Goal: Task Accomplishment & Management: Manage account settings

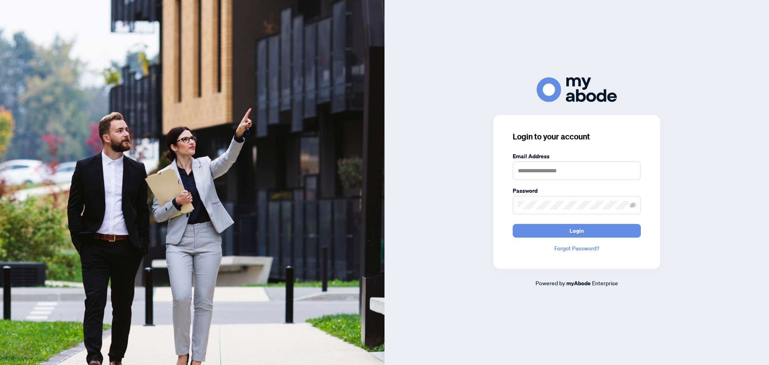
type input "**********"
click at [559, 229] on button "Login" at bounding box center [576, 231] width 128 height 14
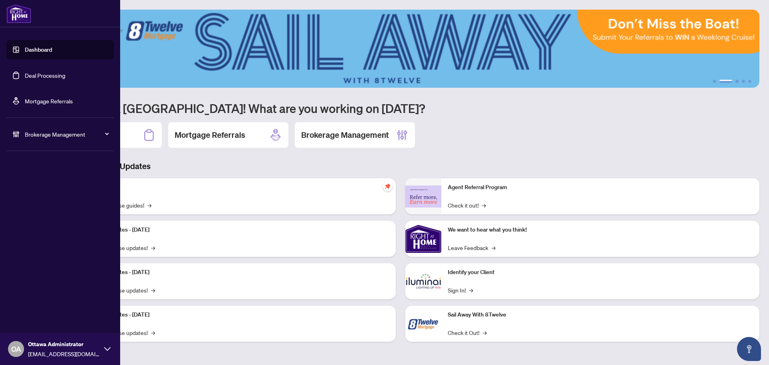
click at [25, 78] on link "Deal Processing" at bounding box center [45, 75] width 40 height 7
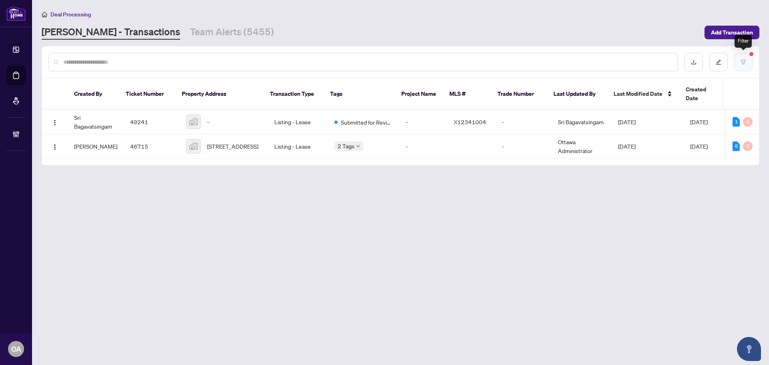
click at [746, 58] on button "button" at bounding box center [743, 62] width 18 height 18
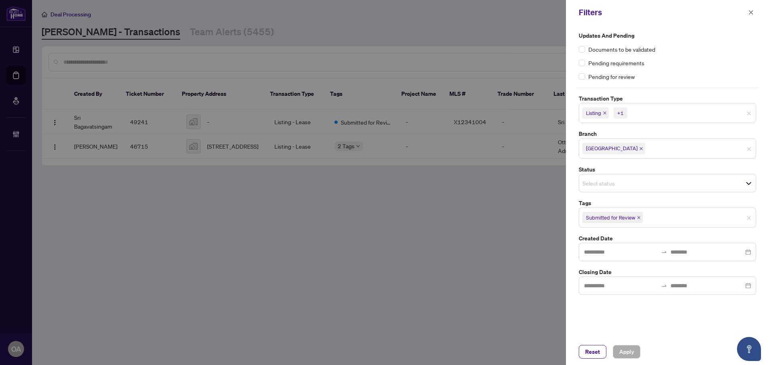
click at [622, 113] on div "+1" at bounding box center [620, 113] width 6 height 8
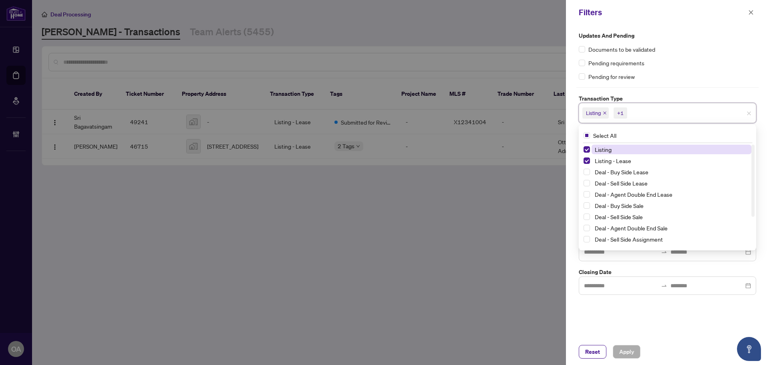
click at [606, 113] on icon "close" at bounding box center [604, 113] width 4 height 4
click at [624, 112] on icon "close" at bounding box center [622, 113] width 4 height 4
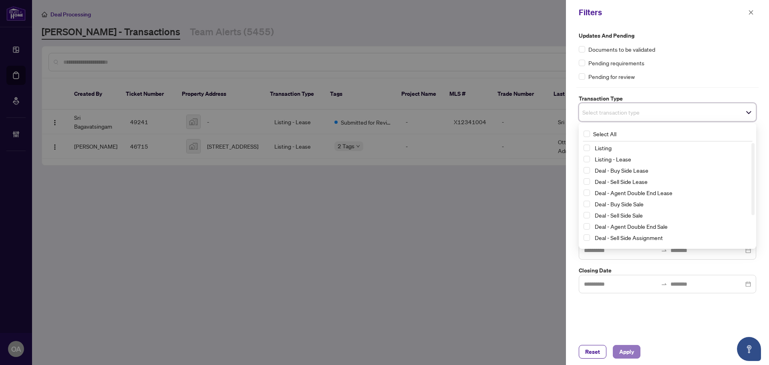
click at [620, 349] on span "Apply" at bounding box center [626, 351] width 15 height 13
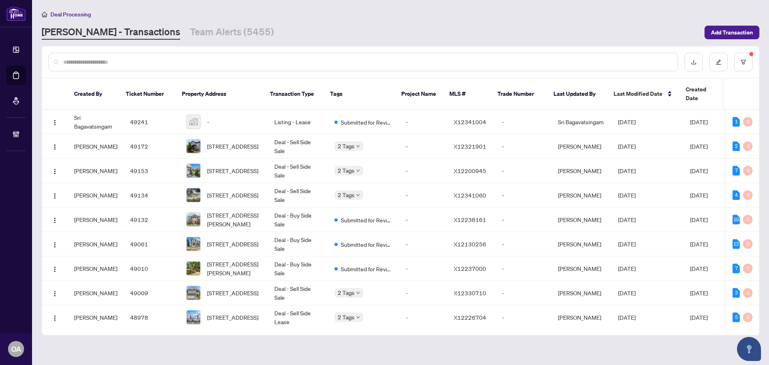
click at [195, 60] on input "text" at bounding box center [367, 62] width 608 height 9
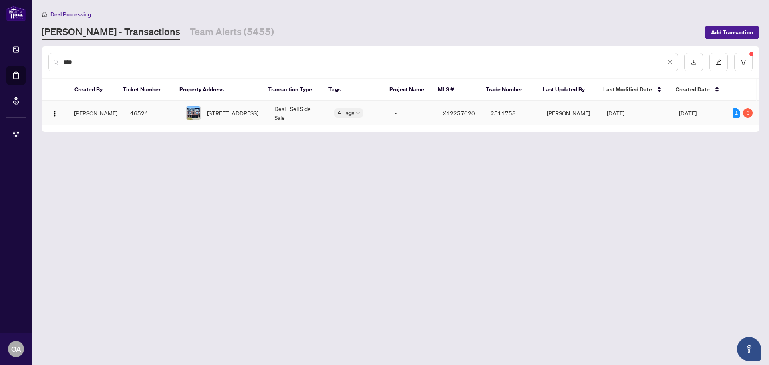
type input "****"
click at [207, 112] on span "[STREET_ADDRESS]" at bounding box center [232, 112] width 51 height 9
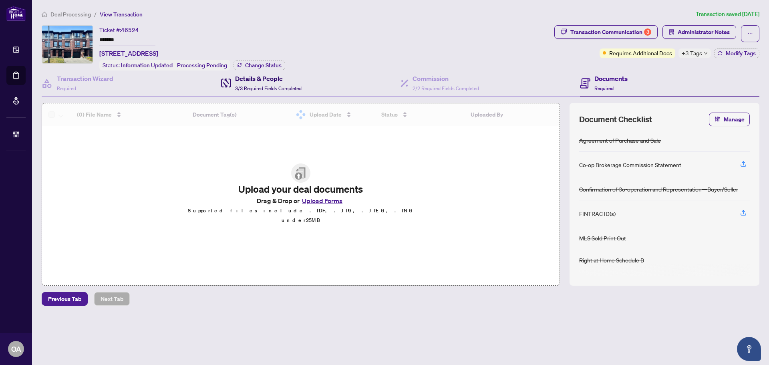
click at [283, 82] on div "Details & People 3/3 Required Fields Completed" at bounding box center [268, 83] width 66 height 19
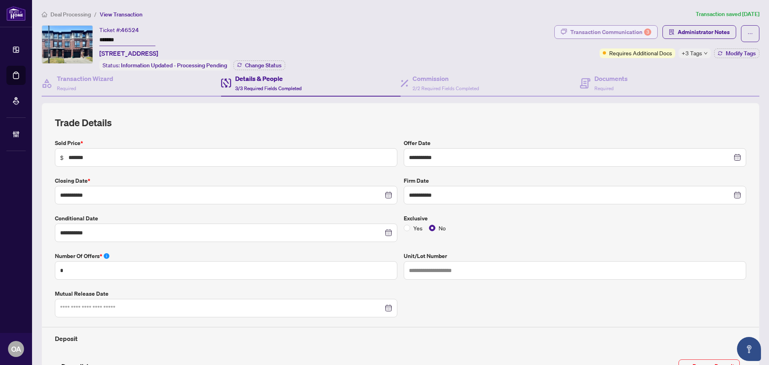
click at [626, 26] on div "Transaction Communication 3" at bounding box center [610, 32] width 81 height 13
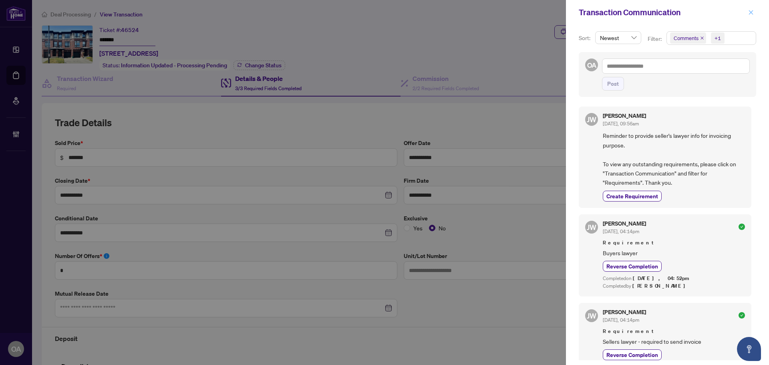
click at [750, 13] on icon "close" at bounding box center [751, 12] width 4 height 4
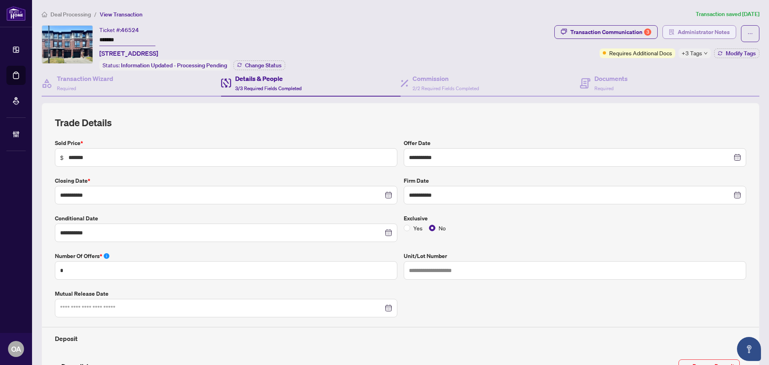
click at [701, 28] on span "Administrator Notes" at bounding box center [703, 32] width 52 height 13
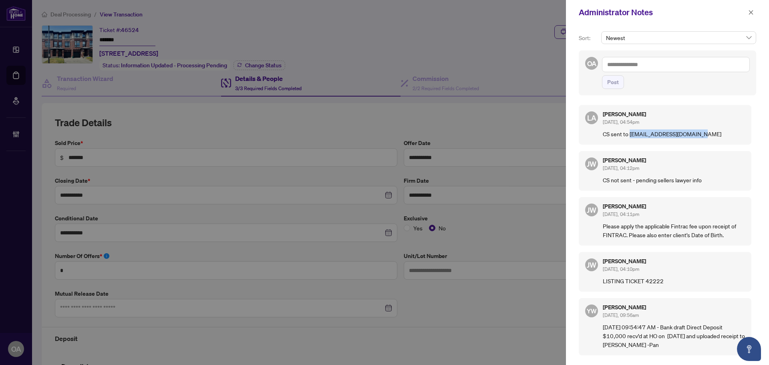
drag, startPoint x: 629, startPoint y: 135, endPoint x: 684, endPoint y: 136, distance: 54.8
click at [684, 136] on p "CS sent to jun@nblawoffice.ca" at bounding box center [673, 133] width 142 height 9
copy p "jun@nblawoffice.ca"
click at [696, 156] on div "JW Jackie Wu Aug/07/2025, 04:12pm CS not sent - pending sellers lawyer info" at bounding box center [664, 171] width 173 height 40
click at [751, 8] on span "button" at bounding box center [751, 12] width 6 height 13
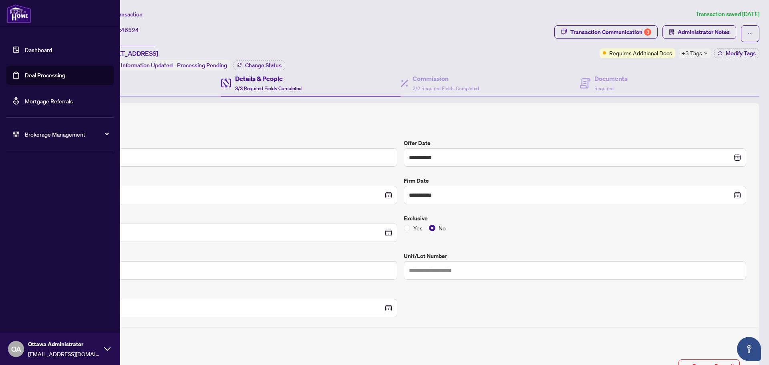
drag, startPoint x: 38, startPoint y: 76, endPoint x: 52, endPoint y: 74, distance: 14.1
click at [39, 76] on link "Deal Processing" at bounding box center [45, 75] width 40 height 7
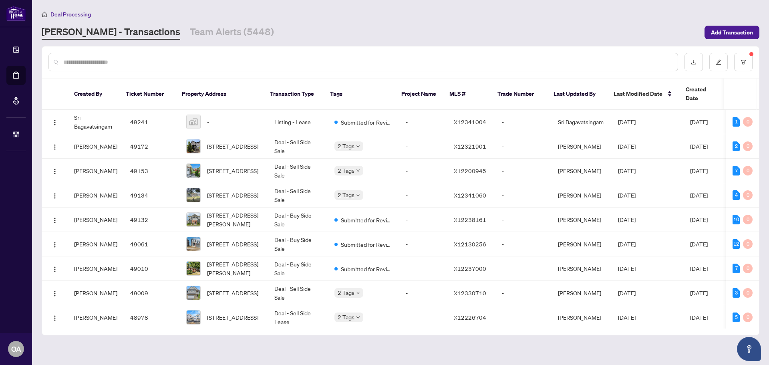
click at [463, 64] on input "text" at bounding box center [367, 62] width 608 height 9
click at [190, 33] on link "Team Alerts (5448)" at bounding box center [232, 32] width 84 height 14
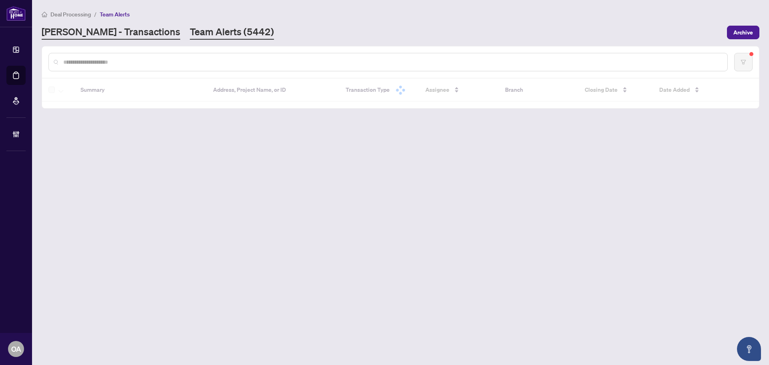
click at [90, 32] on link "[PERSON_NAME] - Transactions" at bounding box center [111, 32] width 139 height 14
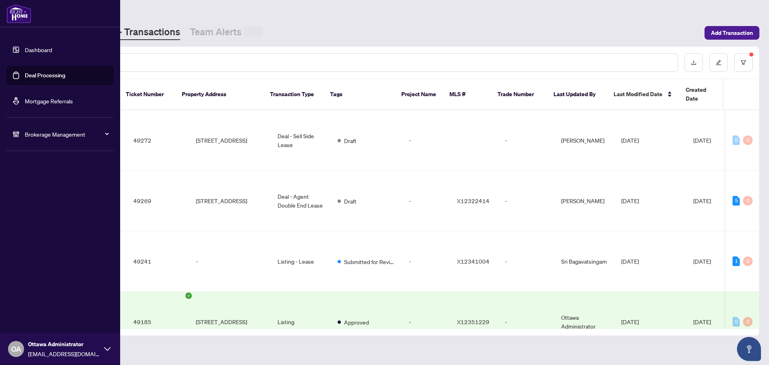
click at [37, 74] on link "Deal Processing" at bounding box center [45, 75] width 40 height 7
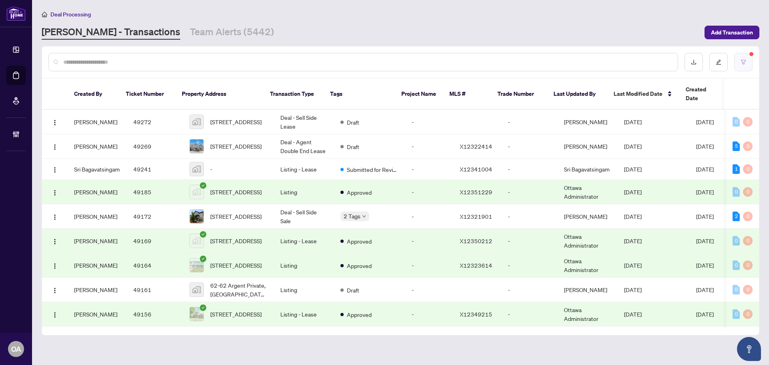
click at [749, 64] on button "button" at bounding box center [743, 62] width 18 height 18
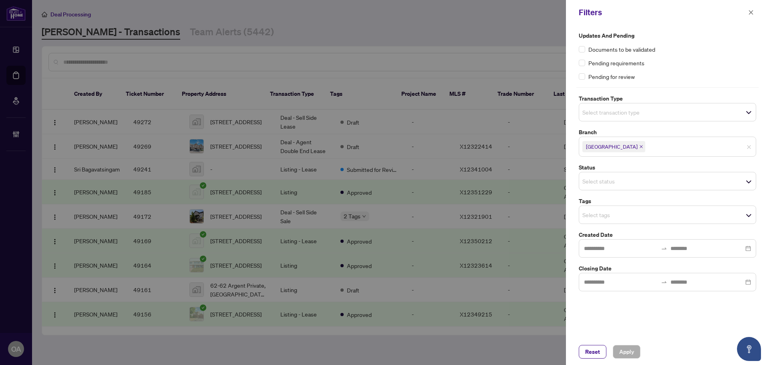
click at [622, 110] on input "search" at bounding box center [610, 112] width 56 height 10
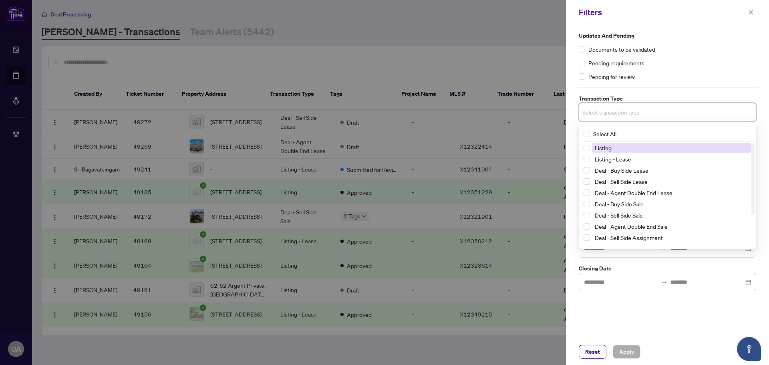
click at [605, 149] on span "Listing" at bounding box center [602, 147] width 17 height 7
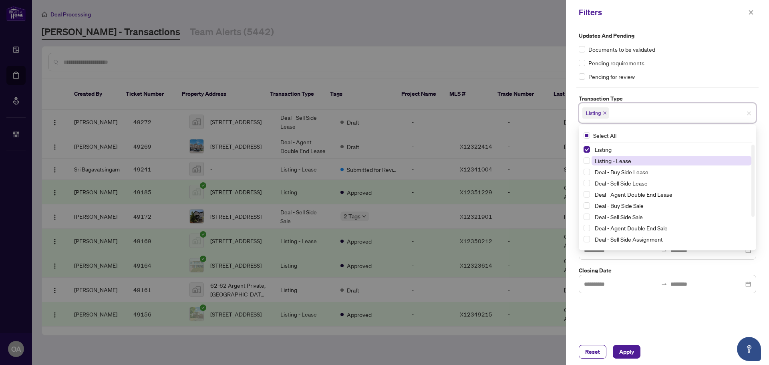
click at [602, 160] on span "Listing - Lease" at bounding box center [612, 160] width 36 height 7
click at [650, 320] on div "Updates and Pending Documents to be validated Pending requirements Pending for …" at bounding box center [667, 181] width 203 height 313
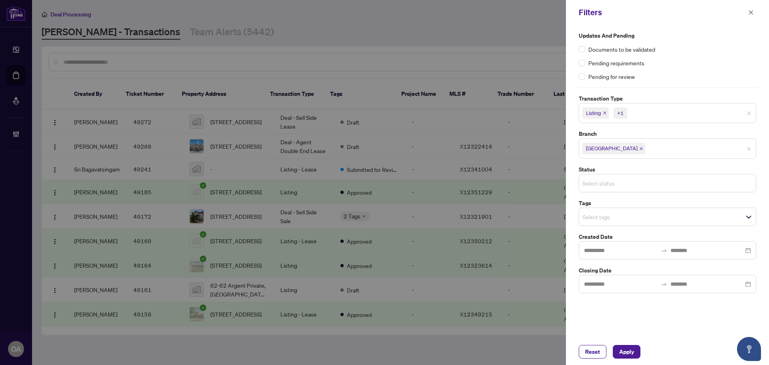
click at [609, 183] on input "search" at bounding box center [610, 183] width 56 height 10
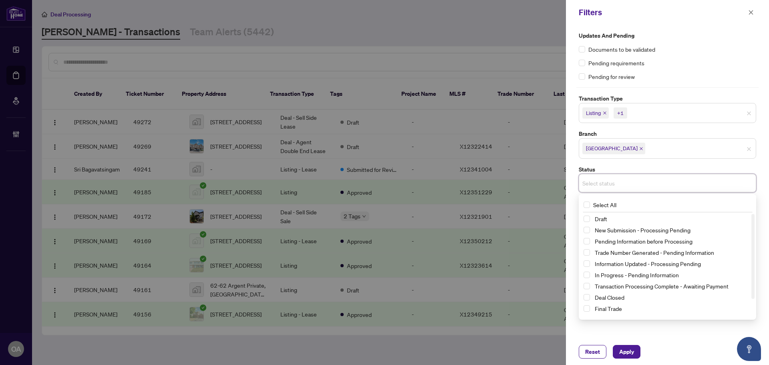
drag, startPoint x: 667, startPoint y: 349, endPoint x: 667, endPoint y: 336, distance: 12.8
click at [667, 349] on div "Reset Apply" at bounding box center [666, 352] width 177 height 14
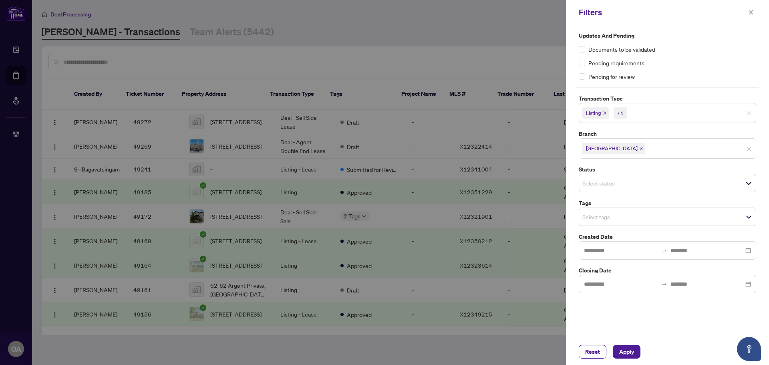
click at [622, 218] on input "search" at bounding box center [610, 217] width 56 height 10
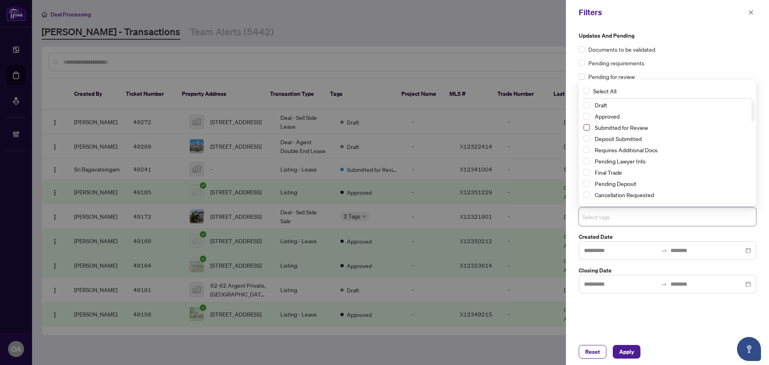
click at [589, 128] on span "Select Submitted for Review" at bounding box center [586, 127] width 6 height 6
click at [624, 354] on span "Apply" at bounding box center [626, 351] width 15 height 13
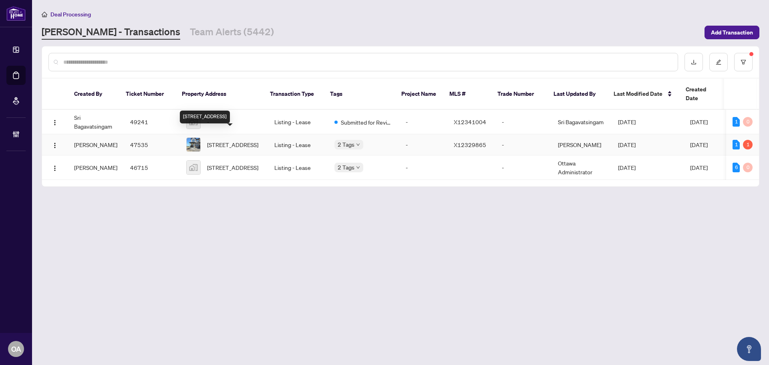
click at [221, 140] on span "837 Andesite Terr, Ottawa, Ontario K2J 7H4, Canada" at bounding box center [232, 144] width 51 height 9
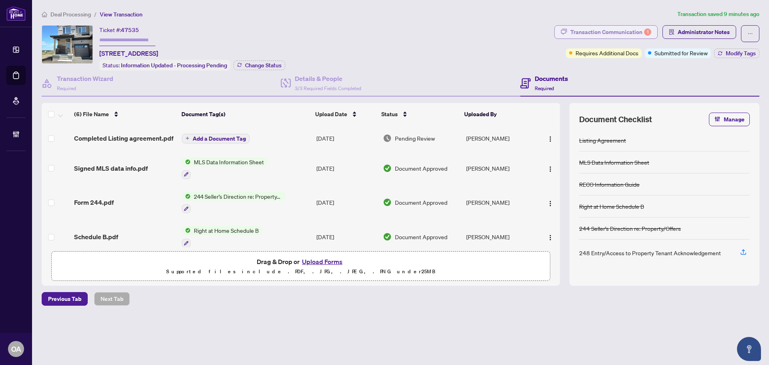
click at [633, 30] on div "Transaction Communication 1" at bounding box center [610, 32] width 81 height 13
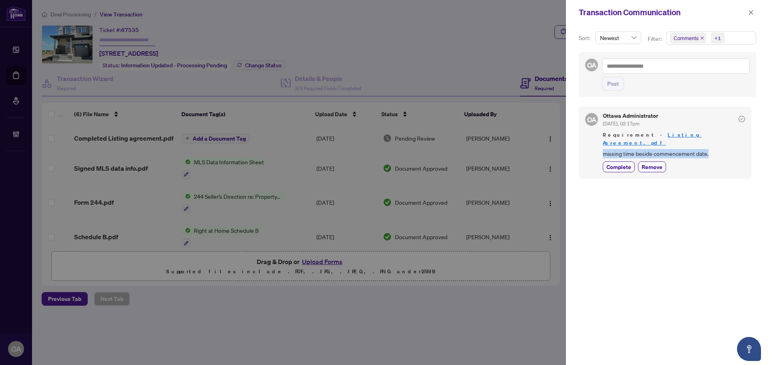
drag, startPoint x: 707, startPoint y: 146, endPoint x: 595, endPoint y: 145, distance: 112.5
click at [595, 145] on div "OA Ottawa Administrator Aug/18/2025, 02:17pm Requirement - Listing Agreement.pd…" at bounding box center [664, 142] width 173 height 72
click at [687, 212] on div "OA Ottawa Administrator Aug/18/2025, 02:17pm Requirement - Listing Agreement.pd…" at bounding box center [666, 231] width 177 height 258
click at [750, 13] on icon "close" at bounding box center [751, 12] width 4 height 4
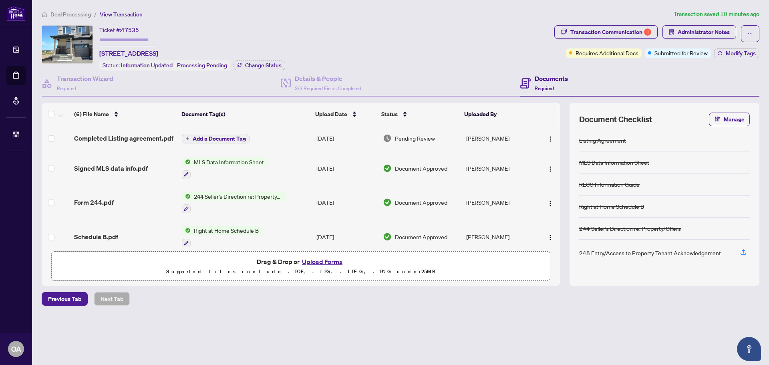
click at [114, 135] on span "Completed Listing agreement.pdf" at bounding box center [123, 138] width 99 height 10
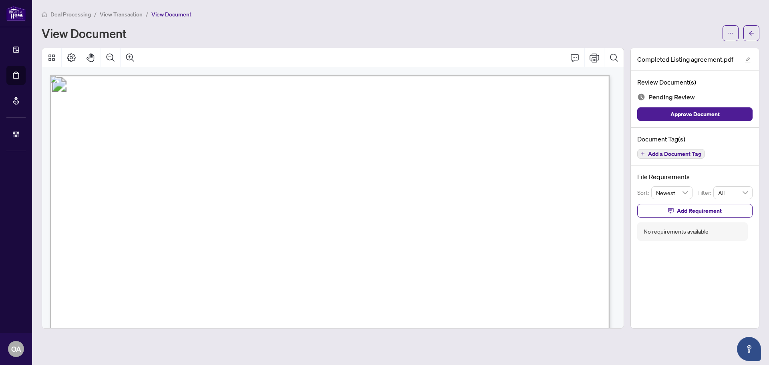
drag, startPoint x: 214, startPoint y: 244, endPoint x: 294, endPoint y: 244, distance: 80.1
click at [284, 244] on span "Anthony John Pushparaj Joseph" at bounding box center [219, 242] width 129 height 9
drag, startPoint x: 267, startPoint y: 252, endPoint x: 322, endPoint y: 249, distance: 54.9
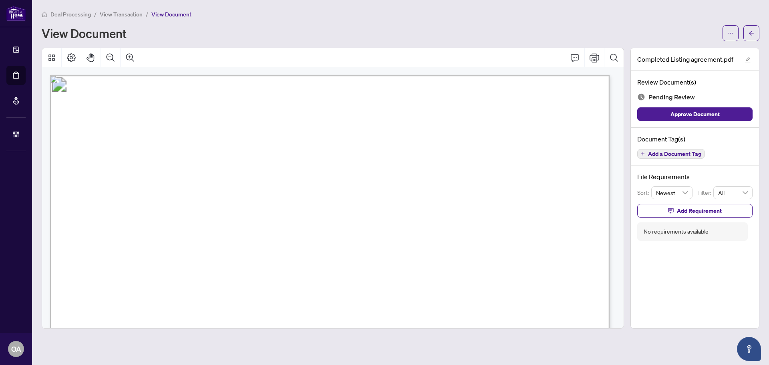
click at [264, 258] on span "[PERSON_NAME]" at bounding box center [247, 259] width 63 height 9
drag, startPoint x: 281, startPoint y: 261, endPoint x: 203, endPoint y: 260, distance: 78.5
click at [203, 75] on p "Form 272 Revised 2025 Page 1 of 5 The trademarks REALTOR®, REALTORS®, MLS®, Mul…" at bounding box center [688, 75] width 1277 height 0
click at [230, 261] on span "[PERSON_NAME]" at bounding box center [247, 259] width 63 height 9
click at [279, 255] on span "[PERSON_NAME]" at bounding box center [247, 259] width 63 height 9
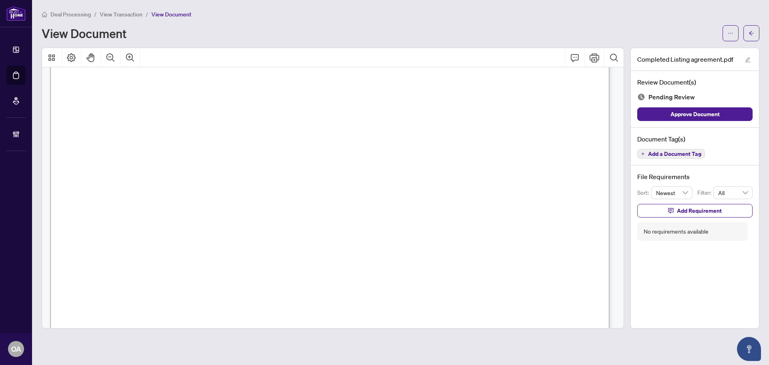
scroll to position [200, 0]
click at [671, 154] on span "Add a Document Tag" at bounding box center [674, 154] width 53 height 6
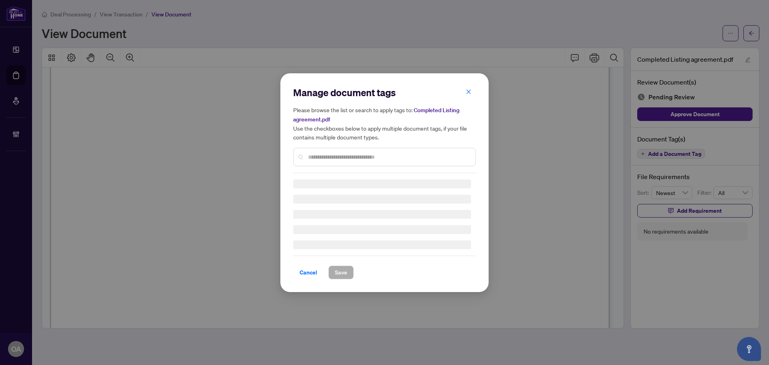
click at [381, 154] on div "Manage document tags Please browse the list or search to apply tags to: Complet…" at bounding box center [384, 129] width 183 height 87
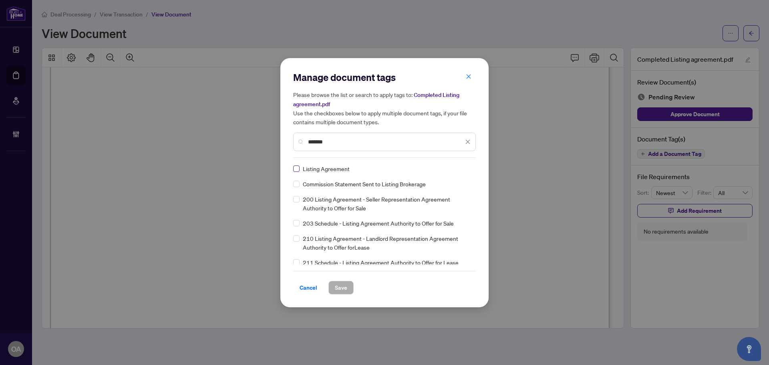
type input "*******"
click at [467, 165] on div at bounding box center [462, 169] width 15 height 8
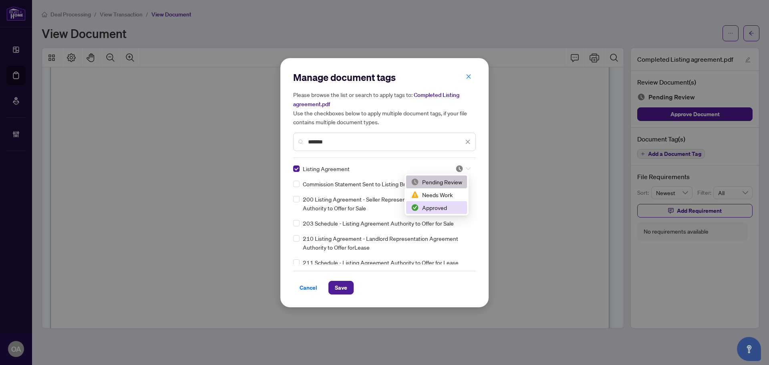
click at [443, 209] on div "Approved" at bounding box center [436, 207] width 51 height 9
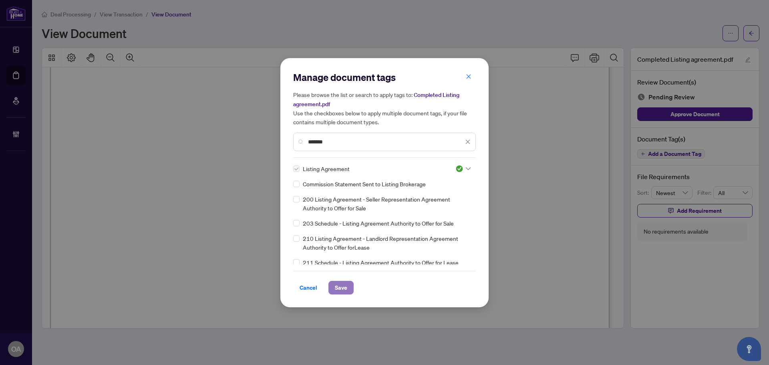
drag, startPoint x: 342, startPoint y: 287, endPoint x: 457, endPoint y: 250, distance: 120.3
click at [343, 287] on span "Save" at bounding box center [341, 287] width 12 height 13
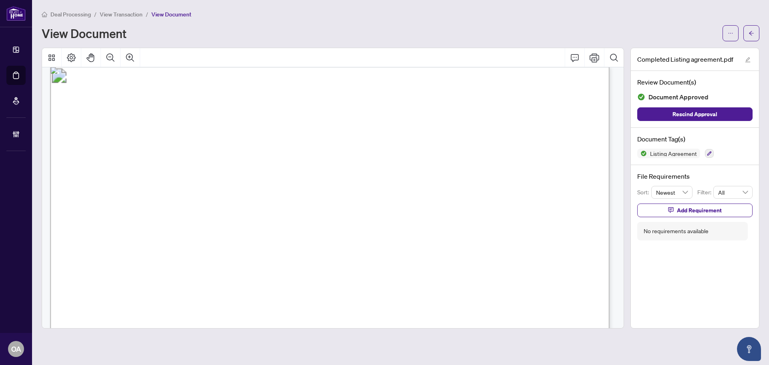
scroll to position [0, 0]
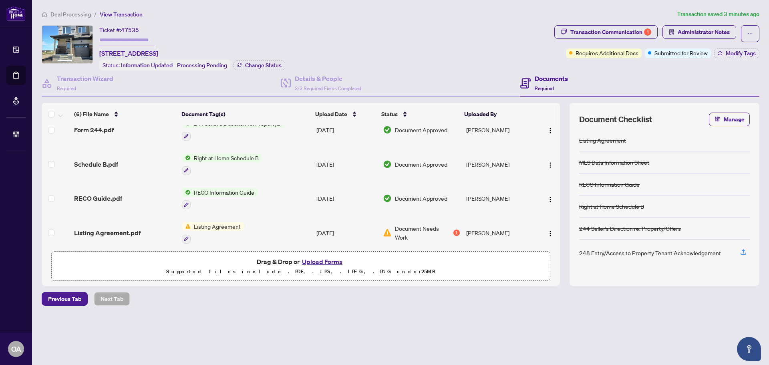
scroll to position [86, 0]
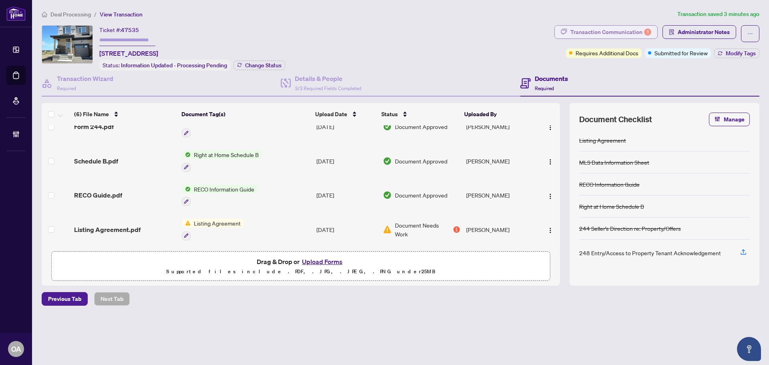
click at [623, 31] on div "Transaction Communication 1" at bounding box center [610, 32] width 81 height 13
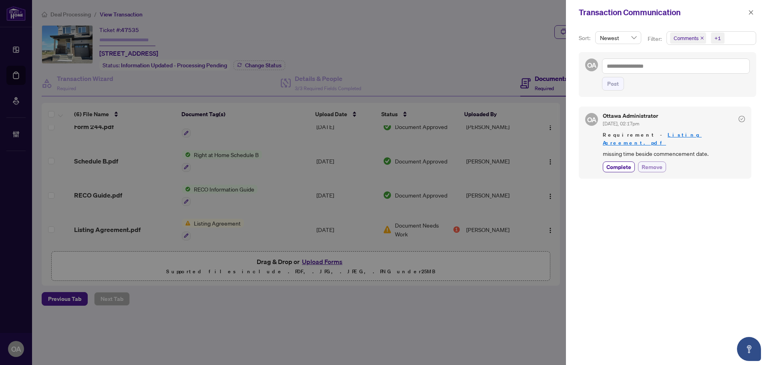
click at [648, 163] on span "Remove" at bounding box center [651, 167] width 21 height 8
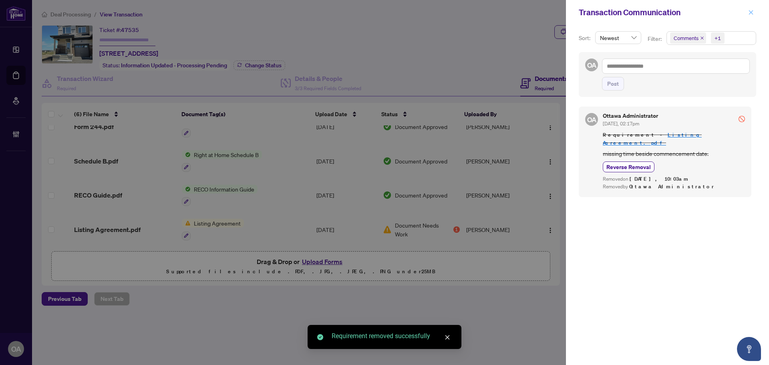
click at [749, 11] on icon "close" at bounding box center [751, 12] width 4 height 4
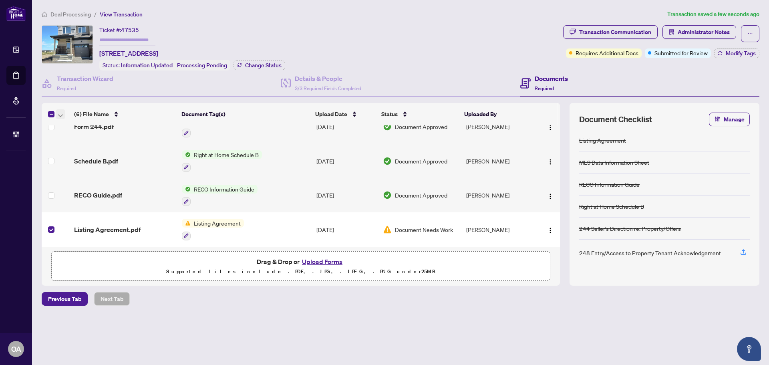
click at [61, 112] on span "button" at bounding box center [60, 114] width 5 height 9
click at [73, 150] on span "Archive Selected" at bounding box center [97, 153] width 71 height 9
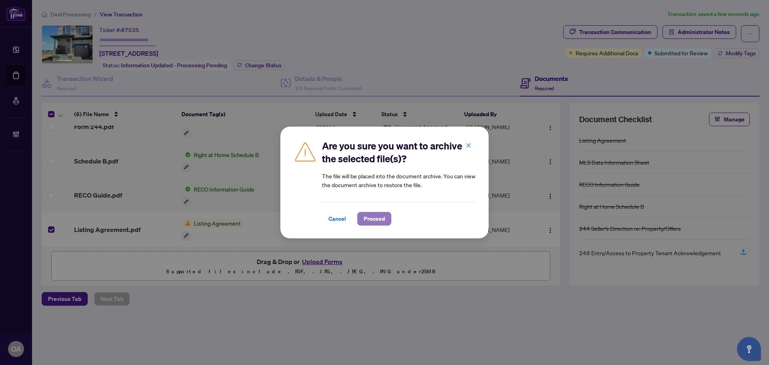
click at [377, 212] on button "Proceed" at bounding box center [374, 219] width 34 height 14
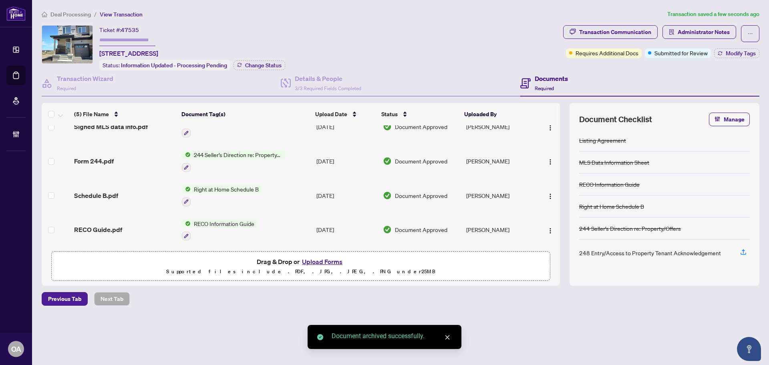
scroll to position [52, 0]
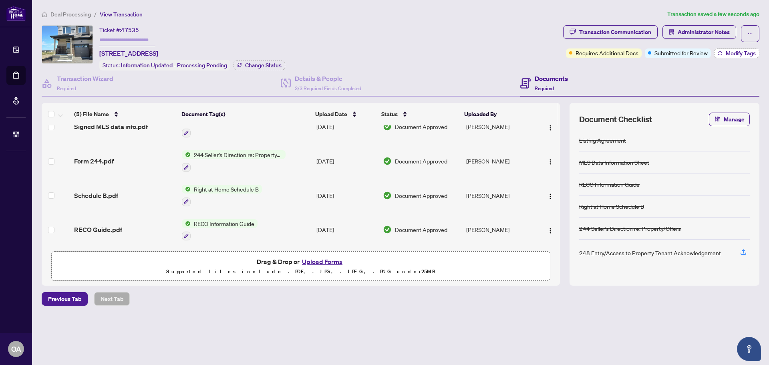
click at [735, 50] on span "Modify Tags" at bounding box center [740, 53] width 30 height 6
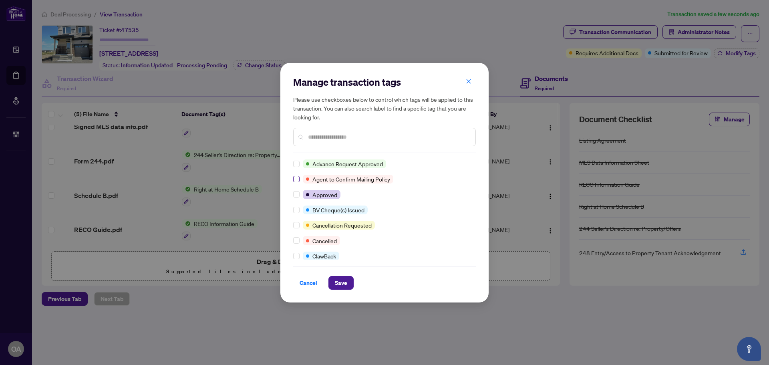
scroll to position [0, 0]
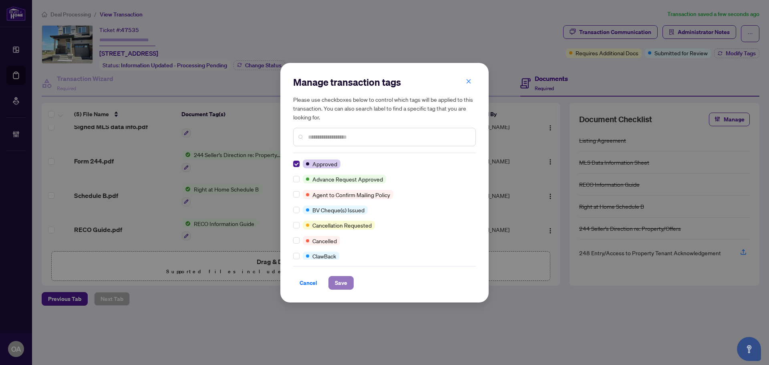
click at [339, 282] on span "Save" at bounding box center [341, 282] width 12 height 13
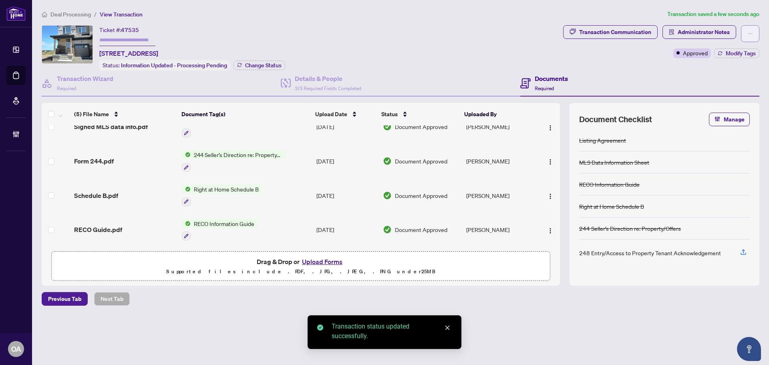
click at [749, 33] on icon "ellipsis" at bounding box center [750, 34] width 6 height 6
click at [719, 90] on span "Submit for Completion" at bounding box center [721, 89] width 61 height 9
type textarea "**********"
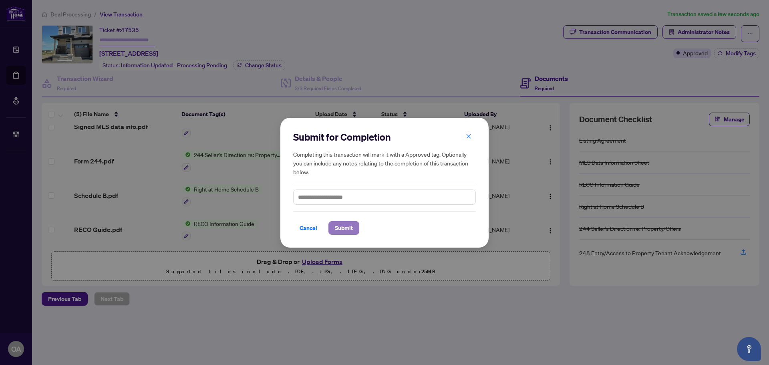
click at [350, 230] on span "Submit" at bounding box center [344, 227] width 18 height 13
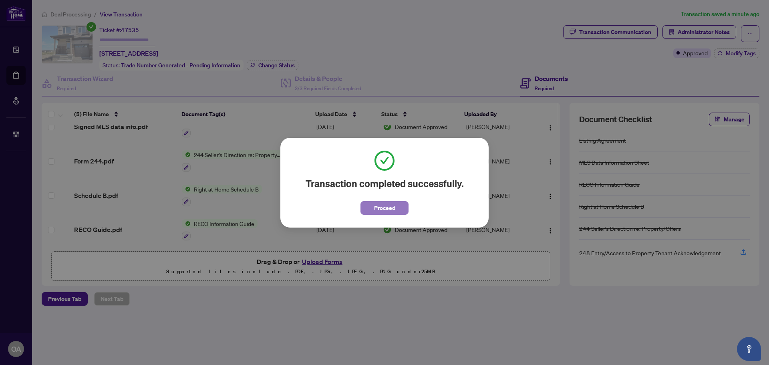
click at [391, 208] on span "Proceed" at bounding box center [384, 207] width 21 height 13
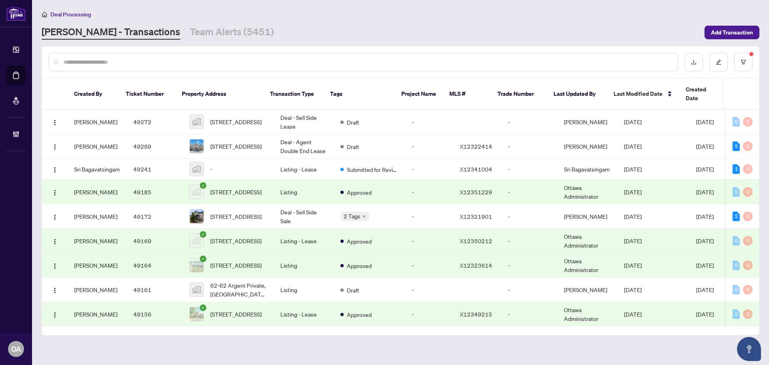
drag, startPoint x: 234, startPoint y: 62, endPoint x: 542, endPoint y: 70, distance: 308.3
click at [239, 62] on input "text" at bounding box center [367, 62] width 608 height 9
click at [737, 59] on button "button" at bounding box center [743, 62] width 18 height 18
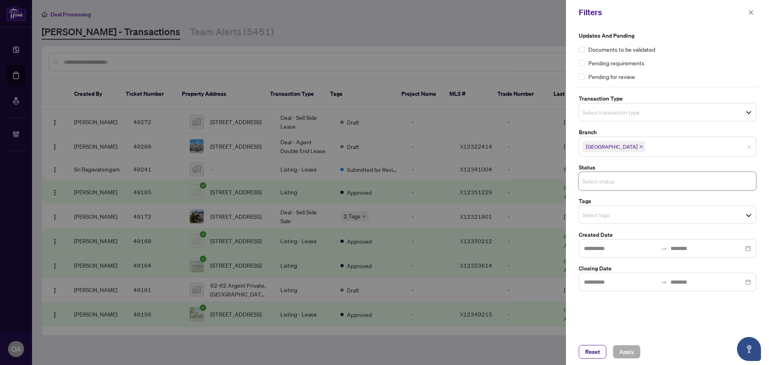
click at [596, 177] on input "search" at bounding box center [610, 181] width 56 height 10
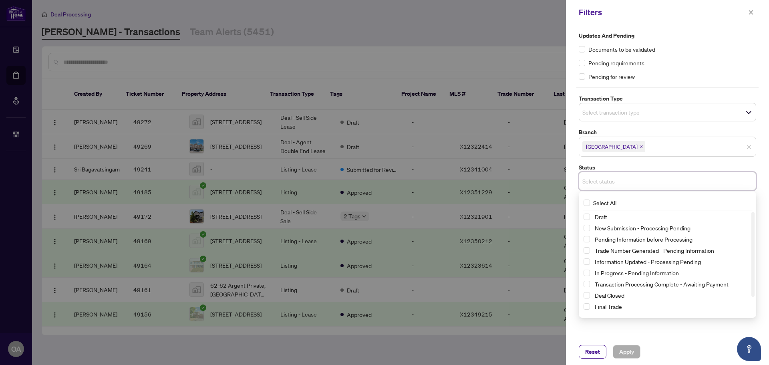
click at [611, 176] on input "search" at bounding box center [610, 181] width 56 height 10
drag, startPoint x: 665, startPoint y: 163, endPoint x: 662, endPoint y: 158, distance: 5.2
click at [665, 161] on div "Updates and Pending Documents to be validated Pending requirements Pending for …" at bounding box center [667, 161] width 182 height 260
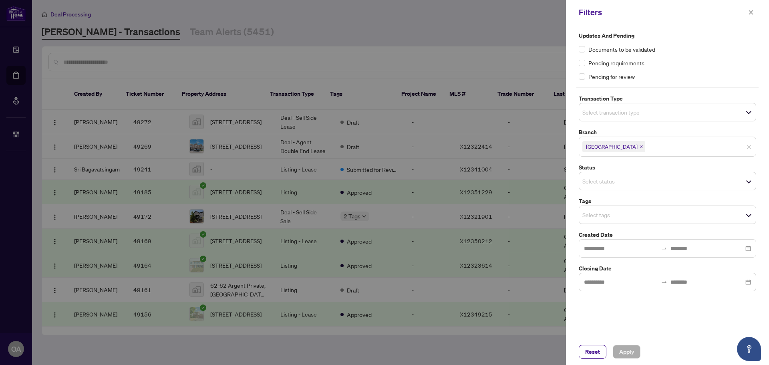
click at [615, 118] on div "Select transaction type" at bounding box center [666, 112] width 177 height 18
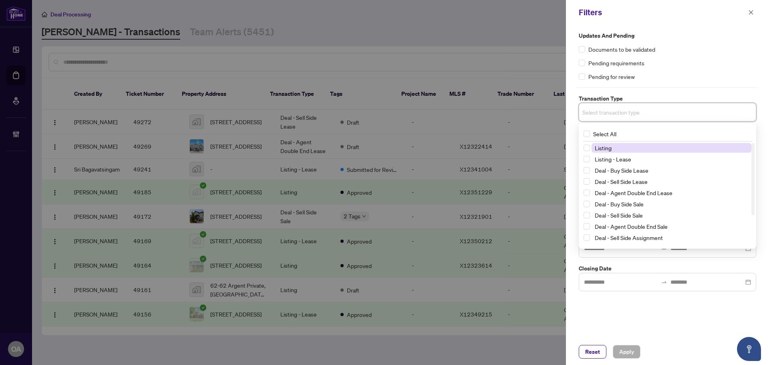
click at [600, 149] on span "Listing" at bounding box center [602, 147] width 17 height 7
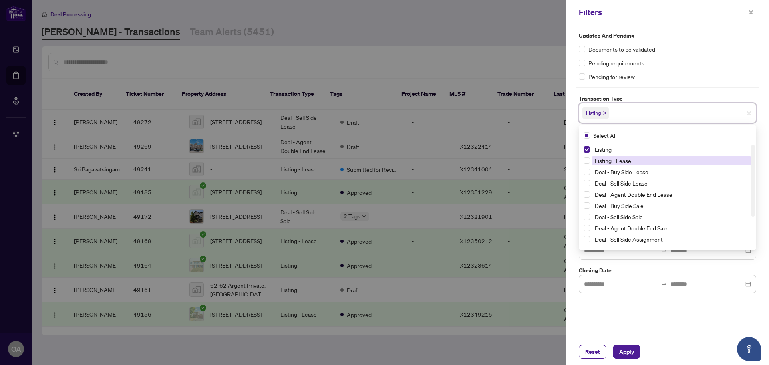
click at [600, 162] on span "Listing - Lease" at bounding box center [612, 160] width 36 height 7
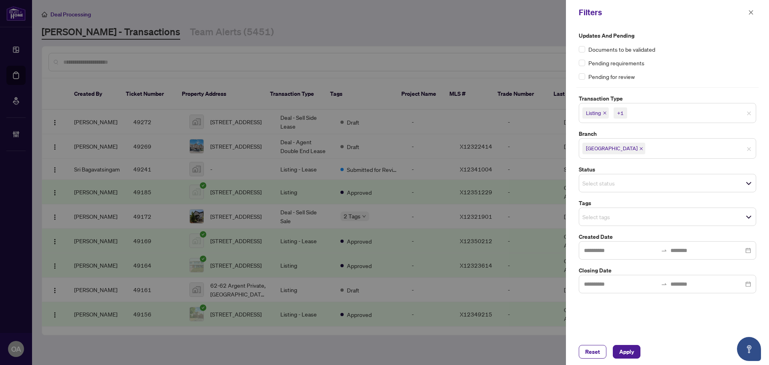
click at [641, 314] on div "Updates and Pending Documents to be validated Pending requirements Pending for …" at bounding box center [667, 181] width 203 height 313
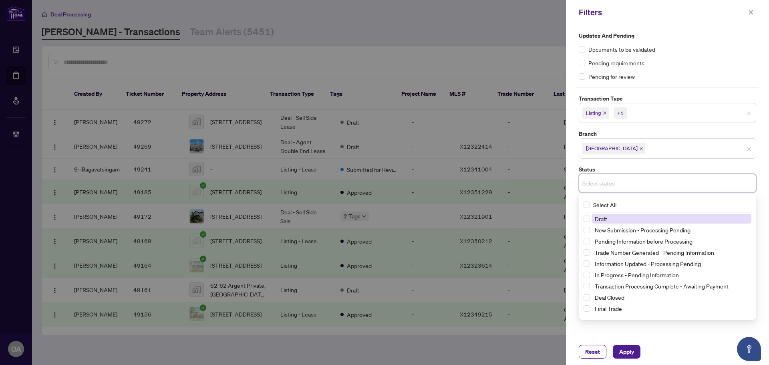
click at [596, 182] on input "search" at bounding box center [610, 183] width 56 height 10
click at [664, 347] on div "Reset Apply" at bounding box center [666, 352] width 177 height 14
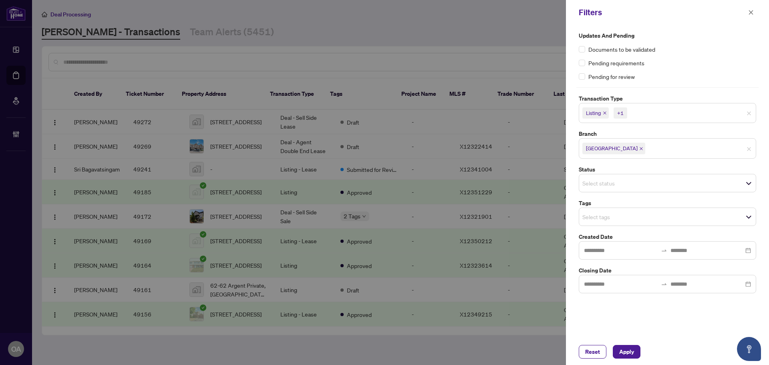
click at [588, 216] on input "search" at bounding box center [610, 217] width 56 height 10
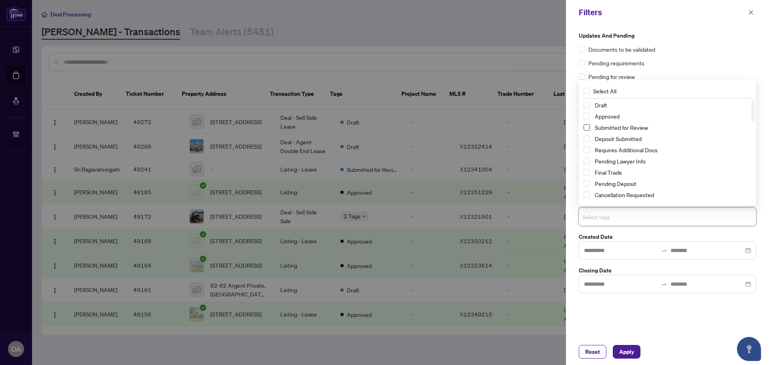
click at [587, 126] on span "Select Submitted for Review" at bounding box center [586, 127] width 6 height 6
click at [627, 351] on span "Apply" at bounding box center [626, 351] width 15 height 13
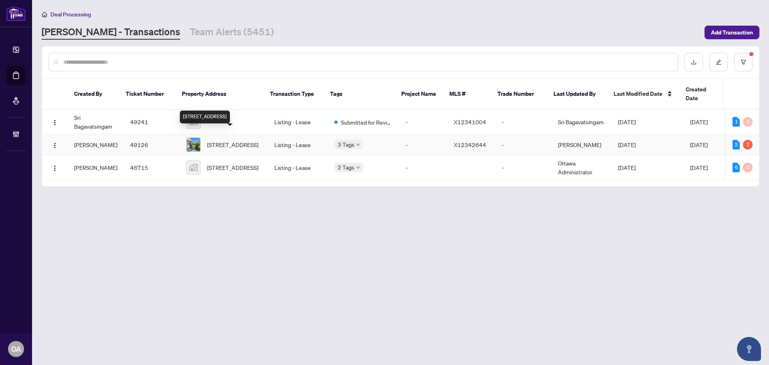
click at [212, 140] on span "23D Forester Cres, Ottawa, Ontario K2H 8Y1, Canada" at bounding box center [232, 144] width 51 height 9
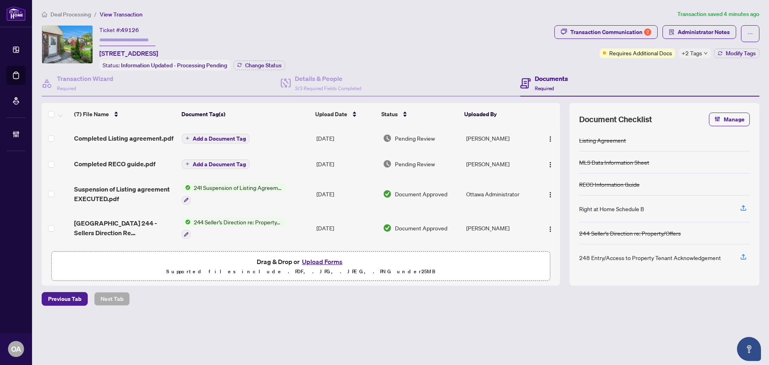
click at [131, 134] on span "Completed Listing agreement.pdf" at bounding box center [123, 138] width 99 height 10
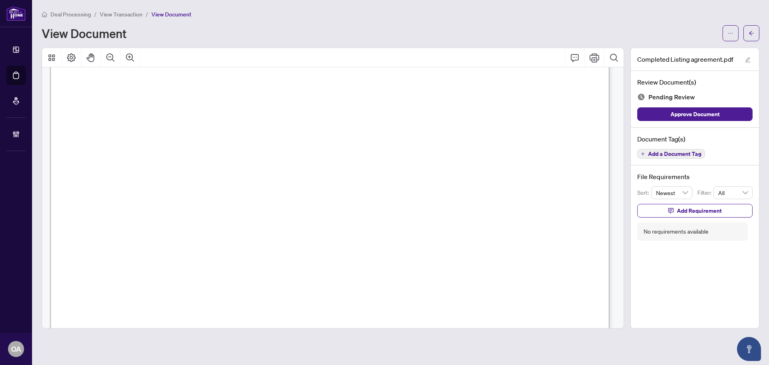
scroll to position [40, 0]
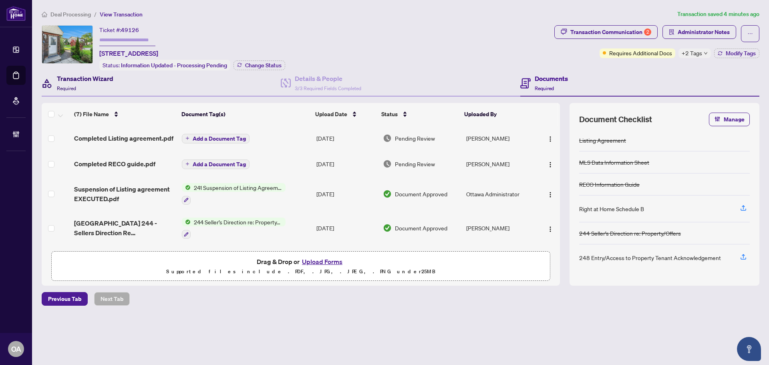
click at [74, 75] on h4 "Transaction Wizard" at bounding box center [85, 79] width 56 height 10
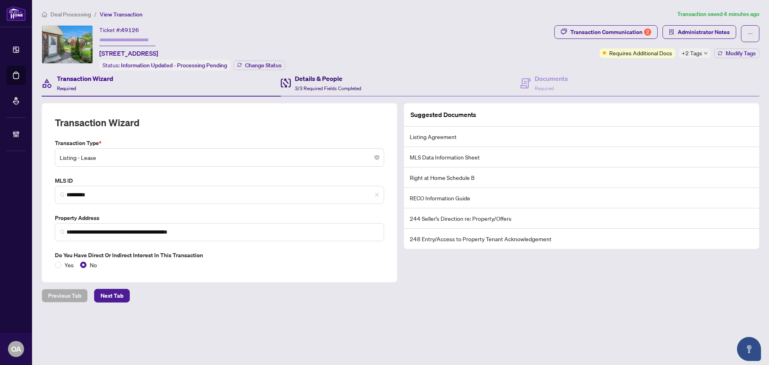
click at [332, 84] on div "Details & People 3/3 Required Fields Completed" at bounding box center [328, 83] width 66 height 19
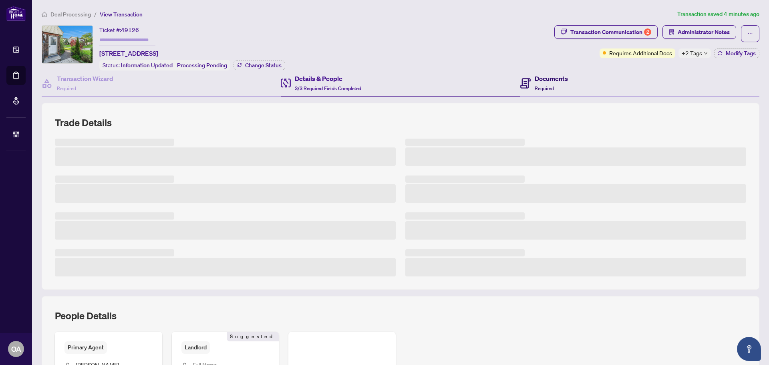
click at [543, 82] on div "Documents Required" at bounding box center [550, 83] width 33 height 19
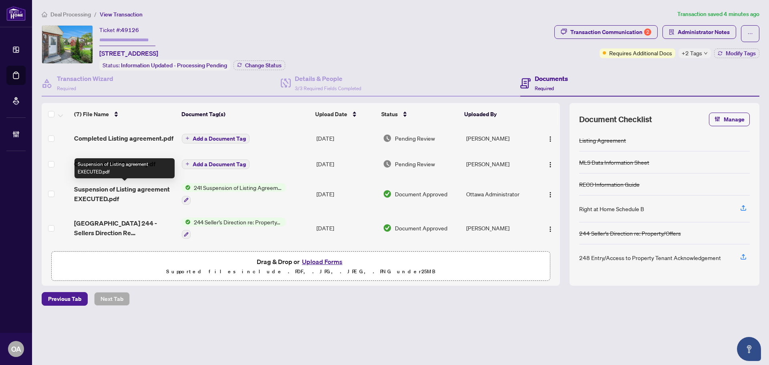
click at [149, 188] on span "Suspension of Listing agreement EXECUTED.pdf" at bounding box center [124, 193] width 101 height 19
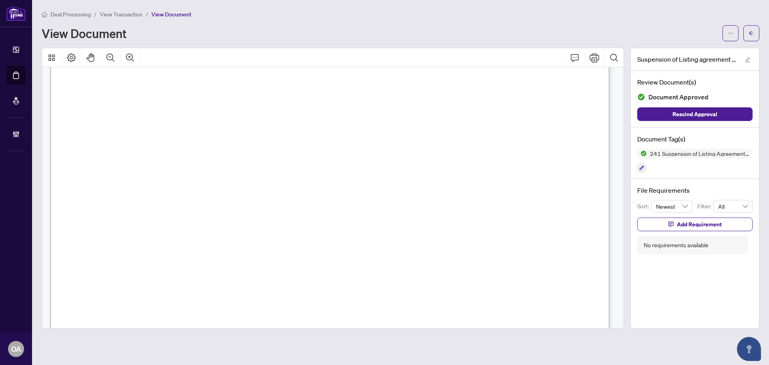
scroll to position [200, 0]
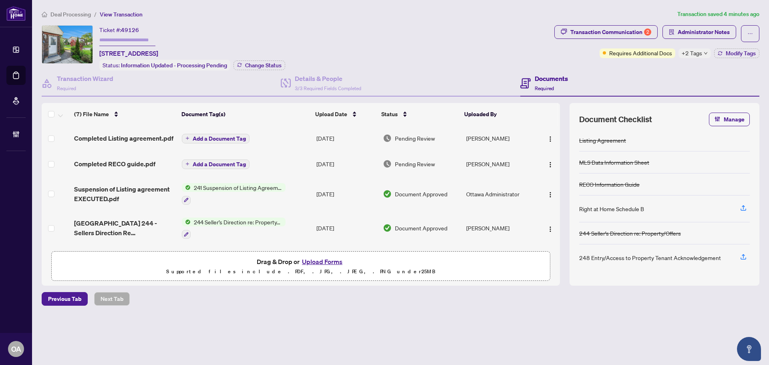
click at [149, 138] on span "Completed Listing agreement.pdf" at bounding box center [123, 138] width 99 height 10
drag, startPoint x: 253, startPoint y: 50, endPoint x: 98, endPoint y: 49, distance: 154.5
click at [98, 49] on div "Ticket #: 49126 23D Forester Cres, Ottawa, Ontario K2H 8Y1, Canada Status: Info…" at bounding box center [296, 47] width 509 height 45
copy span "23D Forester Cres, Ottawa, Ontario K2H 8Y1, Canada"
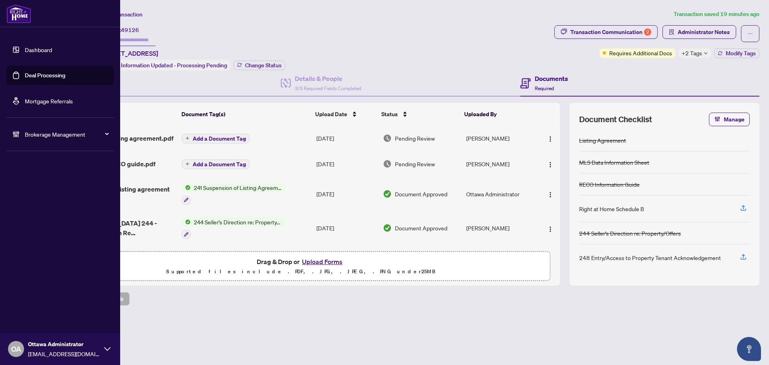
click at [25, 72] on link "Deal Processing" at bounding box center [45, 75] width 40 height 7
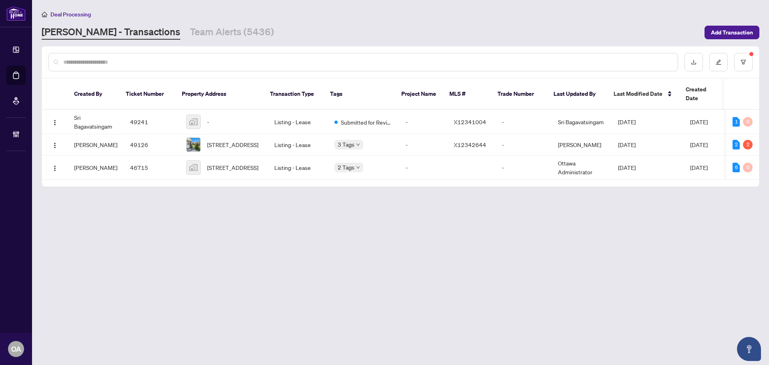
click at [274, 68] on div at bounding box center [362, 62] width 629 height 18
drag, startPoint x: 274, startPoint y: 63, endPoint x: 265, endPoint y: 66, distance: 9.9
click at [274, 60] on input "text" at bounding box center [367, 62] width 608 height 9
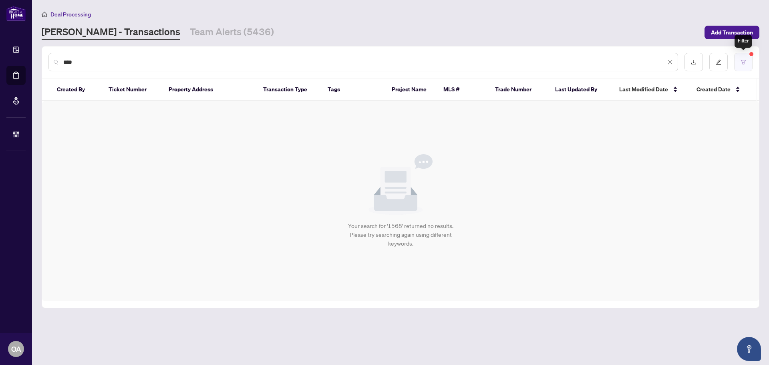
type input "****"
click at [745, 66] on button "button" at bounding box center [743, 62] width 18 height 18
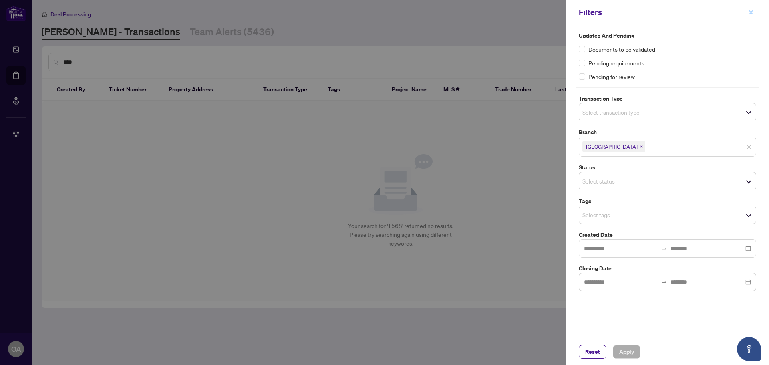
click at [750, 15] on icon "close" at bounding box center [751, 13] width 6 height 6
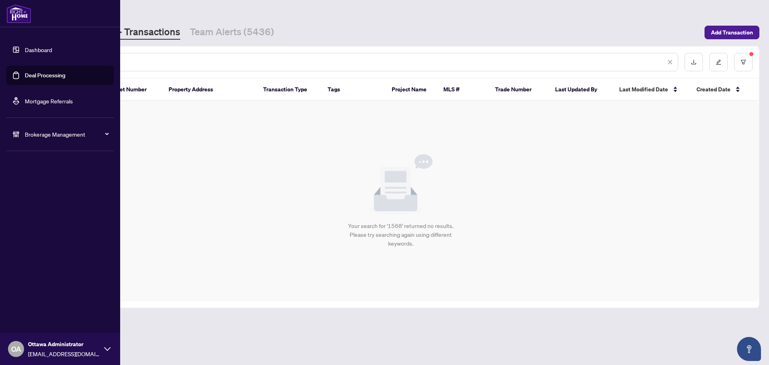
drag, startPoint x: 79, startPoint y: 60, endPoint x: 0, endPoint y: 163, distance: 129.6
click at [26, 56] on div "Dashboard Deal Processing Mortgage Referrals Brokerage Management OA Ottawa Adm…" at bounding box center [384, 182] width 769 height 365
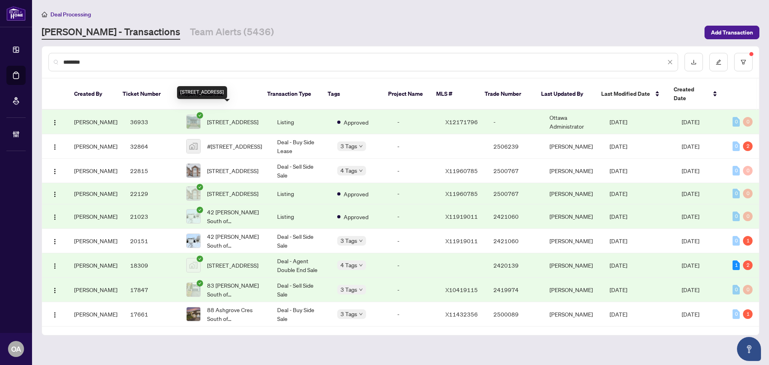
type input "********"
click at [243, 117] on span "1558-62 Baseline Rd, Ottawa, Ontario K2C 0B3, Canada" at bounding box center [232, 121] width 51 height 9
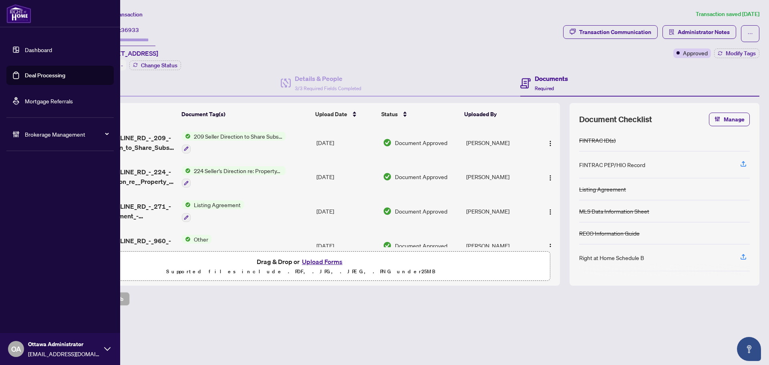
drag, startPoint x: 18, startPoint y: 60, endPoint x: 20, endPoint y: 65, distance: 5.9
click at [18, 60] on ul "Dashboard Deal Processing Mortgage Referrals" at bounding box center [59, 75] width 107 height 70
click at [25, 72] on link "Deal Processing" at bounding box center [45, 75] width 40 height 7
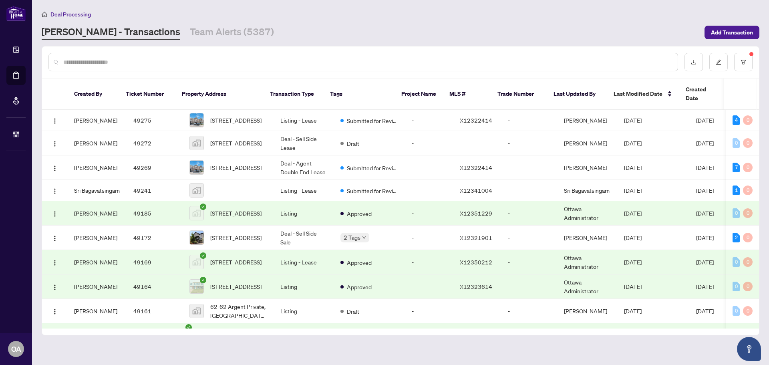
click at [210, 55] on div at bounding box center [362, 62] width 629 height 18
drag, startPoint x: 211, startPoint y: 59, endPoint x: 218, endPoint y: 53, distance: 9.7
click at [211, 58] on input "text" at bounding box center [367, 62] width 608 height 9
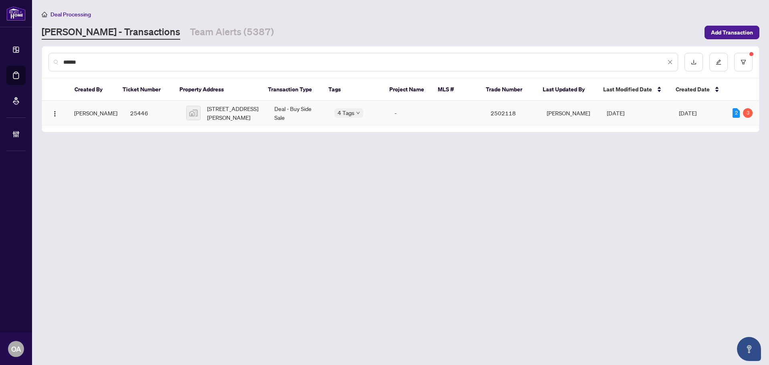
type input "******"
click at [248, 110] on span "37 Morton Street, Cobden, ON, Canada" at bounding box center [234, 113] width 54 height 18
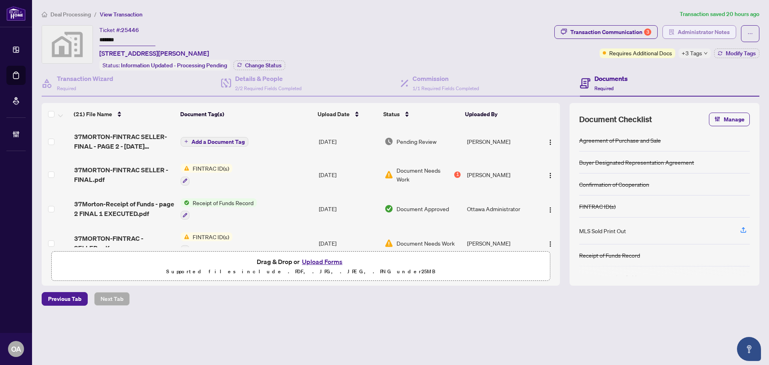
click at [721, 32] on span "Administrator Notes" at bounding box center [703, 32] width 52 height 13
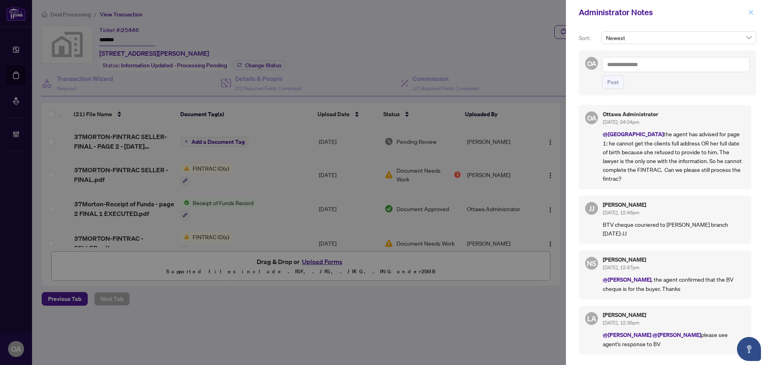
click at [753, 12] on button "button" at bounding box center [750, 13] width 10 height 10
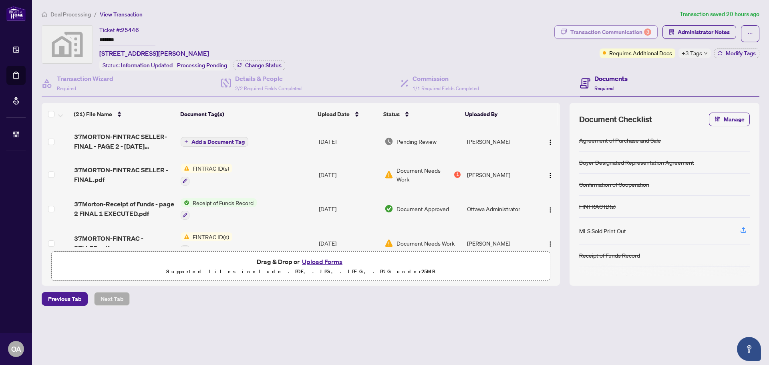
click at [580, 29] on div "Transaction Communication 3" at bounding box center [610, 32] width 81 height 13
type textarea "**********"
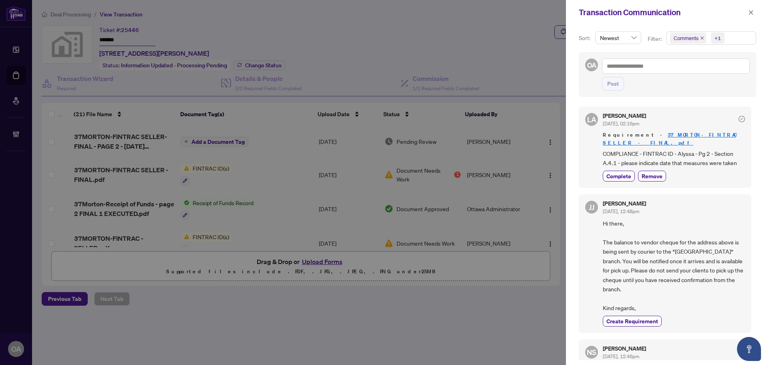
click at [701, 133] on link "37MORTON-FINTRAC SELLER - FINAL.pdf" at bounding box center [668, 138] width 133 height 15
click at [628, 67] on textarea at bounding box center [676, 65] width 148 height 15
click at [751, 10] on icon "close" at bounding box center [751, 13] width 6 height 6
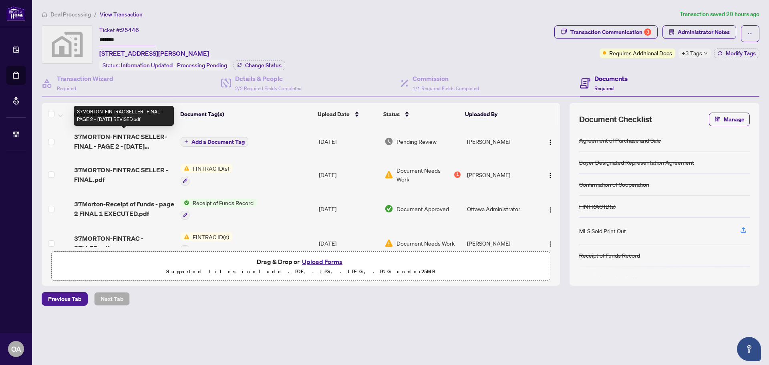
click at [139, 143] on span "37MORTON-FINTRAC SELLER- FINAL - PAGE 2 - AUG 18 2025 REVISED.pdf" at bounding box center [124, 141] width 100 height 19
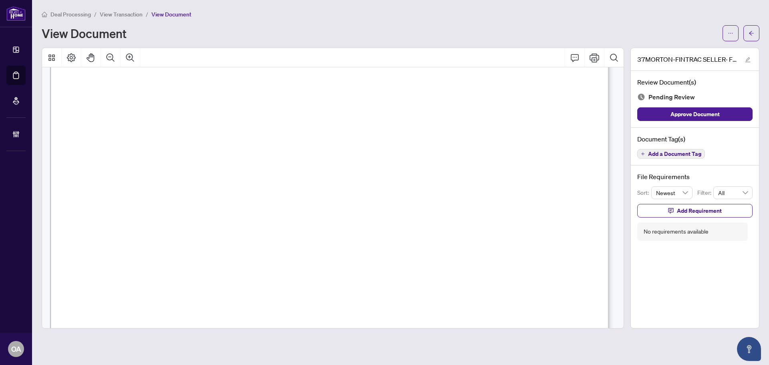
scroll to position [80, 0]
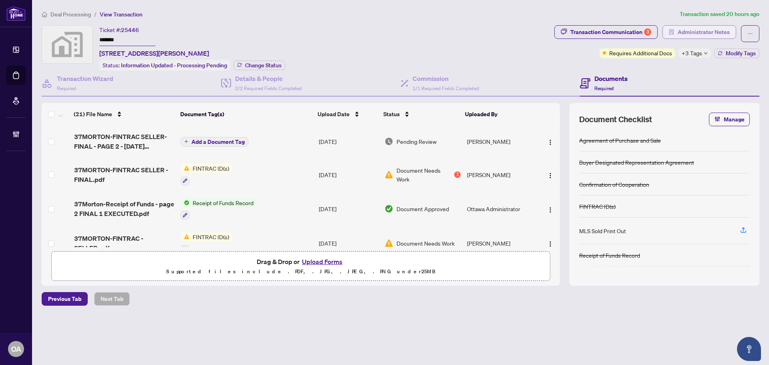
click at [701, 32] on span "Administrator Notes" at bounding box center [703, 32] width 52 height 13
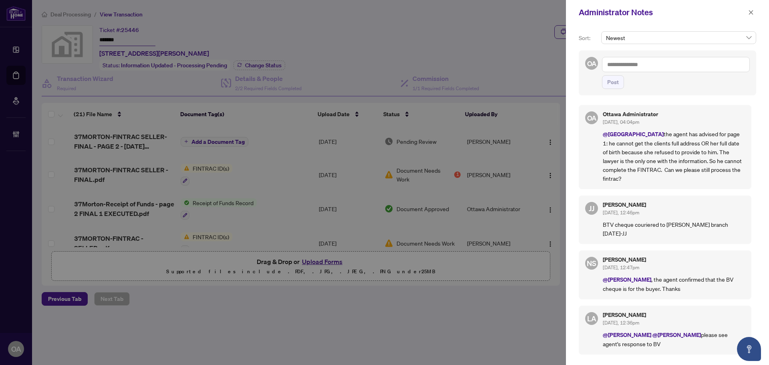
click at [622, 67] on textarea at bounding box center [676, 64] width 148 height 15
click at [649, 85] on span "Deals East" at bounding box center [638, 83] width 25 height 7
type textarea "**********"
click at [616, 82] on span "Post" at bounding box center [613, 82] width 12 height 13
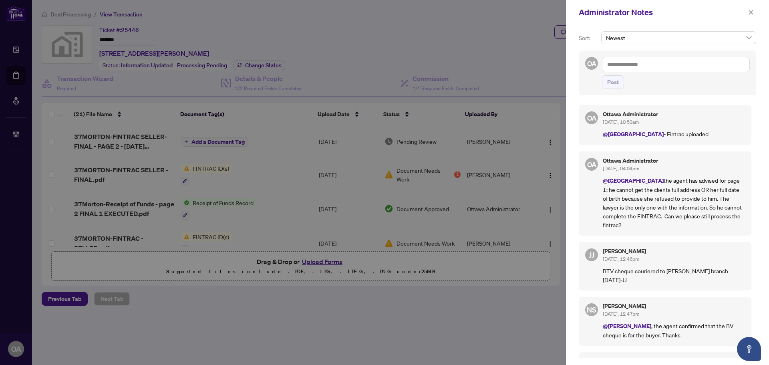
click at [755, 5] on div "Administrator Notes" at bounding box center [667, 12] width 203 height 25
click at [751, 10] on icon "close" at bounding box center [751, 13] width 6 height 6
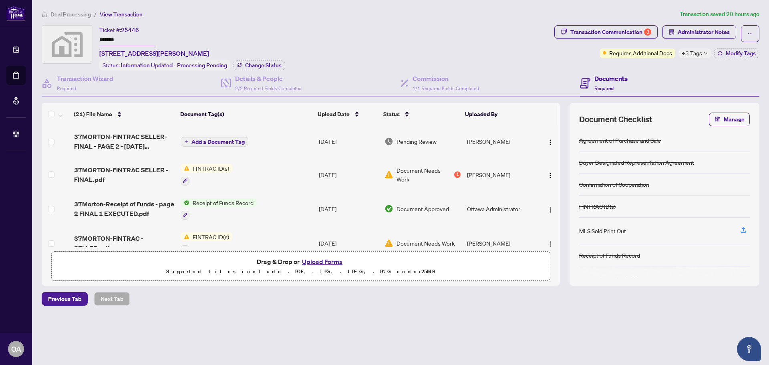
click at [240, 139] on span "Add a Document Tag" at bounding box center [217, 142] width 53 height 6
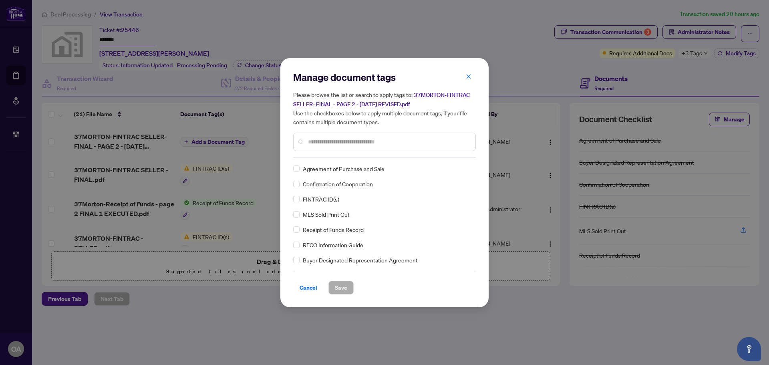
drag, startPoint x: 321, startPoint y: 143, endPoint x: 318, endPoint y: 139, distance: 5.4
click at [321, 143] on input "text" at bounding box center [388, 141] width 161 height 9
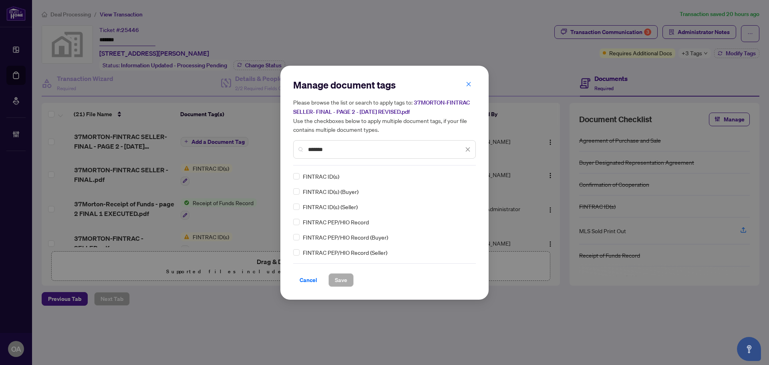
type input "*******"
click at [345, 277] on span "Save" at bounding box center [341, 279] width 12 height 13
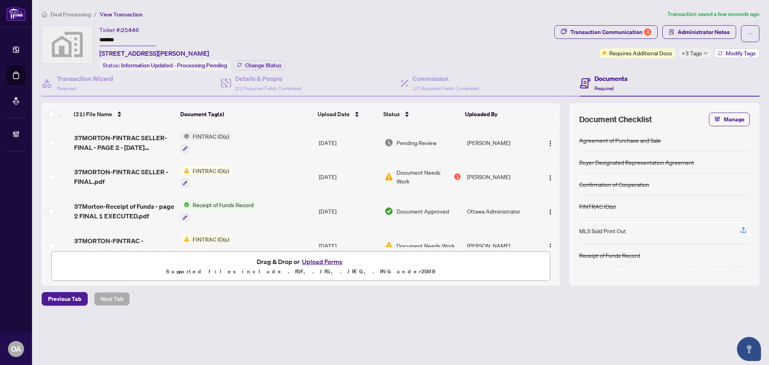
click at [734, 53] on span "Modify Tags" at bounding box center [740, 53] width 30 height 6
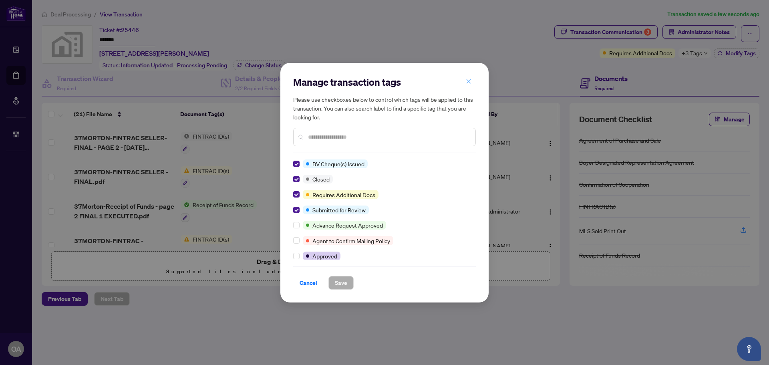
click at [467, 79] on icon "close" at bounding box center [469, 81] width 6 height 6
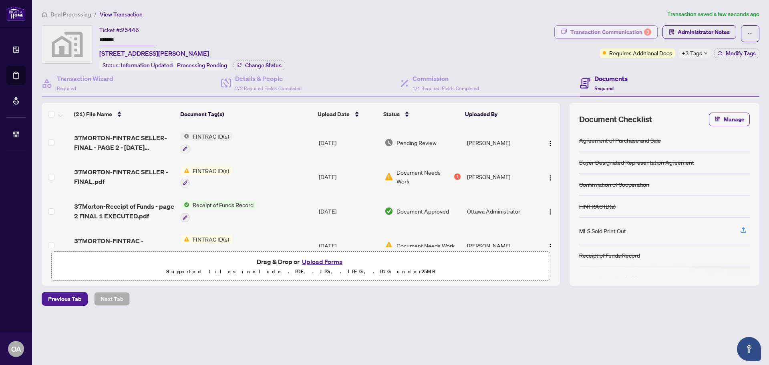
click at [629, 32] on div "Transaction Communication 3" at bounding box center [610, 32] width 81 height 13
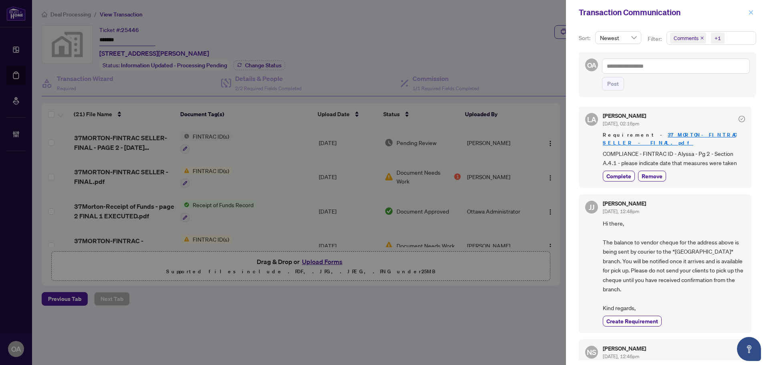
click at [747, 13] on button "button" at bounding box center [750, 13] width 10 height 10
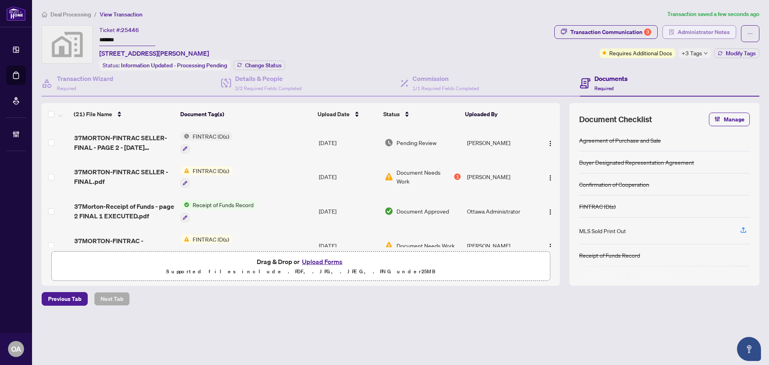
click at [685, 28] on span "Administrator Notes" at bounding box center [703, 32] width 52 height 13
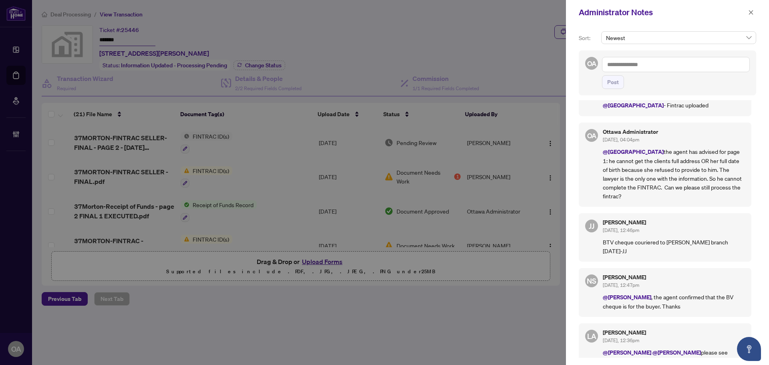
scroll to position [40, 0]
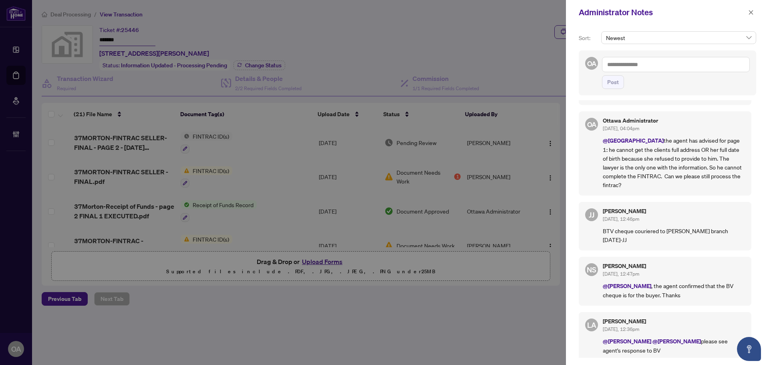
drag, startPoint x: 750, startPoint y: 10, endPoint x: 731, endPoint y: 6, distance: 19.3
click at [750, 10] on icon "close" at bounding box center [751, 13] width 6 height 6
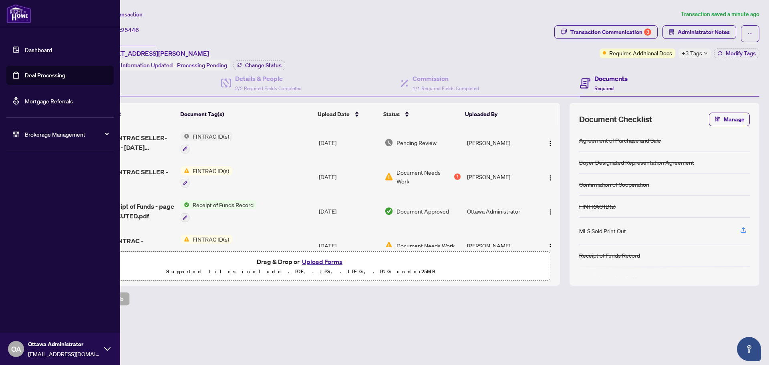
click at [47, 75] on link "Deal Processing" at bounding box center [45, 75] width 40 height 7
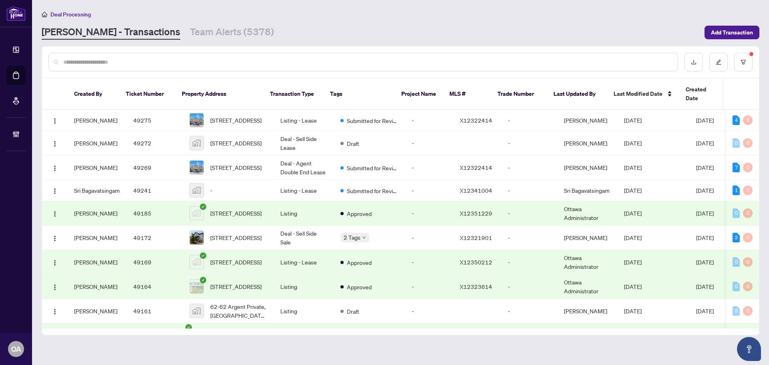
drag, startPoint x: 258, startPoint y: 60, endPoint x: 244, endPoint y: 60, distance: 13.6
click at [253, 61] on input "text" at bounding box center [367, 62] width 608 height 9
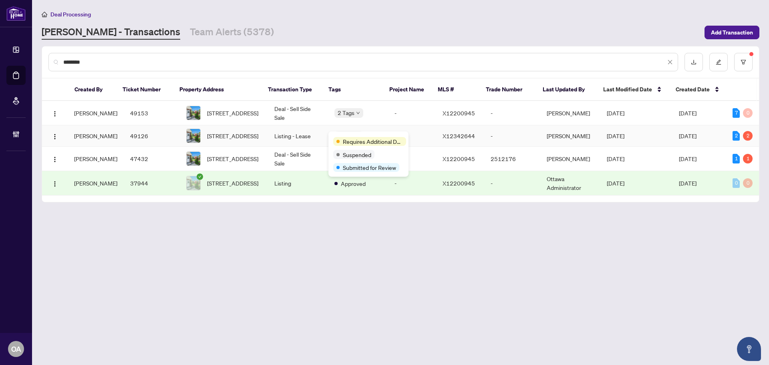
type input "********"
click at [293, 136] on td "Listing - Lease" at bounding box center [298, 135] width 60 height 21
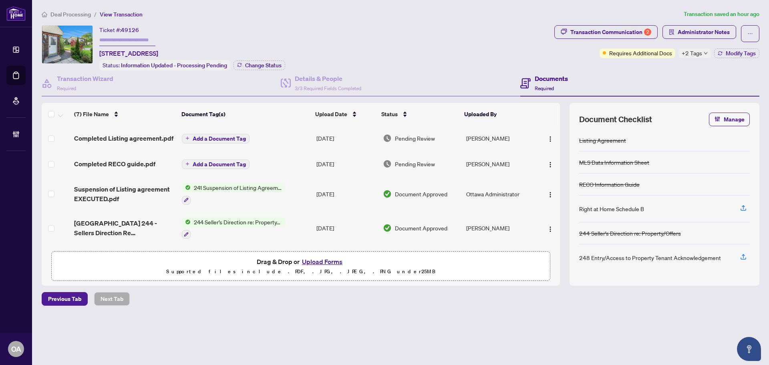
click at [140, 168] on td "Completed RECO guide.pdf" at bounding box center [125, 164] width 108 height 26
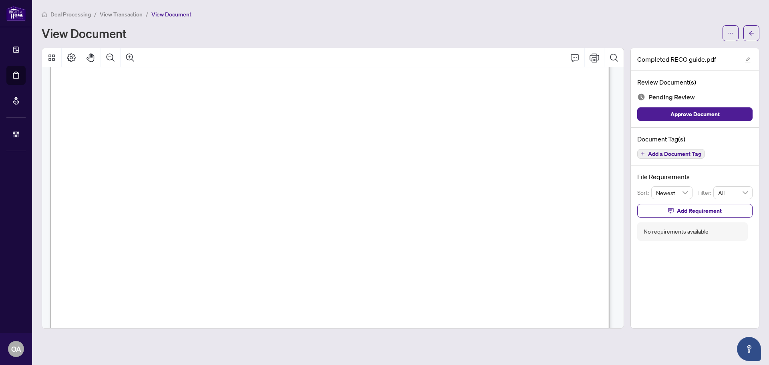
scroll to position [8982, 0]
click at [650, 155] on span "Add a Document Tag" at bounding box center [674, 154] width 53 height 6
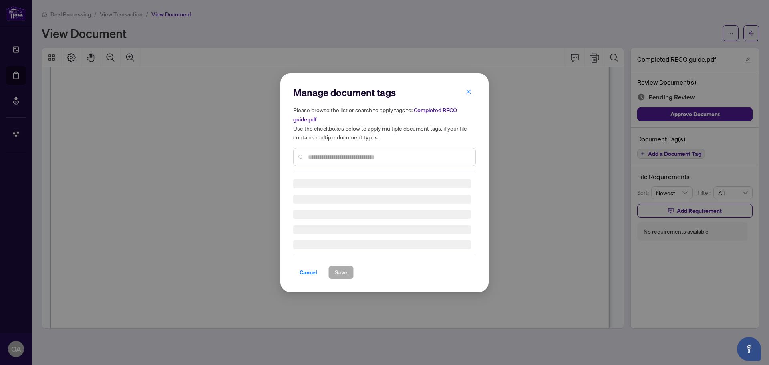
click at [317, 155] on input "text" at bounding box center [388, 157] width 161 height 9
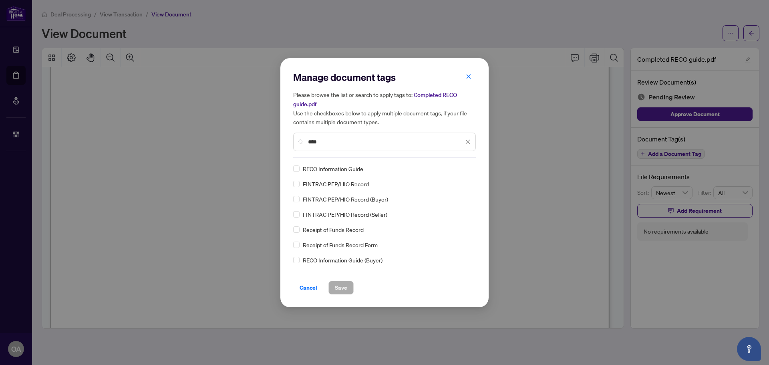
type input "****"
click at [466, 168] on icon at bounding box center [468, 168] width 5 height 3
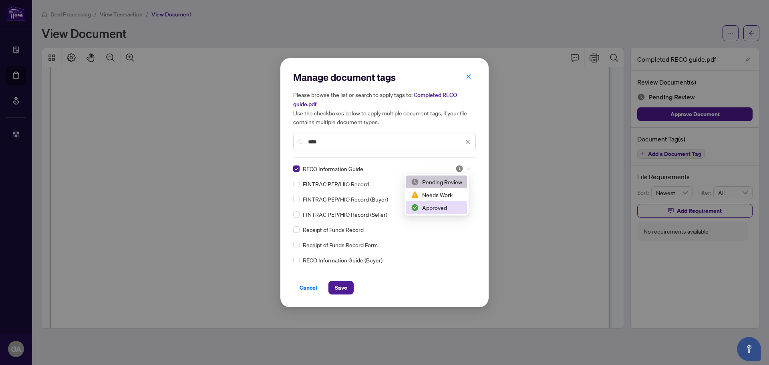
click at [446, 209] on div "Approved" at bounding box center [436, 207] width 51 height 9
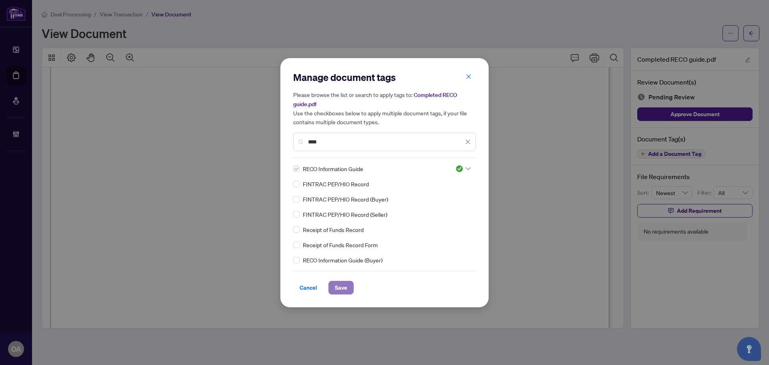
click at [337, 285] on span "Save" at bounding box center [341, 287] width 12 height 13
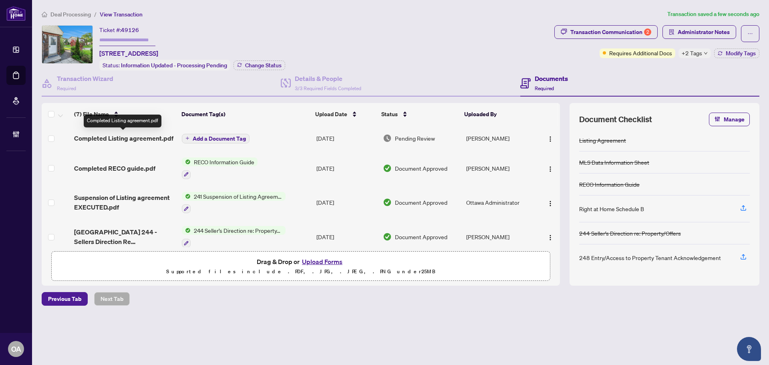
click at [155, 136] on span "Completed Listing agreement.pdf" at bounding box center [123, 138] width 99 height 10
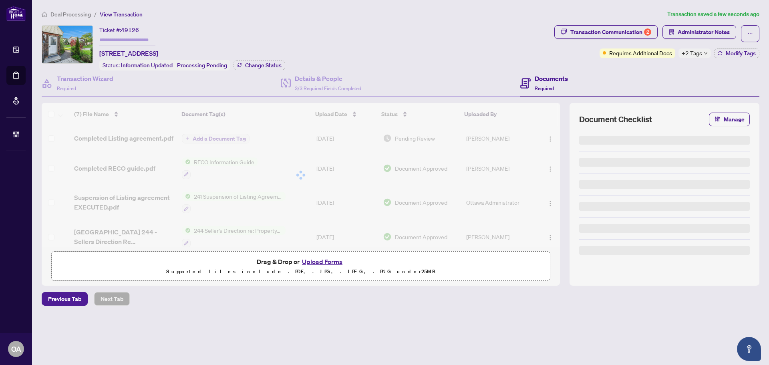
click at [701, 53] on span "+2 Tags" at bounding box center [691, 52] width 20 height 9
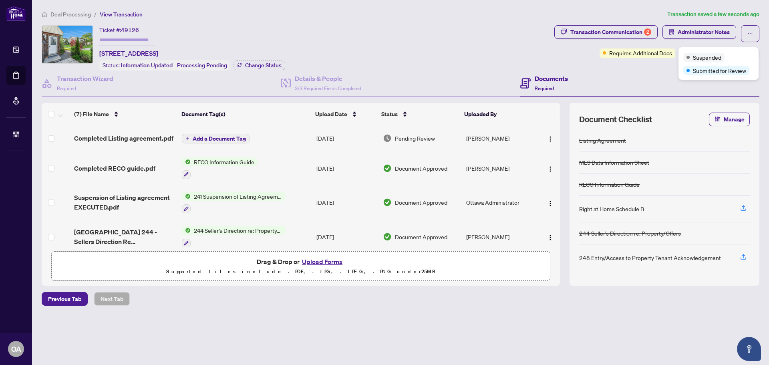
click at [650, 74] on div "Documents Required" at bounding box center [639, 83] width 239 height 26
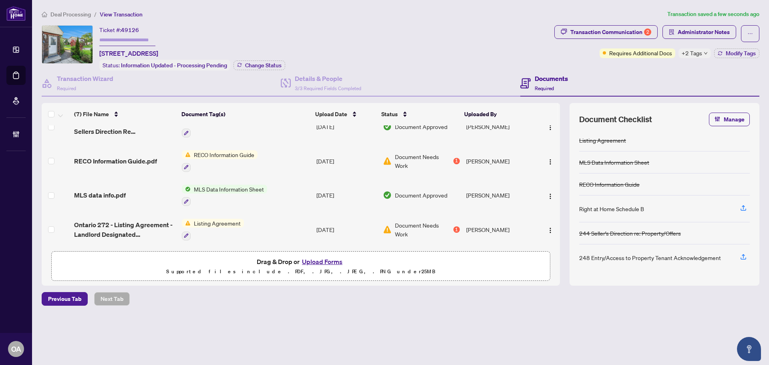
click at [114, 220] on span "Ontario 272 - Listing Agreement - Landlord Designated Representation Agreement …" at bounding box center [124, 229] width 101 height 19
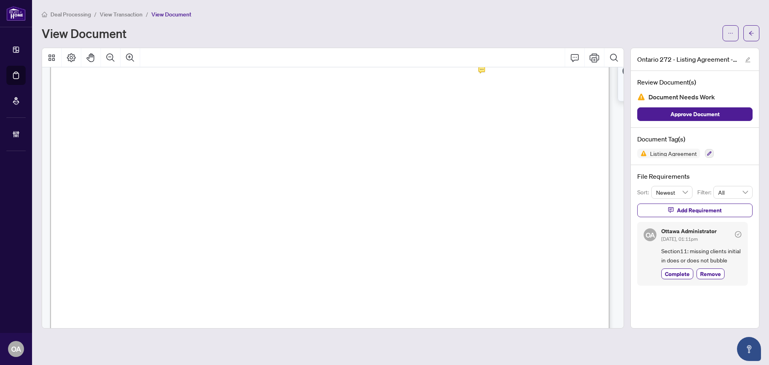
scroll to position [1761, 0]
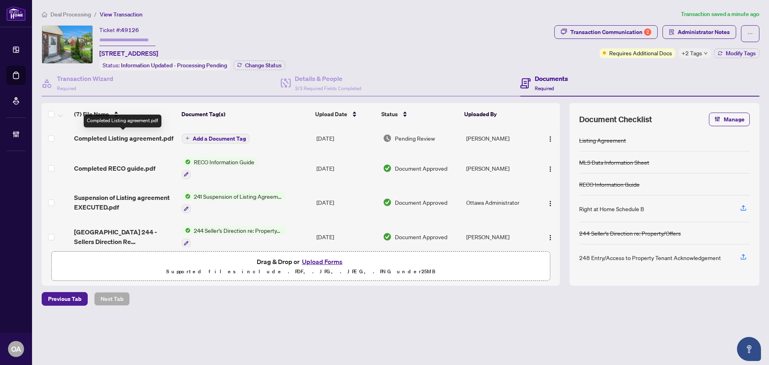
click at [125, 137] on span "Completed Listing agreement.pdf" at bounding box center [123, 138] width 99 height 10
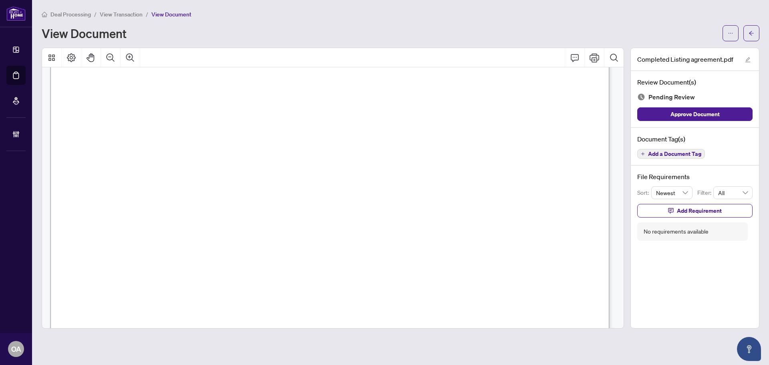
scroll to position [1681, 0]
click at [578, 57] on icon "Comment" at bounding box center [574, 58] width 8 height 8
click at [662, 154] on span "Add a Document Tag" at bounding box center [674, 154] width 53 height 6
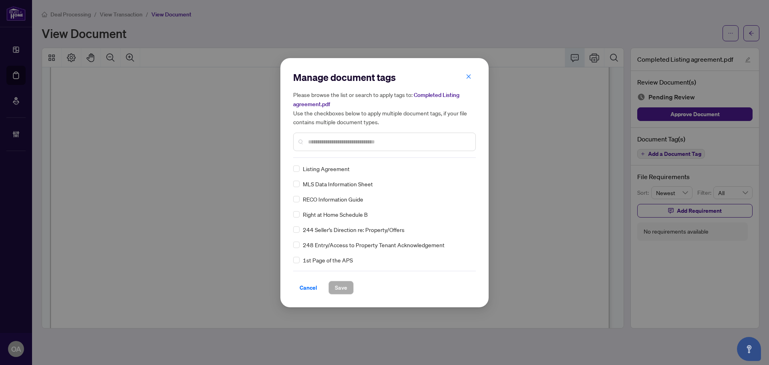
click at [465, 91] on h5 "Please browse the list or search to apply tags to: Completed Listing agreement.…" at bounding box center [384, 108] width 183 height 36
click at [471, 78] on icon "close" at bounding box center [469, 77] width 6 height 6
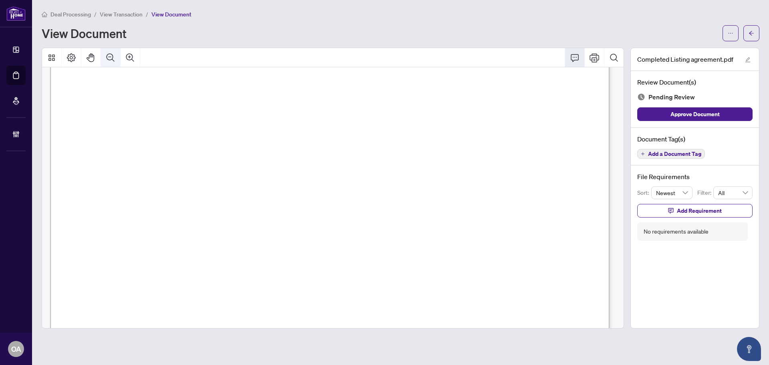
click at [108, 54] on icon "Zoom Out" at bounding box center [111, 58] width 10 height 10
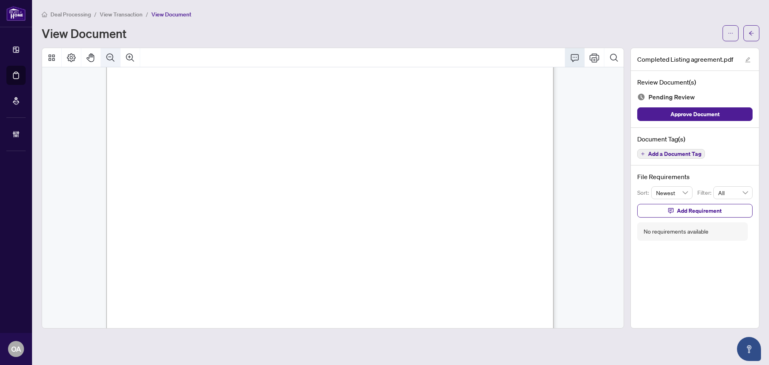
click at [108, 54] on icon "Zoom Out" at bounding box center [111, 58] width 10 height 10
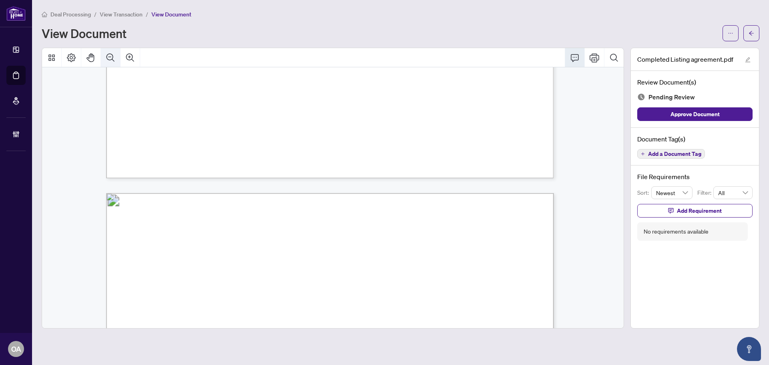
click at [108, 54] on icon "Zoom Out" at bounding box center [111, 58] width 10 height 10
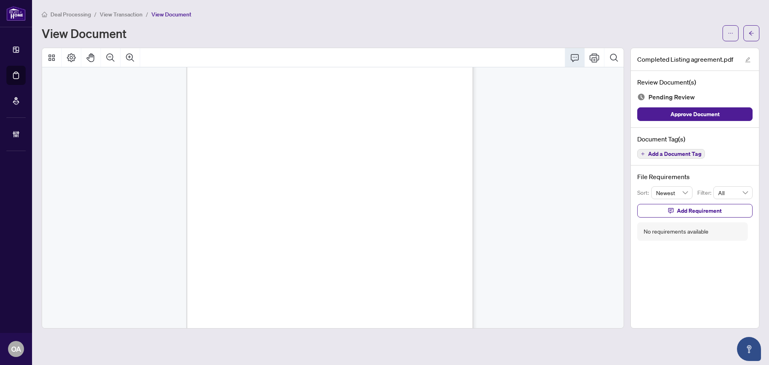
scroll to position [331, 0]
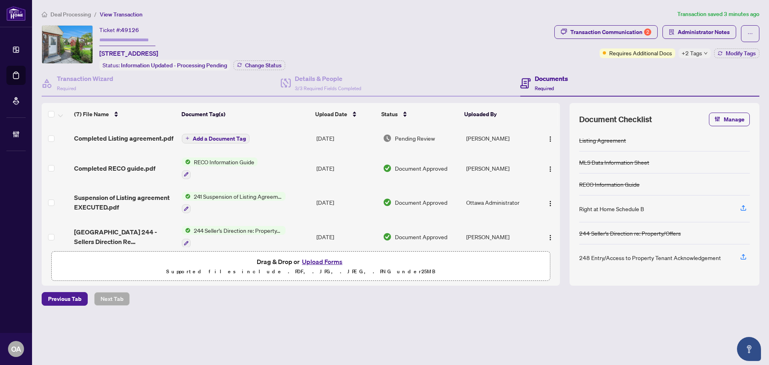
drag, startPoint x: 254, startPoint y: 49, endPoint x: 95, endPoint y: 51, distance: 158.9
click at [95, 51] on div "Ticket #: 49126 23D Forester Cres, Ottawa, Ontario K2H 8Y1, Canada Status: Info…" at bounding box center [296, 47] width 509 height 45
drag, startPoint x: 122, startPoint y: 51, endPoint x: 195, endPoint y: 50, distance: 72.9
click at [123, 51] on span "23D Forester Cres, Ottawa, Ontario K2H 8Y1, Canada" at bounding box center [128, 53] width 59 height 10
click at [158, 54] on span "23D Forester Cres, Ottawa, Ontario K2H 8Y1, Canada" at bounding box center [128, 53] width 59 height 10
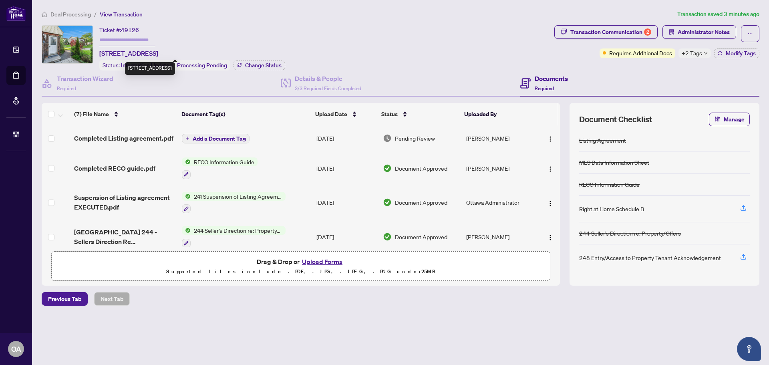
drag, startPoint x: 258, startPoint y: 48, endPoint x: 99, endPoint y: 56, distance: 158.7
click at [99, 56] on div "Ticket #: 49126 23D Forester Cres, Ottawa, Ontario K2H 8Y1, Canada Status: Info…" at bounding box center [192, 47] width 186 height 45
copy span "23D Forester Cres, Ottawa, Ontario K2H 8Y1, Canada"
click at [548, 137] on img "button" at bounding box center [550, 139] width 6 height 6
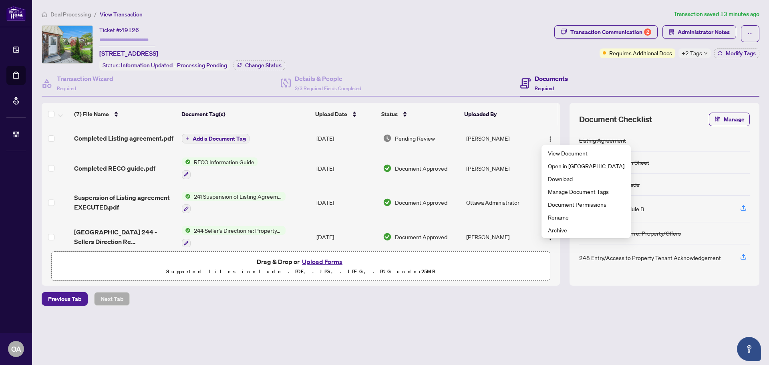
click at [527, 113] on th "Uploaded By" at bounding box center [497, 114] width 73 height 22
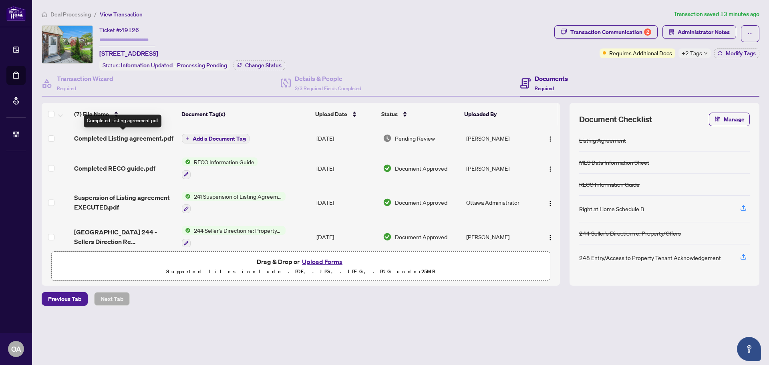
click at [141, 136] on span "Completed Listing agreement.pdf" at bounding box center [123, 138] width 99 height 10
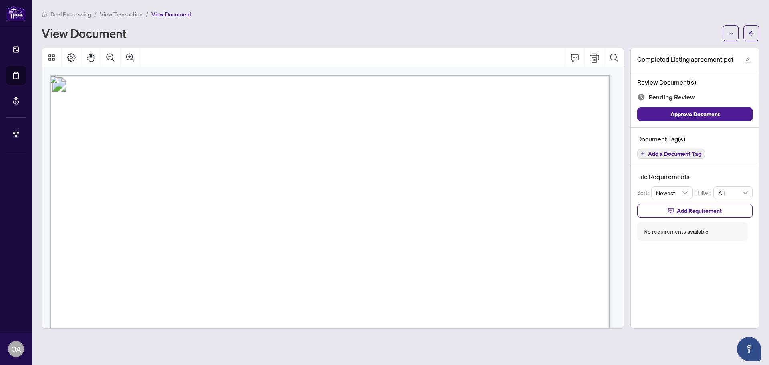
click at [671, 154] on span "Add a Document Tag" at bounding box center [674, 154] width 53 height 6
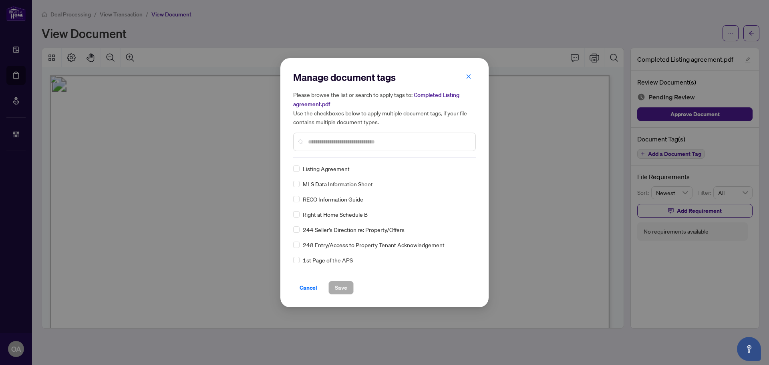
drag, startPoint x: 345, startPoint y: 141, endPoint x: 350, endPoint y: 136, distance: 7.4
click at [345, 139] on input "text" at bounding box center [388, 141] width 161 height 9
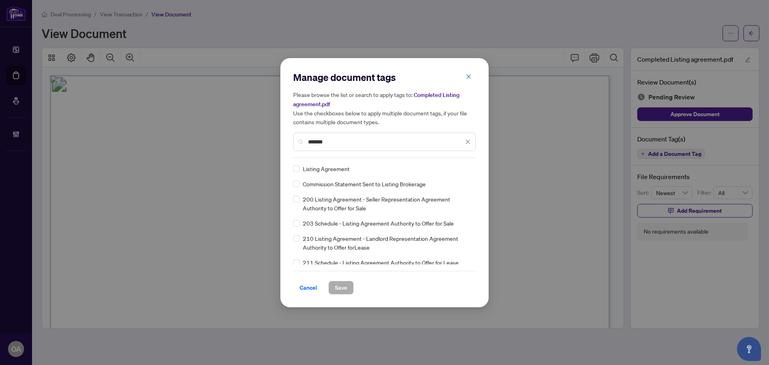
type input "*******"
click at [464, 170] on div at bounding box center [462, 169] width 15 height 8
click at [454, 195] on div "Needs Work" at bounding box center [436, 194] width 51 height 9
drag, startPoint x: 341, startPoint y: 284, endPoint x: 464, endPoint y: 261, distance: 125.1
click at [341, 284] on span "Save" at bounding box center [341, 287] width 12 height 13
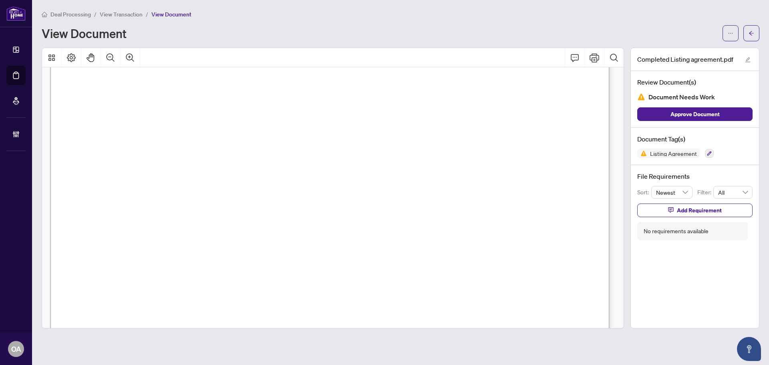
scroll to position [1641, 0]
click at [576, 54] on icon "Comment" at bounding box center [575, 58] width 10 height 10
click at [534, 213] on p "**********" at bounding box center [530, 209] width 117 height 7
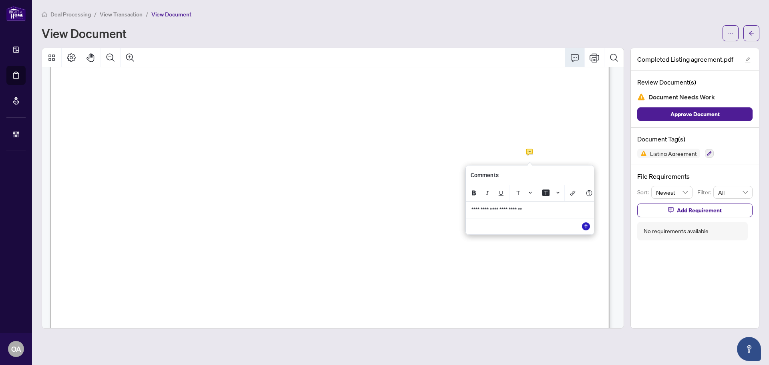
click at [586, 230] on icon "Save" at bounding box center [586, 226] width 8 height 8
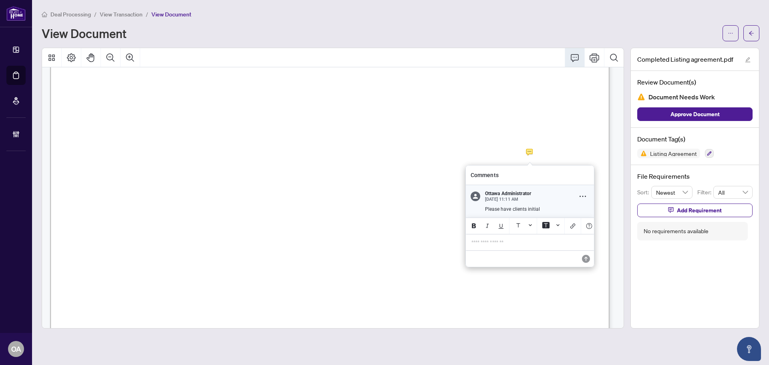
click at [482, 245] on p "**********" at bounding box center [529, 242] width 117 height 7
click at [525, 245] on p "**********" at bounding box center [529, 242] width 117 height 7
drag, startPoint x: 483, startPoint y: 207, endPoint x: 547, endPoint y: 210, distance: 64.5
click at [547, 210] on div "Please have clients initial" at bounding box center [534, 209] width 109 height 7
click at [491, 245] on p "**********" at bounding box center [529, 242] width 117 height 7
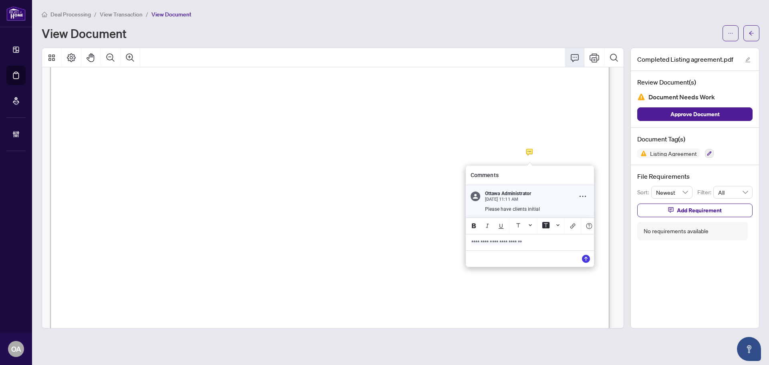
drag, startPoint x: 538, startPoint y: 243, endPoint x: 449, endPoint y: 240, distance: 89.3
click at [0, 0] on div "**********" at bounding box center [0, 0] width 0 height 0
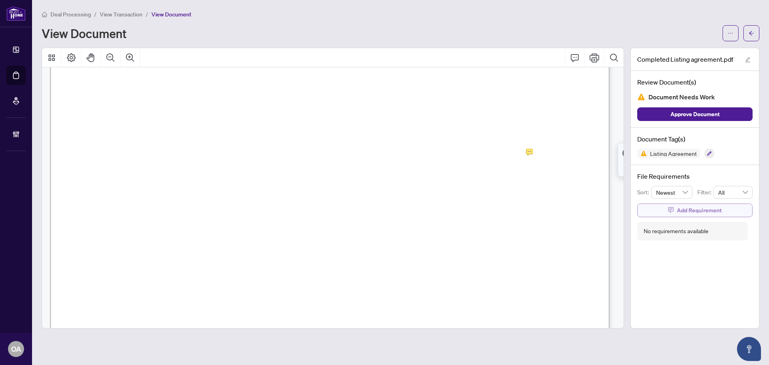
click at [704, 210] on span "Add Requirement" at bounding box center [699, 210] width 45 height 13
click at [672, 215] on textarea at bounding box center [703, 217] width 86 height 15
paste textarea "**********"
type textarea "**********"
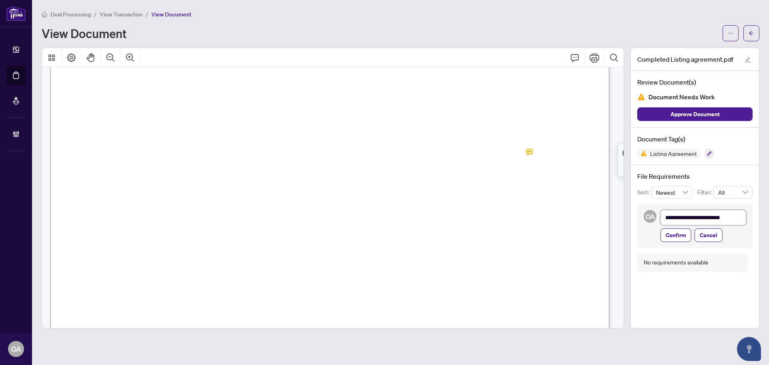
type textarea "**********"
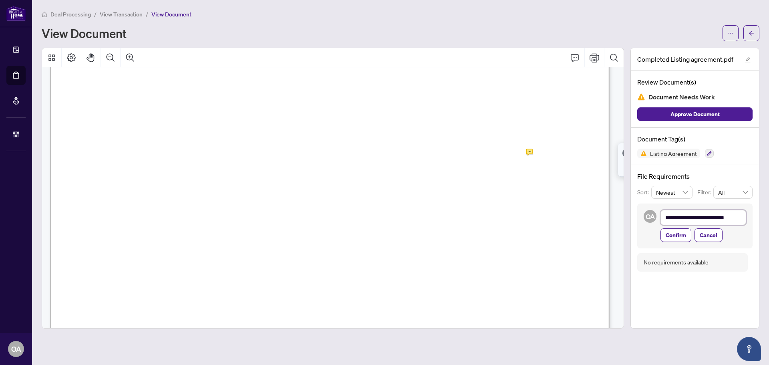
type textarea "**********"
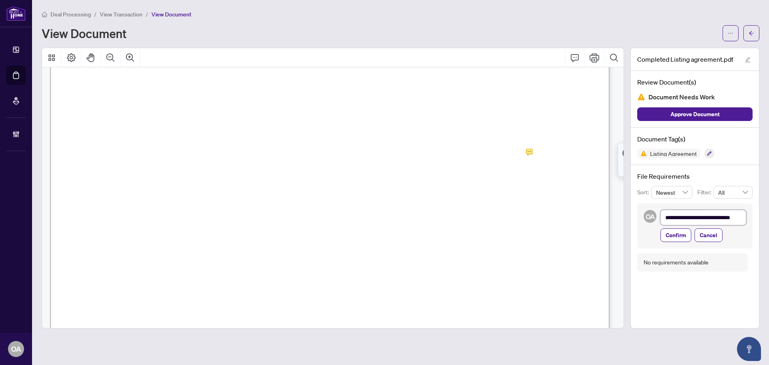
type textarea "**********"
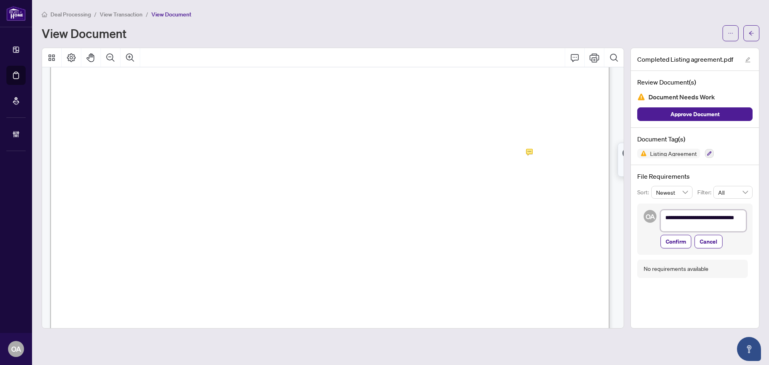
type textarea "**********"
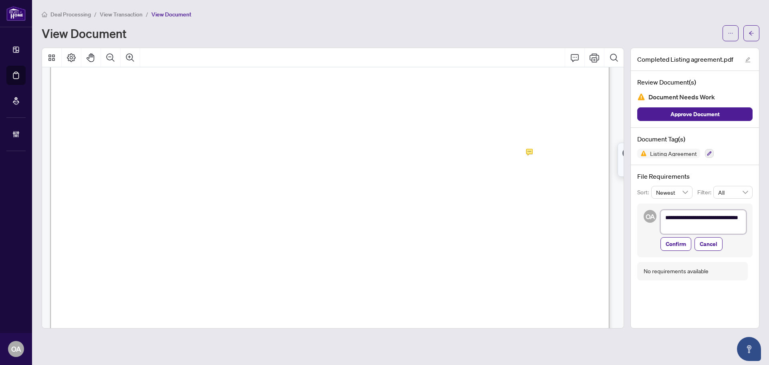
type textarea "**********"
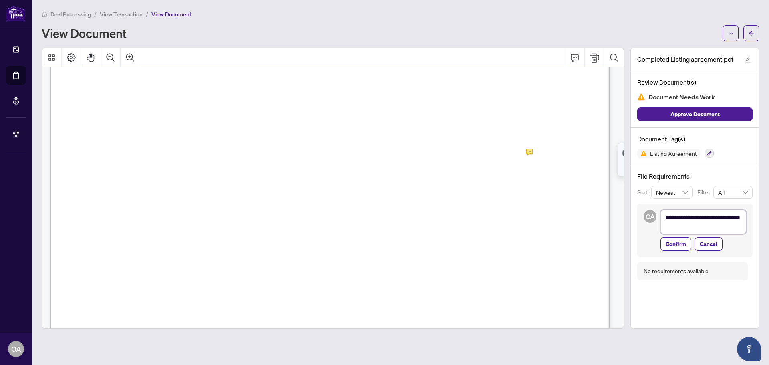
type textarea "**********"
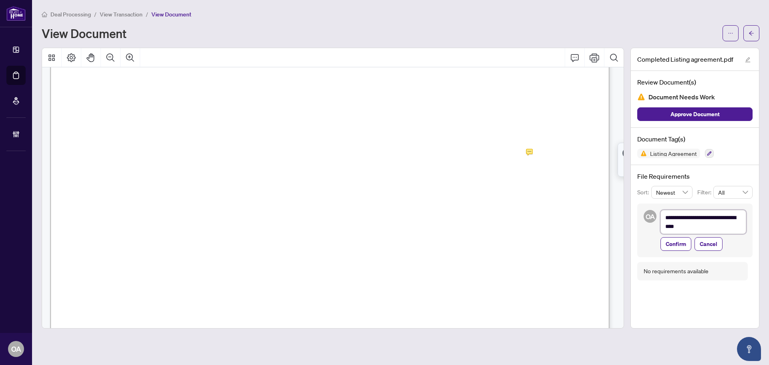
type textarea "**********"
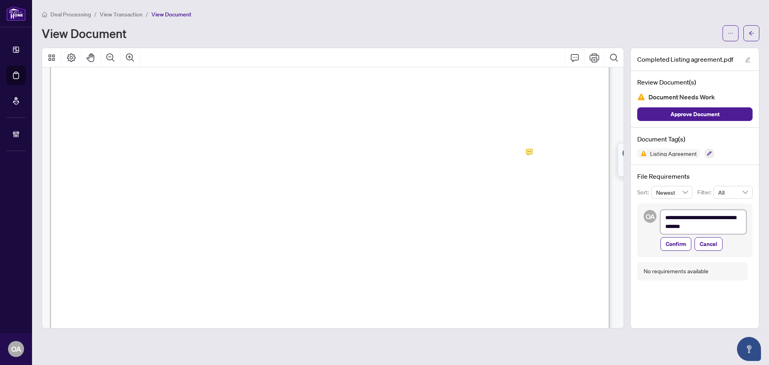
type textarea "**********"
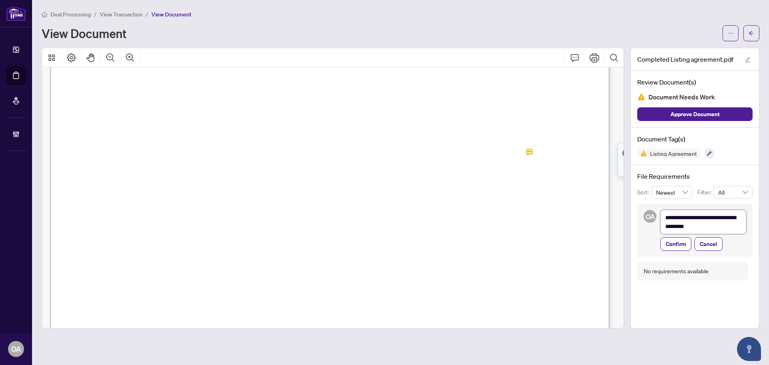
type textarea "**********"
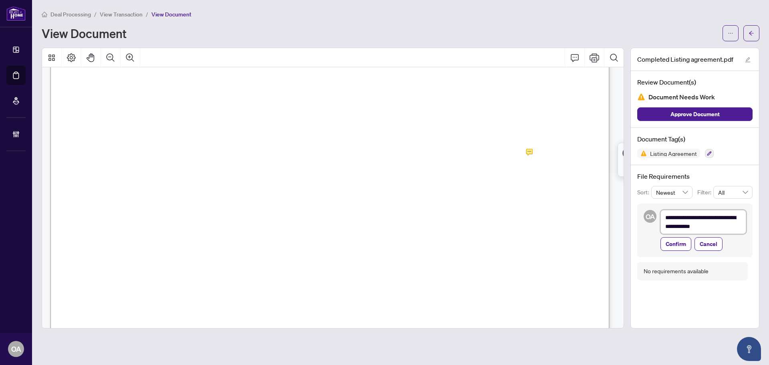
type textarea "**********"
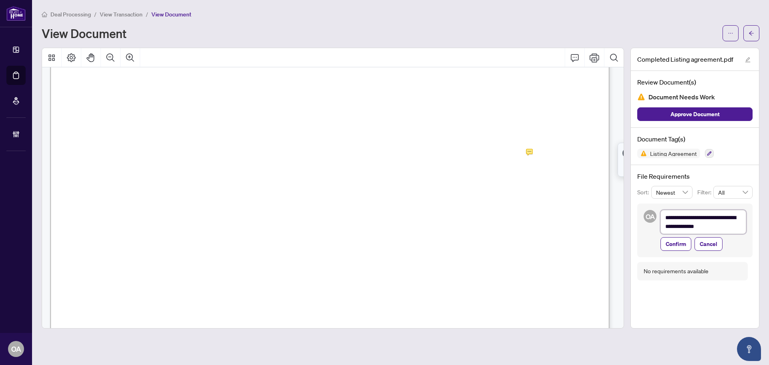
type textarea "**********"
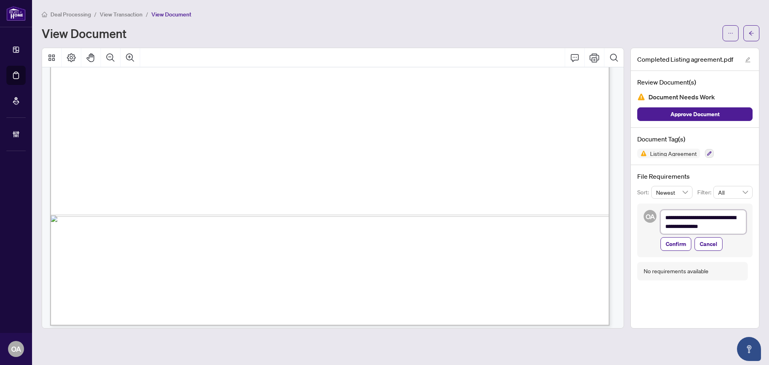
scroll to position [2002, 0]
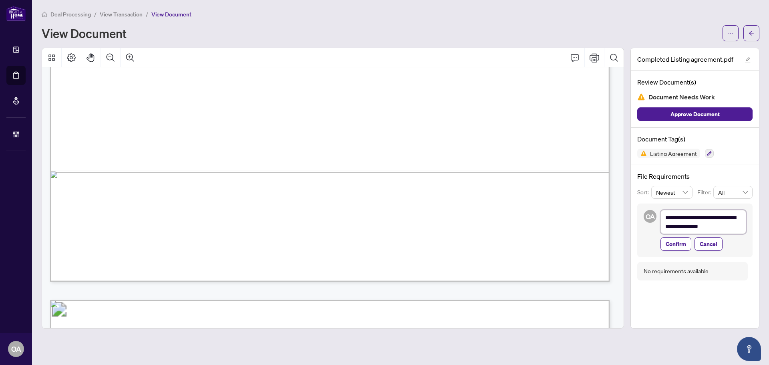
type textarea "**********"
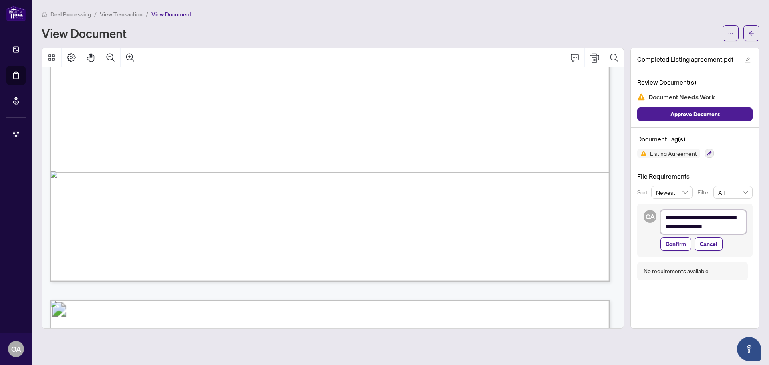
type textarea "**********"
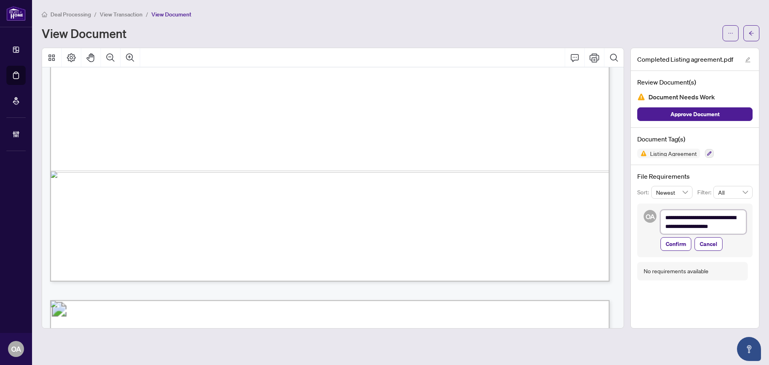
type textarea "**********"
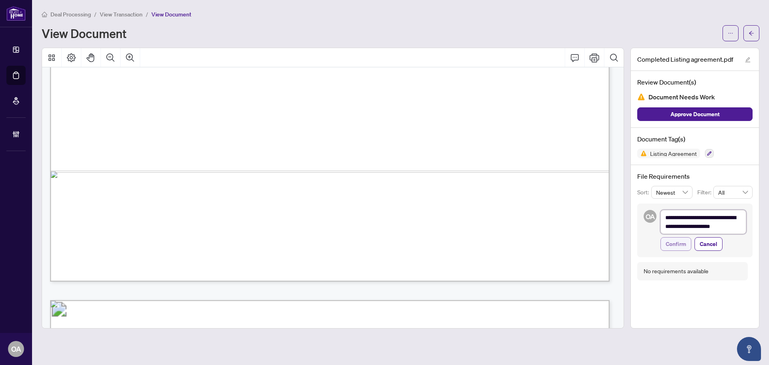
type textarea "**********"
click at [678, 241] on span "Confirm" at bounding box center [675, 243] width 20 height 13
type textarea "**********"
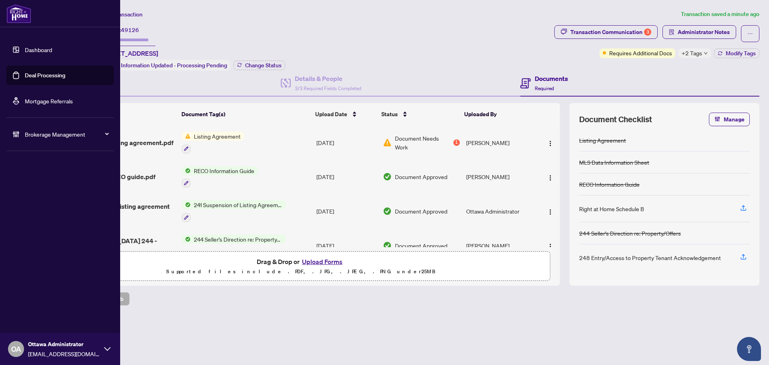
click at [48, 75] on link "Deal Processing" at bounding box center [45, 75] width 40 height 7
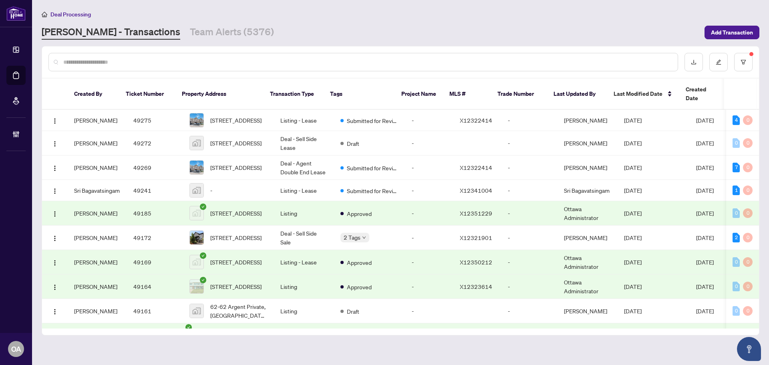
click at [304, 62] on input "text" at bounding box center [367, 62] width 608 height 9
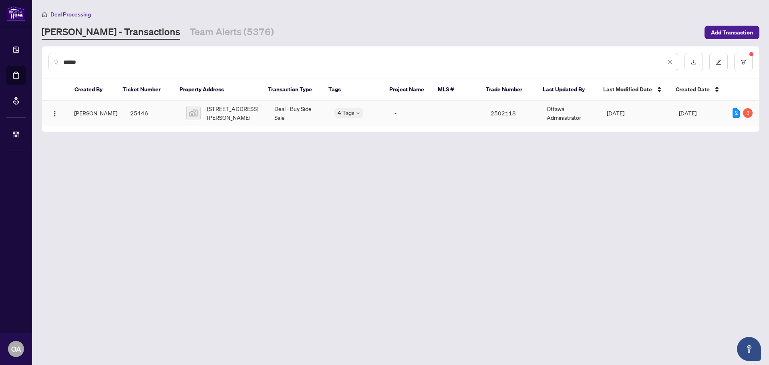
type input "******"
click at [302, 109] on td "Deal - Buy Side Sale" at bounding box center [298, 113] width 60 height 24
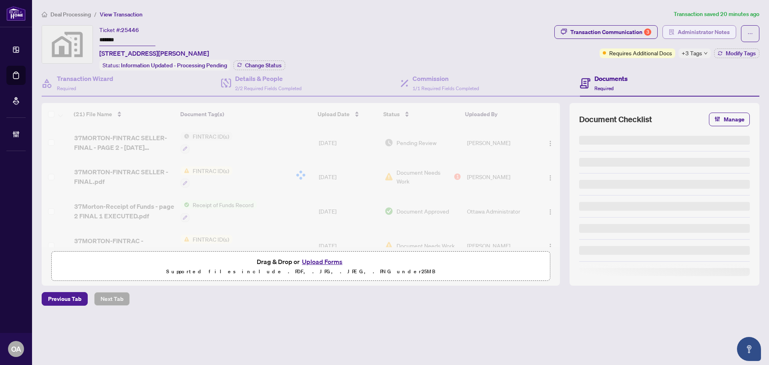
click at [694, 33] on span "Administrator Notes" at bounding box center [703, 32] width 52 height 13
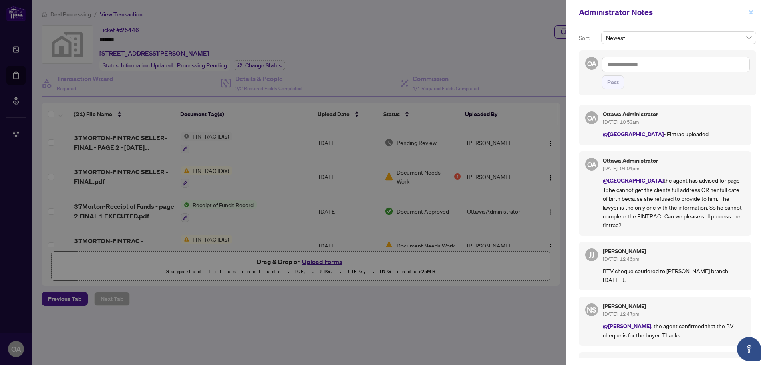
click at [751, 12] on icon "close" at bounding box center [751, 12] width 4 height 4
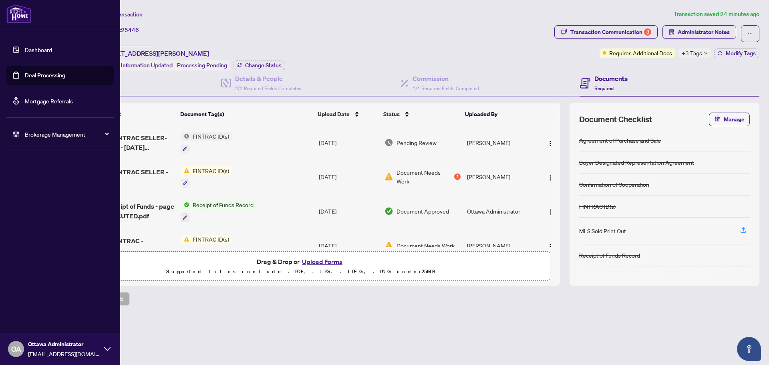
click at [29, 72] on link "Deal Processing" at bounding box center [45, 75] width 40 height 7
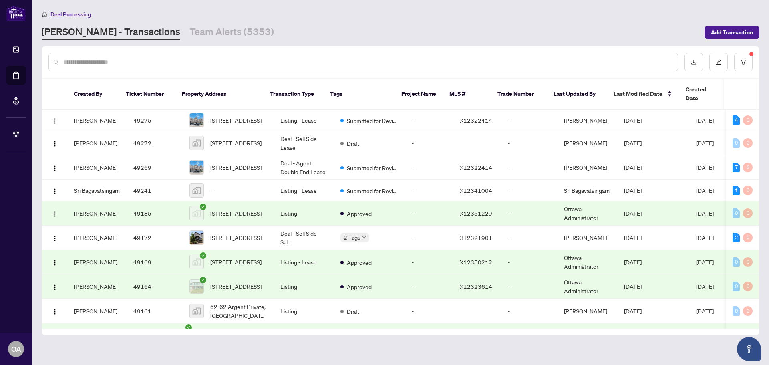
click at [179, 60] on input "text" at bounding box center [367, 62] width 608 height 9
paste input "*********"
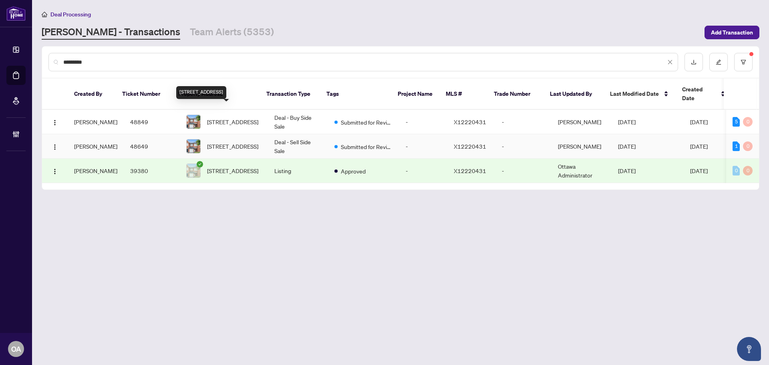
type input "*********"
click at [236, 142] on span "352 Selene Way, Ottawa, Ontario K4A 0G6, Canada" at bounding box center [232, 146] width 51 height 9
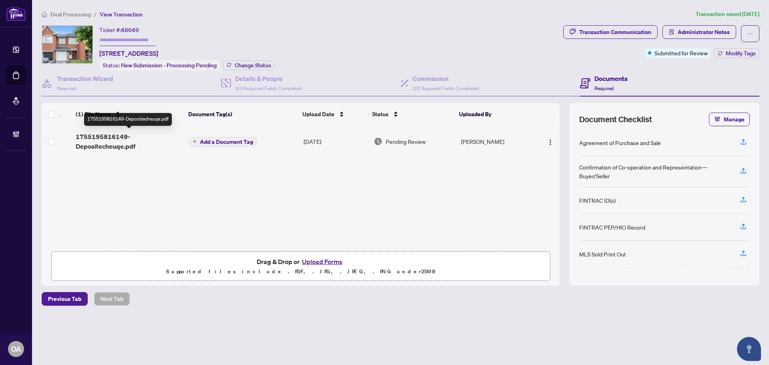
click at [124, 135] on span "1755195816149-Depositecheuqe.pdf" at bounding box center [129, 141] width 107 height 19
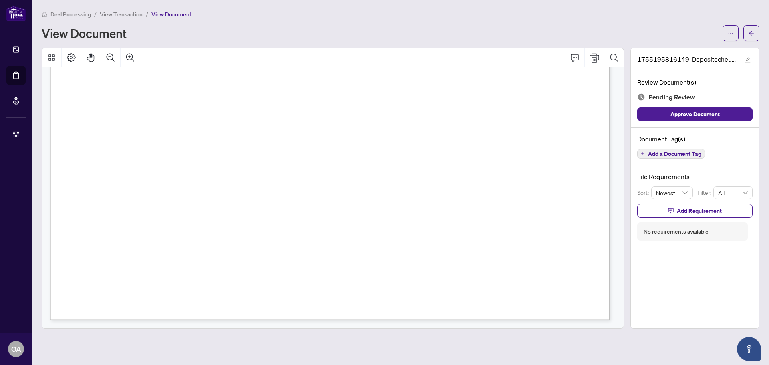
scroll to position [70, 0]
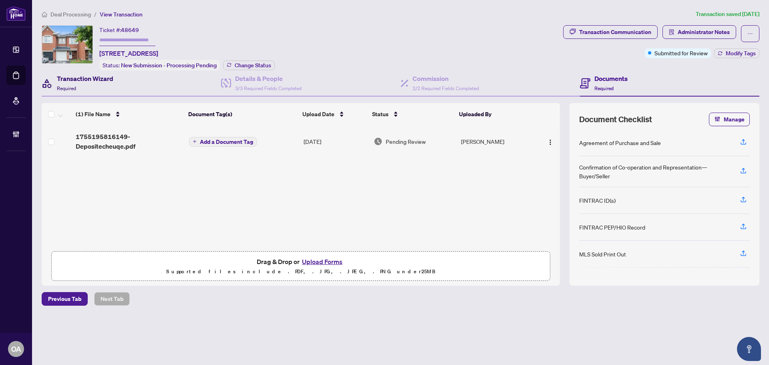
click at [90, 77] on h4 "Transaction Wizard" at bounding box center [85, 79] width 56 height 10
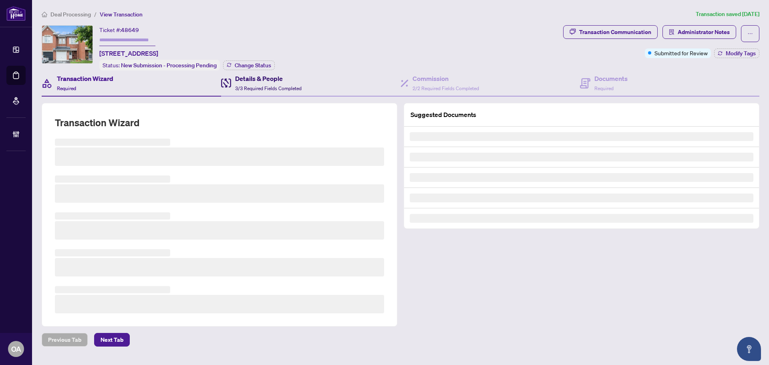
click at [223, 79] on icon at bounding box center [226, 82] width 10 height 9
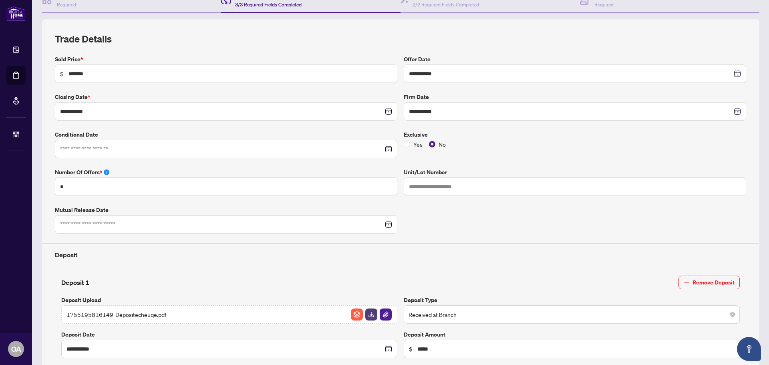
scroll to position [160, 0]
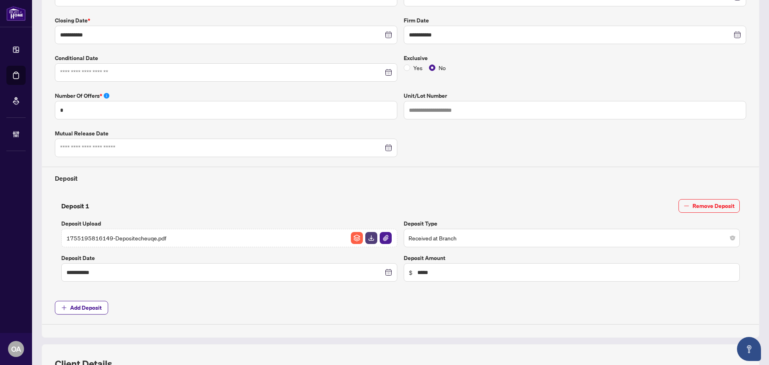
drag, startPoint x: 434, startPoint y: 238, endPoint x: 452, endPoint y: 235, distance: 17.8
click at [434, 238] on span "Received at Branch" at bounding box center [571, 237] width 326 height 15
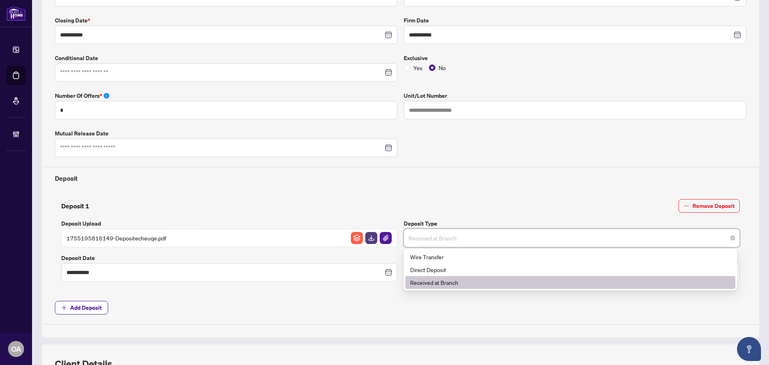
click at [475, 209] on div "Deposit 1 Remove Deposit" at bounding box center [400, 206] width 678 height 14
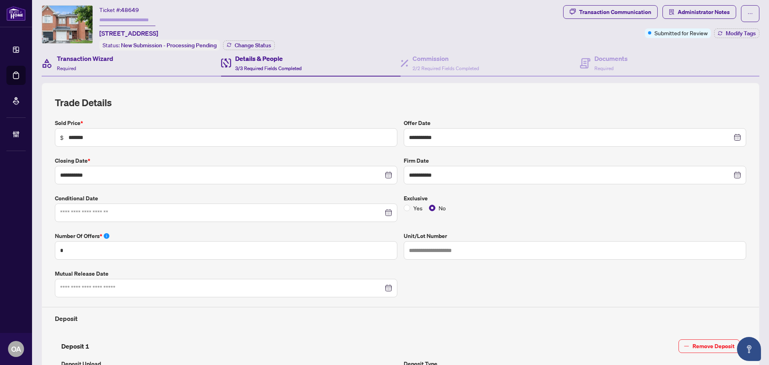
scroll to position [0, 0]
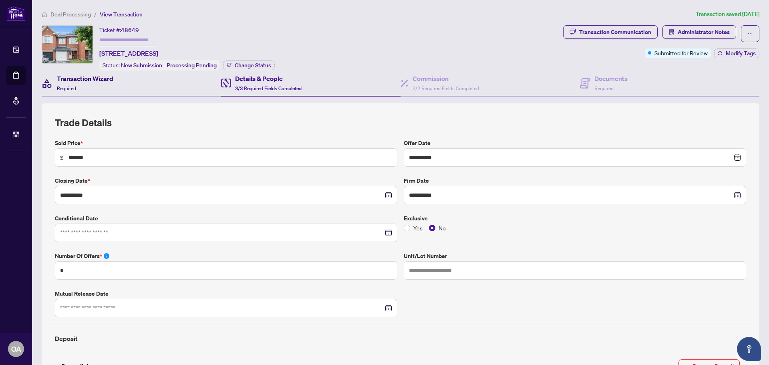
click at [81, 79] on h4 "Transaction Wizard" at bounding box center [85, 79] width 56 height 10
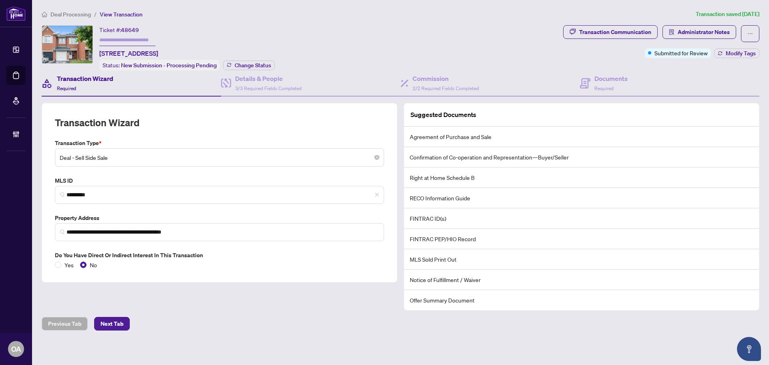
click at [124, 158] on span "Deal - Sell Side Sale" at bounding box center [219, 157] width 319 height 15
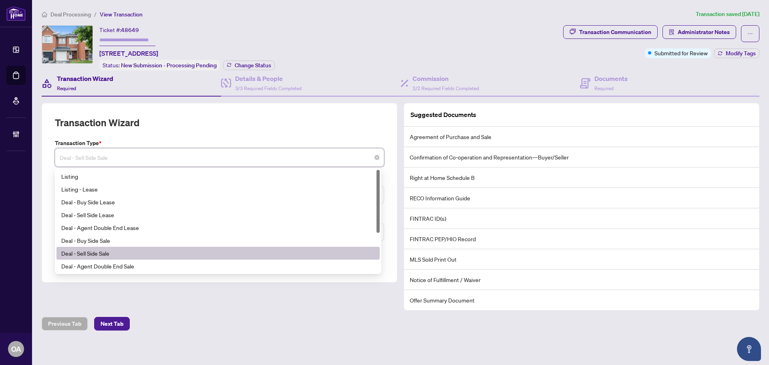
click at [124, 157] on span "Deal - Sell Side Sale" at bounding box center [219, 157] width 319 height 15
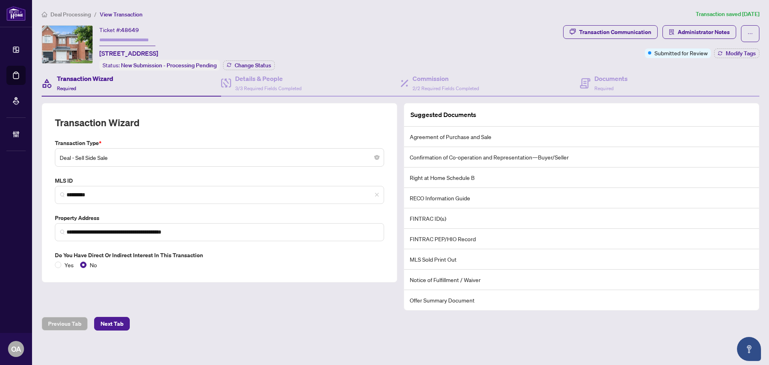
drag, startPoint x: 363, startPoint y: 16, endPoint x: 1385, endPoint y: -3, distance: 1022.1
click at [768, 0] on html "**********" at bounding box center [384, 182] width 769 height 365
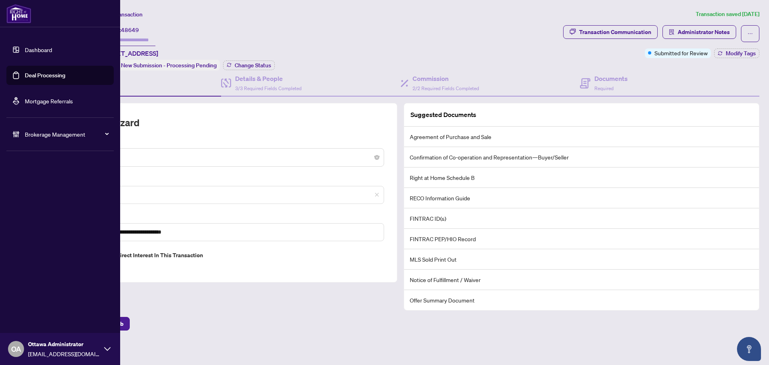
drag, startPoint x: 30, startPoint y: 72, endPoint x: 54, endPoint y: 71, distance: 24.4
click at [30, 72] on link "Deal Processing" at bounding box center [45, 75] width 40 height 7
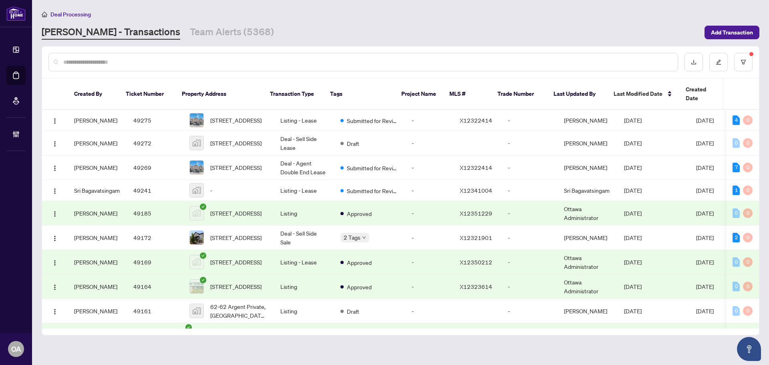
click at [280, 60] on input "text" at bounding box center [367, 62] width 608 height 9
click at [234, 68] on div at bounding box center [362, 62] width 629 height 18
click at [239, 61] on input "text" at bounding box center [367, 62] width 608 height 9
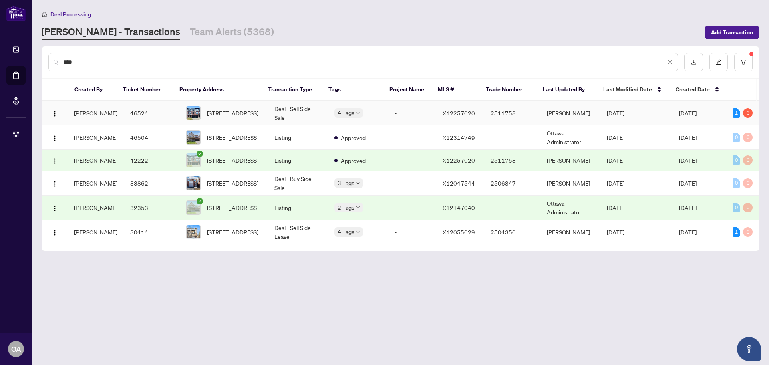
type input "****"
click at [219, 115] on span "104 WILD SENNA Way, Ottawa, Ontario K2J 5Z7, Canada" at bounding box center [232, 112] width 51 height 9
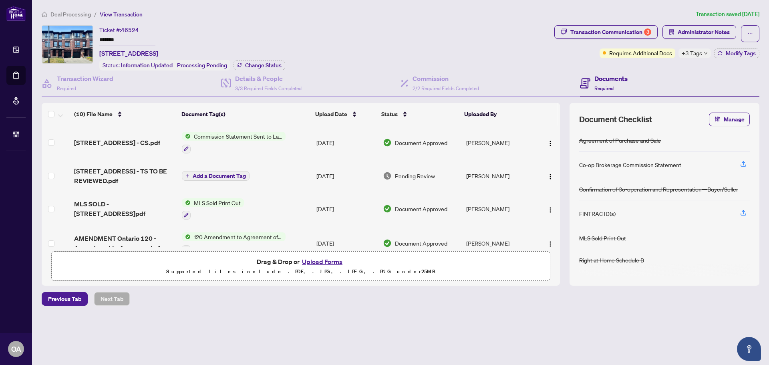
click at [158, 171] on span "104 WILD SENNA Way - TS TO BE REVIEWED.pdf" at bounding box center [124, 175] width 101 height 19
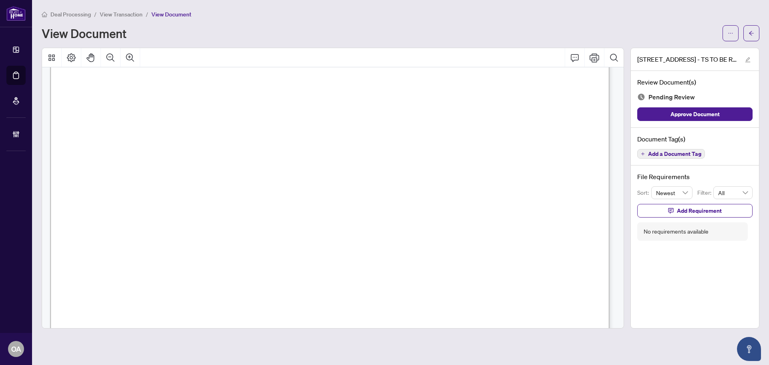
scroll to position [279, 0]
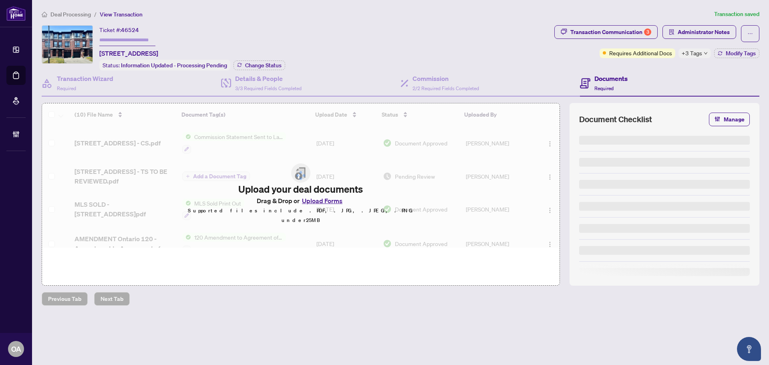
type input "*******"
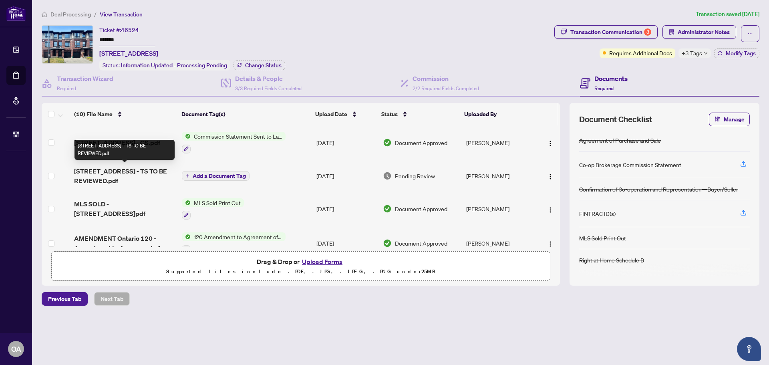
click at [152, 166] on span "104 WILD SENNA Way - TS TO BE REVIEWED.pdf" at bounding box center [124, 175] width 101 height 19
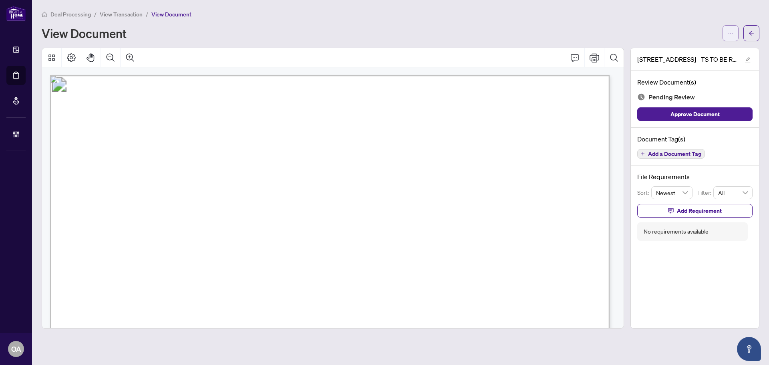
click at [730, 36] on icon "ellipsis" at bounding box center [730, 33] width 6 height 6
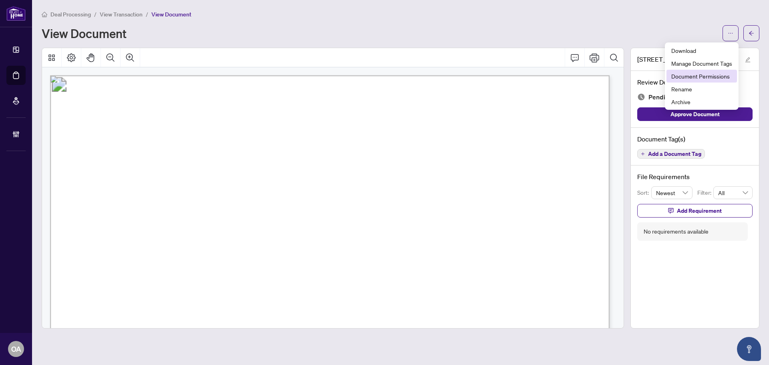
click at [702, 77] on span "Document Permissions" at bounding box center [701, 76] width 61 height 9
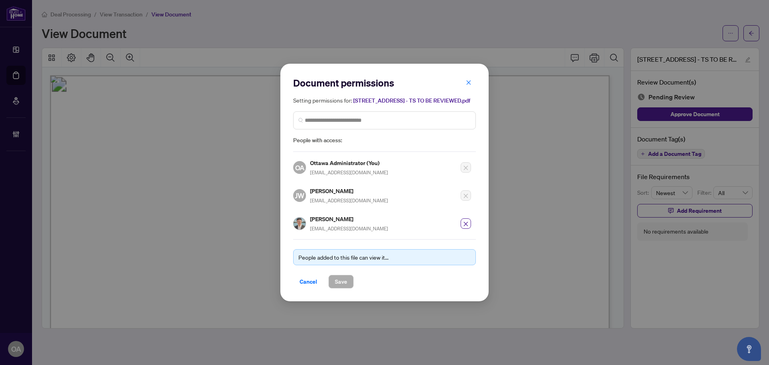
click at [468, 80] on icon "close" at bounding box center [469, 83] width 6 height 6
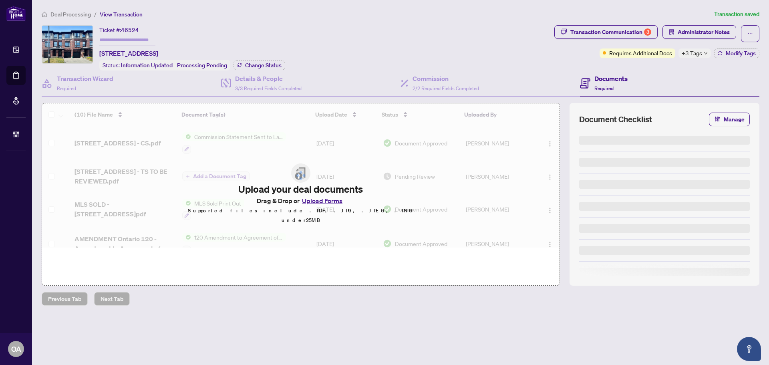
type input "*******"
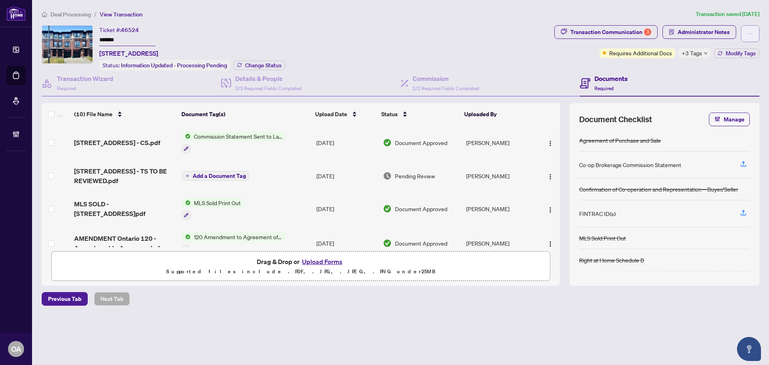
click at [754, 34] on button "button" at bounding box center [750, 33] width 18 height 17
click at [687, 31] on span "Administrator Notes" at bounding box center [703, 32] width 52 height 13
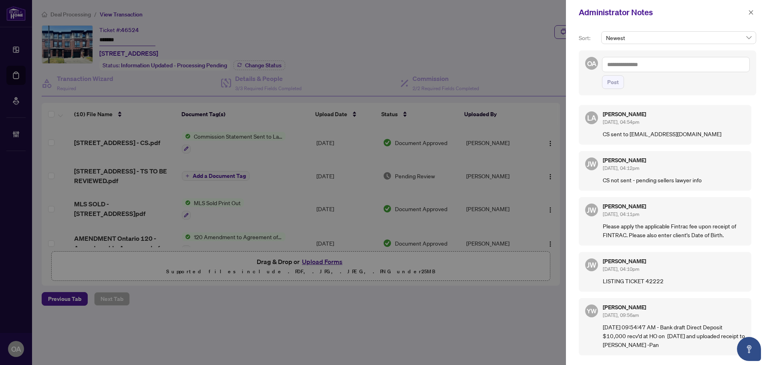
click at [666, 63] on textarea at bounding box center [676, 64] width 148 height 15
click at [631, 69] on b "Luna" at bounding box center [645, 69] width 43 height 7
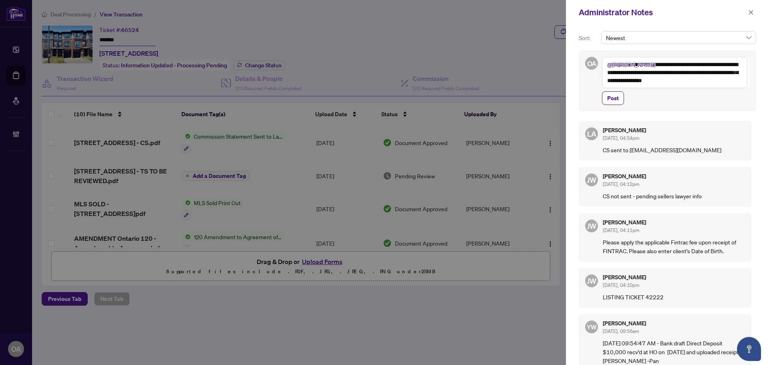
click at [674, 79] on textarea "**********" at bounding box center [674, 72] width 145 height 31
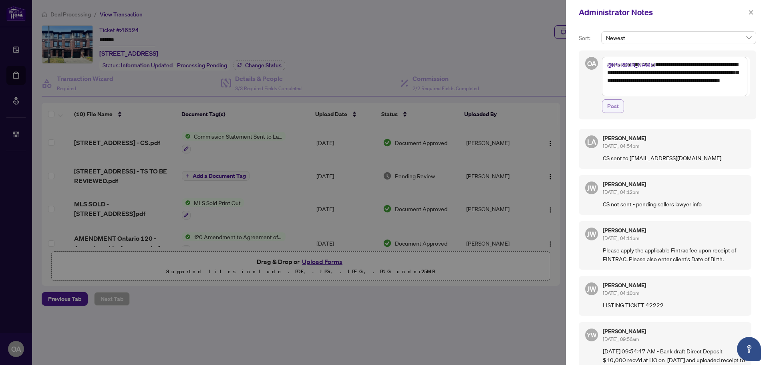
type textarea "**********"
click at [619, 110] on button "Post" at bounding box center [613, 106] width 22 height 14
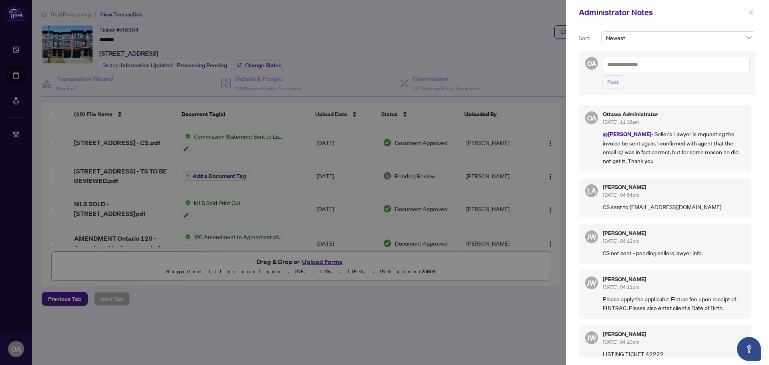
click at [750, 11] on icon "close" at bounding box center [751, 13] width 6 height 6
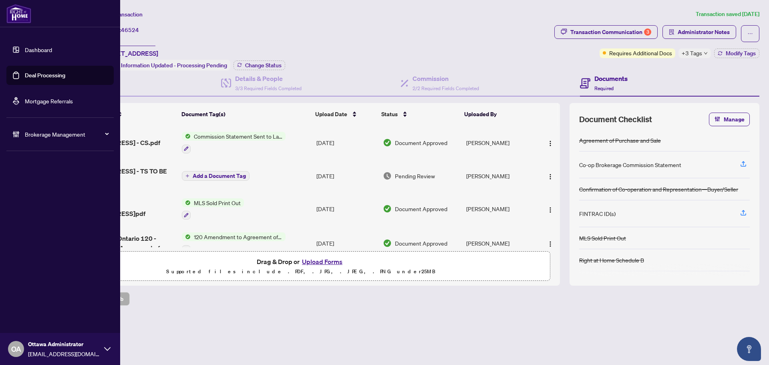
click at [34, 73] on link "Deal Processing" at bounding box center [45, 75] width 40 height 7
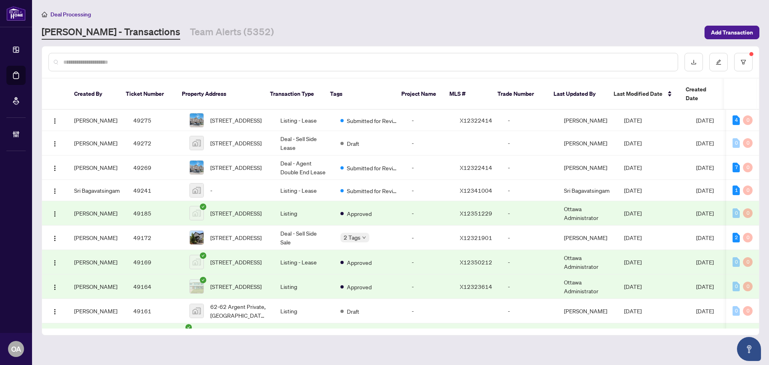
click at [275, 62] on input "text" at bounding box center [367, 62] width 608 height 9
click at [735, 59] on button "button" at bounding box center [743, 62] width 18 height 18
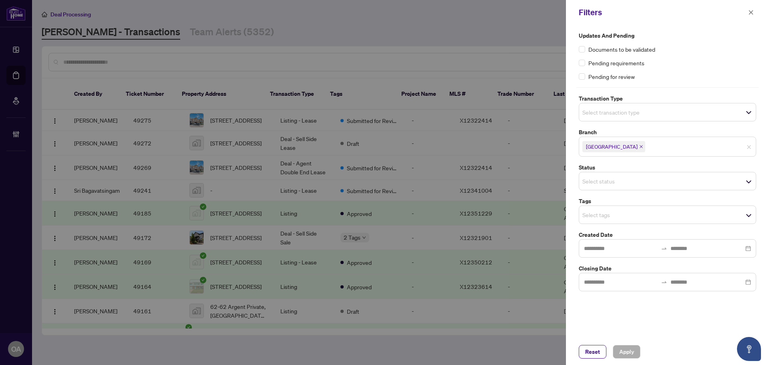
click at [597, 180] on input "search" at bounding box center [610, 181] width 56 height 10
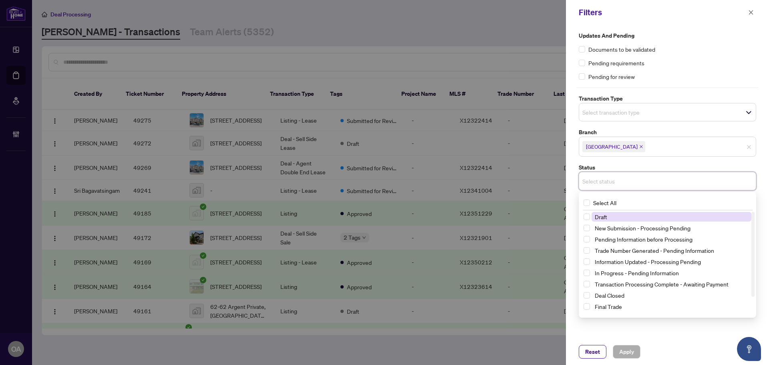
click at [611, 176] on input "search" at bounding box center [610, 181] width 56 height 10
click at [648, 157] on div "Updates and Pending Documents to be validated Pending requirements Pending for …" at bounding box center [667, 161] width 182 height 260
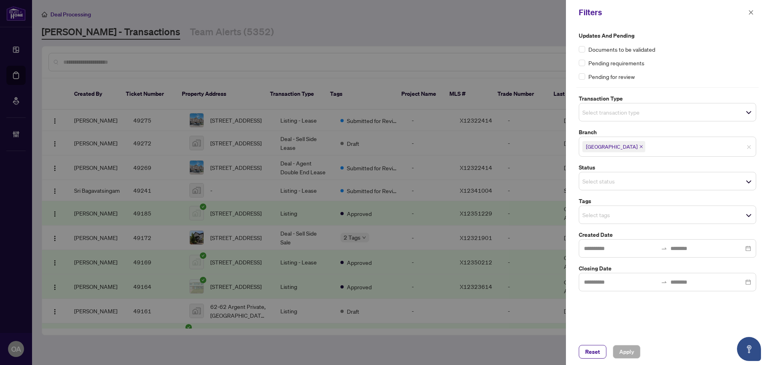
click at [606, 217] on input "search" at bounding box center [610, 215] width 56 height 10
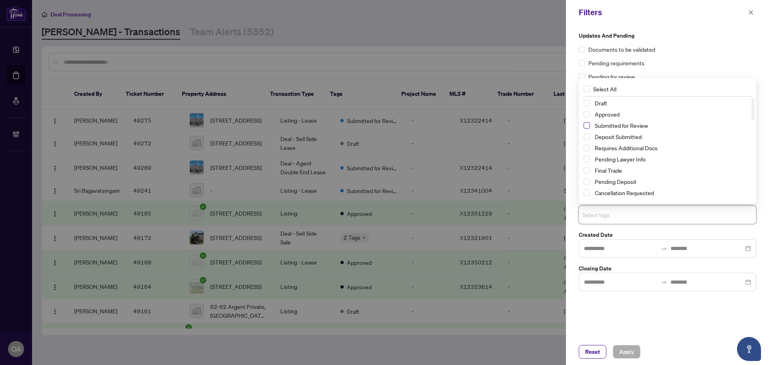
click at [587, 125] on span "Select Submitted for Review" at bounding box center [586, 125] width 6 height 6
click at [622, 352] on span "Apply" at bounding box center [626, 351] width 15 height 13
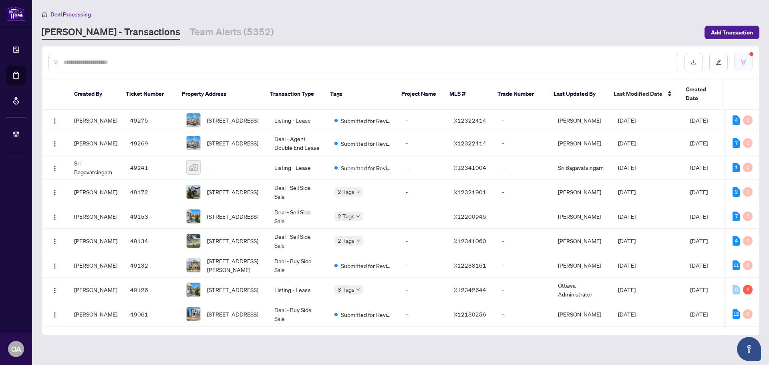
click at [744, 61] on icon "filter" at bounding box center [743, 62] width 6 height 6
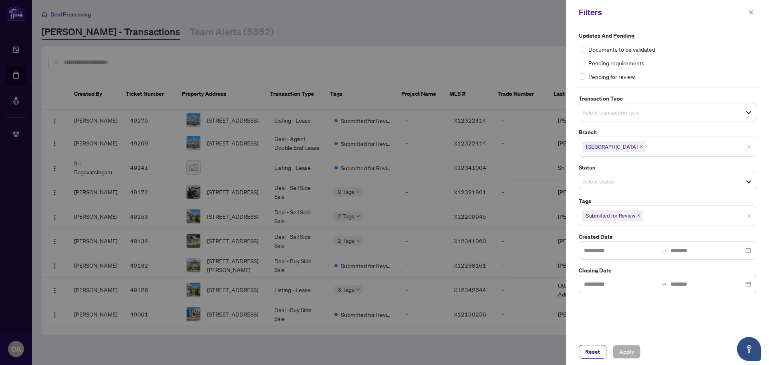
click at [610, 115] on input "search" at bounding box center [610, 112] width 56 height 10
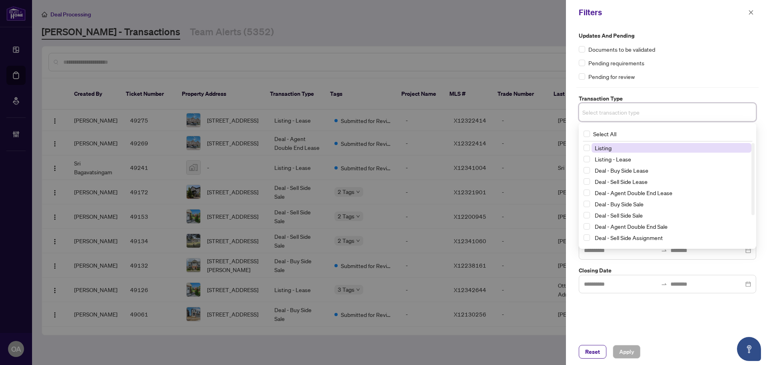
click at [605, 151] on span "Listing" at bounding box center [671, 148] width 160 height 10
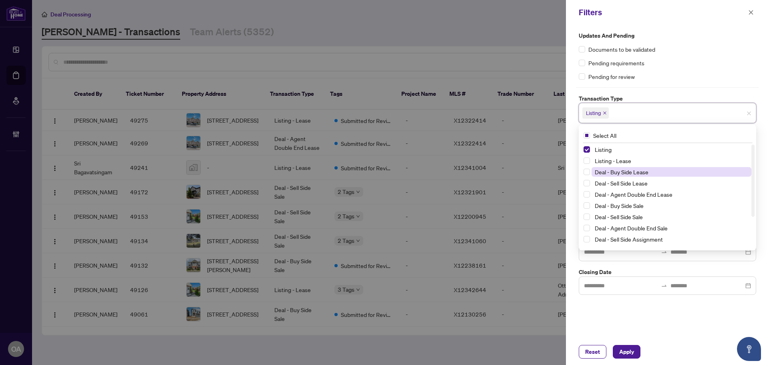
click at [605, 163] on span "Listing - Lease" at bounding box center [612, 160] width 36 height 7
click at [629, 349] on span "Apply" at bounding box center [626, 351] width 15 height 13
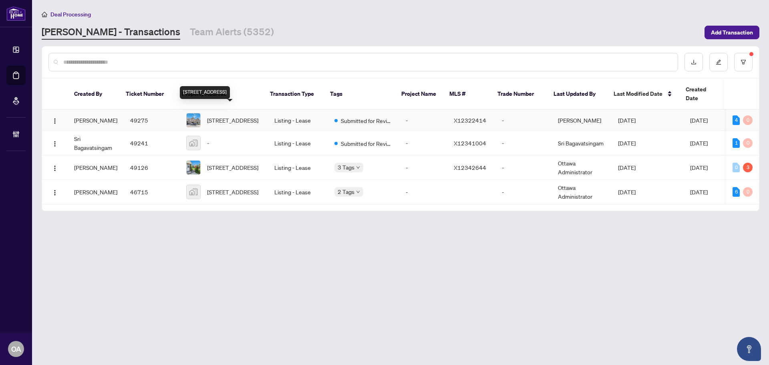
click at [234, 116] on span "115 Windswept Private, Ottawa, Ontario K1V 0Z4, Canada" at bounding box center [232, 120] width 51 height 9
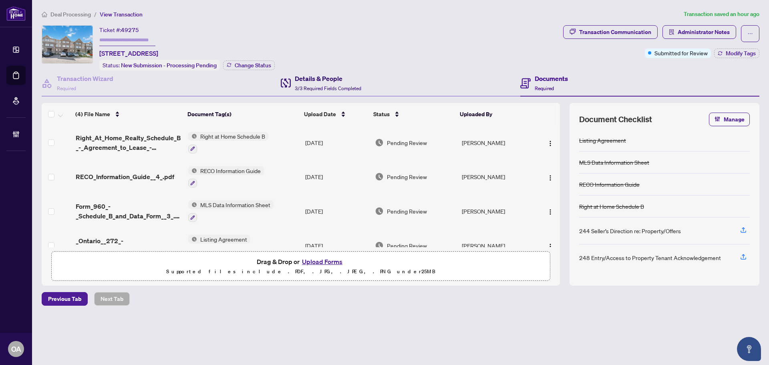
click at [316, 80] on h4 "Details & People" at bounding box center [328, 79] width 66 height 10
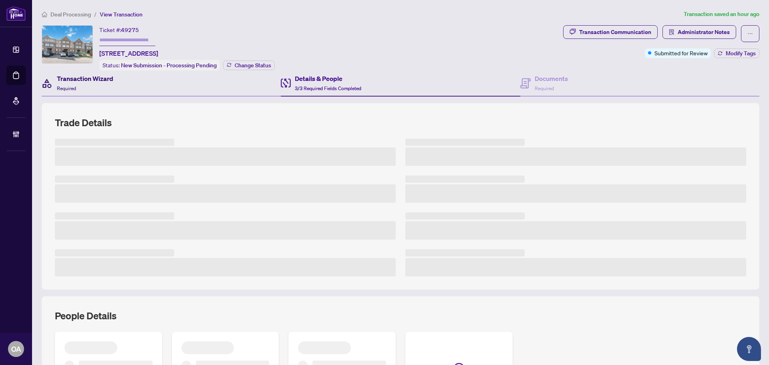
click at [101, 80] on h4 "Transaction Wizard" at bounding box center [85, 79] width 56 height 10
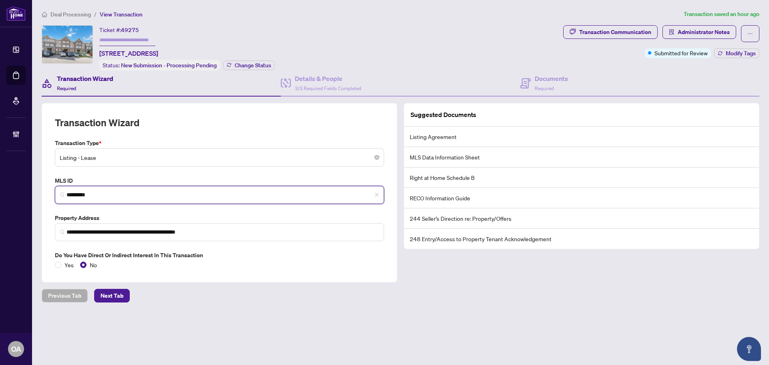
drag, startPoint x: 86, startPoint y: 191, endPoint x: 49, endPoint y: 188, distance: 37.0
click at [49, 188] on div "**********" at bounding box center [219, 192] width 355 height 179
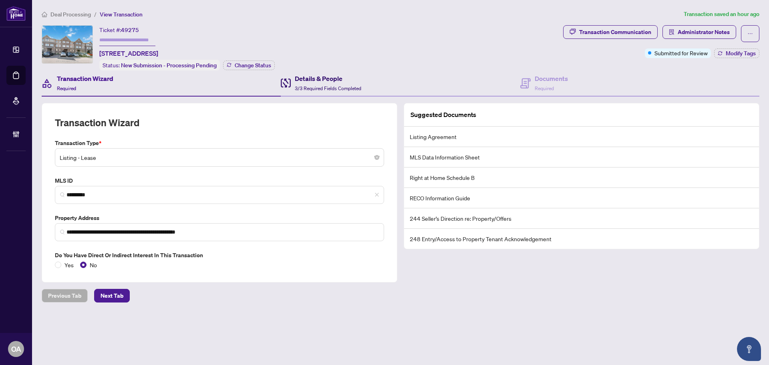
click at [311, 76] on h4 "Details & People" at bounding box center [328, 79] width 66 height 10
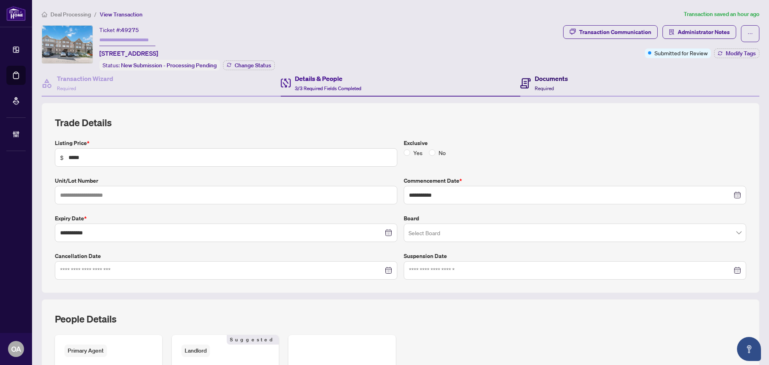
click at [537, 79] on h4 "Documents" at bounding box center [550, 79] width 33 height 10
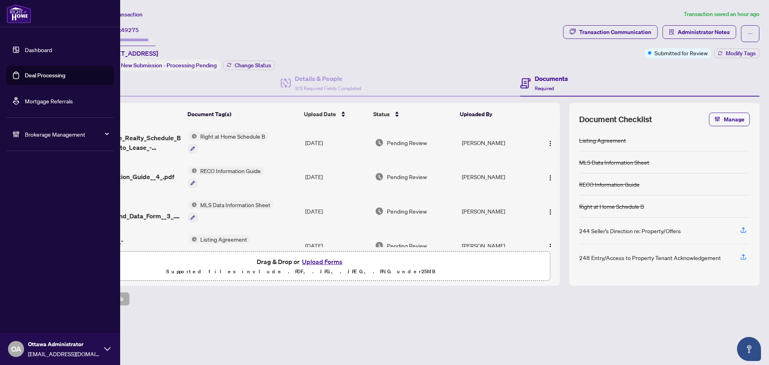
click at [41, 74] on link "Deal Processing" at bounding box center [45, 75] width 40 height 7
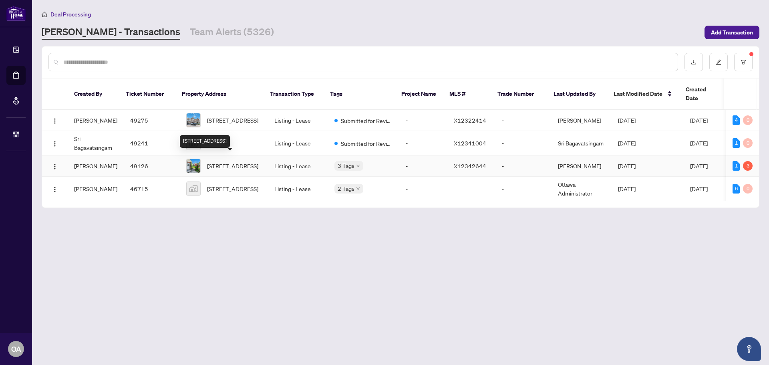
click at [233, 161] on span "23D Forester Cres, Ottawa, Ontario K2H 8Y1, Canada" at bounding box center [232, 165] width 51 height 9
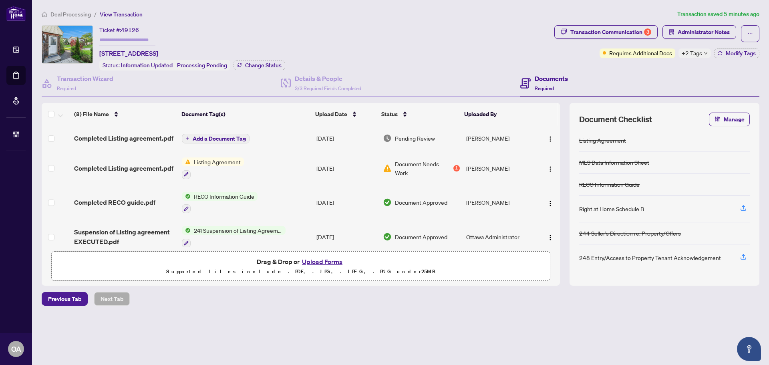
click at [144, 139] on span "Completed Listing agreement.pdf" at bounding box center [123, 138] width 99 height 10
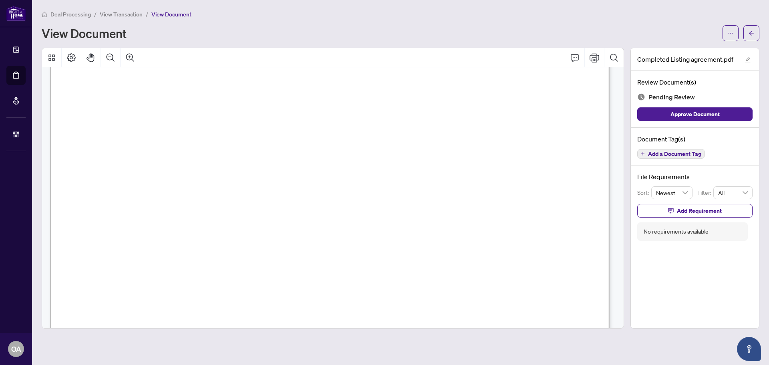
scroll to position [1651, 0]
click at [666, 151] on span "Add a Document Tag" at bounding box center [674, 154] width 53 height 6
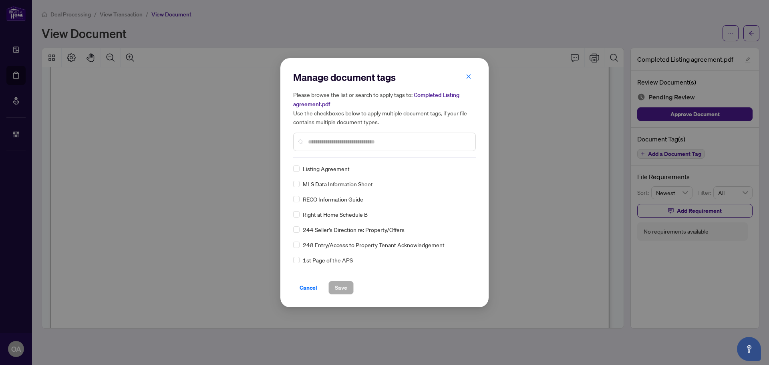
click at [321, 144] on input "text" at bounding box center [388, 141] width 161 height 9
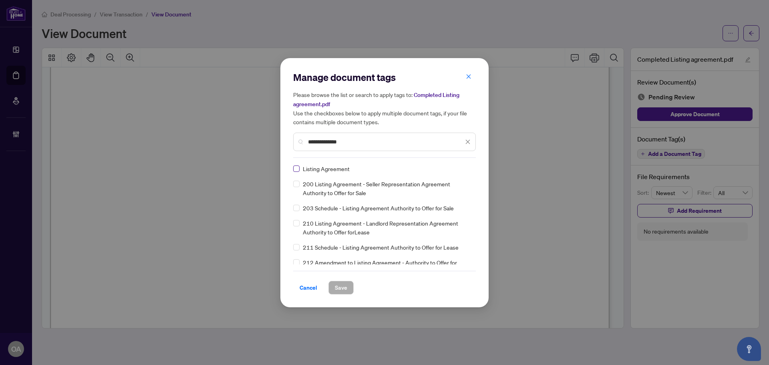
type input "**********"
click at [466, 167] on icon at bounding box center [468, 168] width 5 height 3
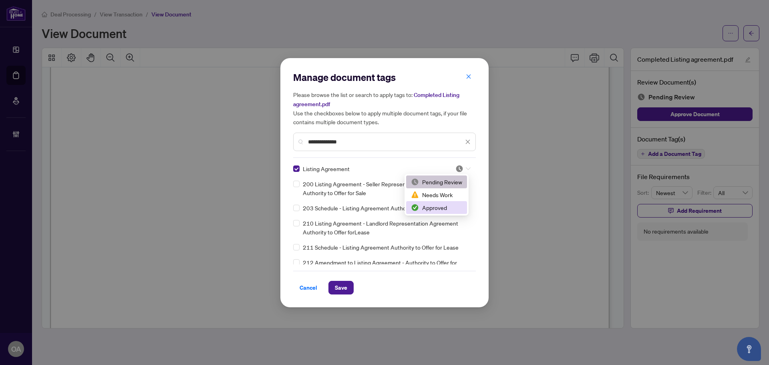
click at [451, 211] on div "Approved" at bounding box center [436, 207] width 51 height 9
click at [345, 283] on span "Save" at bounding box center [341, 287] width 12 height 13
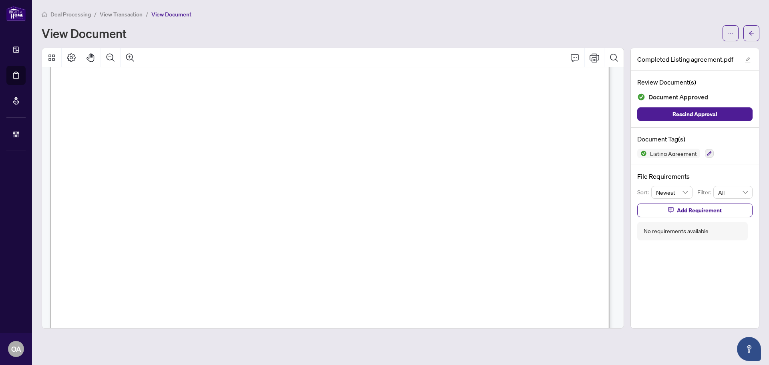
scroll to position [0, 0]
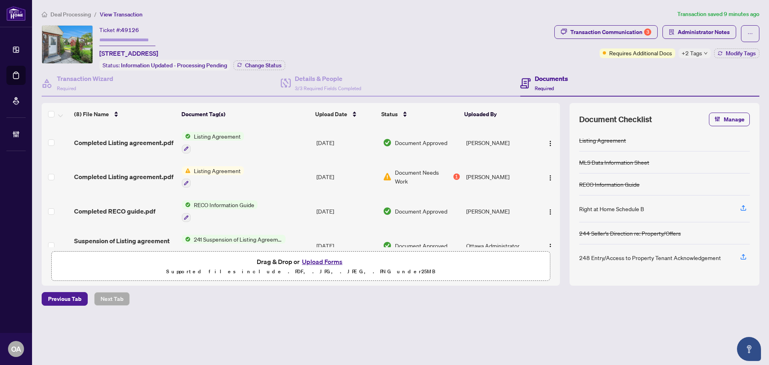
click at [47, 175] on td at bounding box center [56, 177] width 29 height 34
click at [614, 29] on div "Transaction Communication 3" at bounding box center [610, 32] width 81 height 13
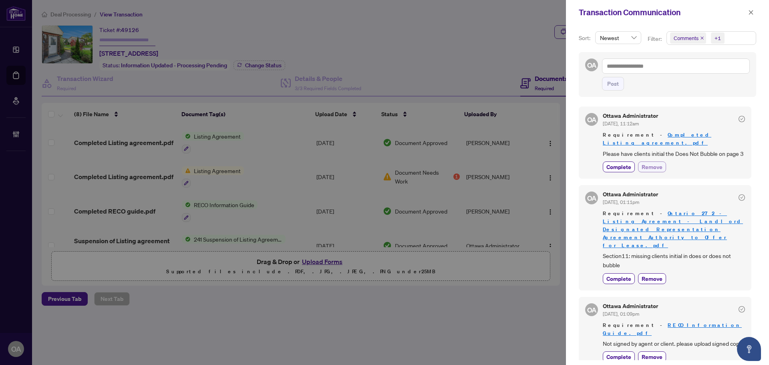
click at [655, 165] on span "Remove" at bounding box center [651, 167] width 21 height 8
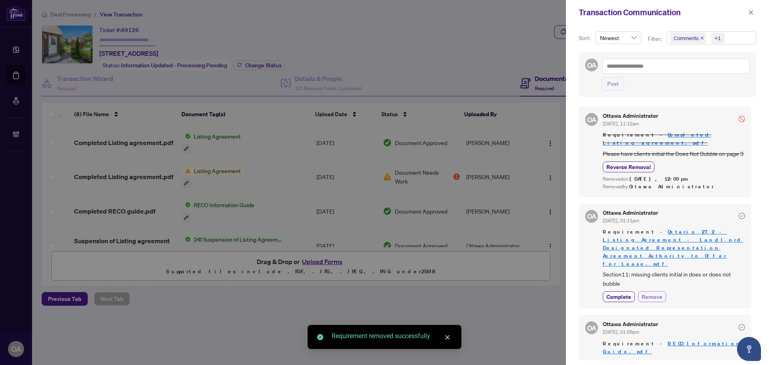
click at [652, 292] on span "Remove" at bounding box center [651, 296] width 21 height 8
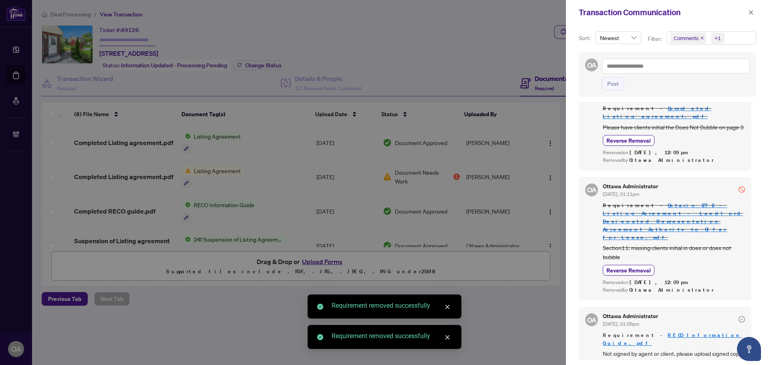
scroll to position [32, 0]
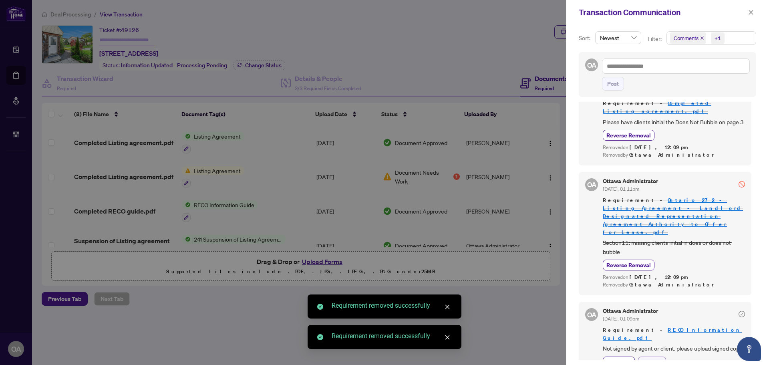
click at [652, 357] on span "Remove" at bounding box center [651, 361] width 21 height 8
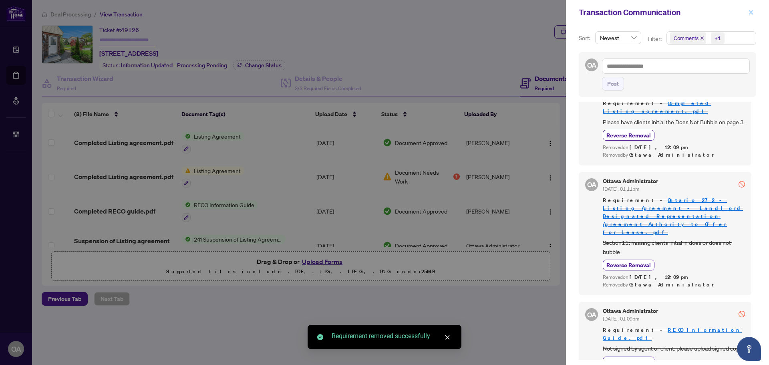
click at [749, 10] on icon "close" at bounding box center [751, 13] width 6 height 6
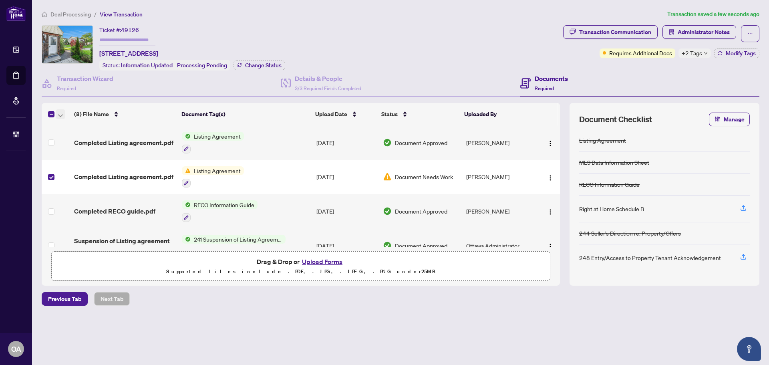
click at [62, 114] on icon "button" at bounding box center [60, 115] width 5 height 3
click at [80, 151] on span "Archive Selected" at bounding box center [97, 153] width 71 height 9
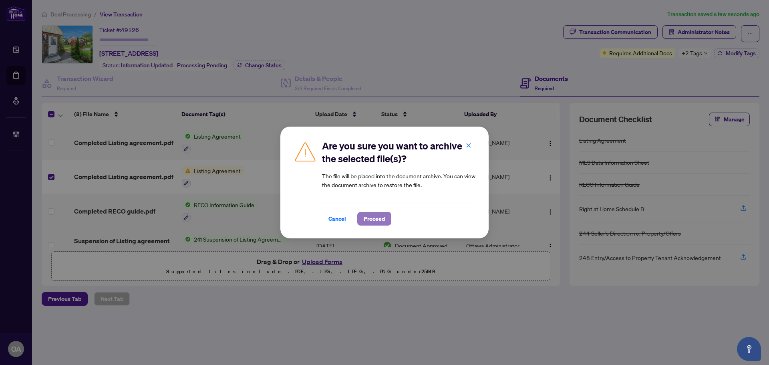
click at [379, 215] on span "Proceed" at bounding box center [373, 218] width 21 height 13
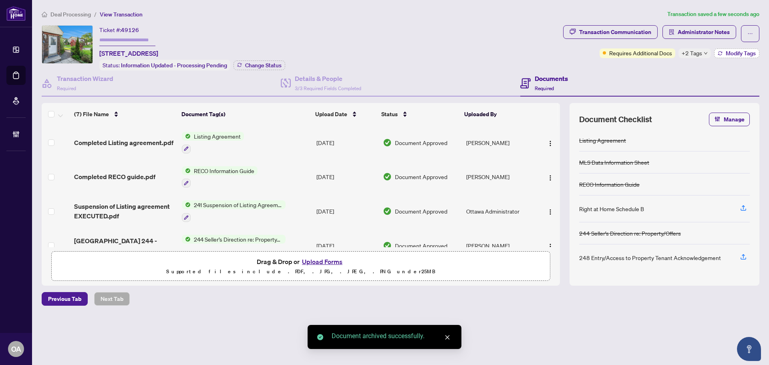
click at [735, 52] on span "Modify Tags" at bounding box center [740, 53] width 30 height 6
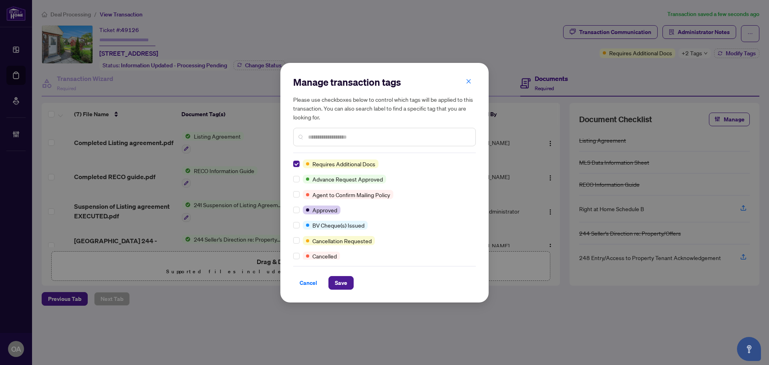
scroll to position [0, 0]
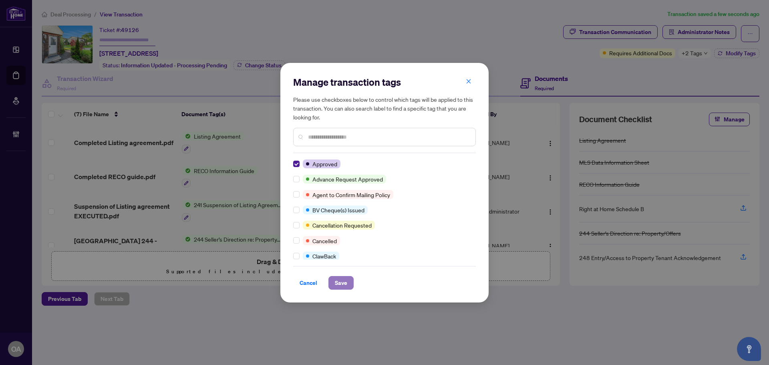
click at [335, 279] on span "Save" at bounding box center [341, 282] width 12 height 13
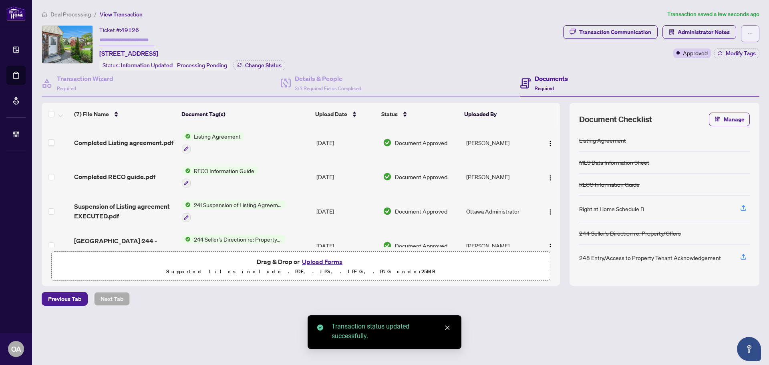
click at [749, 30] on span "button" at bounding box center [750, 33] width 6 height 13
click at [723, 88] on span "Submit for Completion" at bounding box center [721, 89] width 61 height 9
type textarea "**********"
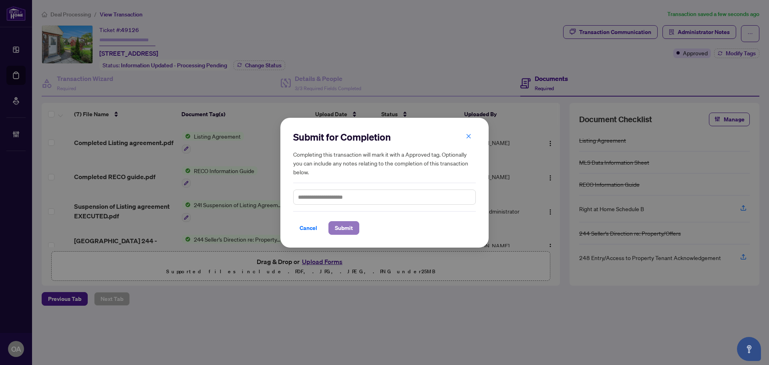
click at [348, 227] on span "Submit" at bounding box center [344, 227] width 18 height 13
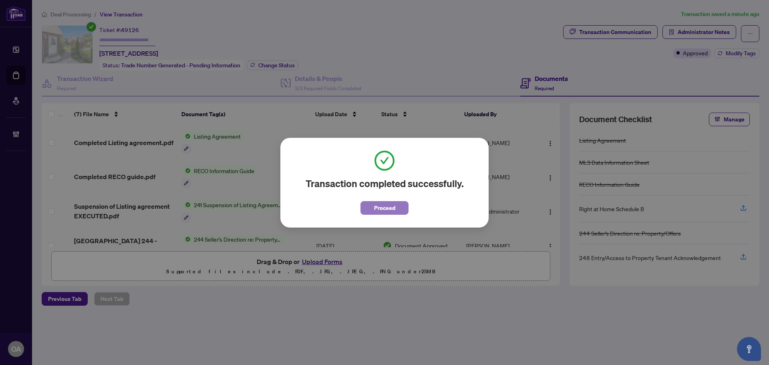
click at [379, 205] on span "Proceed" at bounding box center [384, 207] width 21 height 13
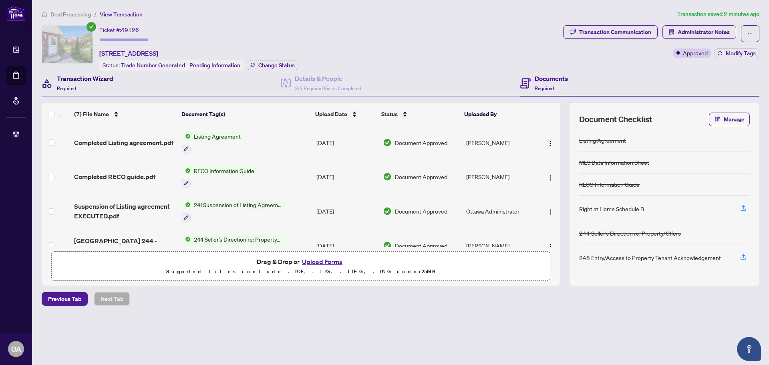
click at [82, 89] on div "Transaction Wizard Required" at bounding box center [85, 83] width 56 height 19
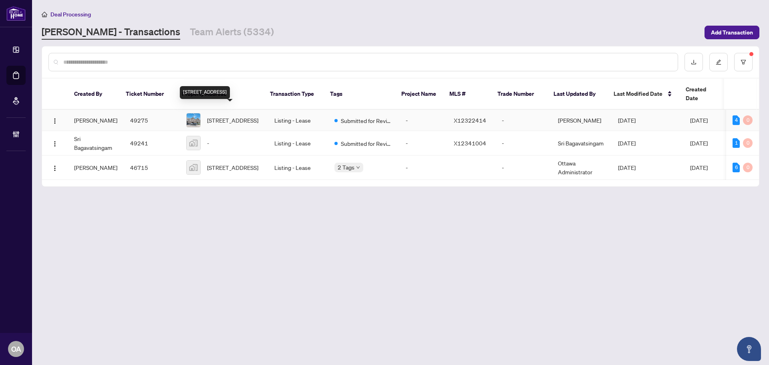
click at [225, 116] on span "115 Windswept Private, Ottawa, Ontario K1V 0Z4, Canada" at bounding box center [232, 120] width 51 height 9
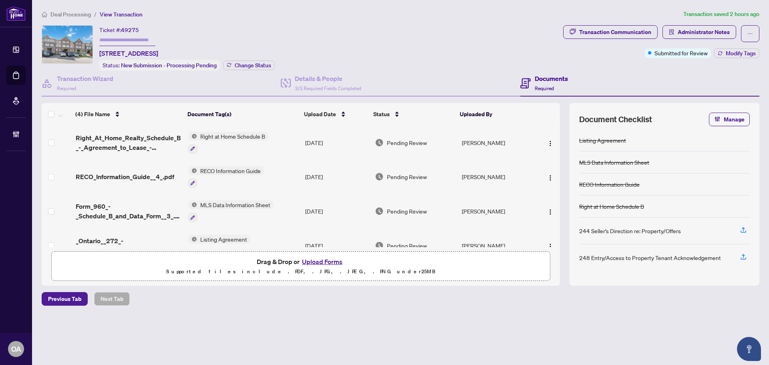
click at [137, 28] on span "49275" at bounding box center [130, 29] width 18 height 7
drag, startPoint x: 139, startPoint y: 28, endPoint x: 123, endPoint y: 28, distance: 16.0
click at [123, 28] on div "Ticket #: 49275 115 Windswept Private, Ottawa, Ontario K1V 0Z4, Canada" at bounding box center [128, 41] width 59 height 33
copy span "49275"
click at [145, 141] on span "Right_At_Home_Realty_Schedule_B_-_Agreement_to_Lease_-_Residential 2.pdf" at bounding box center [129, 142] width 106 height 19
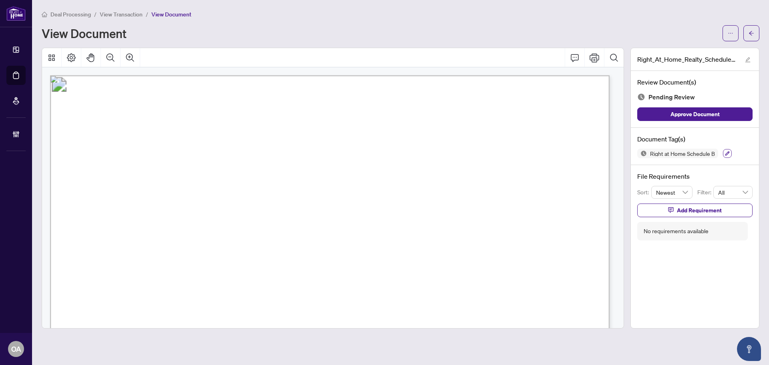
click at [728, 151] on icon "button" at bounding box center [727, 153] width 5 height 5
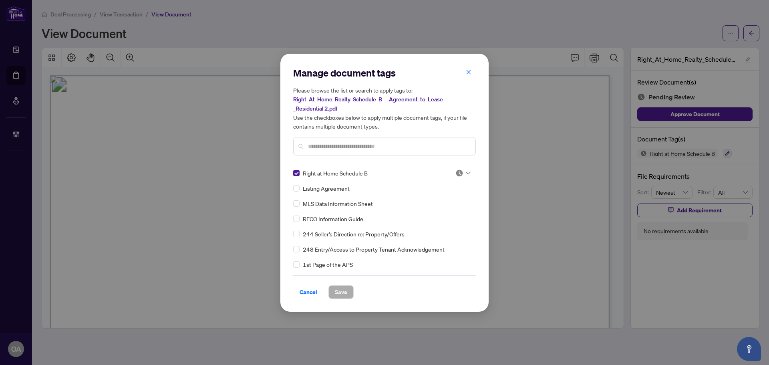
click at [466, 173] on icon at bounding box center [468, 172] width 5 height 3
click at [446, 212] on div "Approved" at bounding box center [436, 211] width 51 height 9
click at [347, 291] on span "Save" at bounding box center [341, 291] width 12 height 13
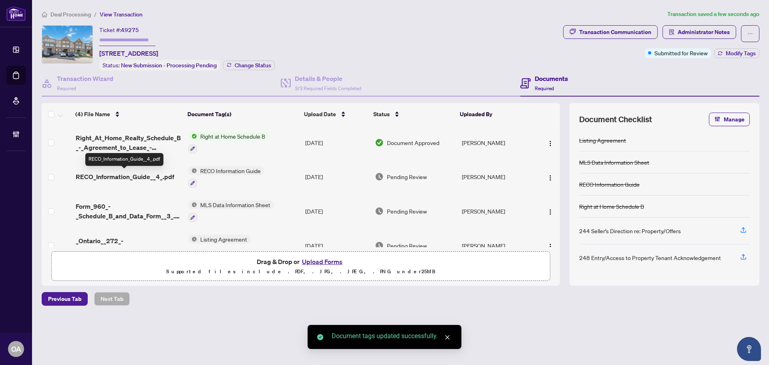
click at [125, 172] on span "RECO_Information_Guide__4_.pdf" at bounding box center [125, 177] width 98 height 10
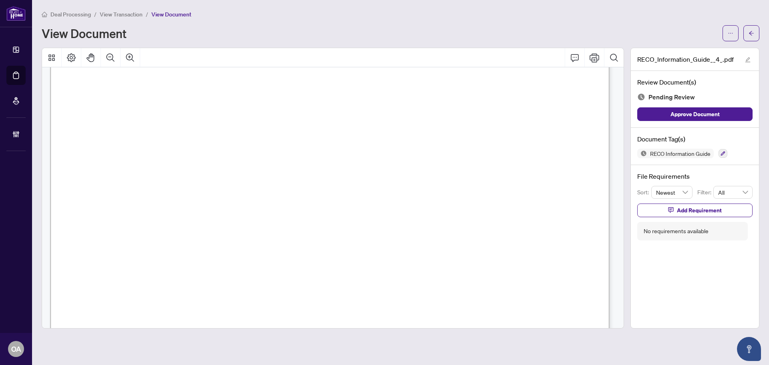
scroll to position [9102, 0]
click at [725, 152] on icon "button" at bounding box center [723, 153] width 4 height 4
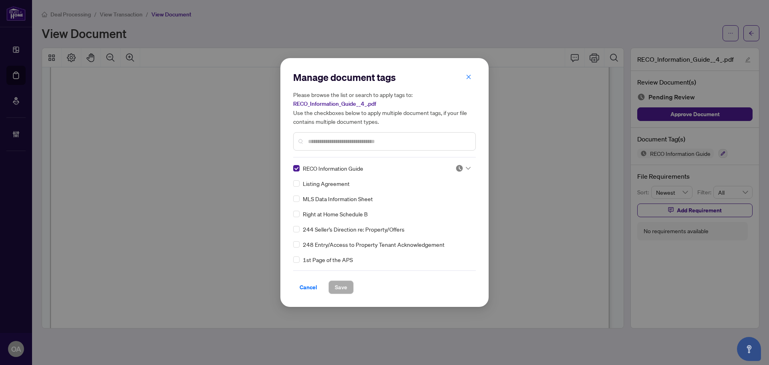
click at [462, 168] on div at bounding box center [462, 168] width 15 height 8
click at [443, 205] on div "Approved" at bounding box center [436, 207] width 51 height 9
click at [338, 286] on span "Save" at bounding box center [341, 287] width 12 height 13
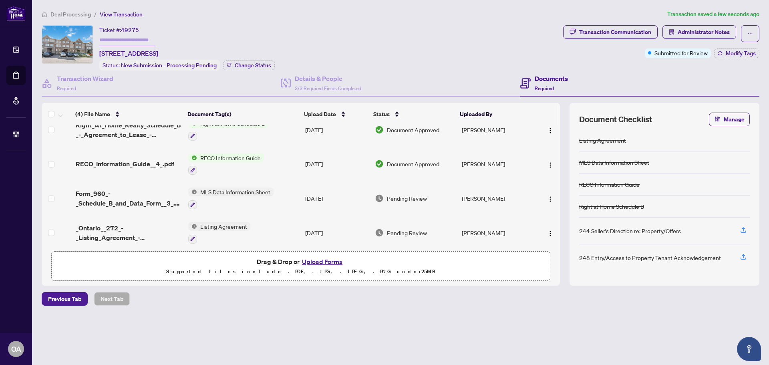
scroll to position [18, 0]
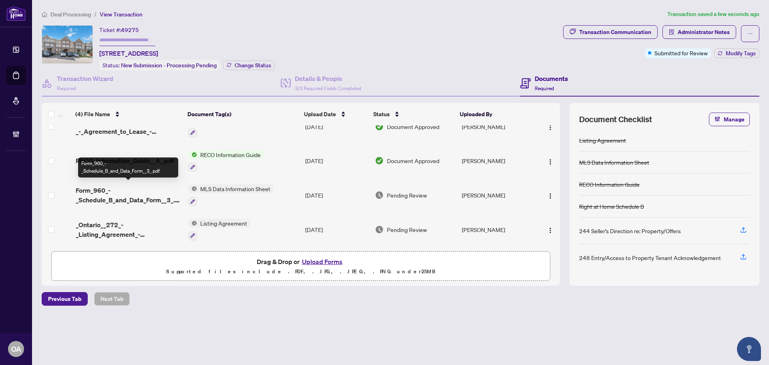
click at [137, 190] on span "Form_960_-_Schedule_B_and_Data_Form__3_.pdf" at bounding box center [129, 194] width 106 height 19
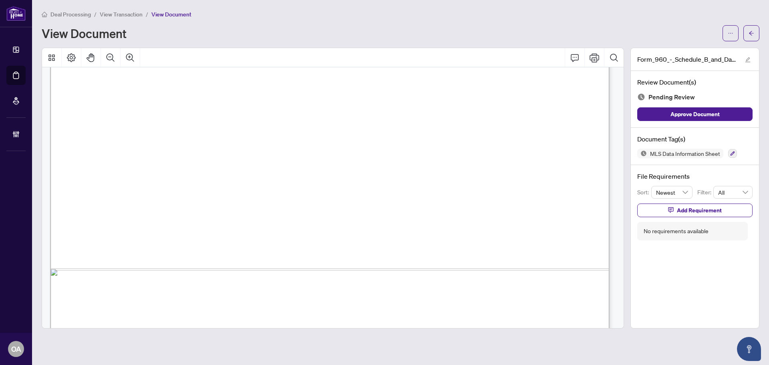
scroll to position [479, 0]
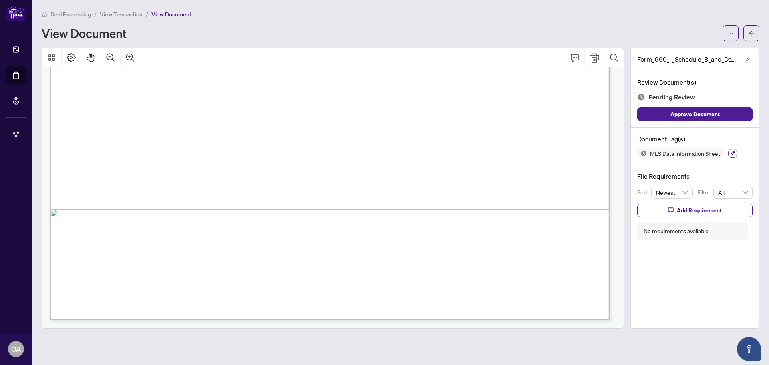
click at [731, 151] on icon "button" at bounding box center [732, 153] width 5 height 5
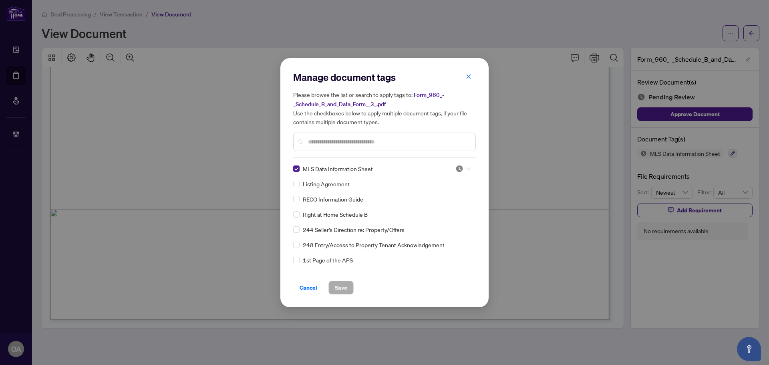
click at [467, 168] on icon at bounding box center [468, 168] width 5 height 3
click at [446, 207] on div "Approved" at bounding box center [436, 207] width 51 height 9
click at [341, 285] on span "Save" at bounding box center [341, 287] width 12 height 13
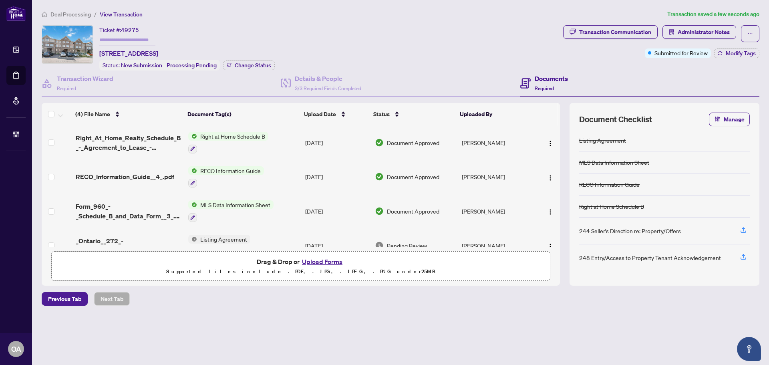
click at [150, 210] on span "Form_960_-_Schedule_B_and_Data_Form__3_.pdf" at bounding box center [129, 210] width 106 height 19
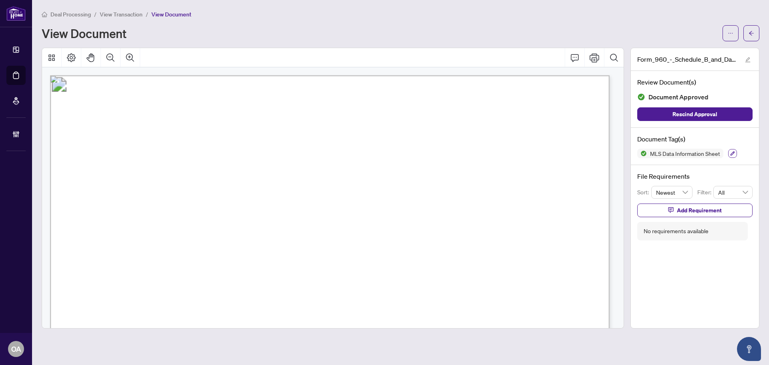
click at [731, 154] on icon "button" at bounding box center [732, 153] width 4 height 4
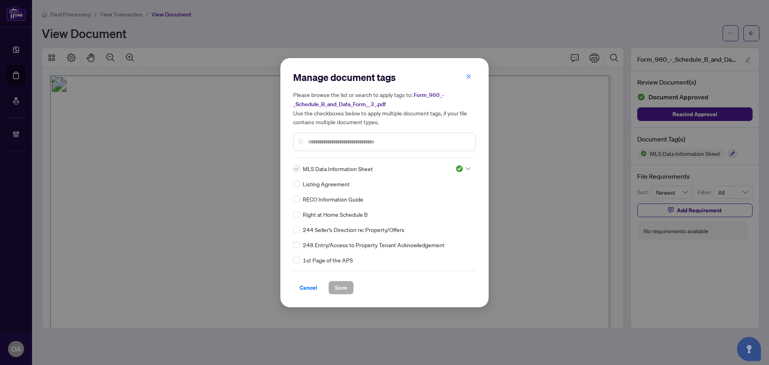
click at [299, 167] on label at bounding box center [296, 168] width 6 height 9
click at [466, 167] on icon at bounding box center [468, 168] width 5 height 3
click at [438, 179] on div "Pending Review" at bounding box center [436, 181] width 51 height 9
click at [317, 141] on input "text" at bounding box center [388, 141] width 161 height 9
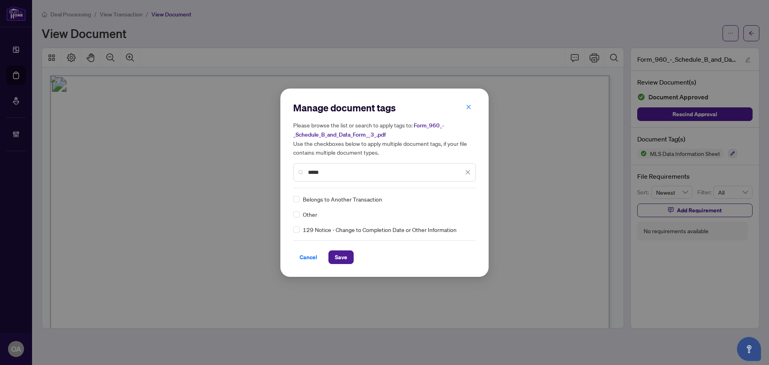
type input "*****"
click at [469, 200] on div at bounding box center [462, 199] width 15 height 8
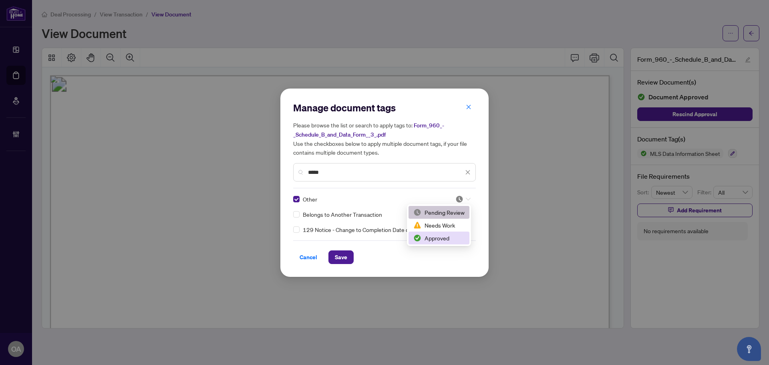
click at [444, 238] on div "Approved" at bounding box center [438, 237] width 51 height 9
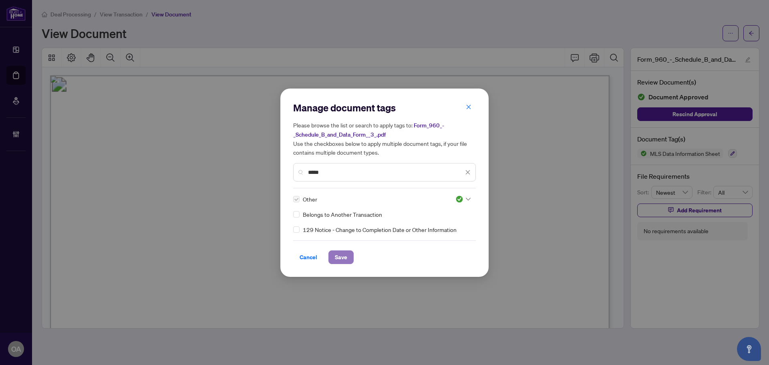
click at [347, 256] on button "Save" at bounding box center [340, 257] width 25 height 14
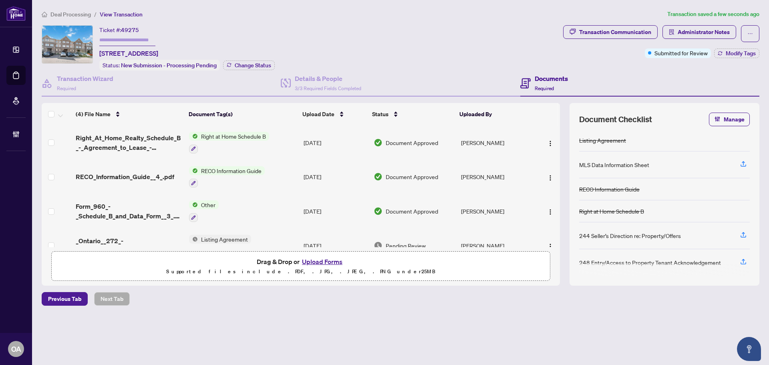
scroll to position [18, 0]
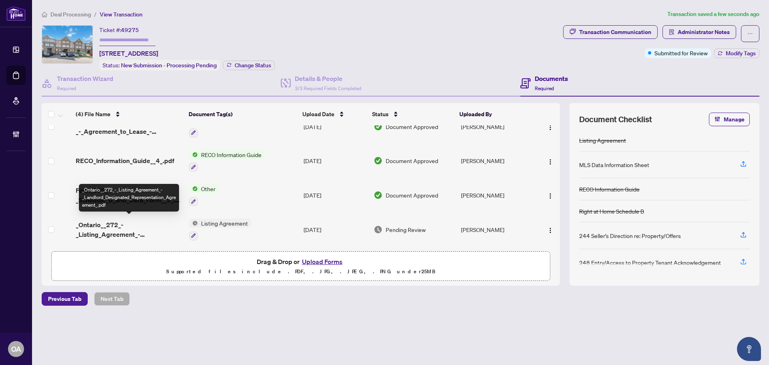
click at [109, 220] on span "_Ontario__272_-_Listing_Agreement_-_Landlord_Designated_Representation_Agreemen…" at bounding box center [129, 229] width 107 height 19
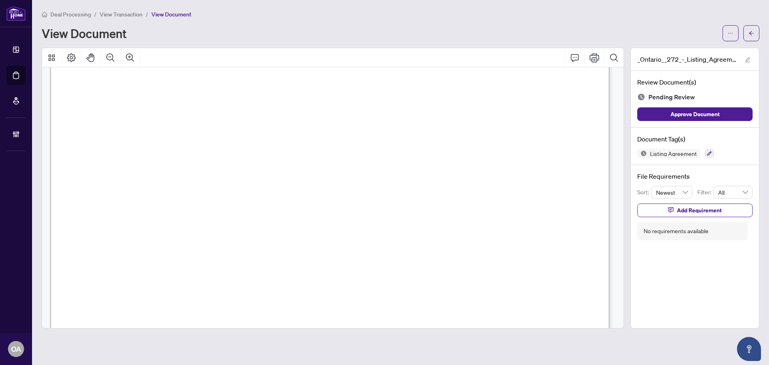
scroll to position [120, 0]
click at [576, 58] on icon "Comment" at bounding box center [575, 58] width 10 height 10
drag, startPoint x: 421, startPoint y: 255, endPoint x: 438, endPoint y: 239, distance: 23.5
click at [433, 243] on div "**********" at bounding box center [469, 251] width 128 height 49
drag, startPoint x: 450, startPoint y: 257, endPoint x: 382, endPoint y: 251, distance: 67.9
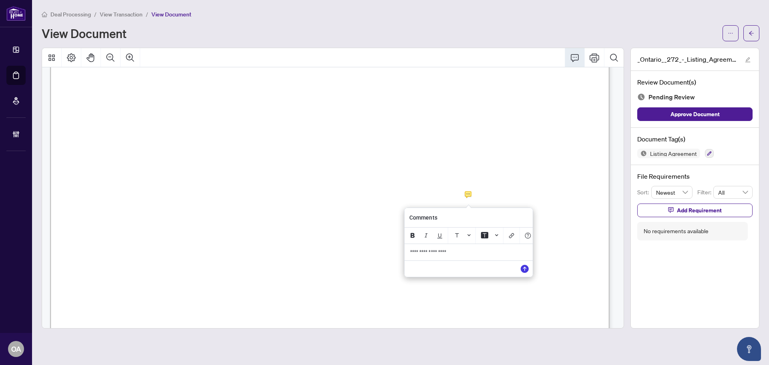
click at [0, 0] on div "**********" at bounding box center [0, 0] width 0 height 0
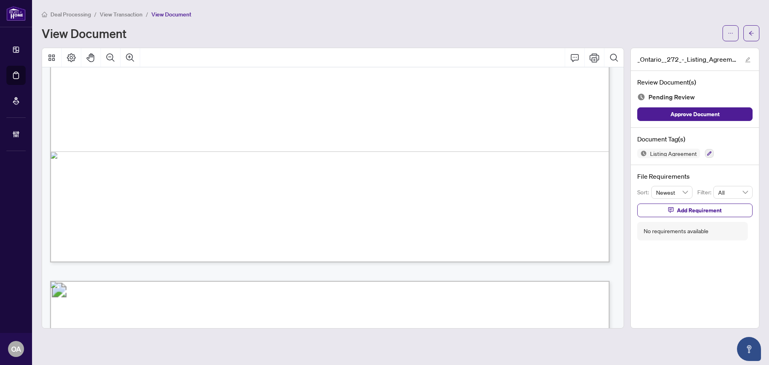
scroll to position [440, 0]
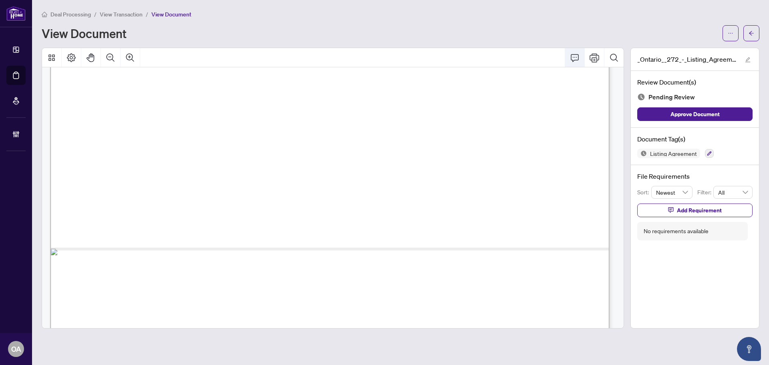
click at [571, 54] on icon "Comment" at bounding box center [574, 58] width 8 height 8
click at [453, 218] on p "**********" at bounding box center [471, 216] width 117 height 7
click at [526, 235] on icon "Save" at bounding box center [527, 233] width 8 height 8
click at [676, 210] on button "Add Requirement" at bounding box center [694, 210] width 115 height 14
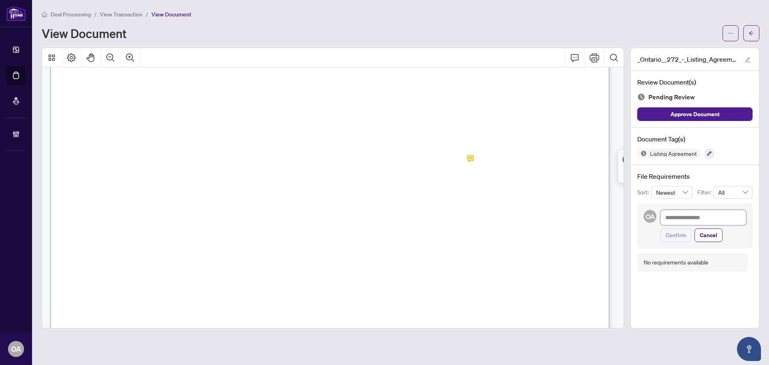
click at [669, 218] on textarea at bounding box center [703, 217] width 86 height 15
type textarea "*"
type textarea "**"
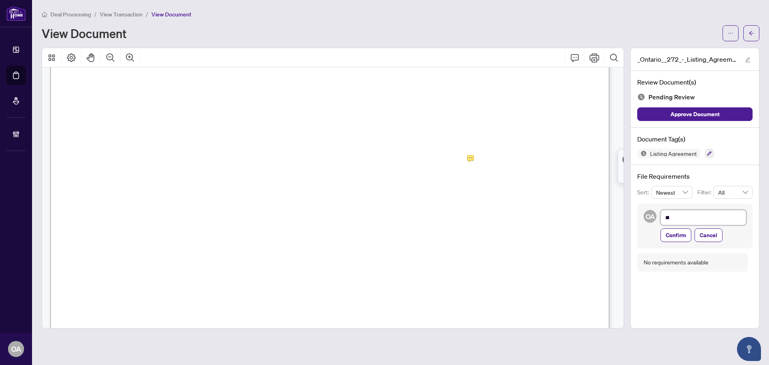
type textarea "***"
type textarea "****"
type textarea "*****"
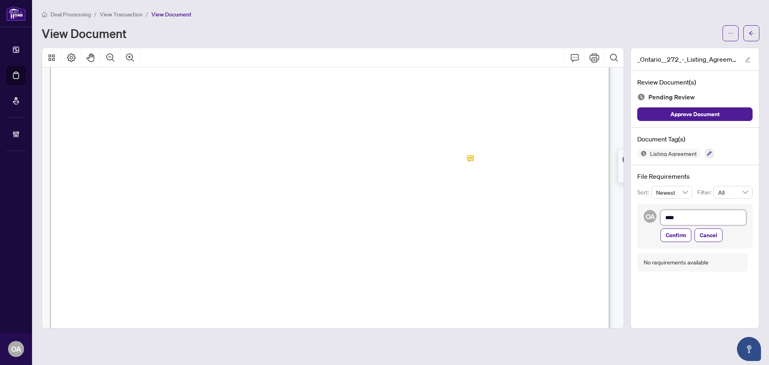
type textarea "*****"
type textarea "******"
type textarea "*******"
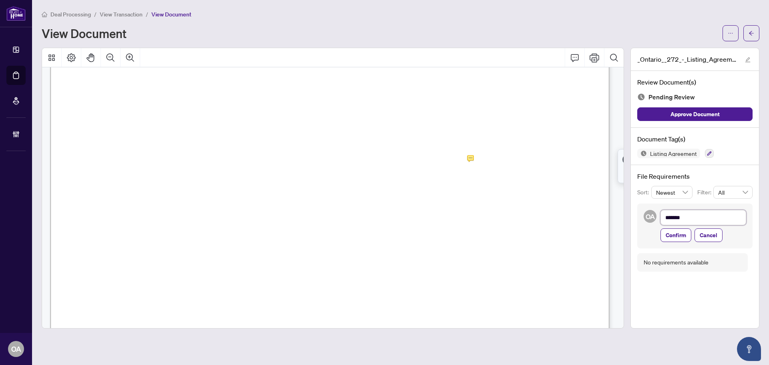
type textarea "*******"
type textarea "*********"
type textarea "**********"
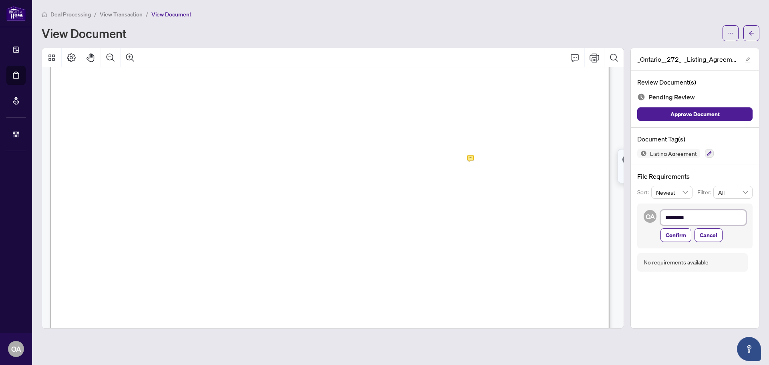
type textarea "**********"
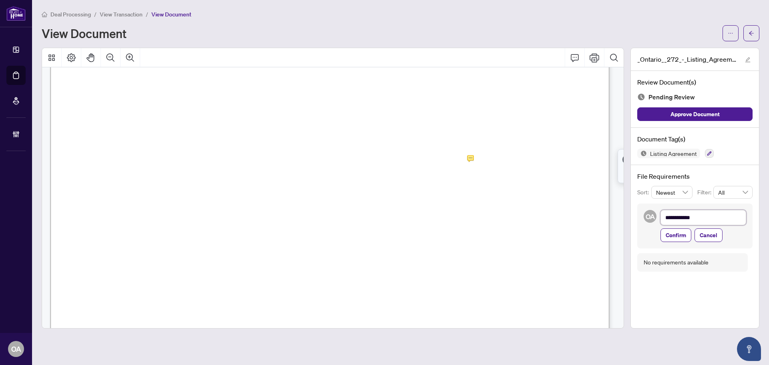
type textarea "**********"
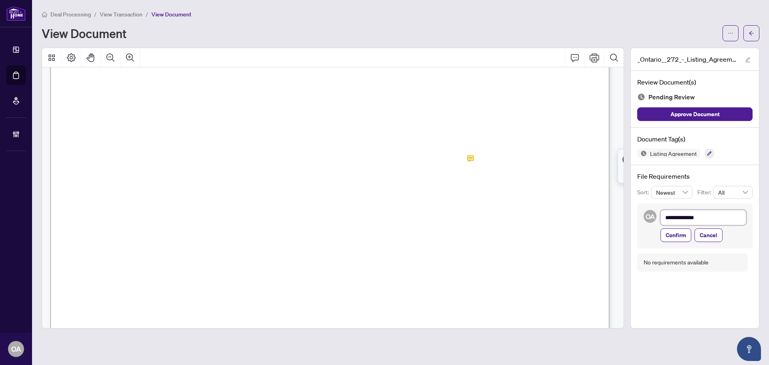
type textarea "**********"
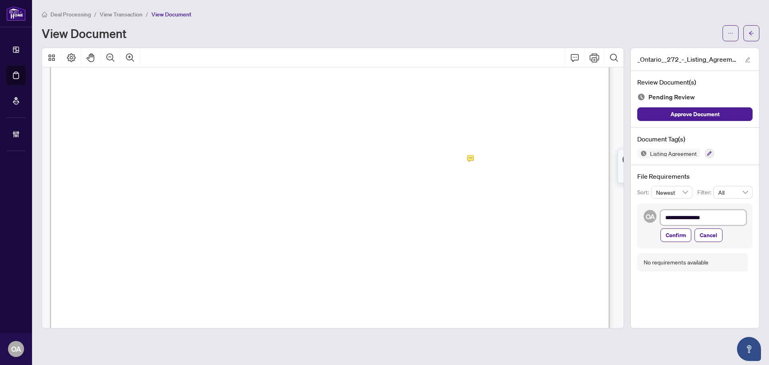
type textarea "**********"
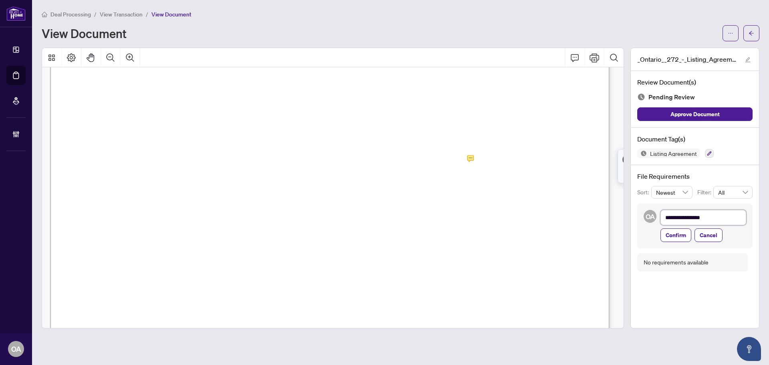
type textarea "**********"
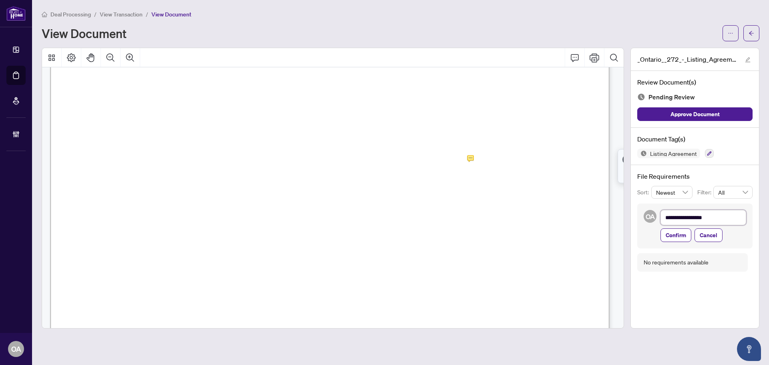
type textarea "**********"
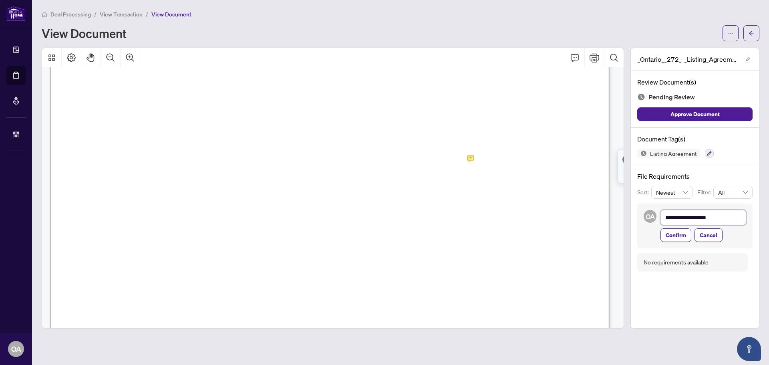
type textarea "**********"
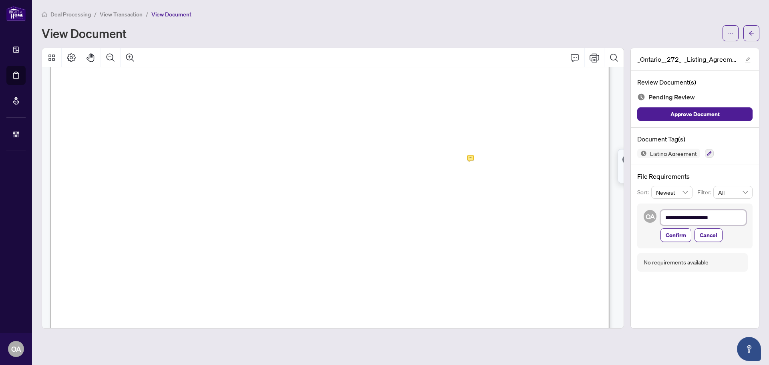
type textarea "**********"
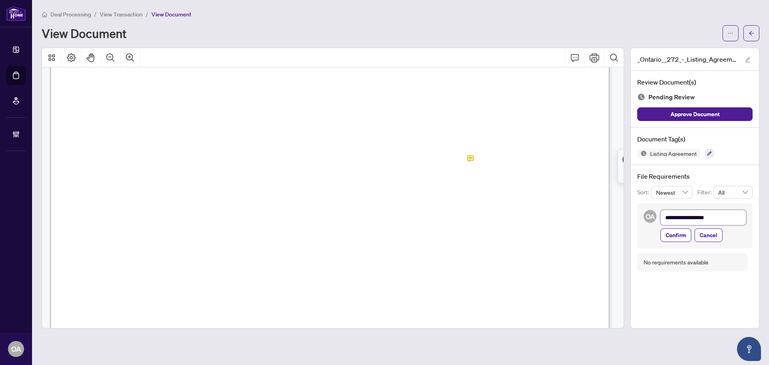
type textarea "**********"
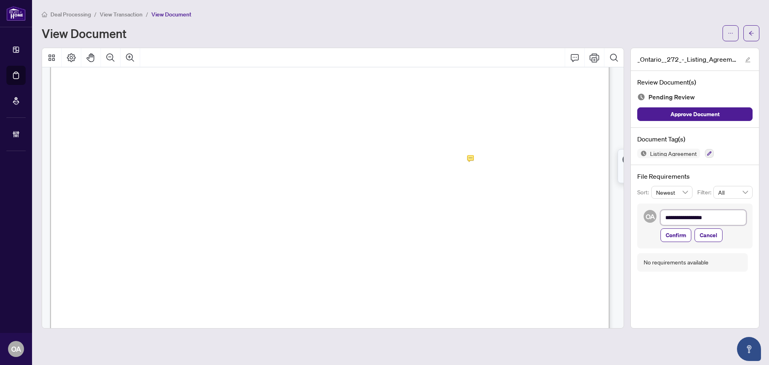
type textarea "**********"
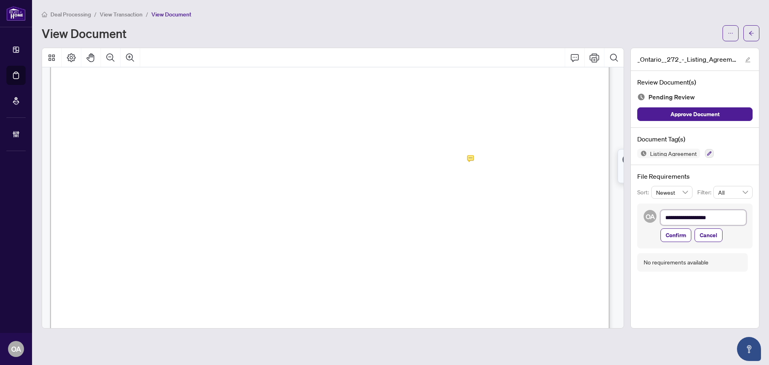
type textarea "**********"
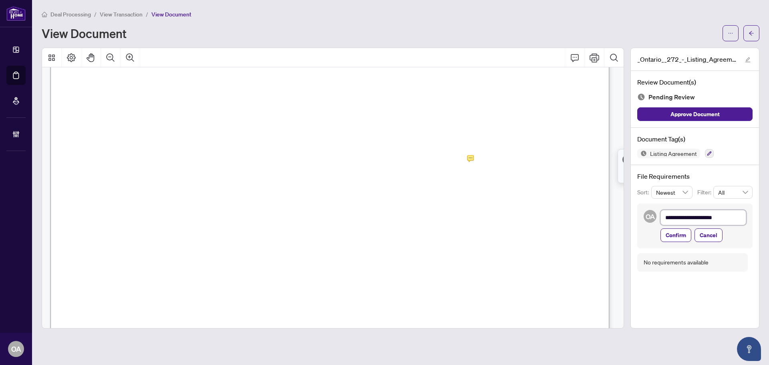
type textarea "**********"
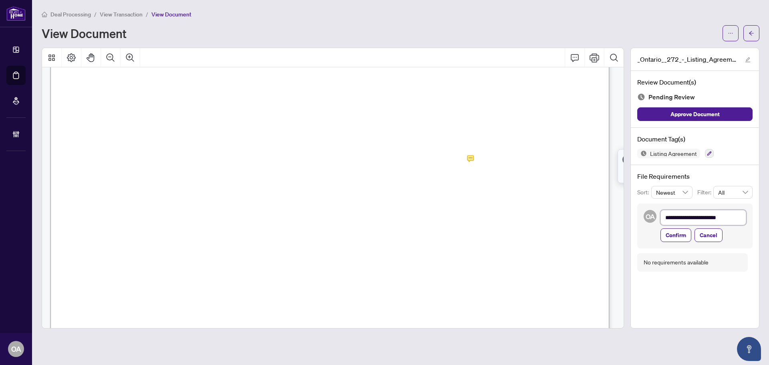
type textarea "**********"
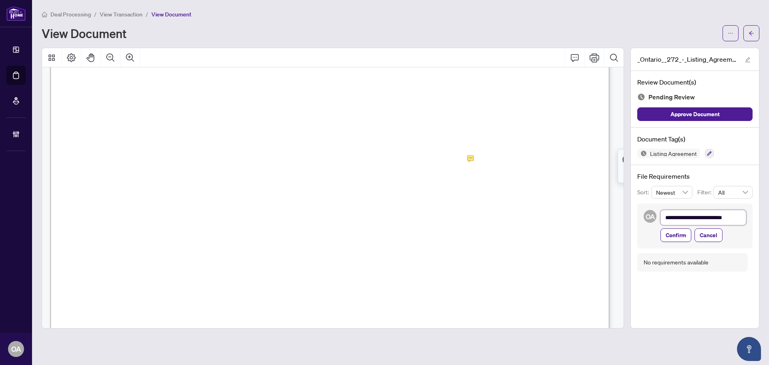
type textarea "**********"
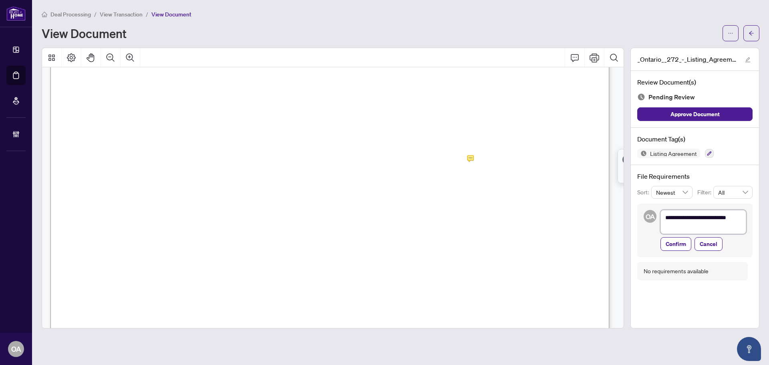
type textarea "**********"
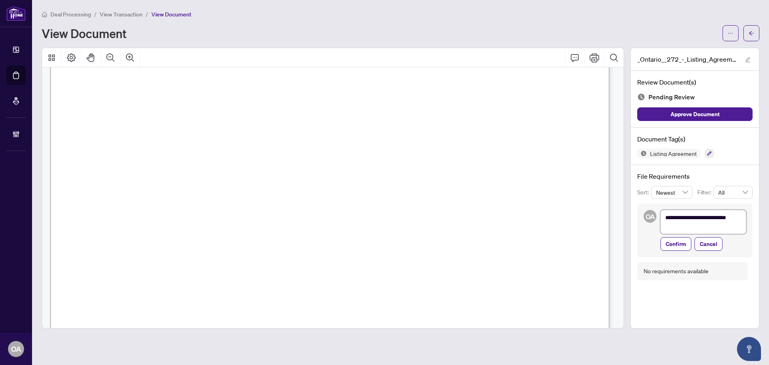
type textarea "**********"
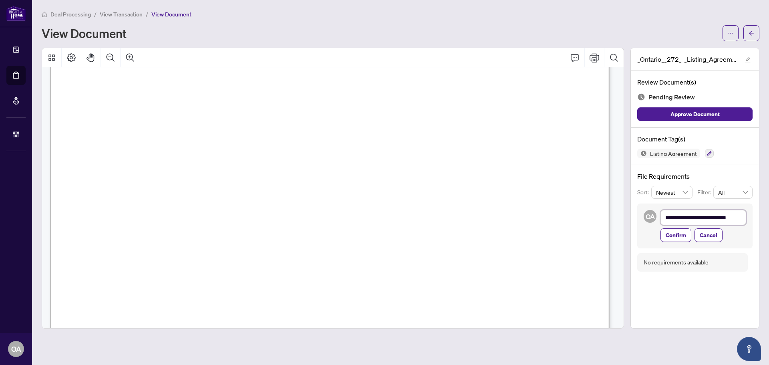
type textarea "**********"
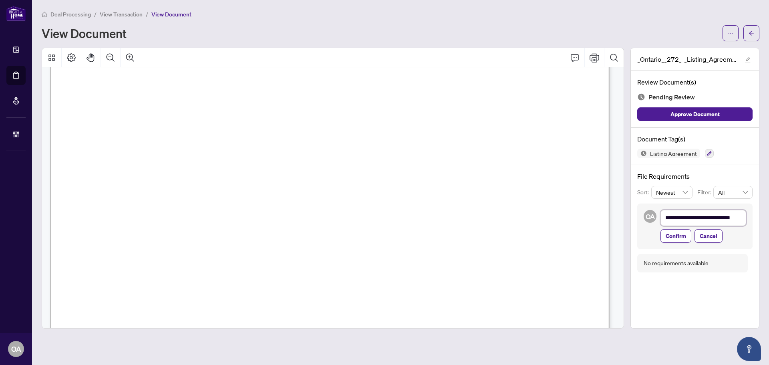
type textarea "**********"
click at [673, 244] on span "Confirm" at bounding box center [675, 243] width 20 height 13
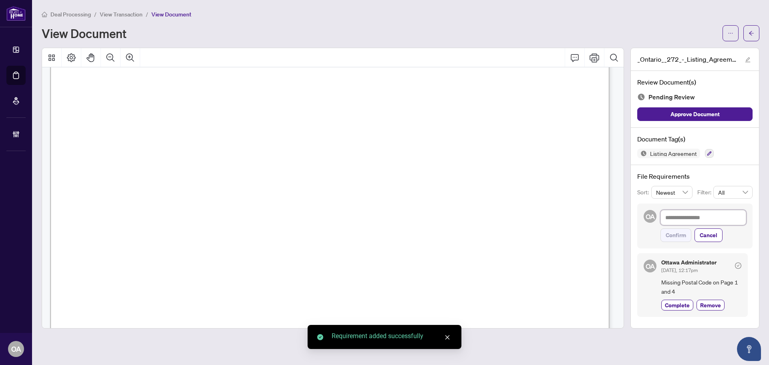
click at [675, 217] on textarea at bounding box center [703, 217] width 86 height 15
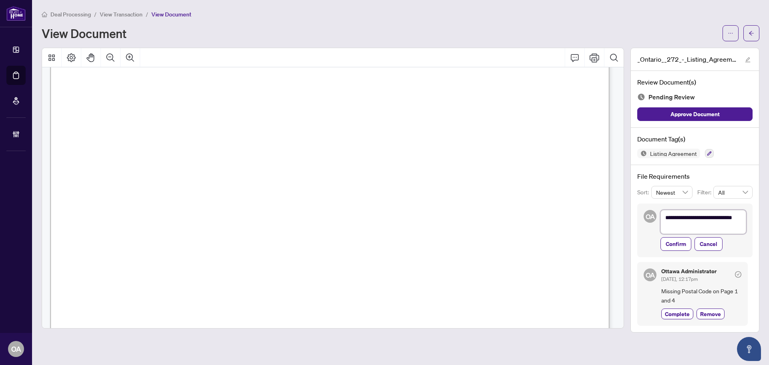
click at [668, 225] on textarea "**********" at bounding box center [703, 222] width 86 height 24
click at [684, 226] on textarea "**********" at bounding box center [703, 222] width 86 height 24
click at [678, 243] on span "Confirm" at bounding box center [675, 243] width 20 height 13
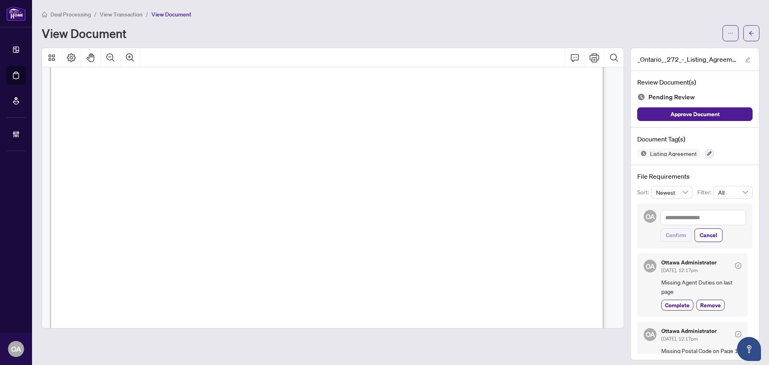
scroll to position [2202, 0]
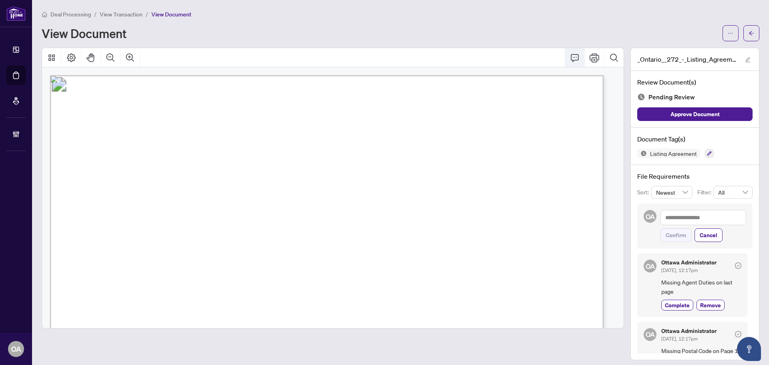
click at [572, 58] on icon "Comment" at bounding box center [575, 58] width 10 height 10
click at [517, 297] on p "**********" at bounding box center [521, 293] width 117 height 7
click at [572, 315] on button "Save" at bounding box center [577, 310] width 16 height 16
click at [707, 153] on icon "button" at bounding box center [709, 153] width 4 height 4
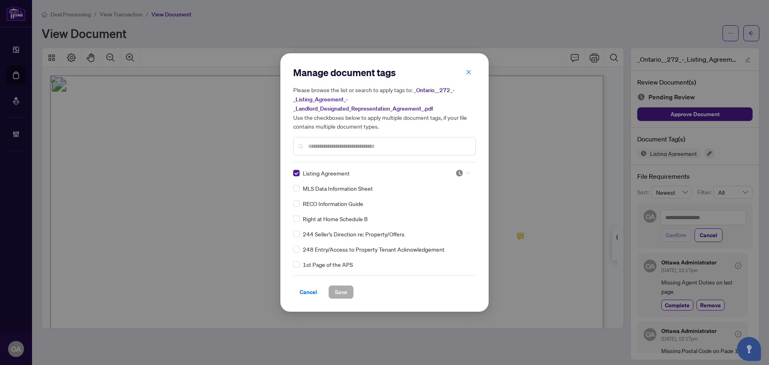
click at [466, 173] on icon at bounding box center [468, 172] width 5 height 3
click at [444, 201] on div "Needs Work" at bounding box center [436, 199] width 51 height 9
click at [339, 290] on span "Save" at bounding box center [341, 291] width 12 height 13
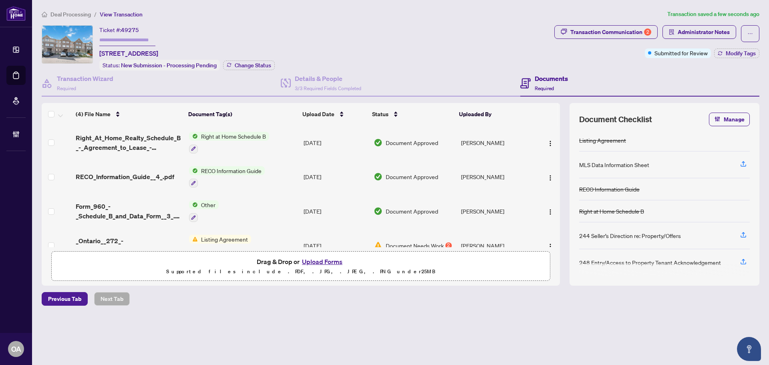
click at [145, 175] on span "RECO_Information_Guide__4_.pdf" at bounding box center [125, 177] width 98 height 10
click at [231, 140] on div "Right at Home Schedule B" at bounding box center [229, 143] width 80 height 22
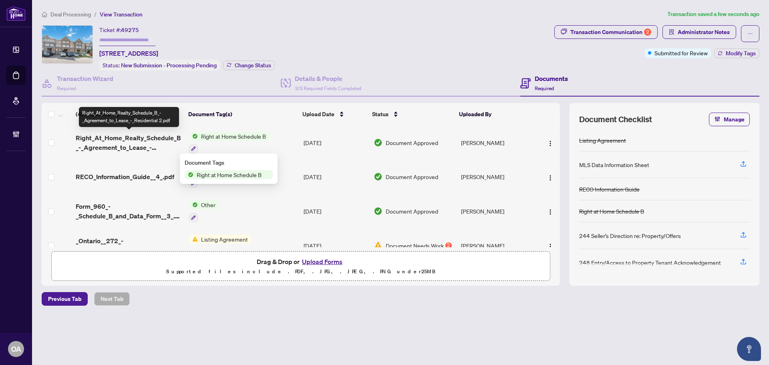
click at [146, 143] on span "Right_At_Home_Realty_Schedule_B_-_Agreement_to_Lease_-_Residential 2.pdf" at bounding box center [129, 142] width 107 height 19
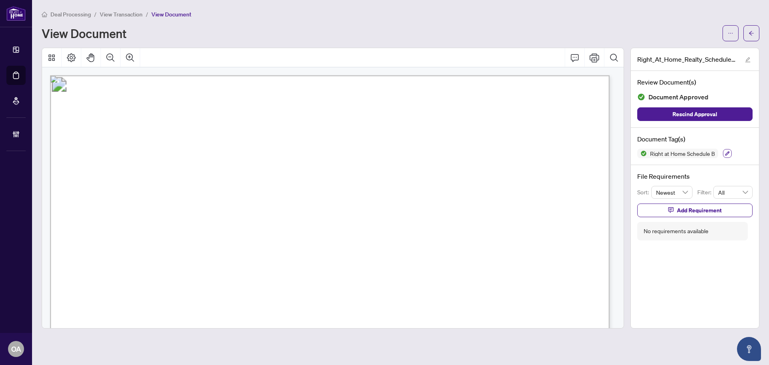
click at [730, 153] on button "button" at bounding box center [727, 153] width 9 height 9
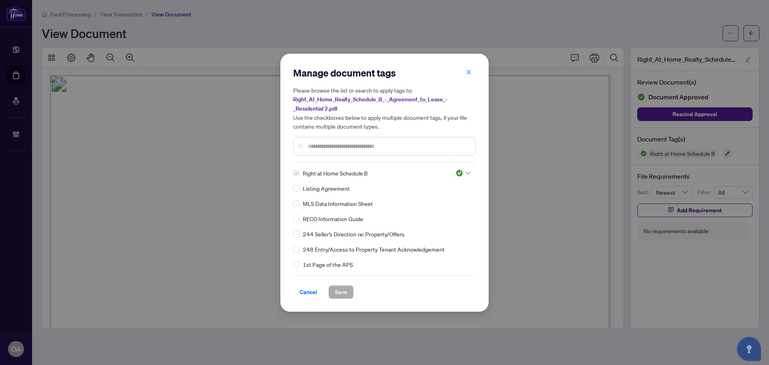
click at [463, 172] on div at bounding box center [462, 173] width 15 height 8
click at [434, 198] on div "Needs Work" at bounding box center [436, 199] width 51 height 9
click at [338, 289] on span "Save" at bounding box center [341, 291] width 12 height 13
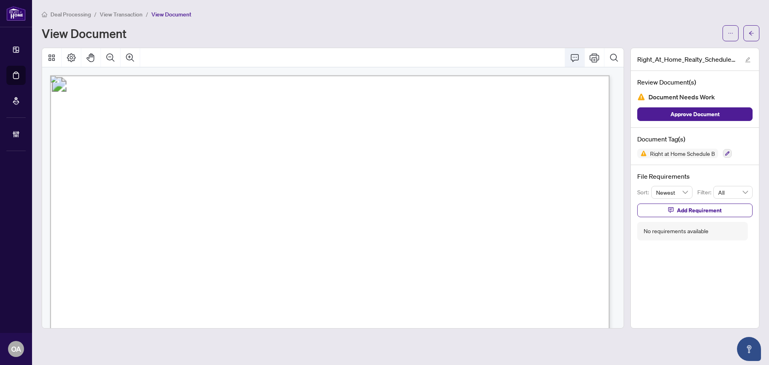
click at [578, 58] on icon "Comment" at bounding box center [575, 58] width 10 height 10
click at [265, 309] on p "**********" at bounding box center [281, 306] width 117 height 7
click at [335, 325] on icon "Save" at bounding box center [337, 323] width 8 height 8
click at [675, 211] on button "Add Requirement" at bounding box center [694, 210] width 115 height 14
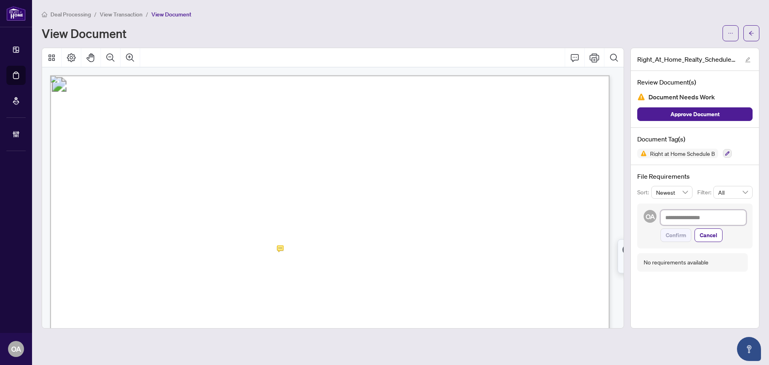
click at [693, 218] on textarea at bounding box center [703, 217] width 86 height 15
click at [678, 235] on span "Confirm" at bounding box center [675, 235] width 20 height 13
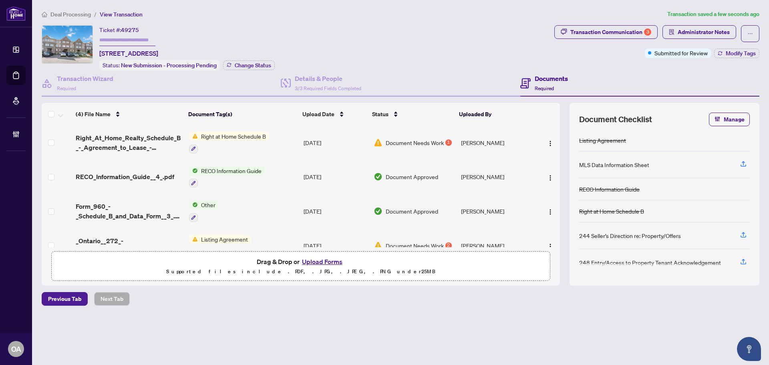
scroll to position [18, 0]
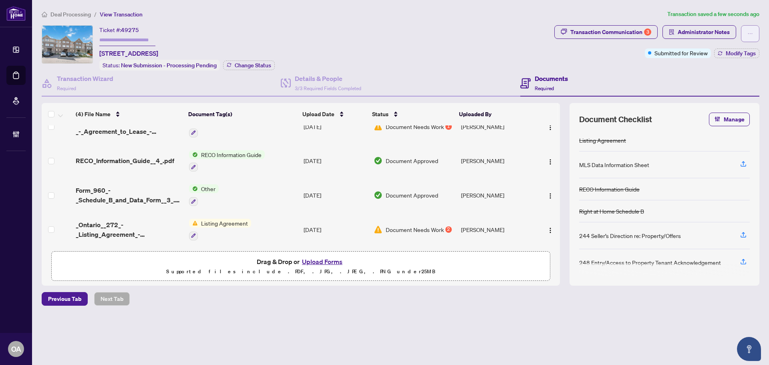
click at [752, 35] on icon "ellipsis" at bounding box center [750, 34] width 6 height 6
click at [600, 66] on div "Transaction Communication 3 Administrator Notes Submitted for Review Modify Tags" at bounding box center [656, 47] width 208 height 45
click at [739, 50] on span "Modify Tags" at bounding box center [740, 53] width 30 height 6
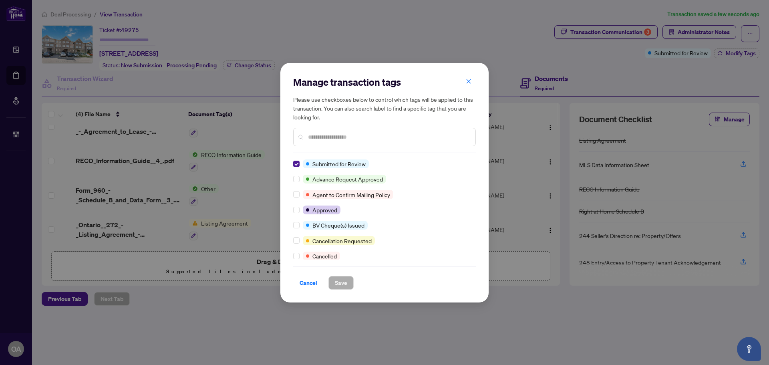
scroll to position [0, 0]
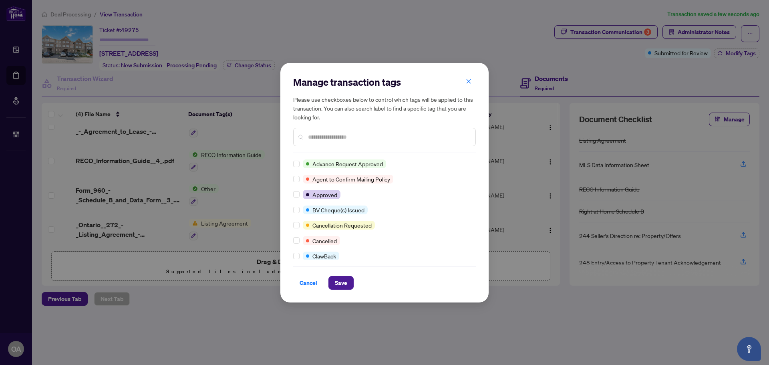
click at [335, 138] on input "text" at bounding box center [388, 136] width 161 height 9
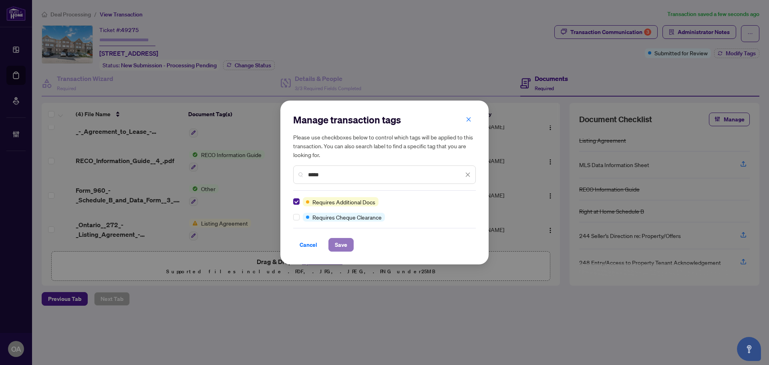
click at [335, 242] on span "Save" at bounding box center [341, 244] width 12 height 13
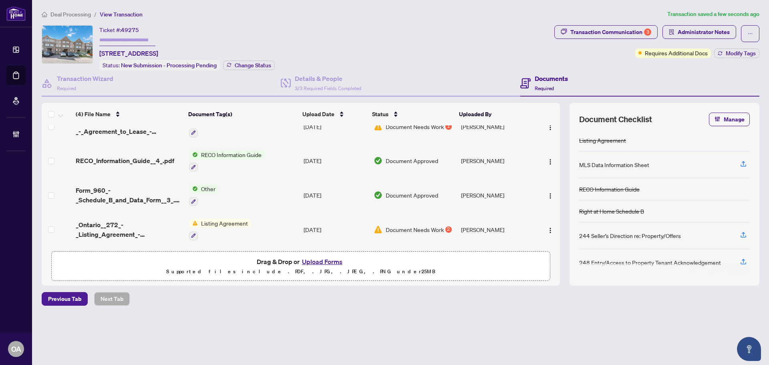
click at [126, 220] on span "_Ontario__272_-_Listing_Agreement_-_Landlord_Designated_Representation_Agreemen…" at bounding box center [129, 229] width 107 height 19
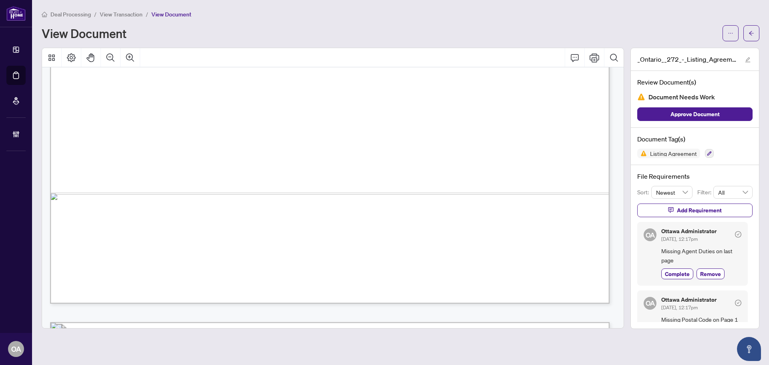
scroll to position [1961, 0]
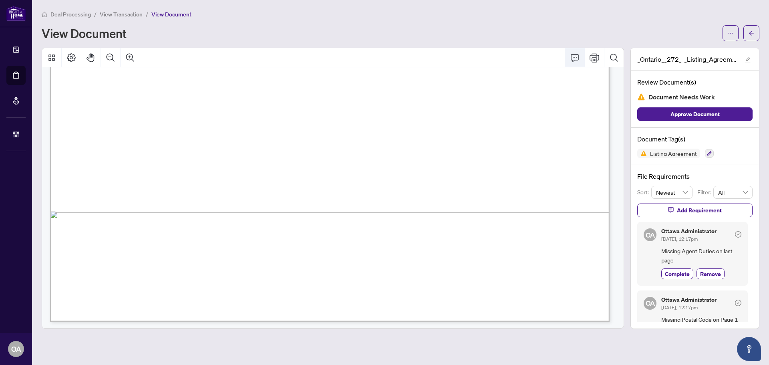
click at [573, 58] on icon "Comment" at bounding box center [575, 58] width 10 height 10
drag, startPoint x: 316, startPoint y: 201, endPoint x: 355, endPoint y: 181, distance: 44.0
click at [316, 200] on p "**********" at bounding box center [335, 196] width 117 height 7
drag, startPoint x: 331, startPoint y: 202, endPoint x: 230, endPoint y: 196, distance: 101.1
click at [0, 0] on div "**********" at bounding box center [0, 0] width 0 height 0
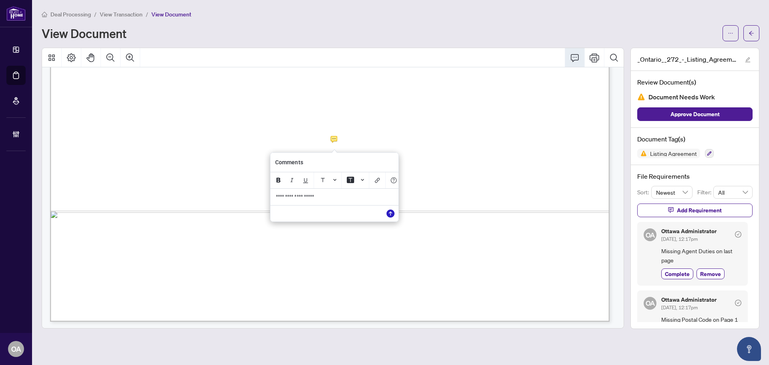
click at [389, 214] on icon "Save" at bounding box center [390, 213] width 8 height 8
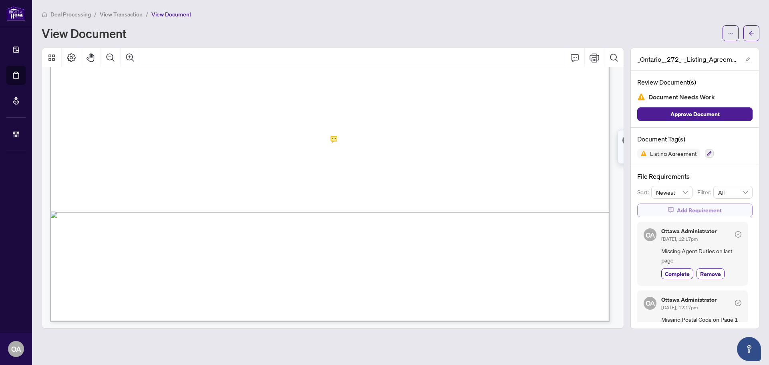
click at [687, 209] on span "Add Requirement" at bounding box center [699, 210] width 45 height 13
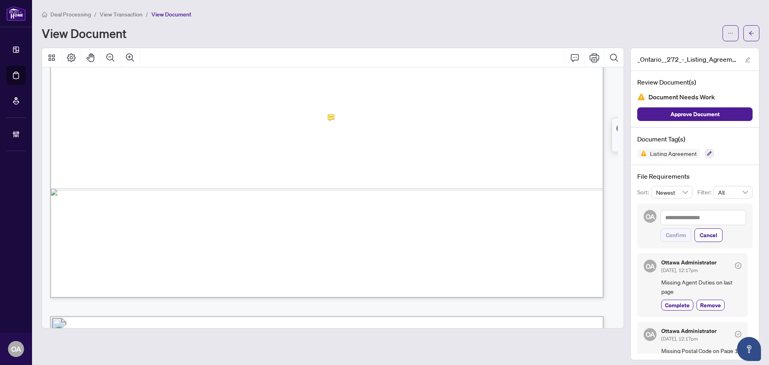
scroll to position [1940, 0]
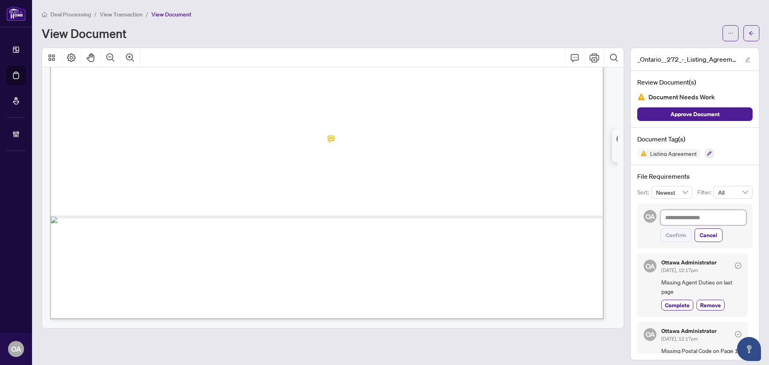
click at [676, 215] on textarea at bounding box center [703, 217] width 86 height 15
paste textarea "**********"
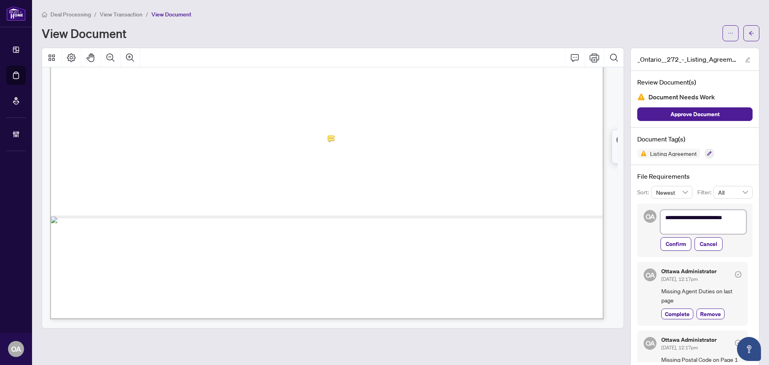
scroll to position [0, 0]
click at [665, 245] on span "Confirm" at bounding box center [675, 243] width 20 height 13
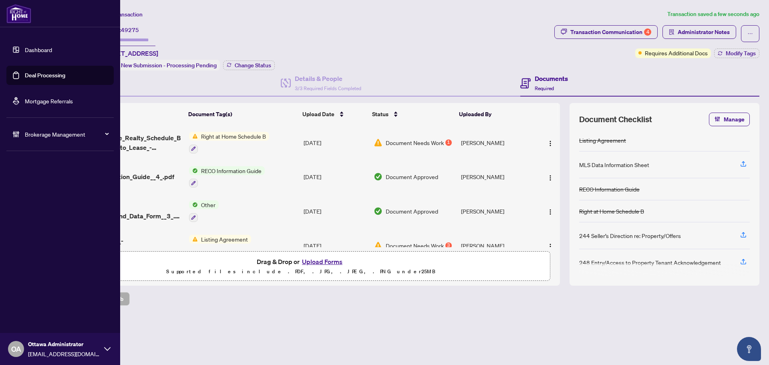
click at [25, 74] on link "Deal Processing" at bounding box center [45, 75] width 40 height 7
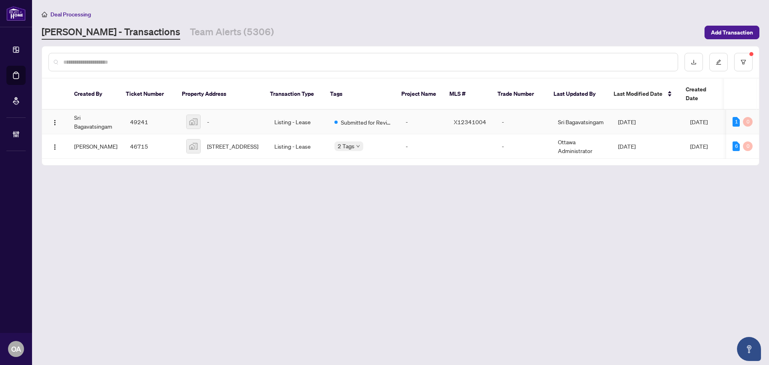
click at [292, 110] on td "Listing - Lease" at bounding box center [298, 122] width 60 height 24
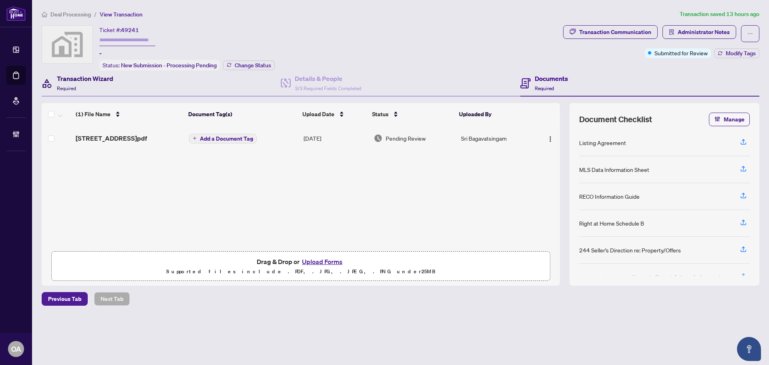
click at [90, 78] on h4 "Transaction Wizard" at bounding box center [85, 79] width 56 height 10
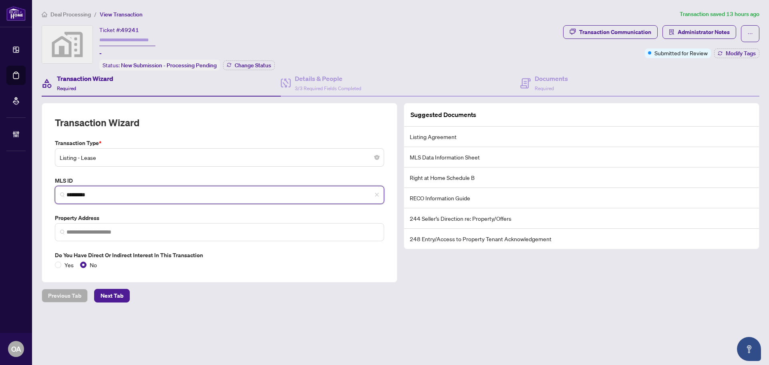
drag, startPoint x: 59, startPoint y: 189, endPoint x: 37, endPoint y: 187, distance: 22.1
click at [37, 187] on main "Deal Processing / View Transaction Transaction saved 13 hours ago Ticket #: 492…" at bounding box center [400, 182] width 737 height 365
paste input "*********"
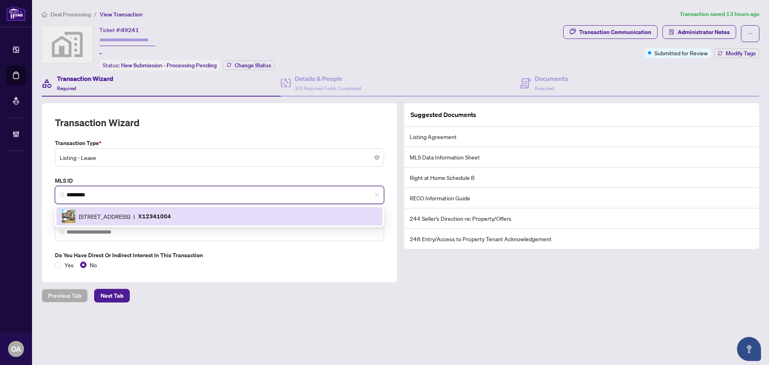
click at [130, 217] on span "137 HARBOUR VIEW St, Ottawa, Ontario K2G 6Z8, Canada" at bounding box center [104, 216] width 51 height 9
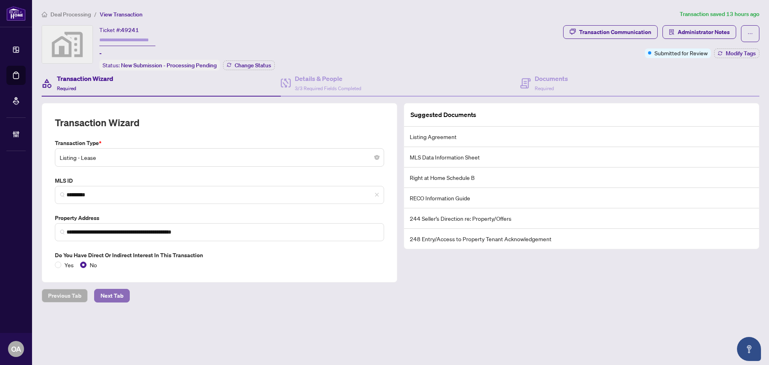
click at [114, 293] on span "Next Tab" at bounding box center [111, 295] width 23 height 13
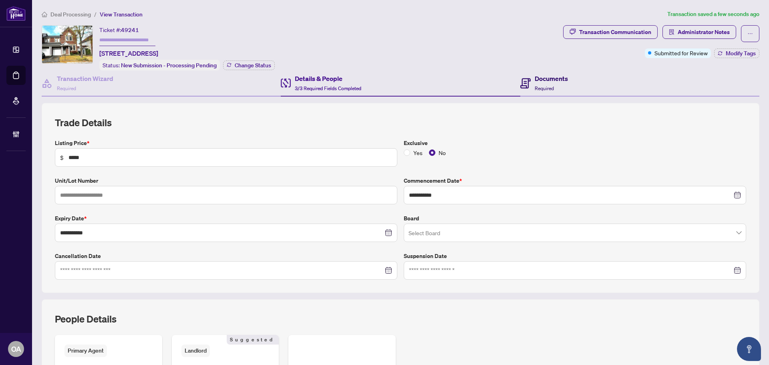
click at [539, 78] on h4 "Documents" at bounding box center [550, 79] width 33 height 10
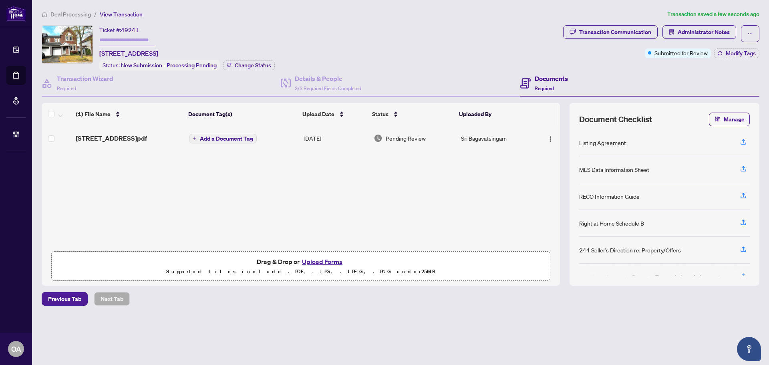
click at [120, 136] on span "137 HARBOUR VIEW Street.pdf" at bounding box center [111, 138] width 71 height 10
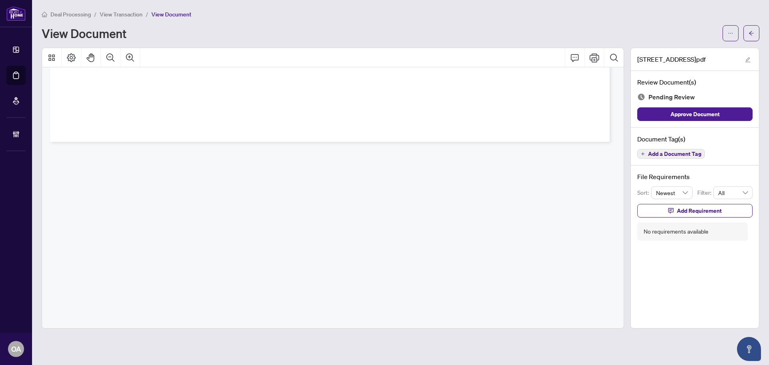
scroll to position [14668, 0]
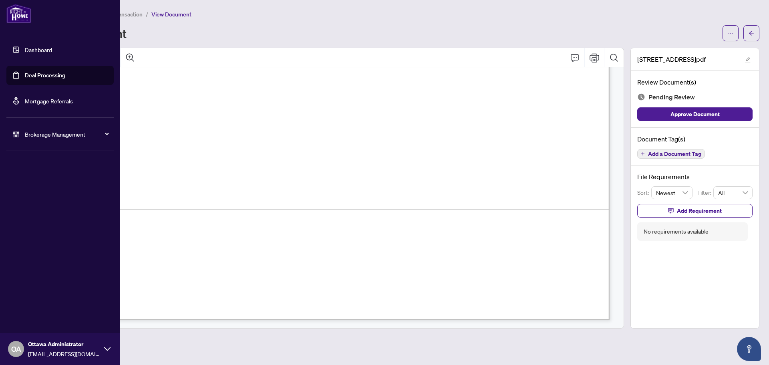
drag, startPoint x: 38, startPoint y: 76, endPoint x: 88, endPoint y: 79, distance: 49.3
click at [38, 76] on link "Deal Processing" at bounding box center [45, 75] width 40 height 7
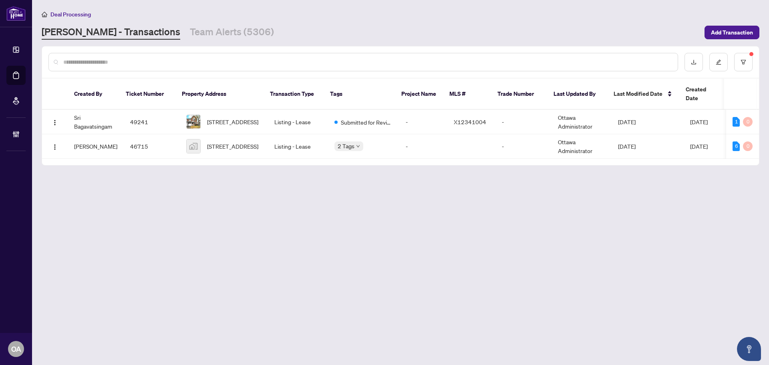
click at [363, 64] on input "text" at bounding box center [367, 62] width 608 height 9
click at [753, 61] on div at bounding box center [400, 61] width 717 height 31
click at [746, 62] on button "button" at bounding box center [743, 62] width 18 height 18
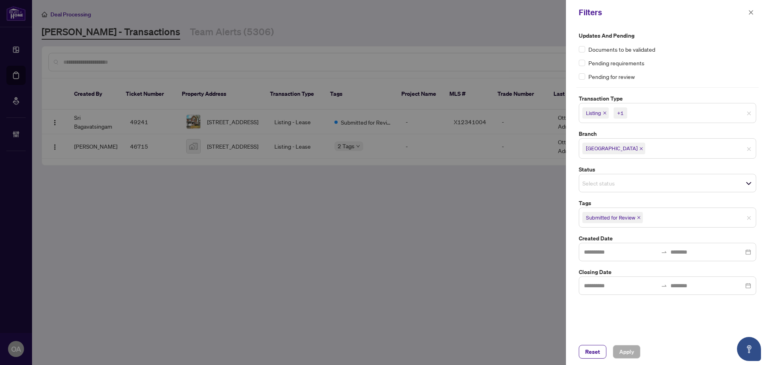
click at [637, 215] on icon "close" at bounding box center [638, 217] width 4 height 4
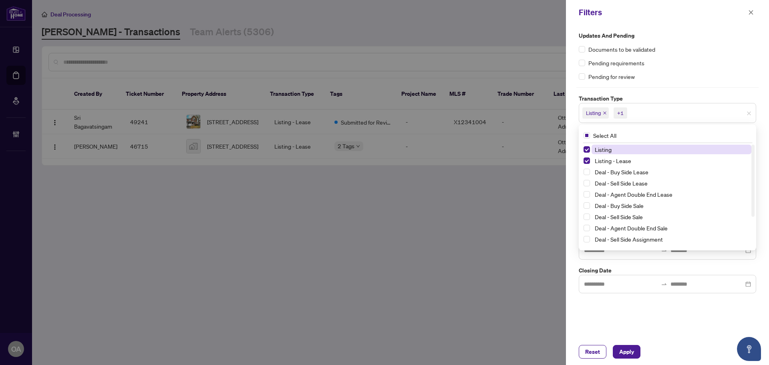
click at [600, 112] on span "Listing" at bounding box center [593, 113] width 15 height 8
click at [606, 112] on icon "close" at bounding box center [604, 113] width 4 height 4
click at [622, 112] on icon "close" at bounding box center [622, 113] width 4 height 4
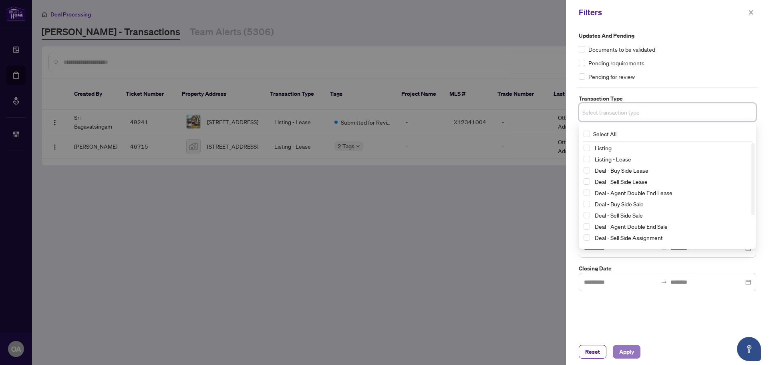
click at [624, 347] on span "Apply" at bounding box center [626, 351] width 15 height 13
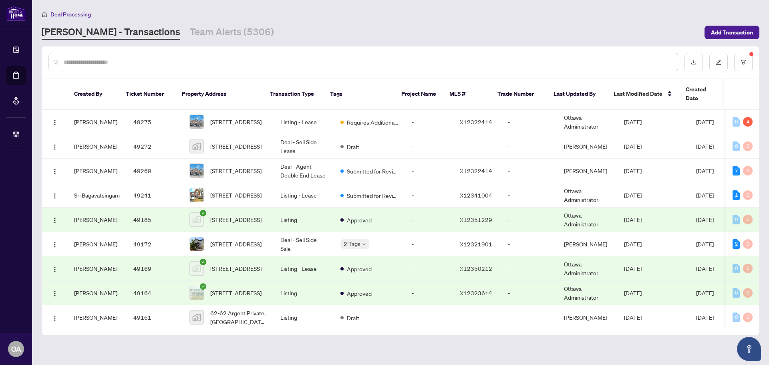
click at [138, 60] on input "text" at bounding box center [367, 62] width 608 height 9
click at [222, 61] on input "text" at bounding box center [367, 62] width 608 height 9
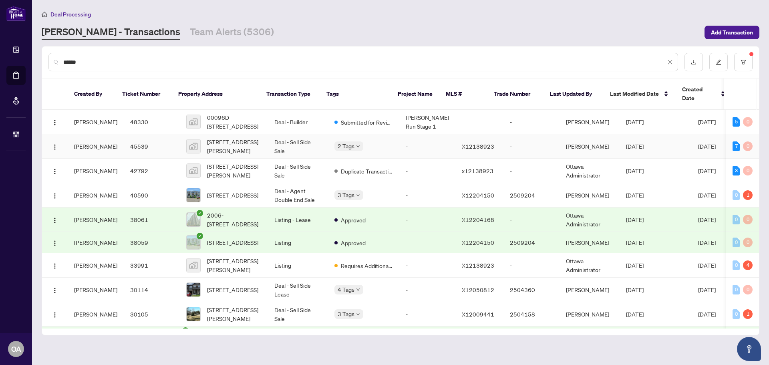
click at [293, 136] on td "Deal - Sell Side Sale" at bounding box center [298, 146] width 60 height 24
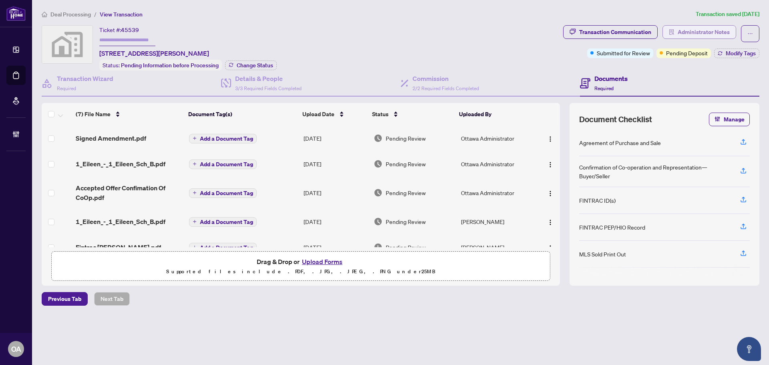
click at [710, 31] on span "Administrator Notes" at bounding box center [703, 32] width 52 height 13
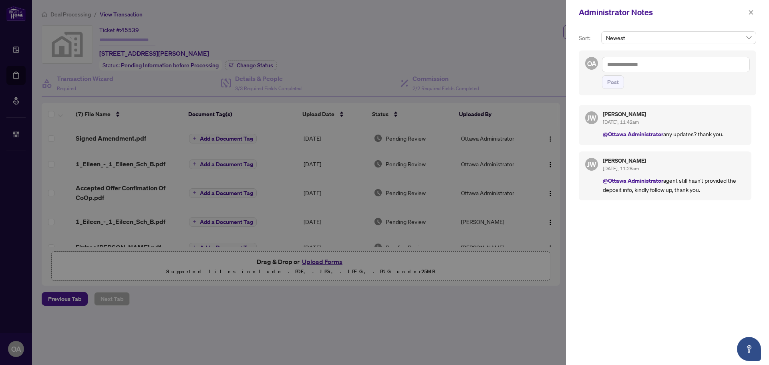
click at [681, 63] on textarea at bounding box center [676, 64] width 148 height 15
click at [753, 11] on icon "close" at bounding box center [751, 13] width 6 height 6
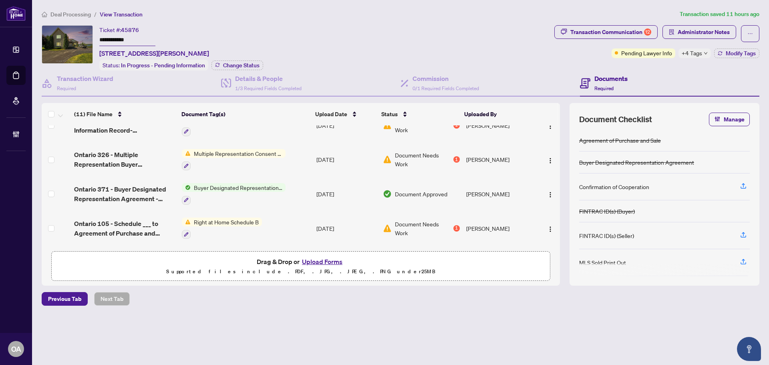
scroll to position [240, 0]
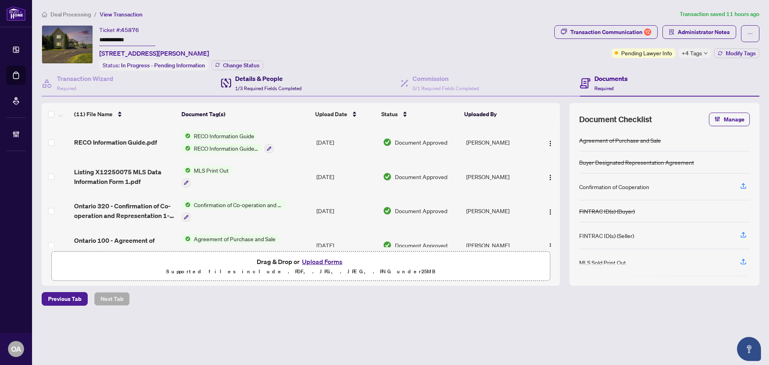
click at [278, 80] on h4 "Details & People" at bounding box center [268, 79] width 66 height 10
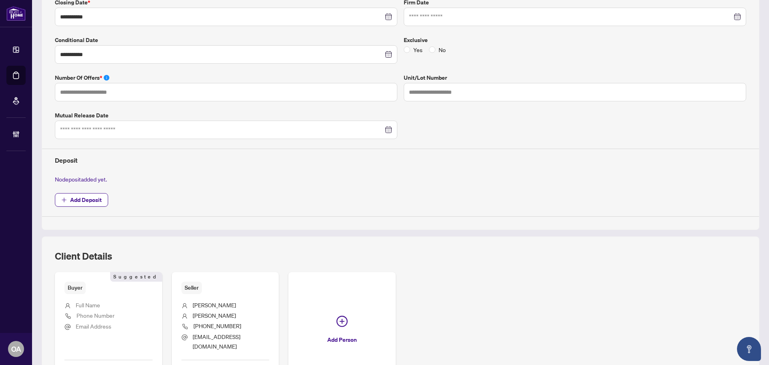
scroll to position [120, 0]
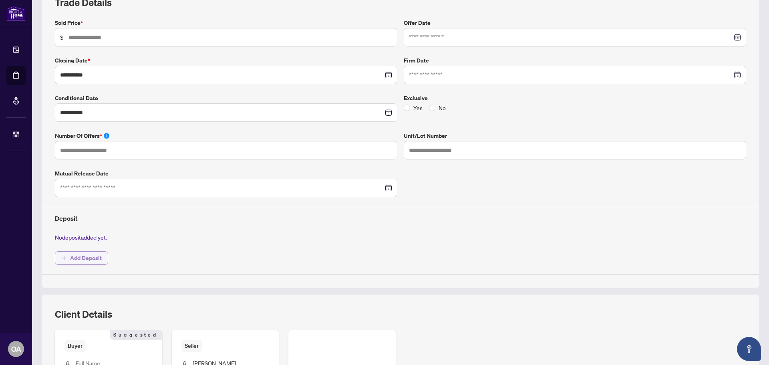
click at [97, 255] on span "Add Deposit" at bounding box center [86, 257] width 32 height 13
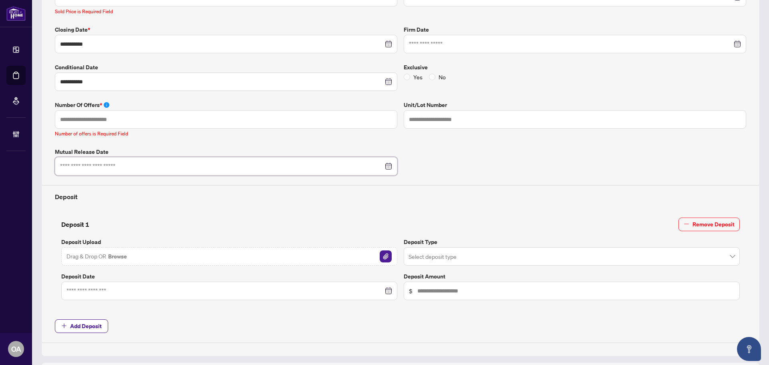
scroll to position [152, 0]
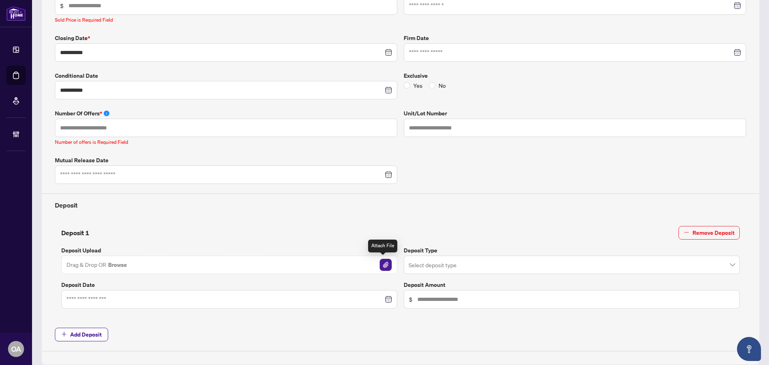
click at [385, 261] on img "button" at bounding box center [385, 265] width 12 height 12
click at [436, 265] on input "search" at bounding box center [567, 266] width 319 height 18
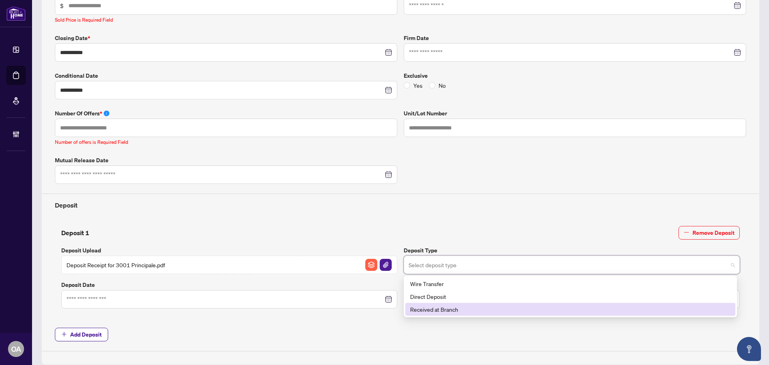
click at [430, 309] on div "Received at Branch" at bounding box center [570, 309] width 320 height 9
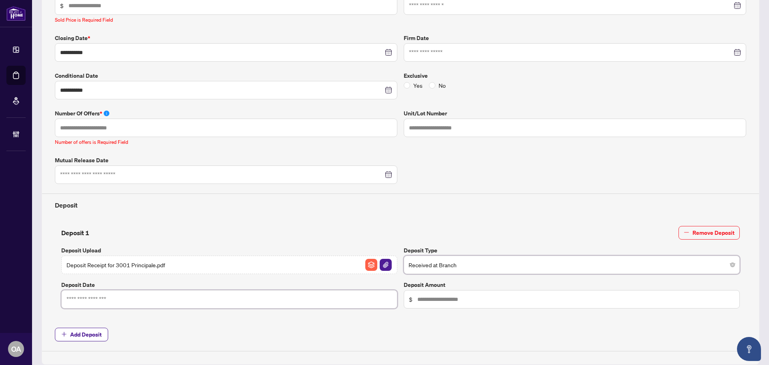
click at [127, 298] on input at bounding box center [224, 299] width 317 height 9
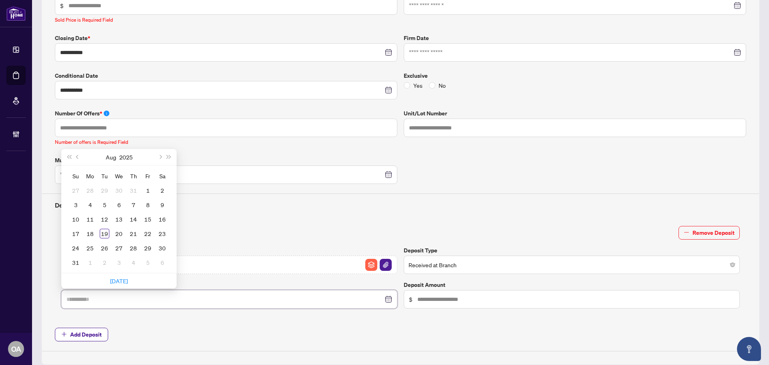
type input "**********"
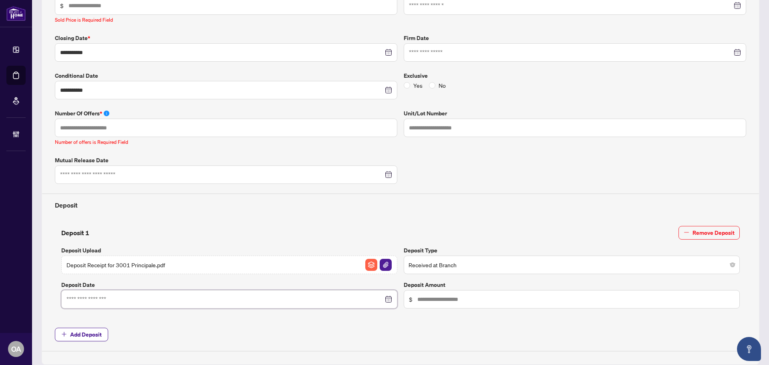
click at [511, 260] on span "Received at Branch" at bounding box center [571, 264] width 326 height 15
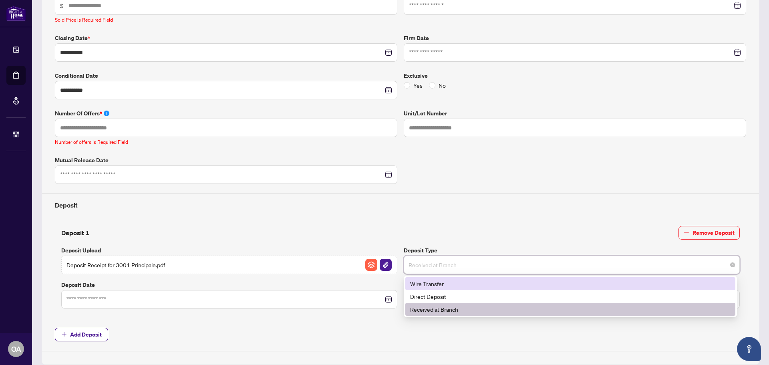
click at [456, 211] on div "**********" at bounding box center [400, 169] width 697 height 364
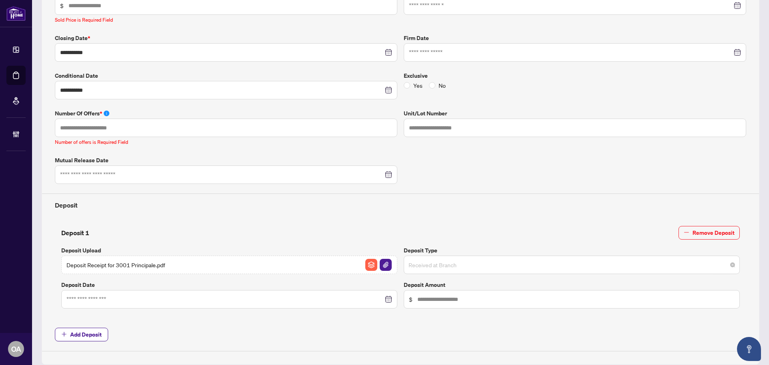
click at [443, 267] on span "Received at Branch" at bounding box center [571, 264] width 326 height 15
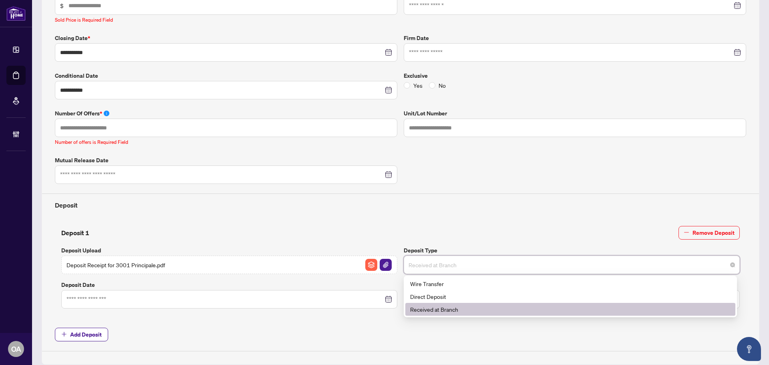
click at [440, 307] on div "Received at Branch" at bounding box center [570, 309] width 320 height 9
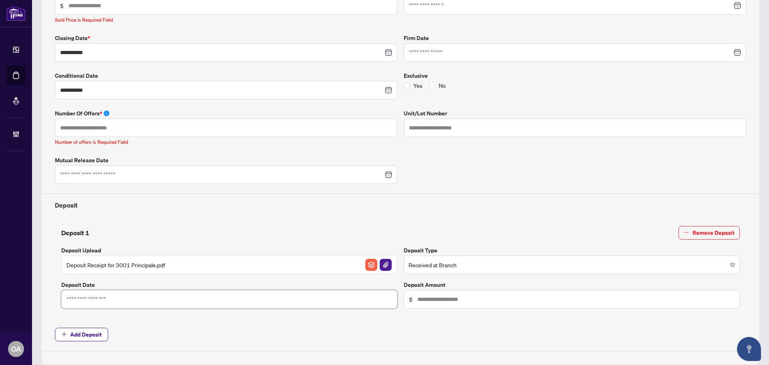
click at [92, 299] on input at bounding box center [224, 299] width 317 height 9
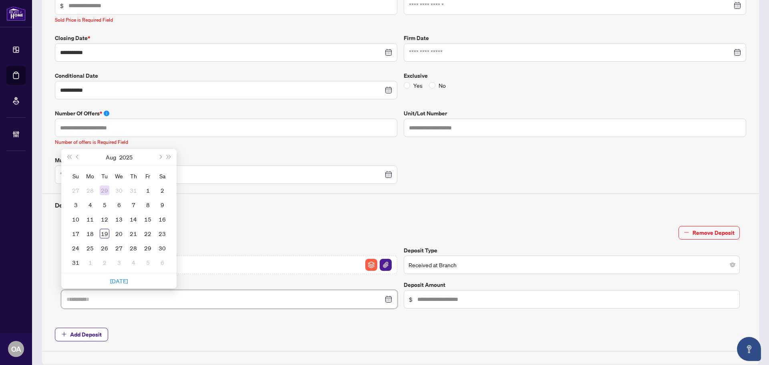
type input "**********"
click at [78, 157] on span "Previous month (PageUp)" at bounding box center [78, 157] width 4 height 4
type input "**********"
click at [92, 245] on div "28" at bounding box center [90, 248] width 10 height 10
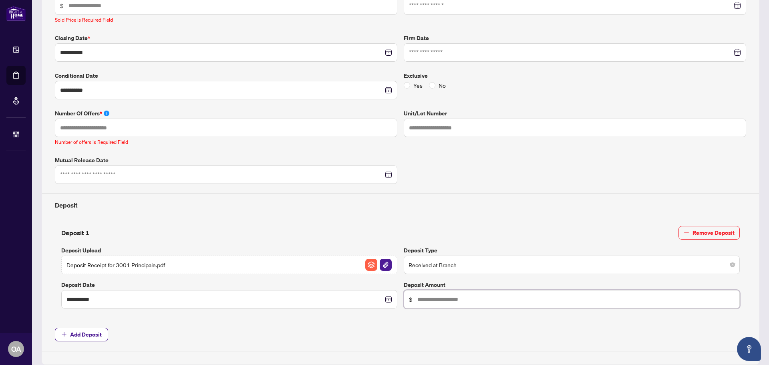
click at [449, 297] on input "text" at bounding box center [575, 299] width 317 height 9
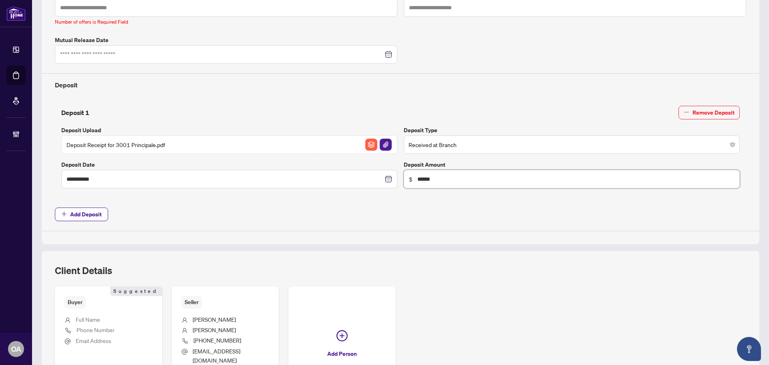
scroll to position [372, 0]
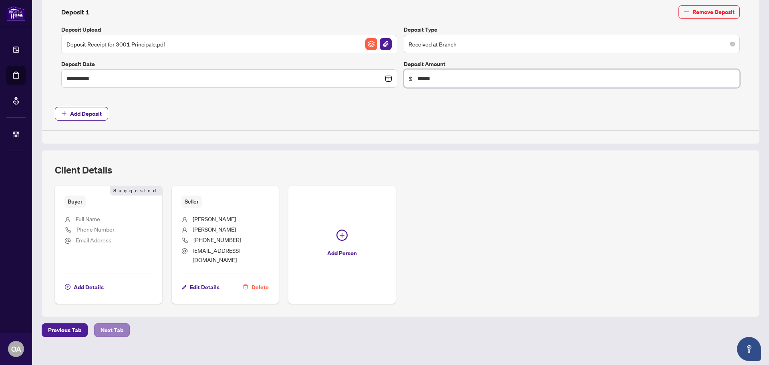
type input "******"
click at [112, 323] on span "Next Tab" at bounding box center [111, 329] width 23 height 13
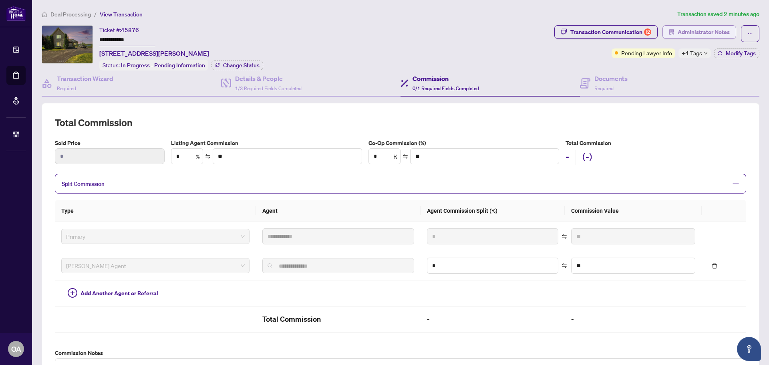
click at [688, 28] on span "Administrator Notes" at bounding box center [703, 32] width 52 height 13
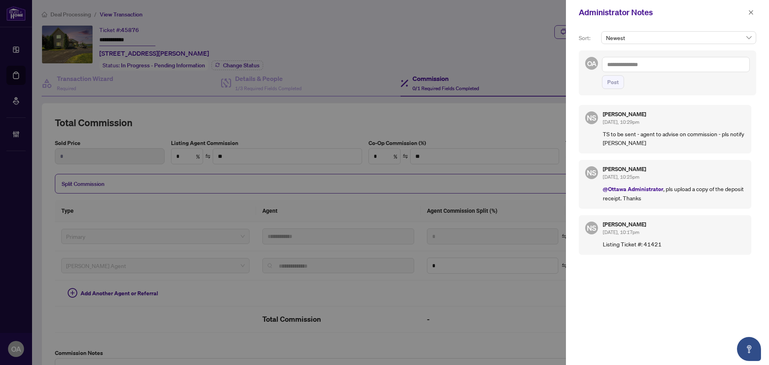
click at [643, 64] on textarea at bounding box center [676, 64] width 148 height 15
click at [630, 68] on b "Neena" at bounding box center [649, 69] width 43 height 7
click at [699, 64] on textarea "**********" at bounding box center [676, 64] width 148 height 15
type textarea "**********"
click at [613, 79] on span "Post" at bounding box center [613, 82] width 12 height 13
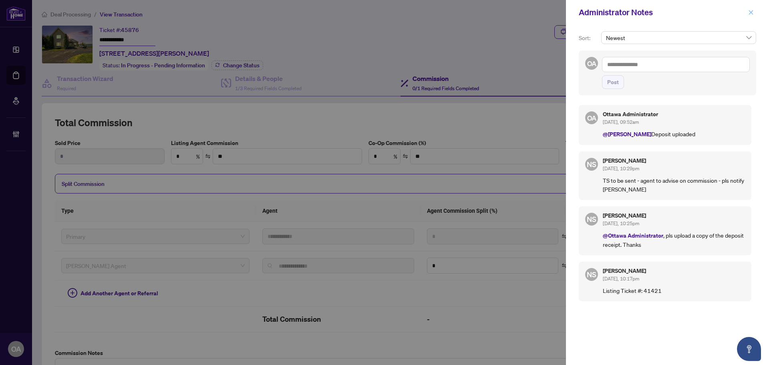
click at [753, 11] on icon "close" at bounding box center [751, 12] width 4 height 4
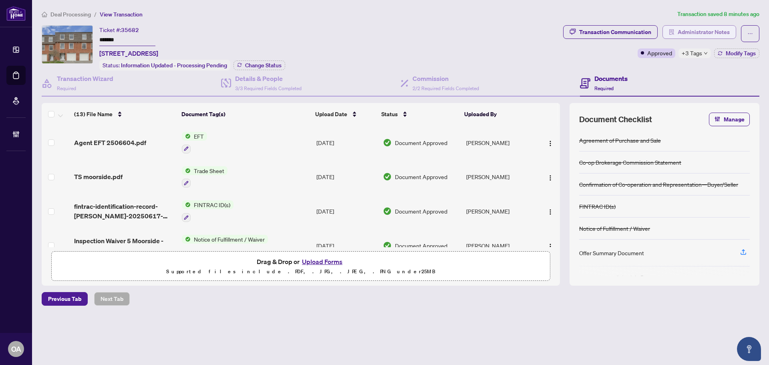
click at [689, 33] on span "Administrator Notes" at bounding box center [703, 32] width 52 height 13
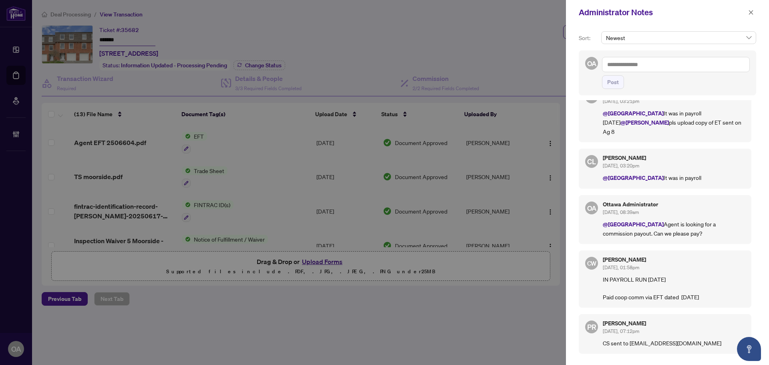
scroll to position [80, 0]
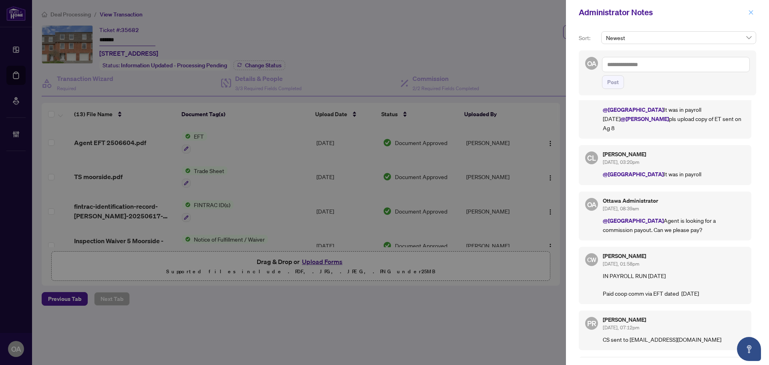
click at [748, 14] on icon "close" at bounding box center [751, 13] width 6 height 6
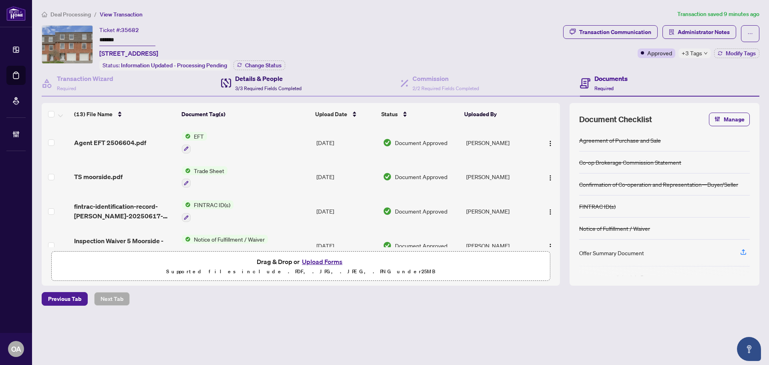
click at [277, 81] on h4 "Details & People" at bounding box center [268, 79] width 66 height 10
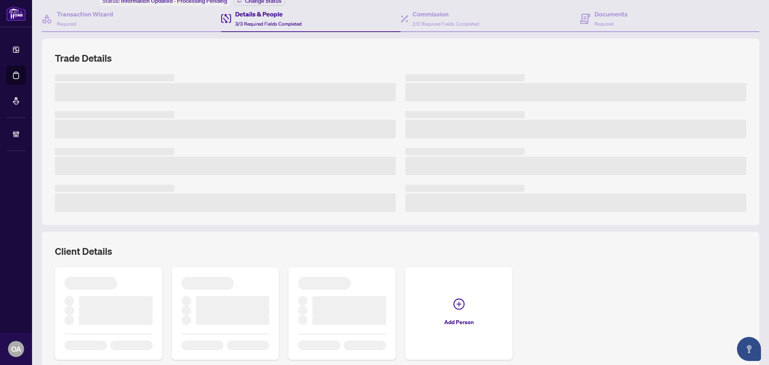
scroll to position [129, 0]
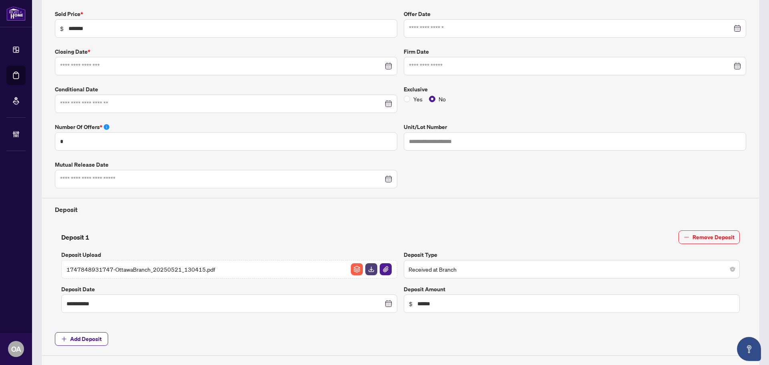
type input "**********"
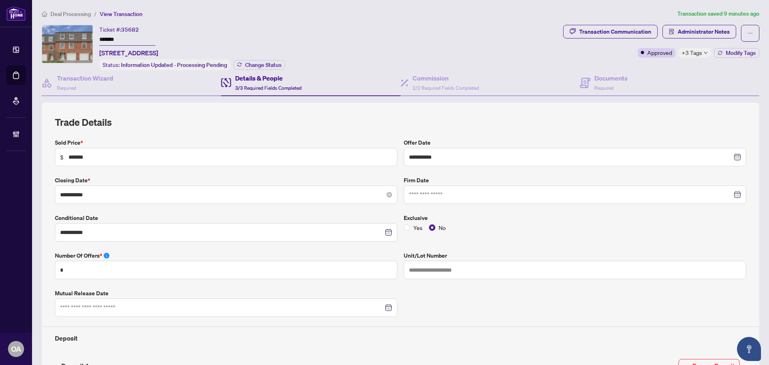
scroll to position [0, 0]
click at [435, 81] on h4 "Commission" at bounding box center [445, 79] width 66 height 10
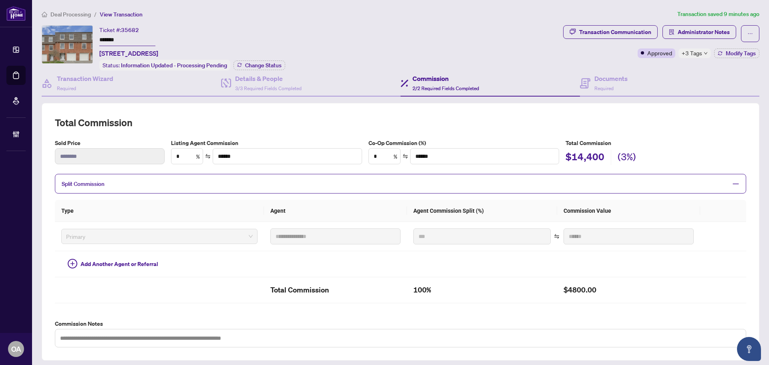
click at [193, 183] on span "Split Commission" at bounding box center [394, 183] width 665 height 9
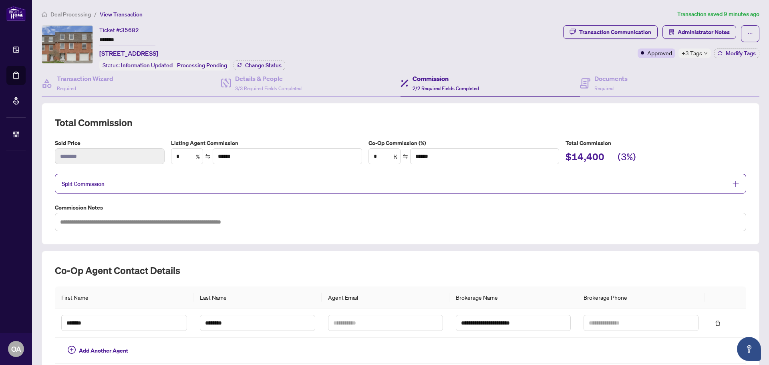
click at [194, 183] on span "Split Commission" at bounding box center [394, 183] width 665 height 9
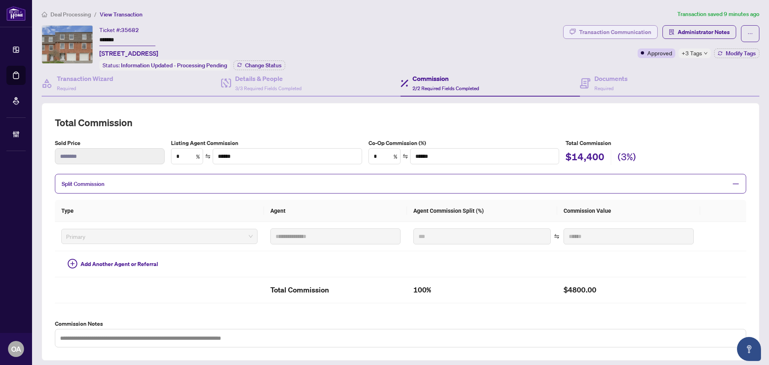
click at [605, 32] on div "Transaction Communication" at bounding box center [615, 32] width 72 height 13
type textarea "**********"
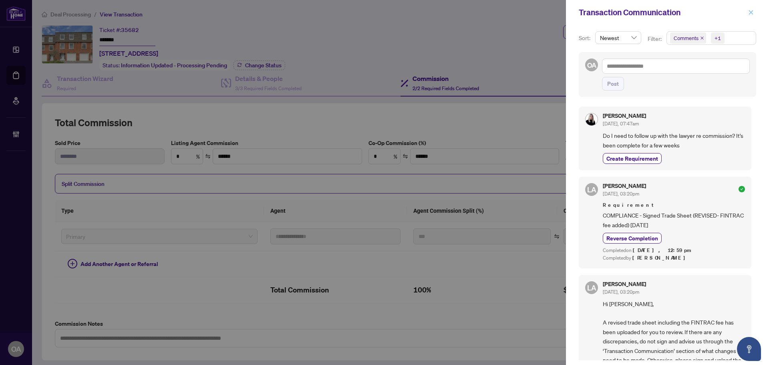
click at [751, 13] on icon "close" at bounding box center [751, 12] width 4 height 4
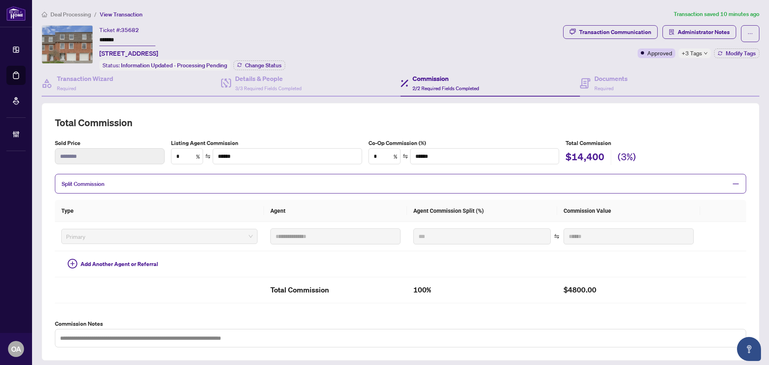
drag, startPoint x: 100, startPoint y: 53, endPoint x: 252, endPoint y: 45, distance: 151.9
click at [158, 45] on div "Ticket #: 35682 ******* 5 Moorside Private, Ottawa, Ontario K2C 3P4, Canada" at bounding box center [128, 41] width 59 height 33
copy span "5 Moorside Private, Ottawa, Ontario K2C 3P4, Canada"
click at [596, 78] on h4 "Documents" at bounding box center [610, 79] width 33 height 10
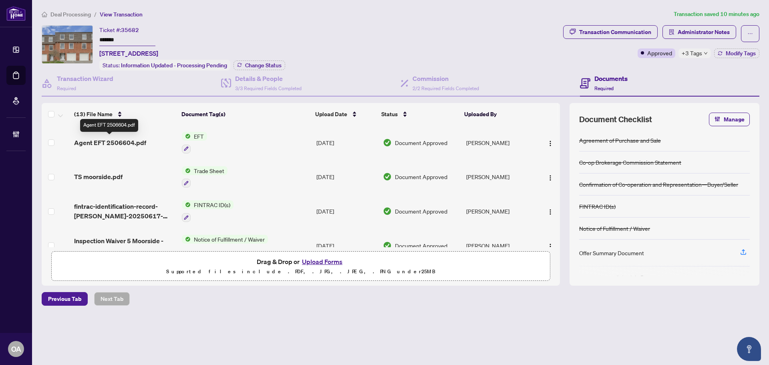
click at [121, 140] on span "Agent EFT 2506604.pdf" at bounding box center [110, 143] width 72 height 10
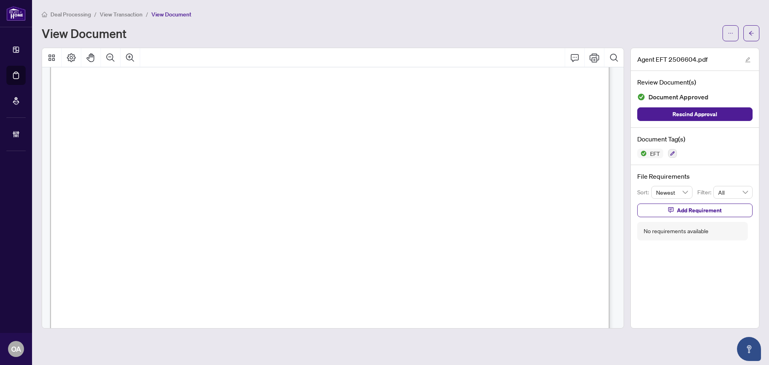
scroll to position [280, 0]
click at [733, 30] on icon "ellipsis" at bounding box center [730, 33] width 6 height 6
click at [691, 51] on span "Download" at bounding box center [701, 50] width 61 height 9
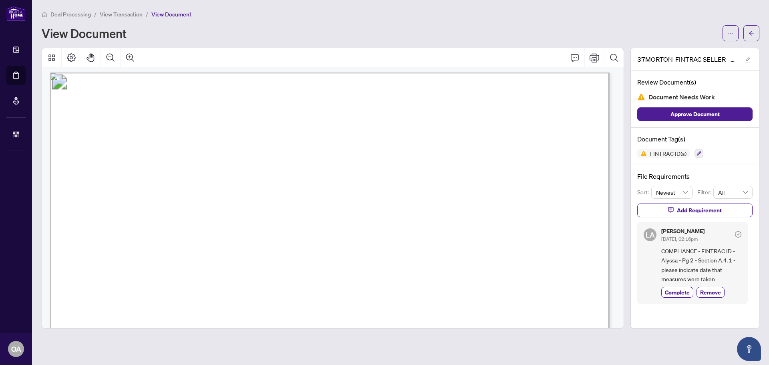
scroll to position [761, 0]
click at [733, 31] on icon "ellipsis" at bounding box center [730, 33] width 6 height 6
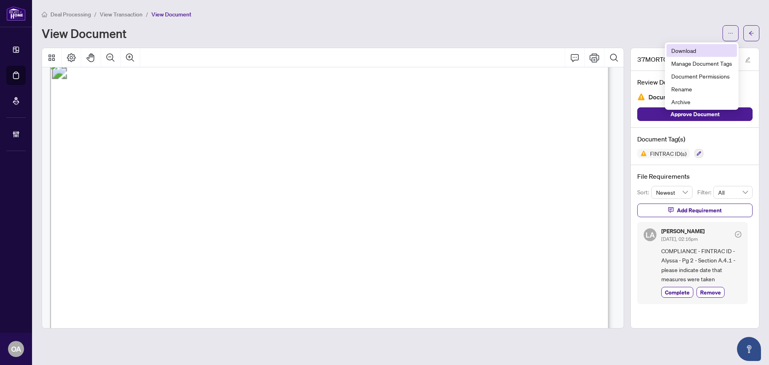
click at [690, 50] on span "Download" at bounding box center [701, 50] width 61 height 9
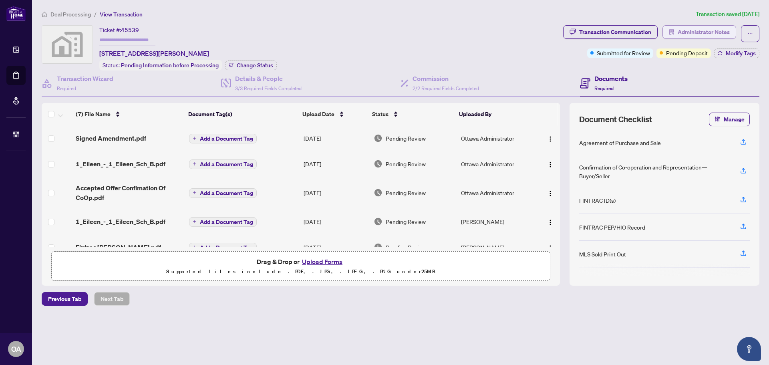
click at [698, 30] on span "Administrator Notes" at bounding box center [703, 32] width 52 height 13
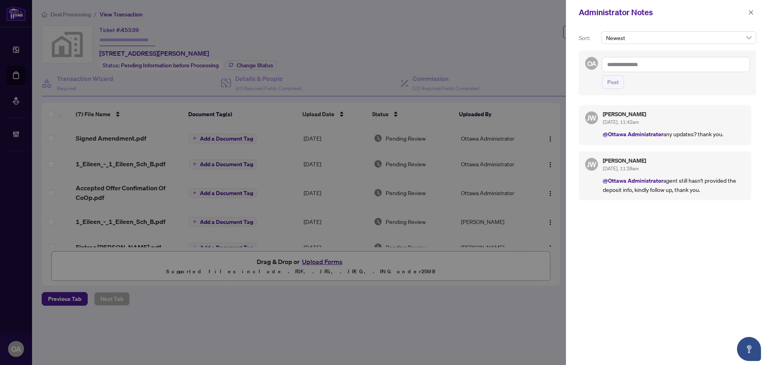
click at [648, 63] on textarea at bounding box center [676, 64] width 148 height 15
click at [629, 67] on b "[PERSON_NAME]" at bounding box center [648, 69] width 43 height 7
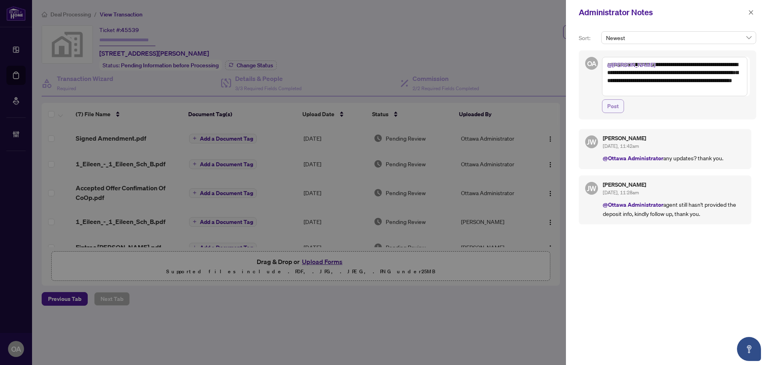
type textarea "**********"
click at [615, 107] on span "Post" at bounding box center [613, 106] width 12 height 13
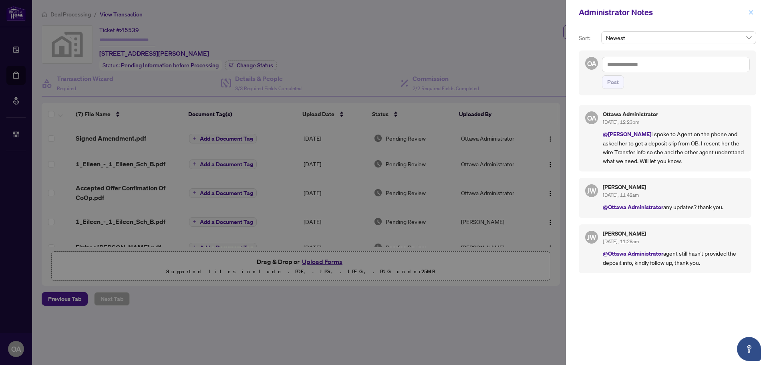
click at [750, 14] on icon "close" at bounding box center [751, 13] width 6 height 6
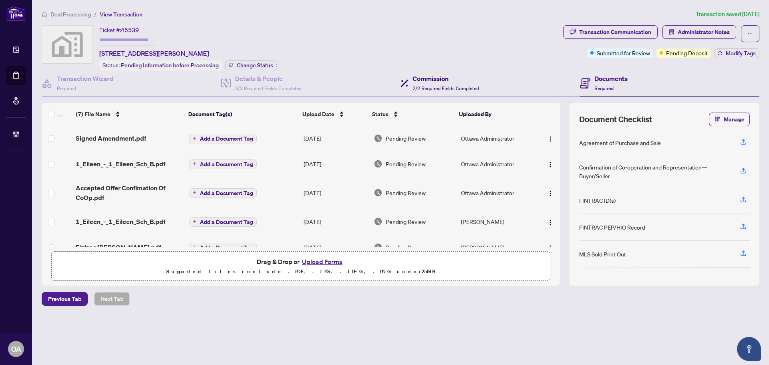
click at [441, 78] on h4 "Commission" at bounding box center [445, 79] width 66 height 10
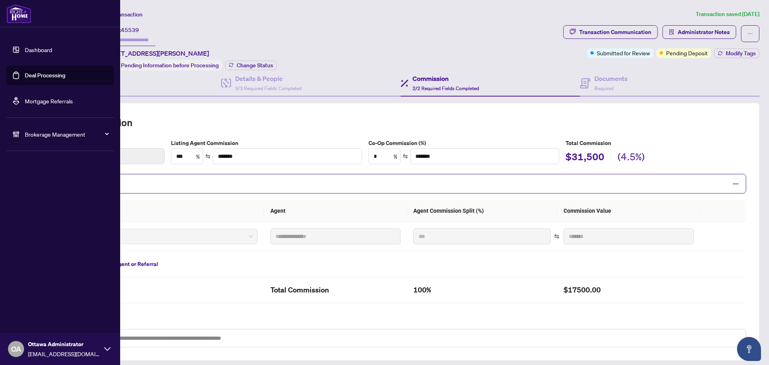
click at [39, 74] on link "Deal Processing" at bounding box center [45, 75] width 40 height 7
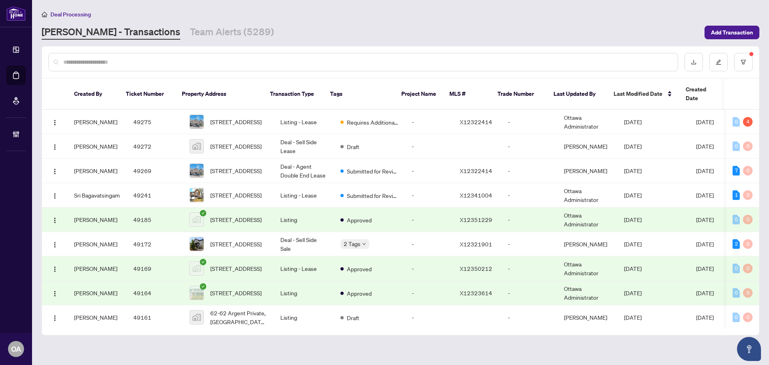
click at [225, 61] on input "text" at bounding box center [367, 62] width 608 height 9
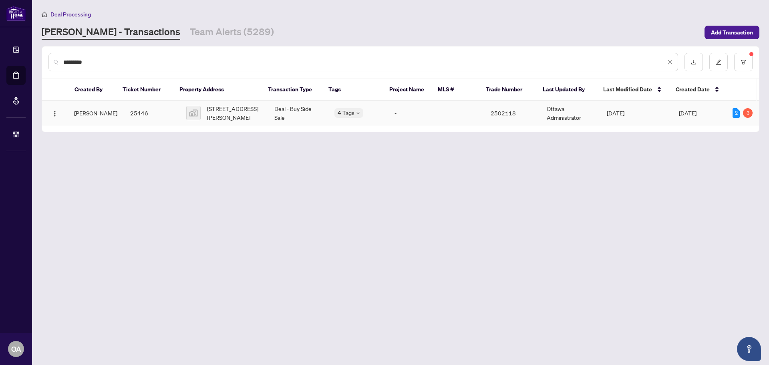
type input "*********"
click at [215, 110] on span "[STREET_ADDRESS][PERSON_NAME]" at bounding box center [234, 113] width 54 height 18
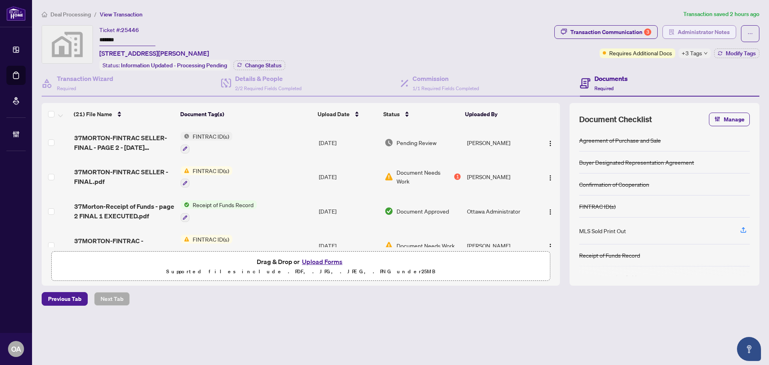
click at [707, 33] on span "Administrator Notes" at bounding box center [703, 32] width 52 height 13
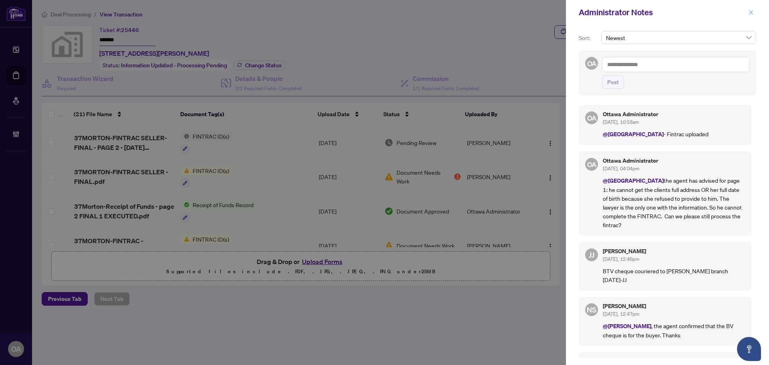
click at [749, 10] on icon "close" at bounding box center [751, 13] width 6 height 6
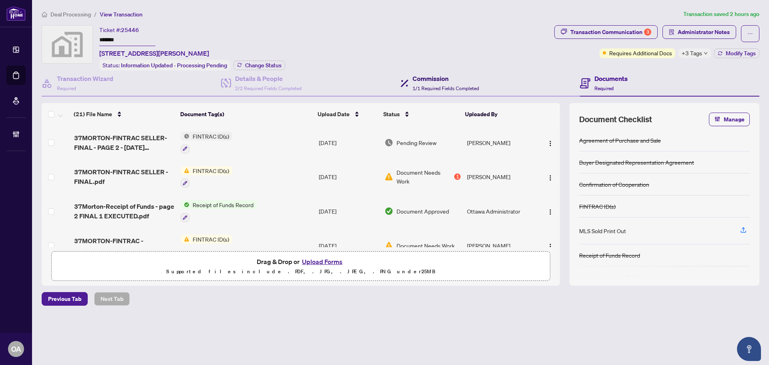
click at [428, 83] on div "Commission 1/1 Required Fields Completed" at bounding box center [445, 83] width 66 height 19
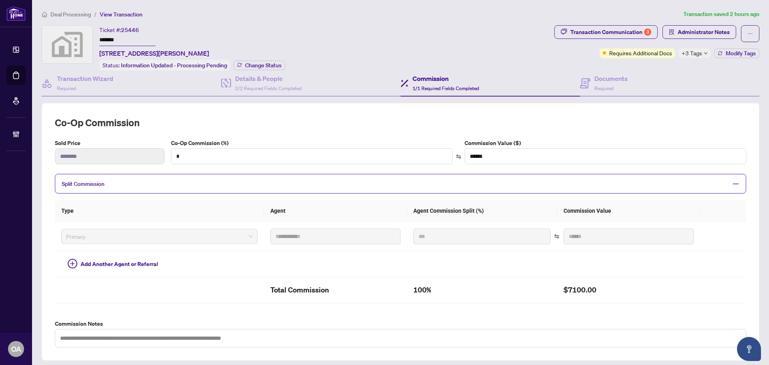
click at [281, 183] on span "Split Commission" at bounding box center [394, 183] width 665 height 9
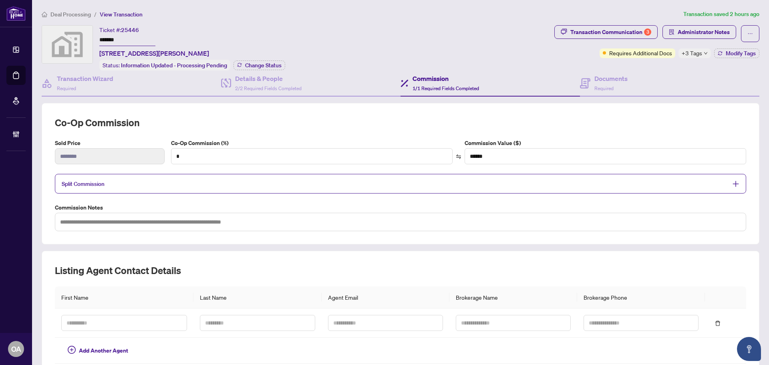
click at [281, 183] on span "Split Commission" at bounding box center [394, 183] width 665 height 9
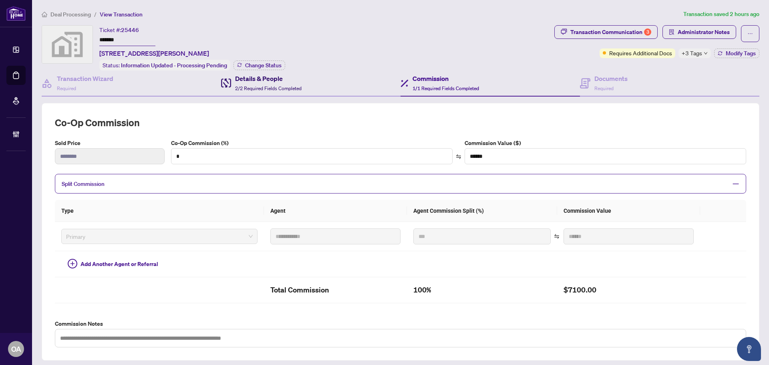
click at [260, 80] on h4 "Details & People" at bounding box center [268, 79] width 66 height 10
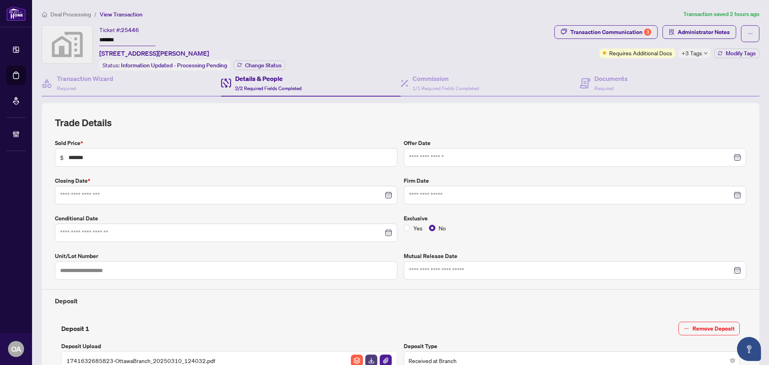
type input "**********"
click at [604, 33] on div "Transaction Communication 3" at bounding box center [610, 32] width 81 height 13
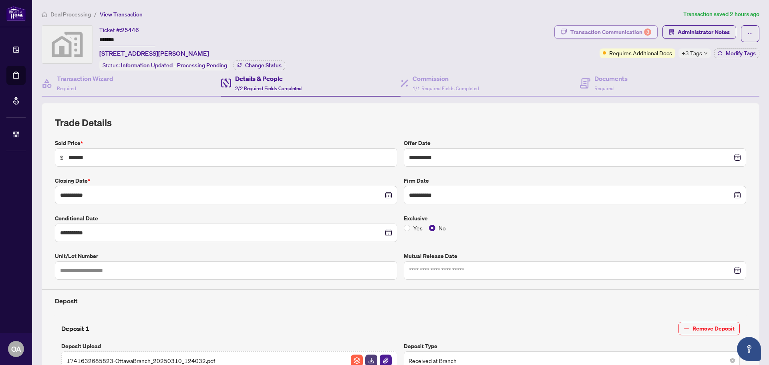
type textarea "**********"
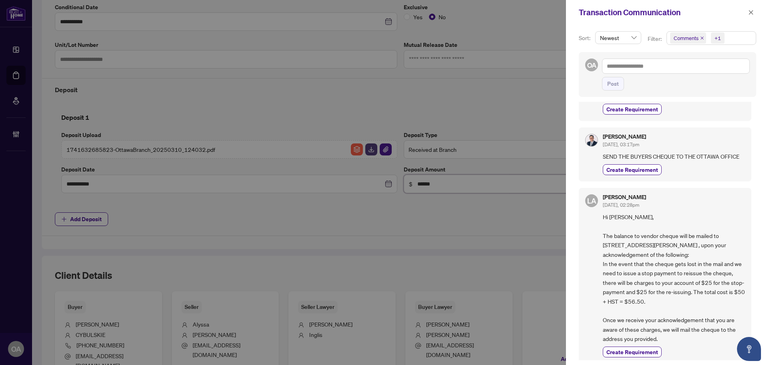
scroll to position [640, 0]
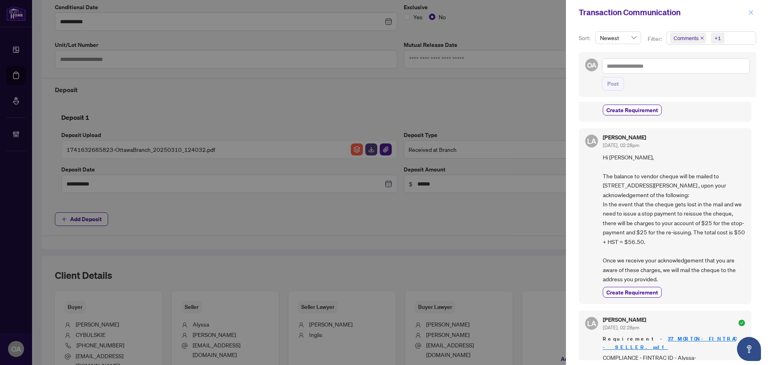
click at [751, 12] on icon "close" at bounding box center [751, 12] width 4 height 4
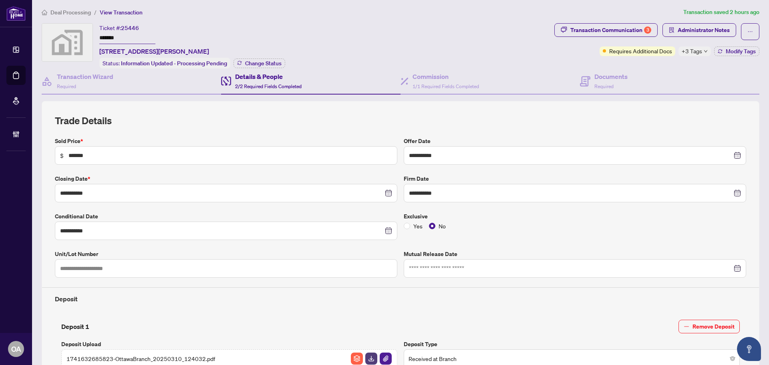
scroll to position [0, 0]
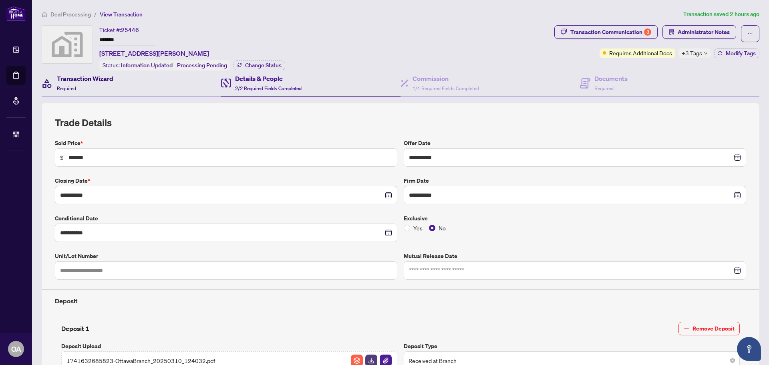
drag, startPoint x: 97, startPoint y: 80, endPoint x: 114, endPoint y: 78, distance: 17.4
click at [97, 80] on h4 "Transaction Wizard" at bounding box center [85, 79] width 56 height 10
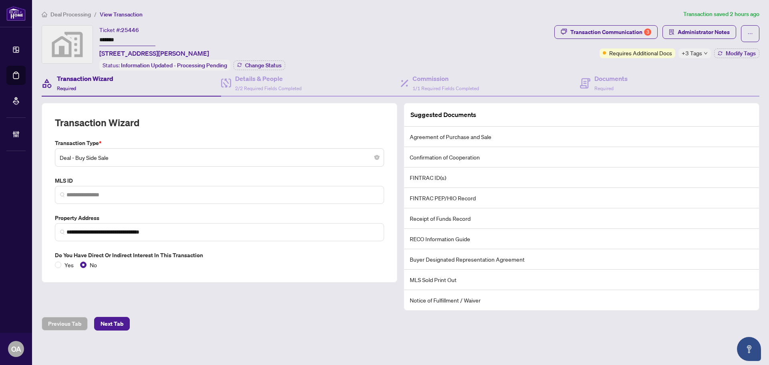
click at [693, 52] on span "+3 Tags" at bounding box center [691, 52] width 20 height 9
click at [650, 66] on div "Transaction Communication 3 Administrator Notes Requires Additional Docs +3 Tag…" at bounding box center [656, 47] width 208 height 45
drag, startPoint x: 255, startPoint y: 80, endPoint x: 297, endPoint y: 74, distance: 42.8
click at [255, 80] on h4 "Details & People" at bounding box center [268, 79] width 66 height 10
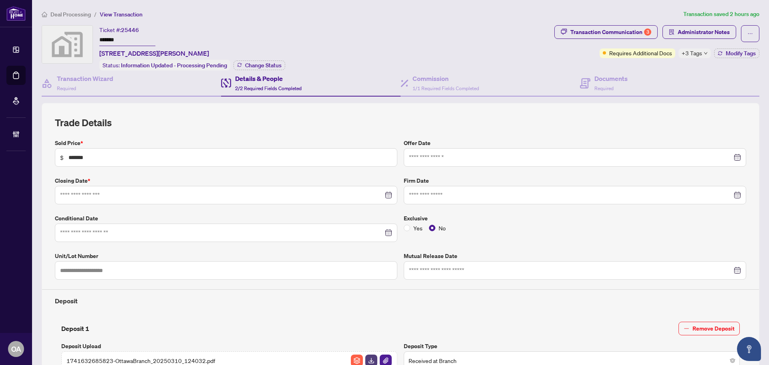
type input "**********"
click at [429, 86] on span "1/1 Required Fields Completed" at bounding box center [445, 88] width 66 height 6
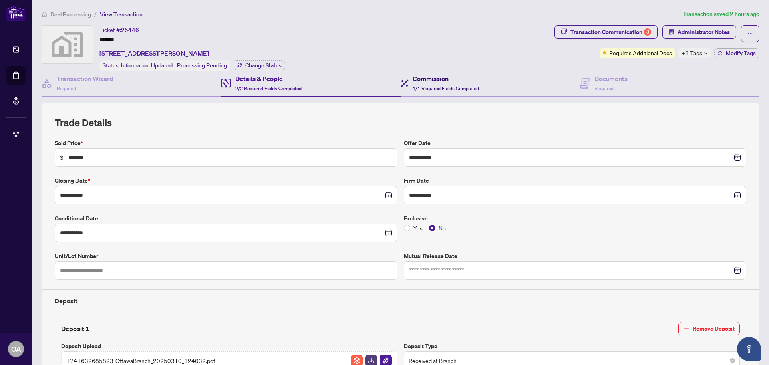
type textarea "**********"
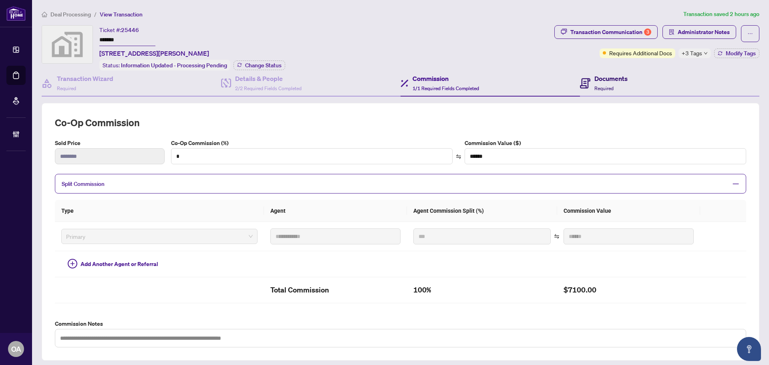
click at [596, 82] on div "Documents Required" at bounding box center [610, 83] width 33 height 19
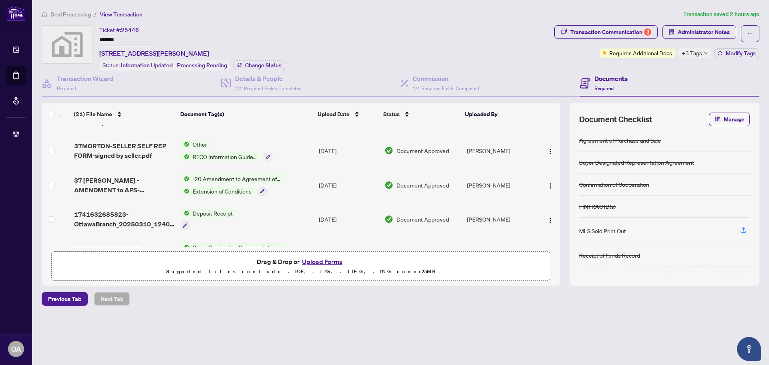
scroll to position [349, 0]
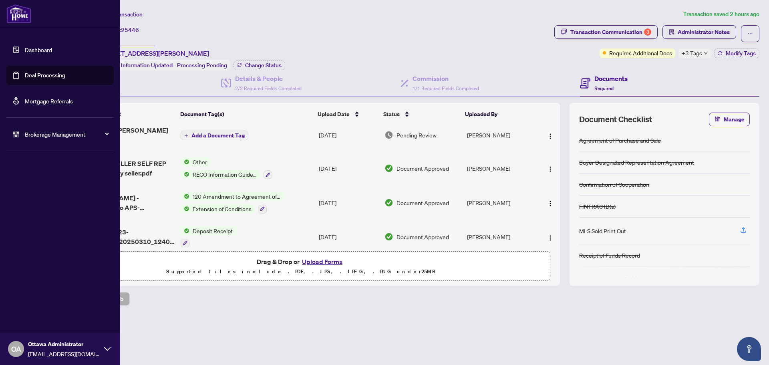
click at [52, 78] on link "Deal Processing" at bounding box center [45, 75] width 40 height 7
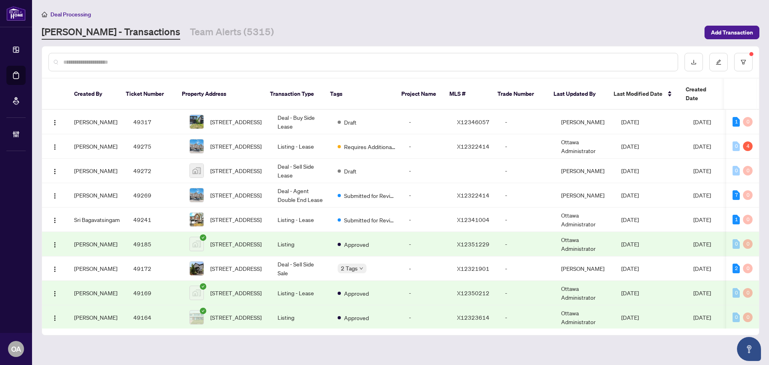
click at [269, 62] on input "text" at bounding box center [367, 62] width 608 height 9
paste input "**********"
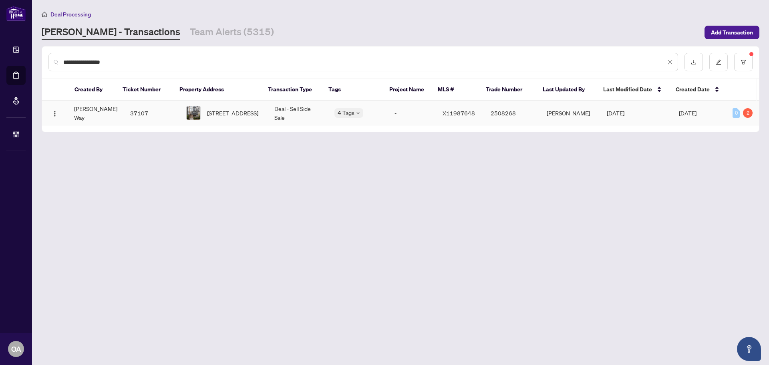
type input "**********"
click at [221, 112] on span "[STREET_ADDRESS]" at bounding box center [232, 112] width 51 height 9
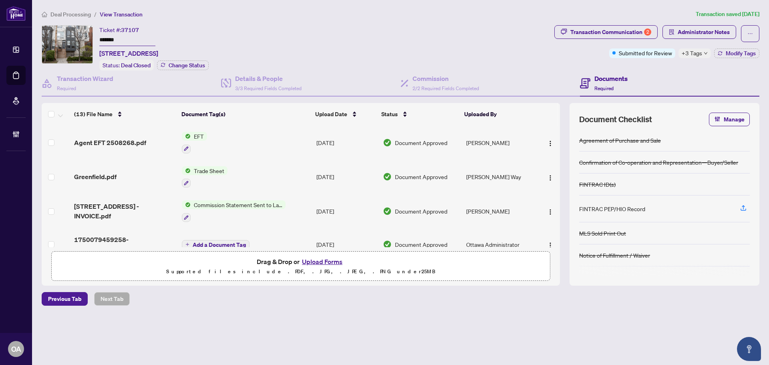
click at [683, 54] on span "+3 Tags" at bounding box center [691, 52] width 20 height 9
click at [658, 71] on div "Documents Required" at bounding box center [669, 83] width 179 height 26
click at [719, 30] on span "Administrator Notes" at bounding box center [703, 32] width 52 height 13
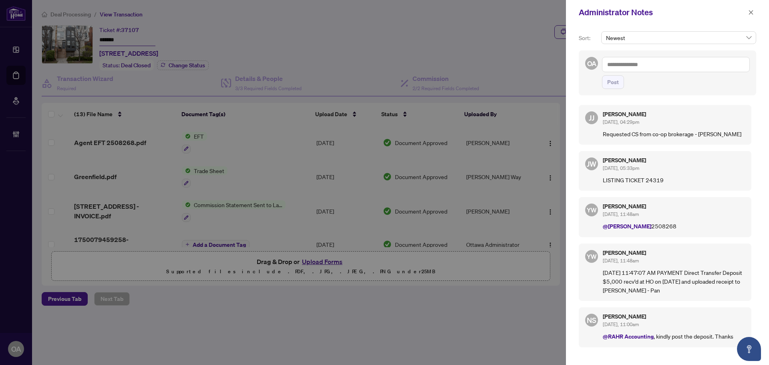
click at [667, 69] on textarea at bounding box center [676, 64] width 148 height 15
paste textarea "**********"
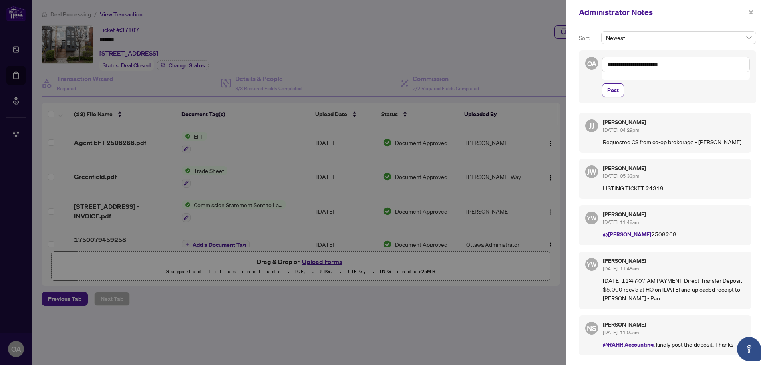
click at [607, 62] on textarea "**********" at bounding box center [676, 64] width 148 height 15
click at [632, 67] on textarea "**********" at bounding box center [676, 64] width 148 height 15
click at [632, 64] on textarea "**********" at bounding box center [676, 64] width 148 height 15
click at [632, 66] on li "[PERSON_NAME] Inquiries" at bounding box center [665, 70] width 74 height 14
type textarea "**********"
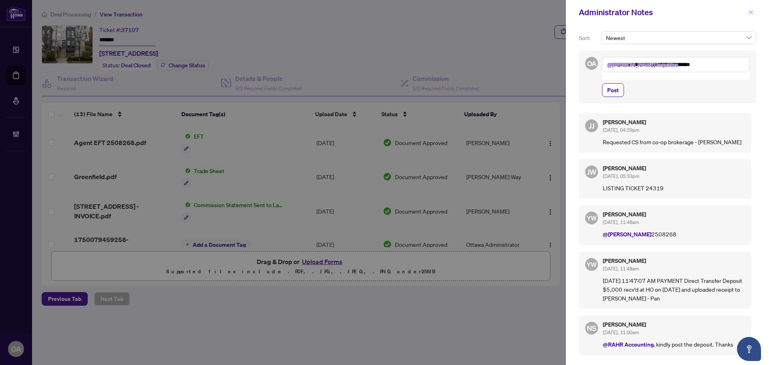
click at [754, 10] on button "button" at bounding box center [750, 13] width 10 height 10
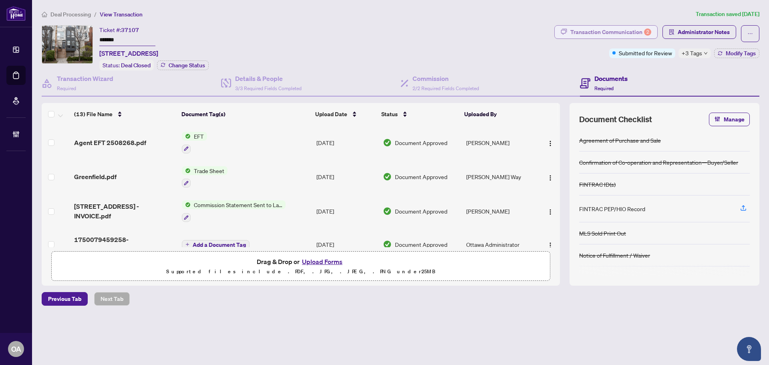
click at [607, 32] on div "Transaction Communication 2" at bounding box center [610, 32] width 81 height 13
type textarea "**********"
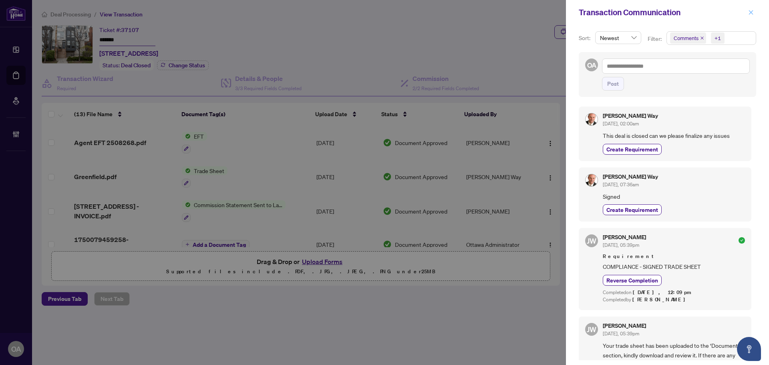
click at [753, 14] on icon "close" at bounding box center [751, 13] width 6 height 6
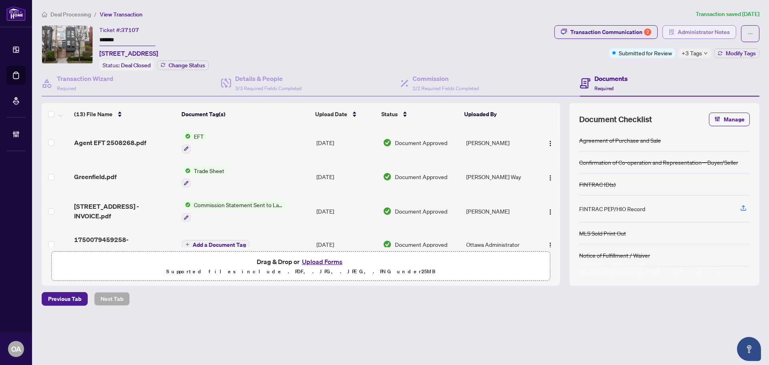
click at [692, 31] on span "Administrator Notes" at bounding box center [703, 32] width 52 height 13
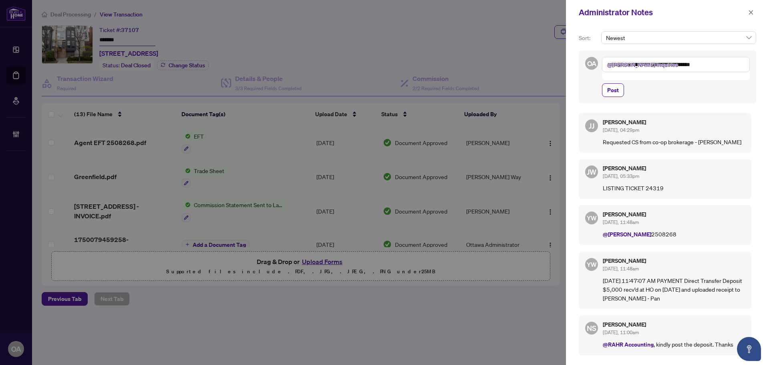
click at [651, 62] on textarea "**********" at bounding box center [676, 64] width 148 height 15
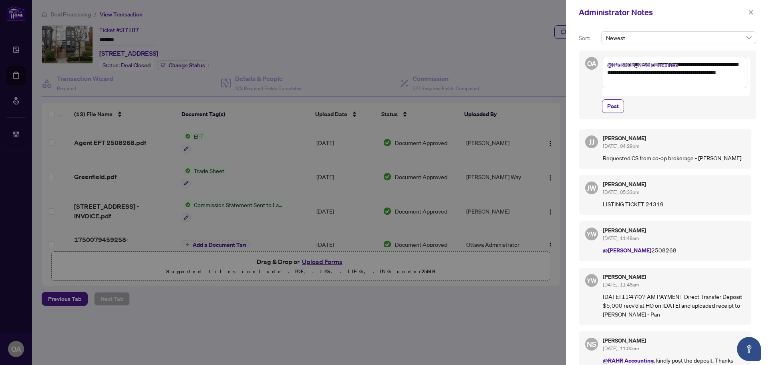
click at [697, 79] on textarea "**********" at bounding box center [674, 72] width 145 height 31
click at [679, 80] on textarea "**********" at bounding box center [674, 72] width 145 height 31
click at [718, 79] on textarea "**********" at bounding box center [674, 72] width 145 height 31
type textarea "**********"
drag, startPoint x: 612, startPoint y: 98, endPoint x: 633, endPoint y: 97, distance: 21.2
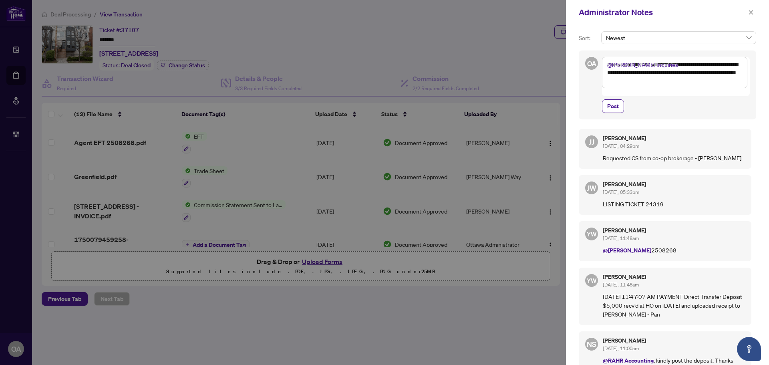
click at [626, 99] on span "Post" at bounding box center [676, 106] width 148 height 14
click at [614, 101] on span "Post" at bounding box center [613, 106] width 12 height 13
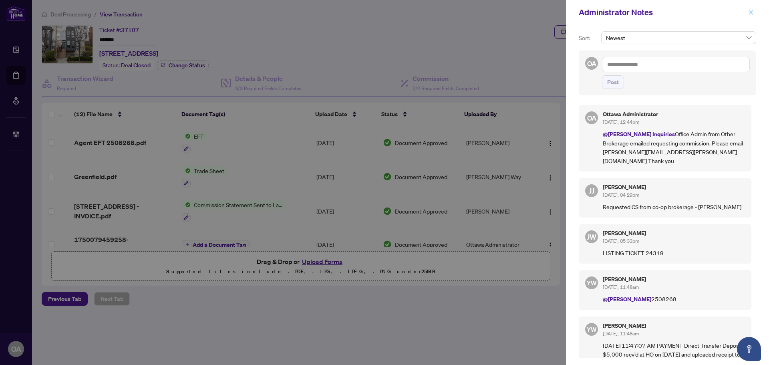
click at [752, 14] on icon "close" at bounding box center [751, 13] width 6 height 6
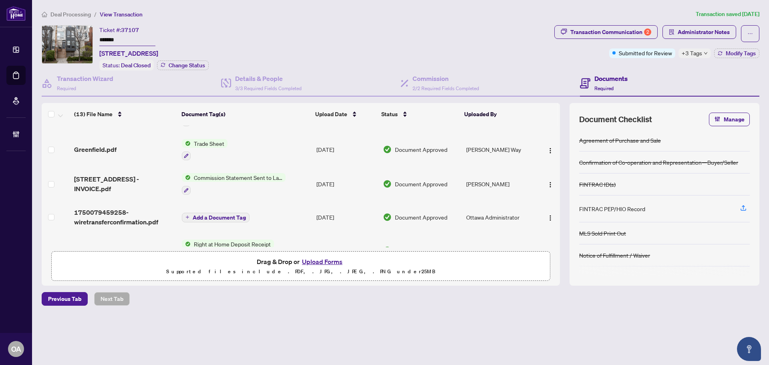
scroll to position [40, 0]
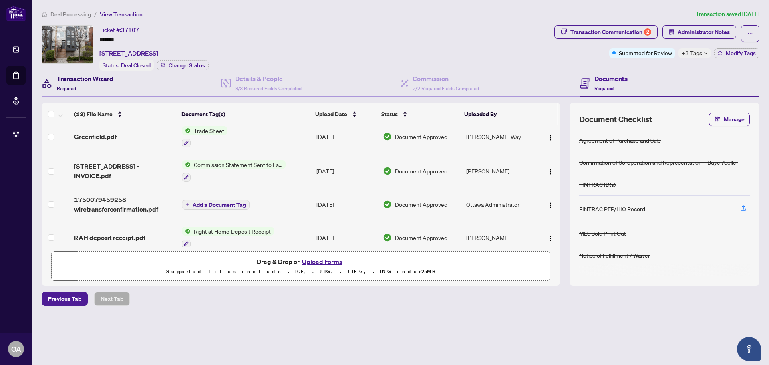
click at [90, 80] on h4 "Transaction Wizard" at bounding box center [85, 79] width 56 height 10
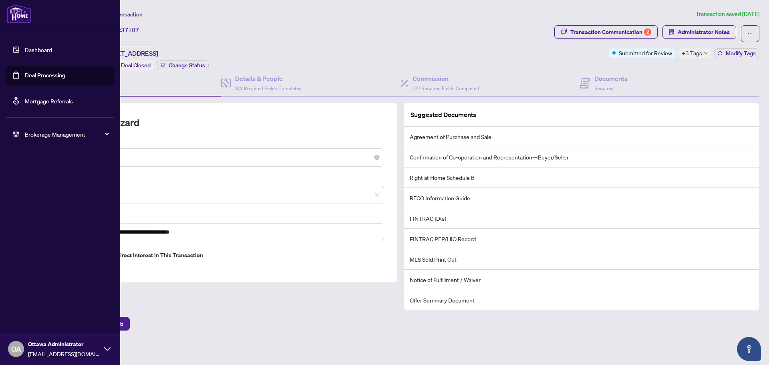
click at [41, 74] on link "Deal Processing" at bounding box center [45, 75] width 40 height 7
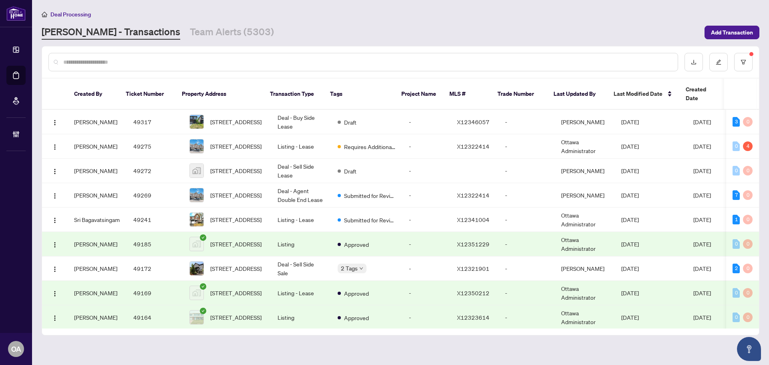
click at [366, 60] on input "text" at bounding box center [367, 62] width 608 height 9
click at [198, 60] on input "text" at bounding box center [367, 62] width 608 height 9
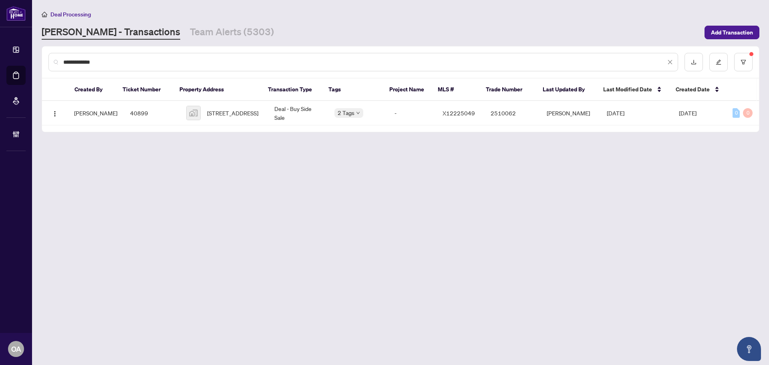
type input "**********"
click at [217, 110] on span "1025 Richmond Rd #607, Ottawa, ON, Canada" at bounding box center [232, 112] width 51 height 9
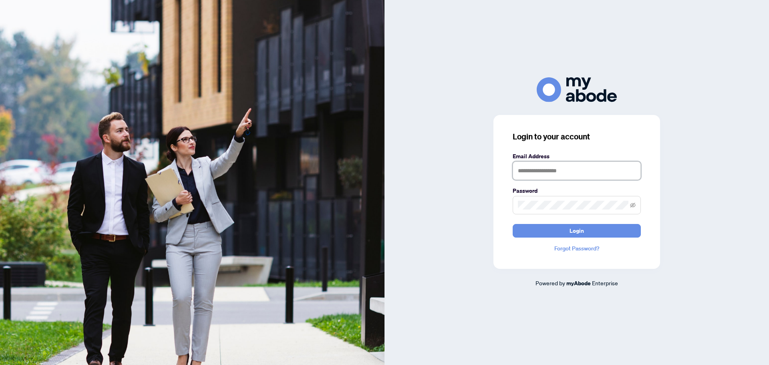
type input "**********"
click at [573, 229] on span "Login" at bounding box center [576, 230] width 14 height 13
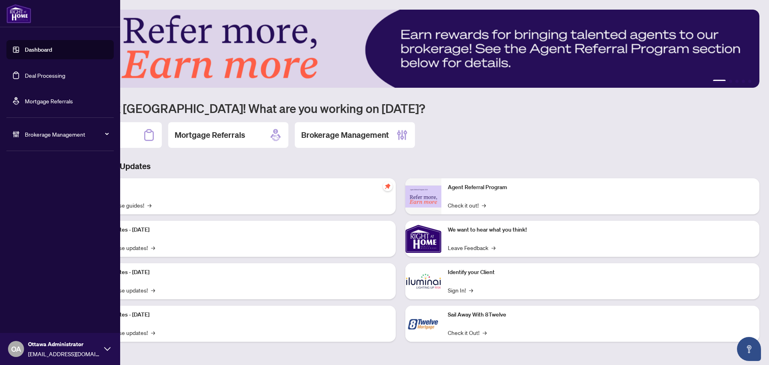
click at [42, 77] on link "Deal Processing" at bounding box center [45, 75] width 40 height 7
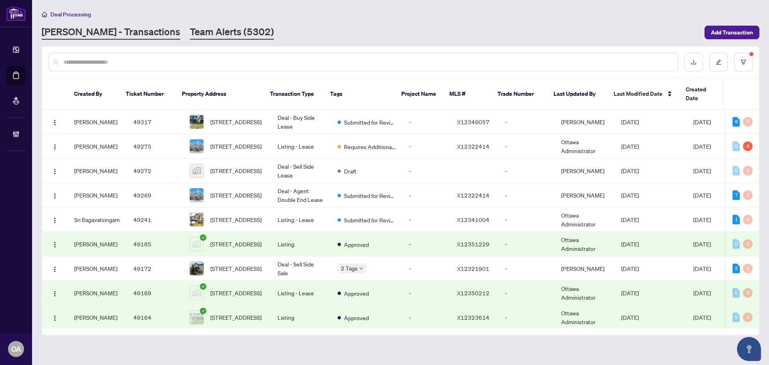
click at [190, 32] on link "Team Alerts (5302)" at bounding box center [232, 32] width 84 height 14
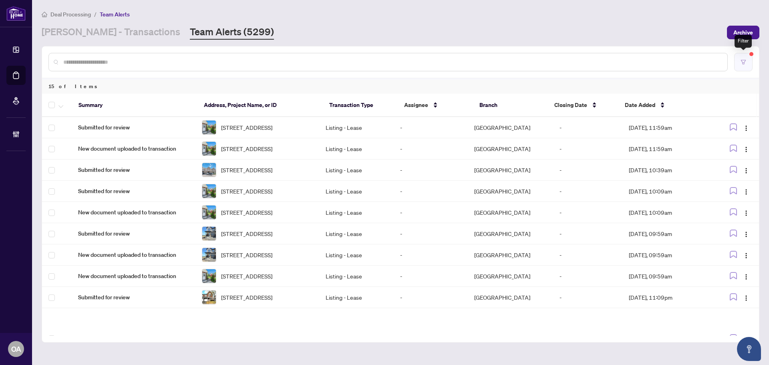
click at [747, 61] on button "button" at bounding box center [743, 62] width 18 height 18
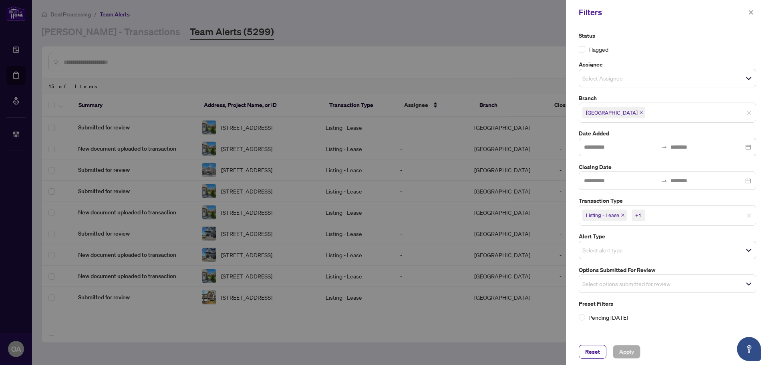
drag, startPoint x: 623, startPoint y: 214, endPoint x: 628, endPoint y: 218, distance: 6.6
click at [623, 215] on icon "close" at bounding box center [622, 215] width 4 height 4
click at [605, 213] on icon "close" at bounding box center [604, 215] width 4 height 4
click at [595, 281] on input "search" at bounding box center [610, 282] width 56 height 10
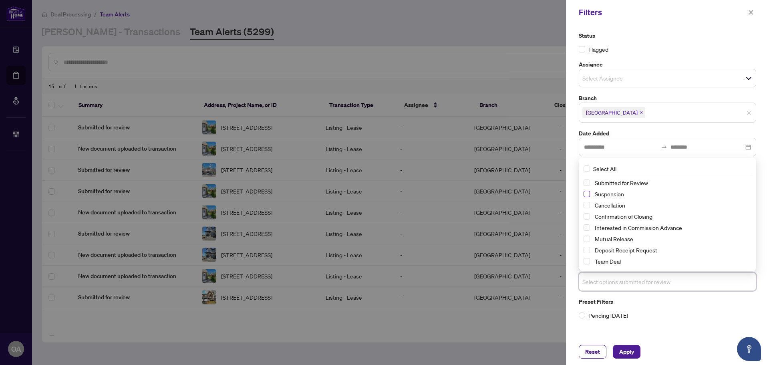
click at [589, 193] on span "Select Suspension" at bounding box center [586, 194] width 6 height 6
click at [585, 205] on span "Select Cancellation" at bounding box center [586, 205] width 6 height 6
drag, startPoint x: 587, startPoint y: 241, endPoint x: 603, endPoint y: 269, distance: 32.3
click at [588, 243] on div "Mutual Release" at bounding box center [667, 239] width 168 height 10
drag, startPoint x: 585, startPoint y: 235, endPoint x: 598, endPoint y: 265, distance: 32.2
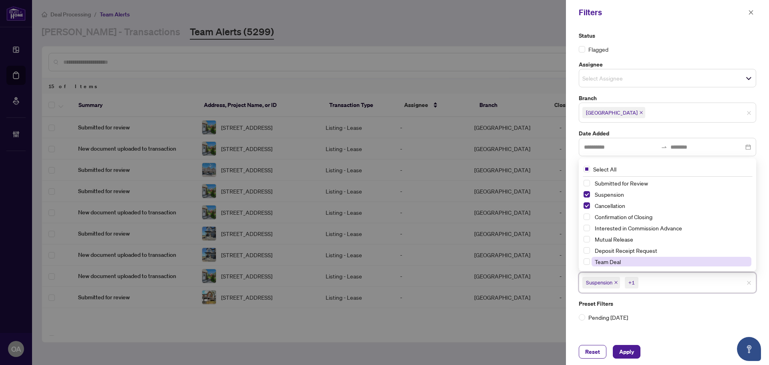
click at [586, 238] on span "Select Mutual Release" at bounding box center [586, 239] width 6 height 6
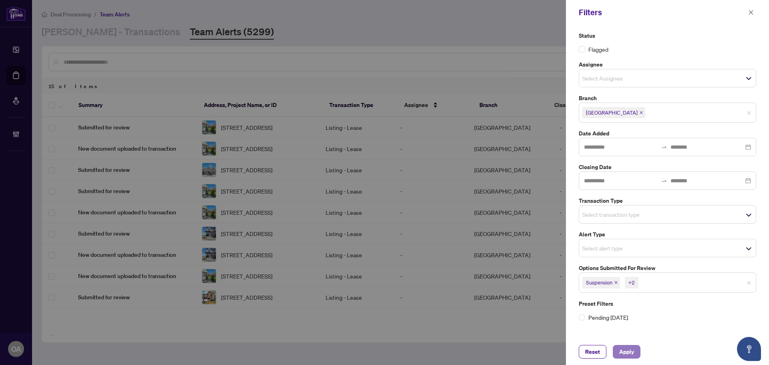
click at [628, 353] on span "Apply" at bounding box center [626, 351] width 15 height 13
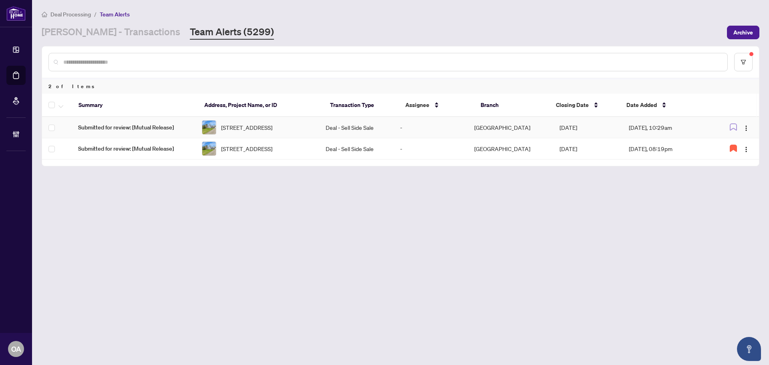
click at [272, 128] on span "[STREET_ADDRESS]" at bounding box center [246, 127] width 51 height 9
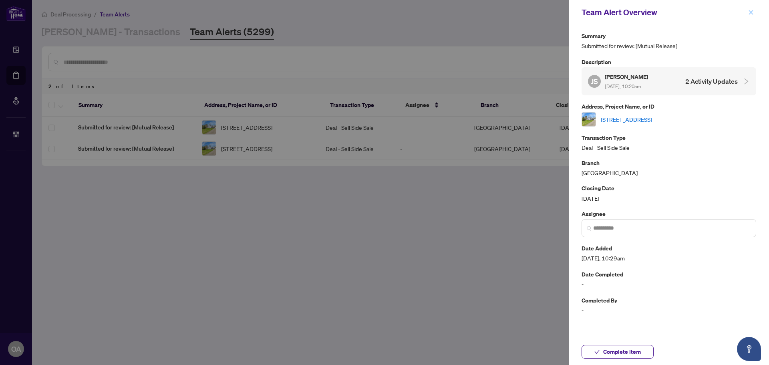
click at [751, 12] on icon "close" at bounding box center [751, 13] width 6 height 6
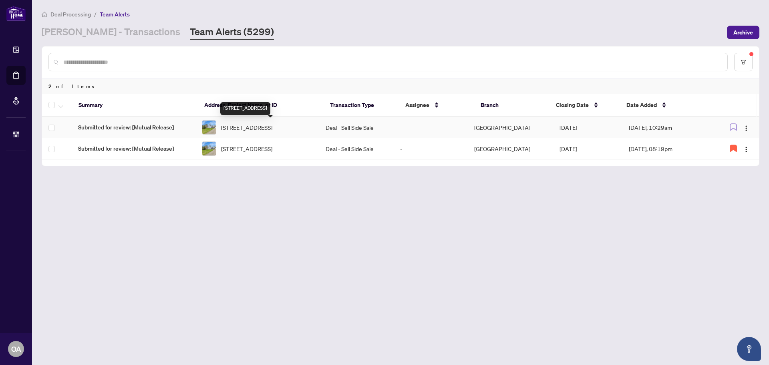
click at [272, 132] on span "[STREET_ADDRESS]" at bounding box center [246, 127] width 51 height 9
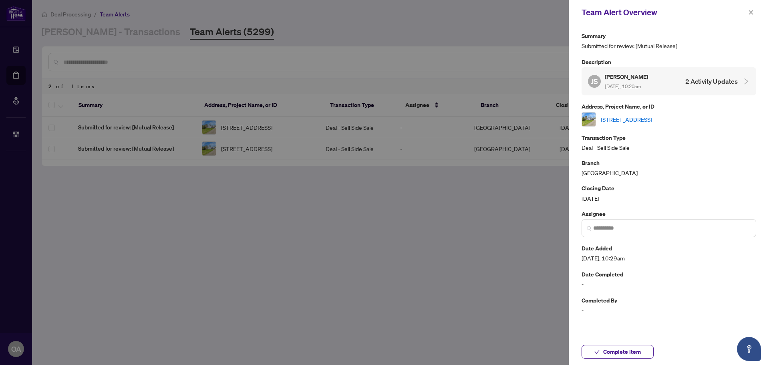
click at [652, 120] on link "[STREET_ADDRESS]" at bounding box center [625, 119] width 51 height 9
click at [751, 12] on icon "close" at bounding box center [751, 13] width 6 height 6
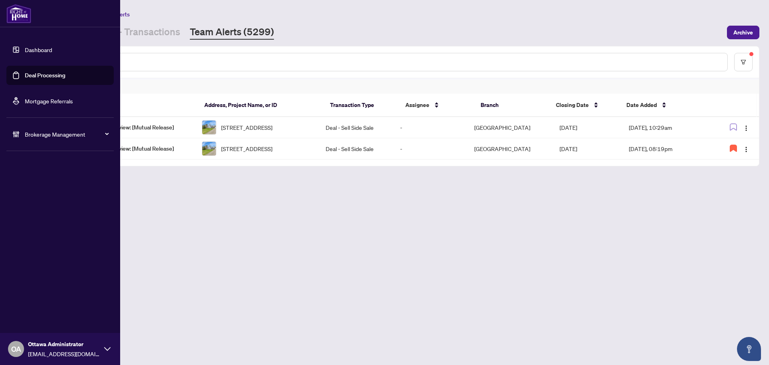
click at [25, 76] on link "Deal Processing" at bounding box center [45, 75] width 40 height 7
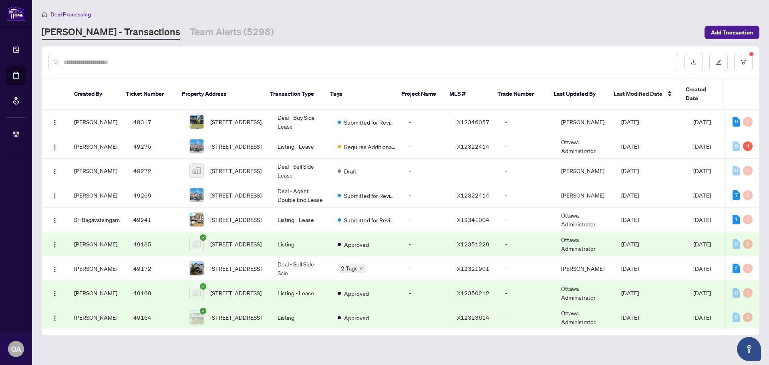
click at [337, 60] on input "text" at bounding box center [367, 62] width 608 height 9
click at [738, 60] on button "button" at bounding box center [743, 62] width 18 height 18
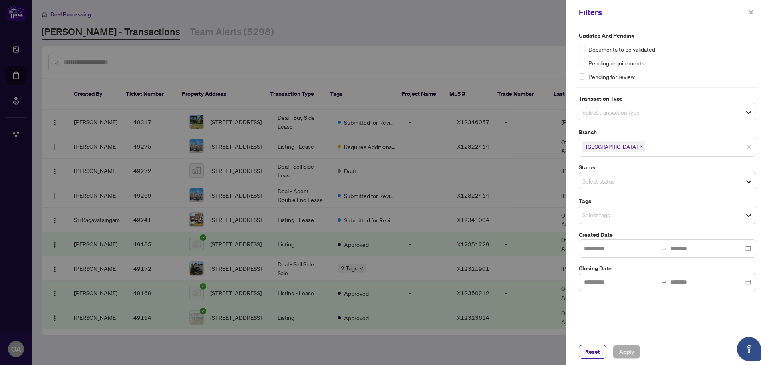
click at [602, 111] on input "search" at bounding box center [610, 112] width 56 height 10
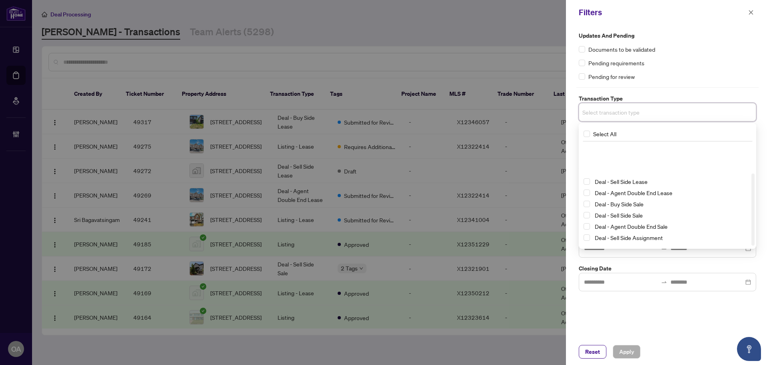
scroll to position [43, 0]
click at [683, 307] on div "Updates and Pending Documents to be validated Pending requirements Pending for …" at bounding box center [667, 181] width 203 height 313
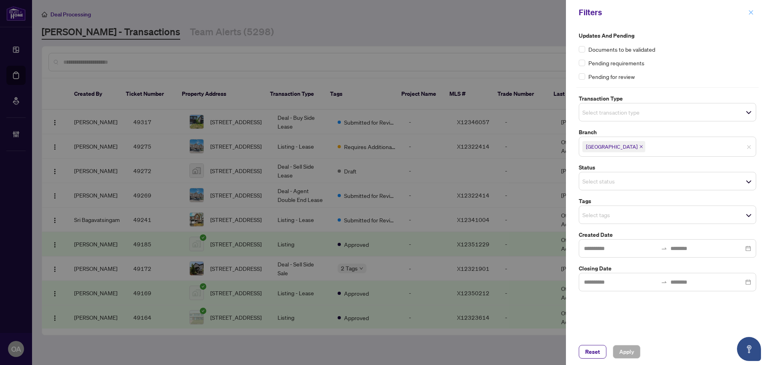
click at [750, 13] on icon "close" at bounding box center [751, 13] width 6 height 6
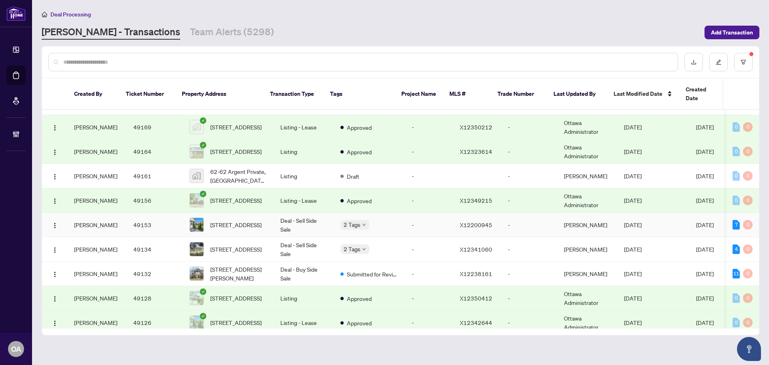
scroll to position [200, 0]
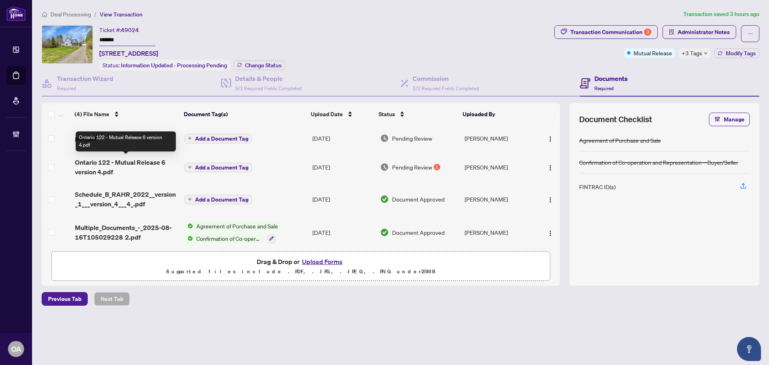
click at [128, 161] on span "Ontario 122 - Mutual Release 6 version 4.pdf" at bounding box center [126, 166] width 103 height 19
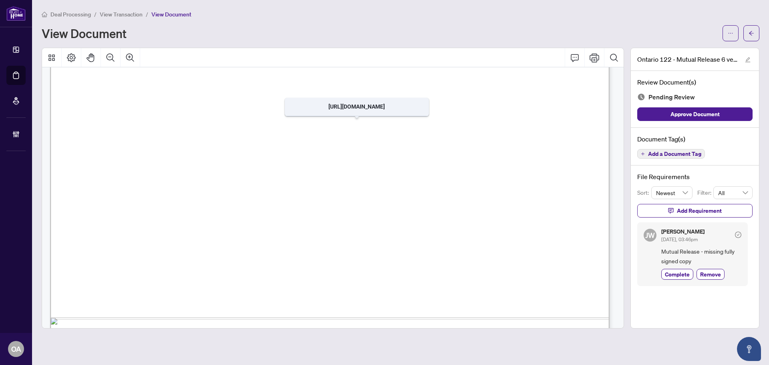
scroll to position [359, 0]
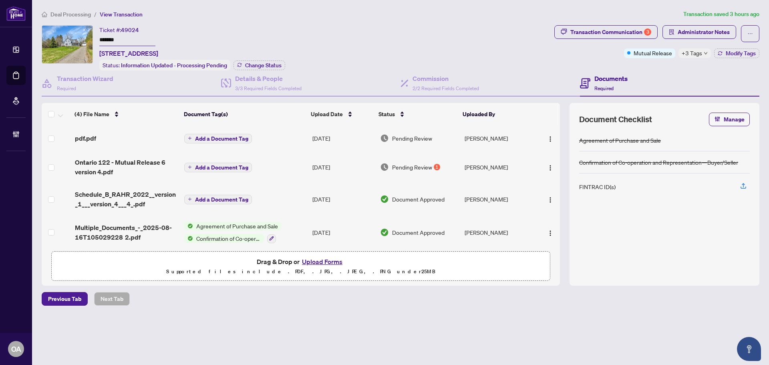
click at [140, 138] on div "pdf.pdf" at bounding box center [126, 138] width 103 height 10
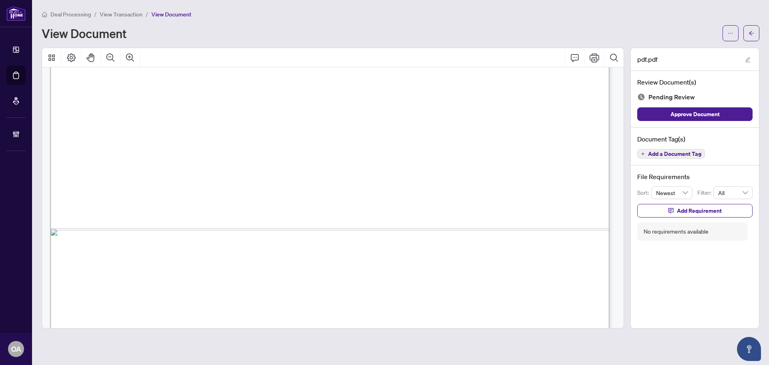
scroll to position [479, 0]
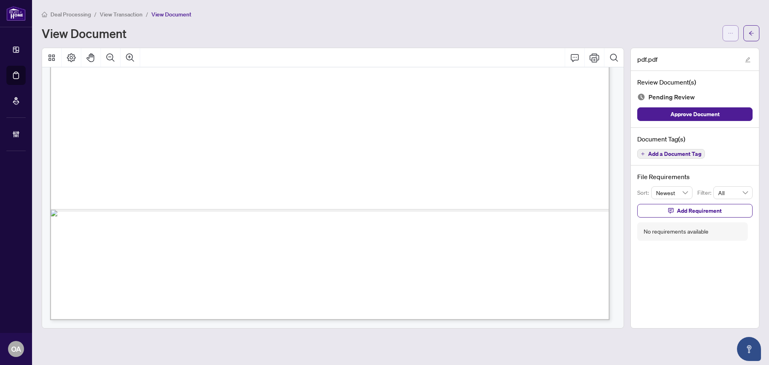
click at [725, 34] on button "button" at bounding box center [730, 33] width 16 height 16
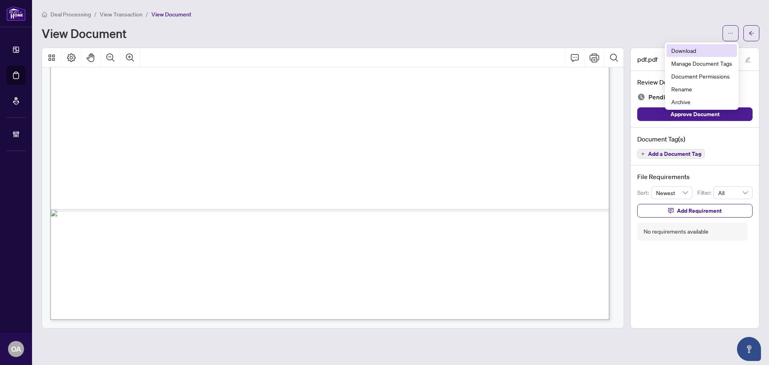
click at [701, 51] on span "Download" at bounding box center [701, 50] width 61 height 9
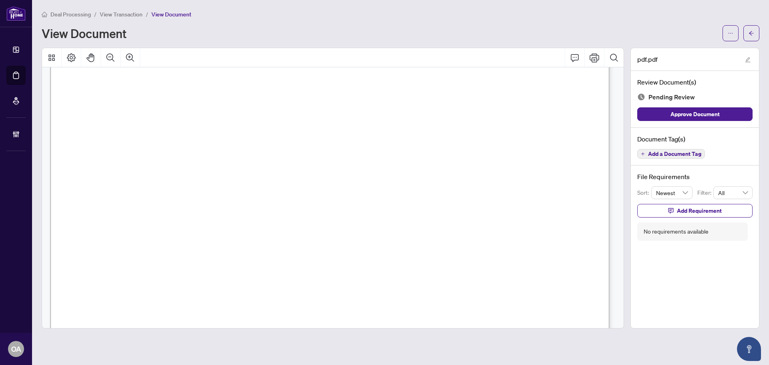
scroll to position [0, 0]
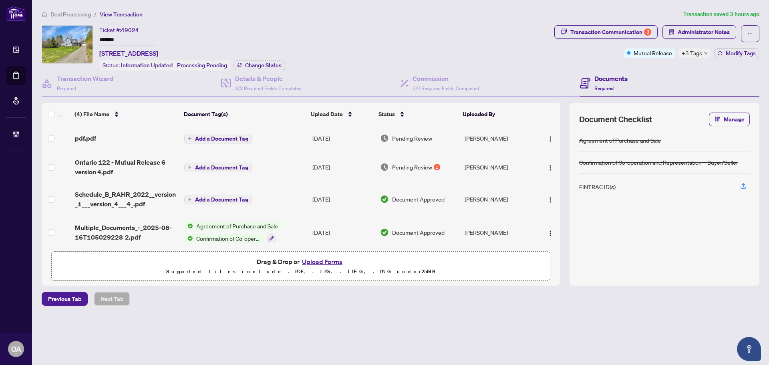
click at [106, 135] on div "pdf.pdf" at bounding box center [126, 138] width 103 height 10
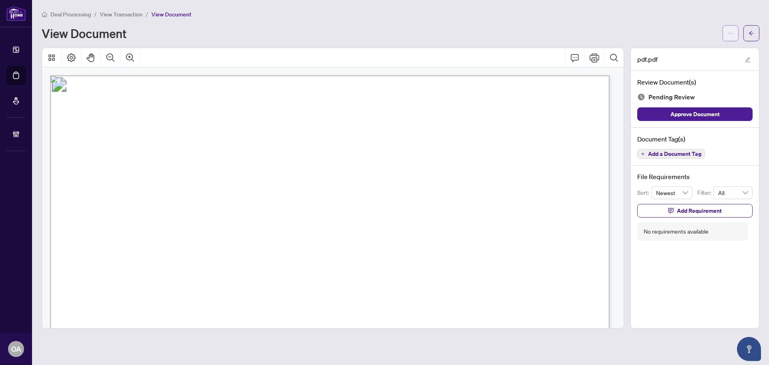
click at [725, 32] on button "button" at bounding box center [730, 33] width 16 height 16
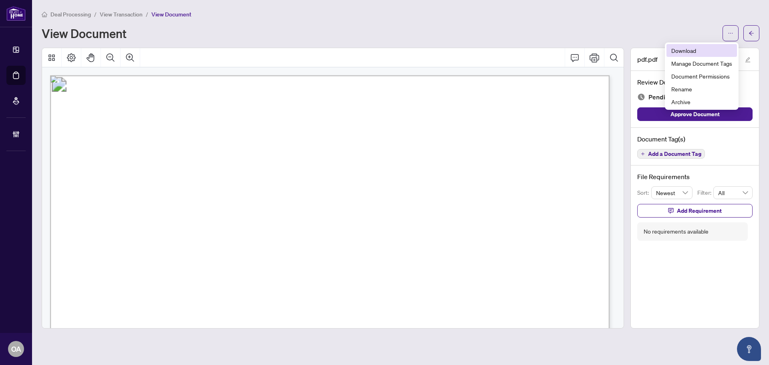
click at [681, 50] on span "Download" at bounding box center [701, 50] width 61 height 9
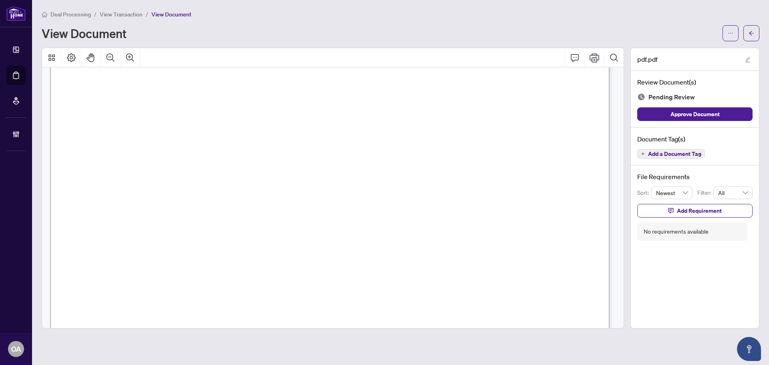
scroll to position [360, 0]
drag, startPoint x: 297, startPoint y: 207, endPoint x: 337, endPoint y: 209, distance: 40.1
click at [337, 209] on span "[PERSON_NAME] [PERSON_NAME]" at bounding box center [367, 214] width 155 height 15
drag, startPoint x: 416, startPoint y: 216, endPoint x: 360, endPoint y: 215, distance: 55.6
click at [360, 215] on span "[PERSON_NAME] [PERSON_NAME]" at bounding box center [367, 214] width 155 height 15
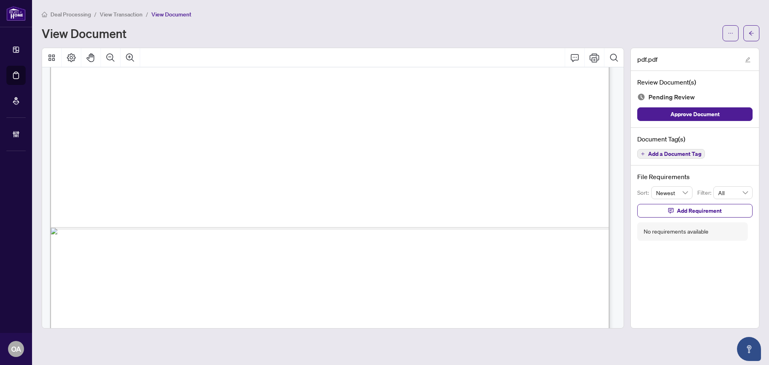
scroll to position [479, 0]
